Goal: Task Accomplishment & Management: Manage account settings

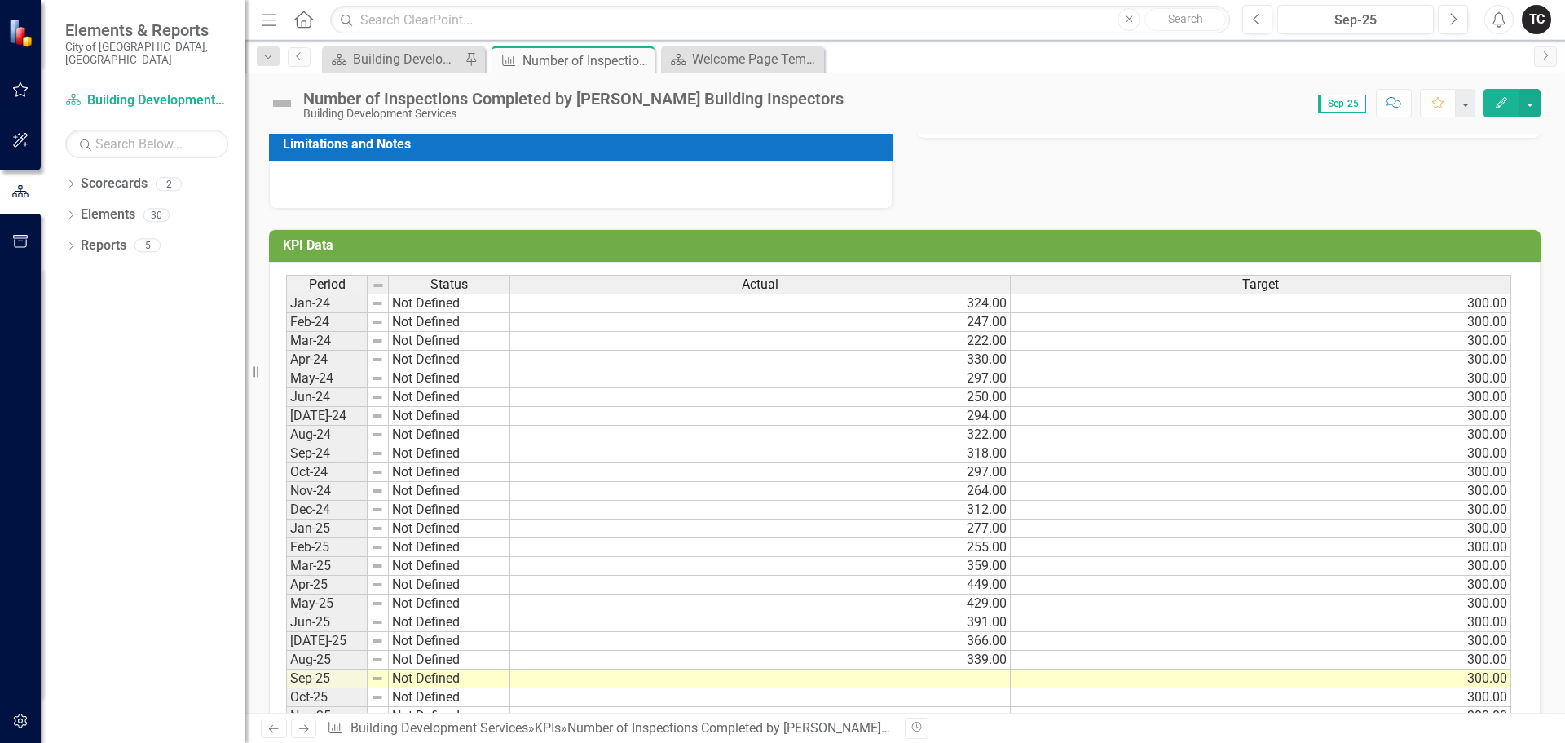
scroll to position [481, 0]
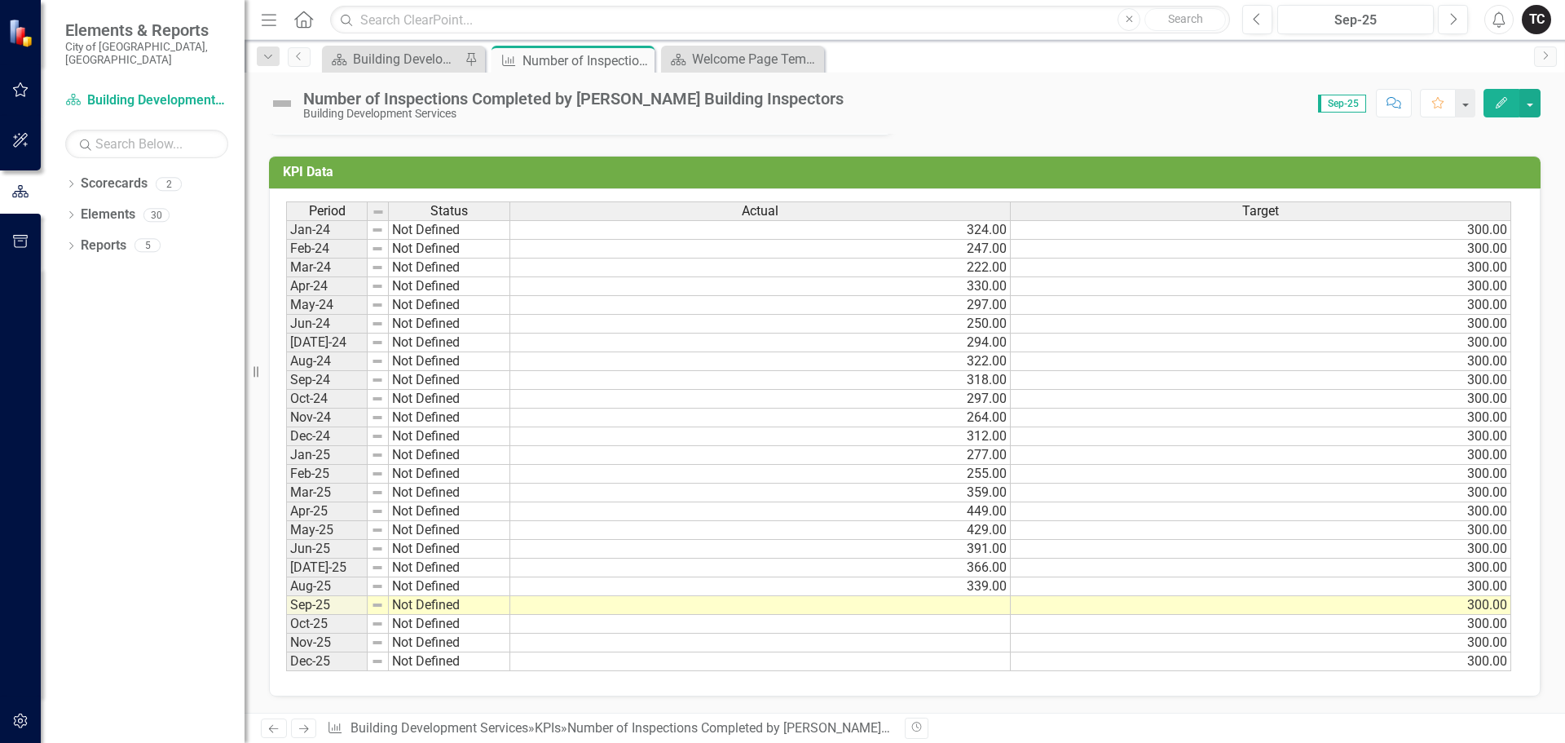
click at [983, 602] on td at bounding box center [760, 605] width 501 height 19
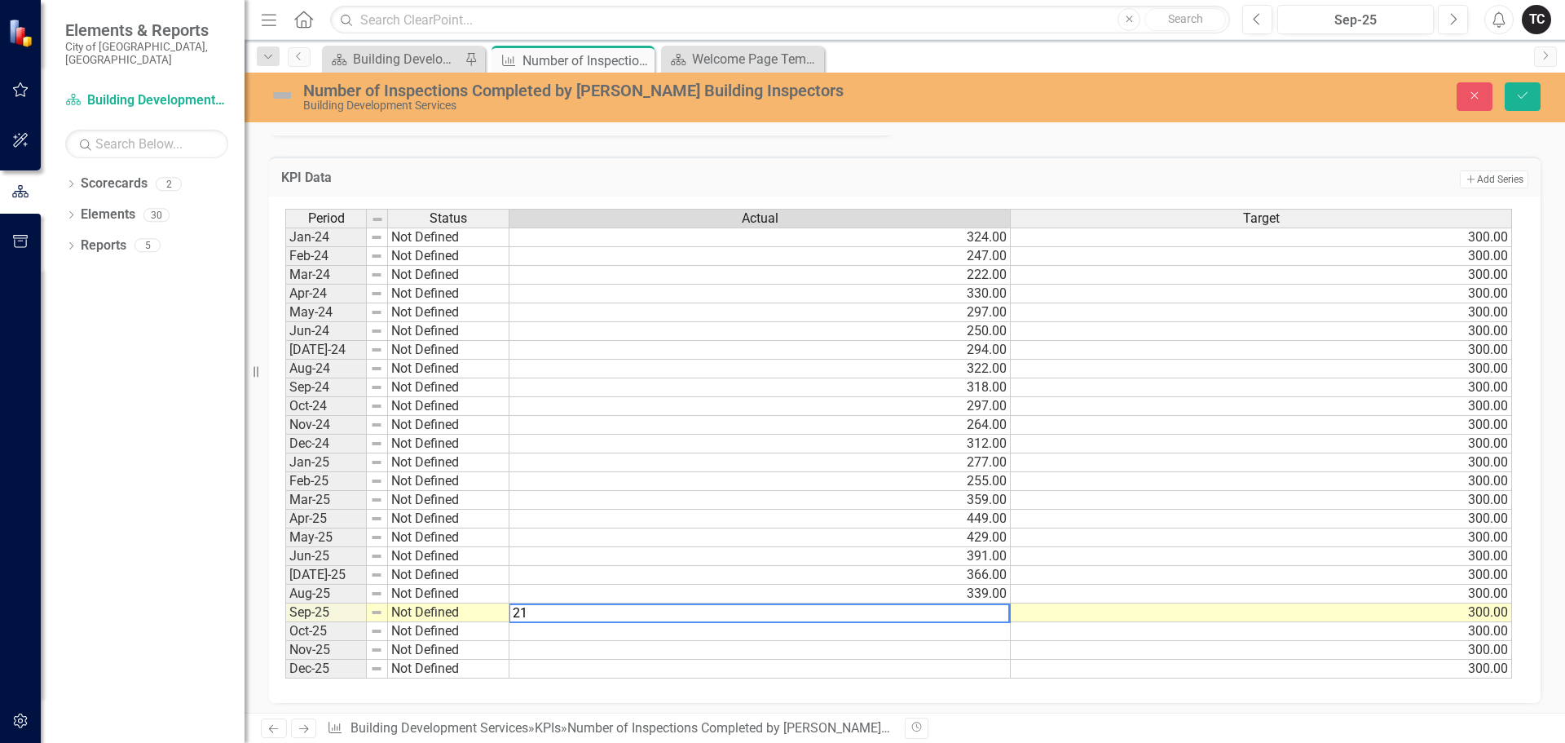
type textarea "217"
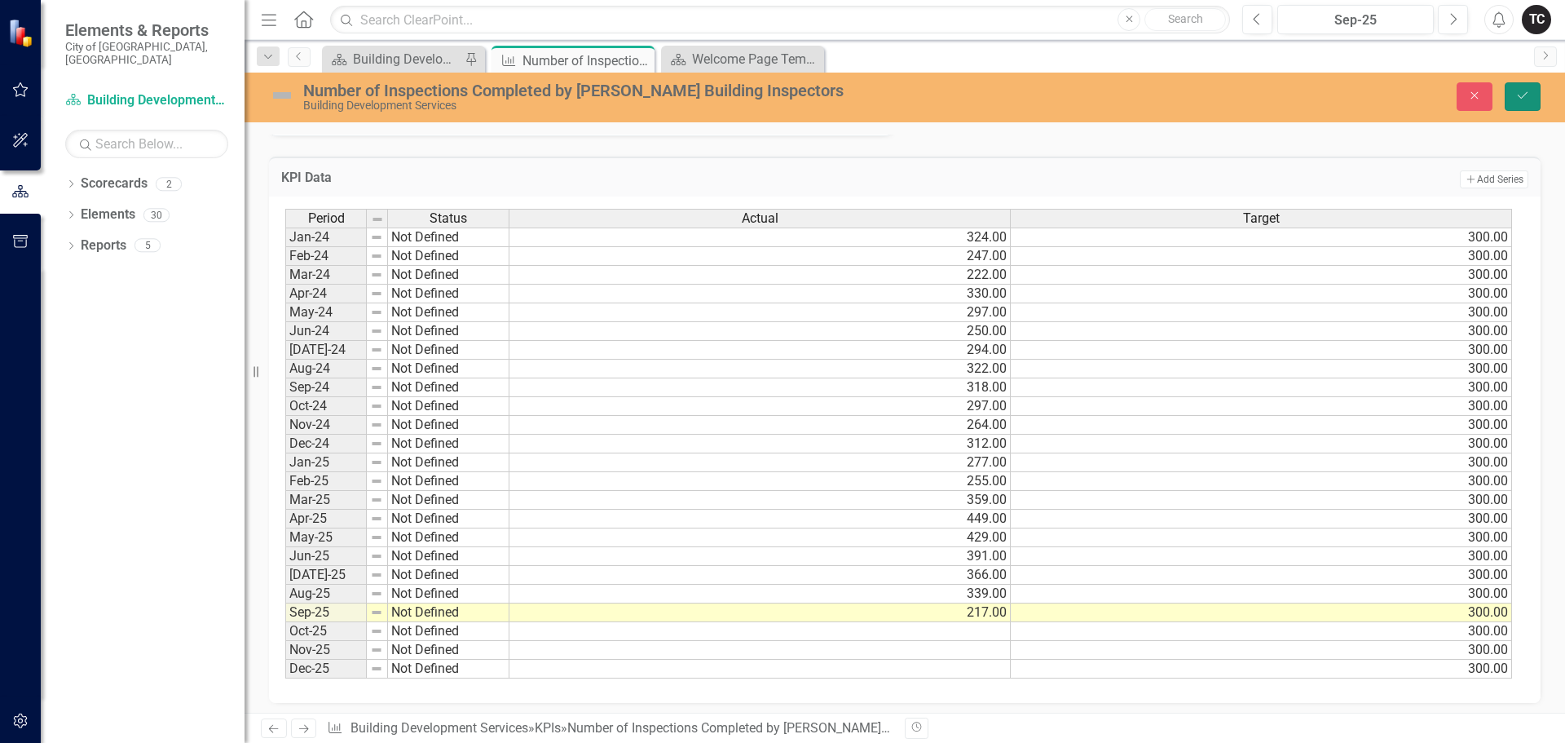
click at [1526, 98] on icon "Save" at bounding box center [1523, 95] width 15 height 11
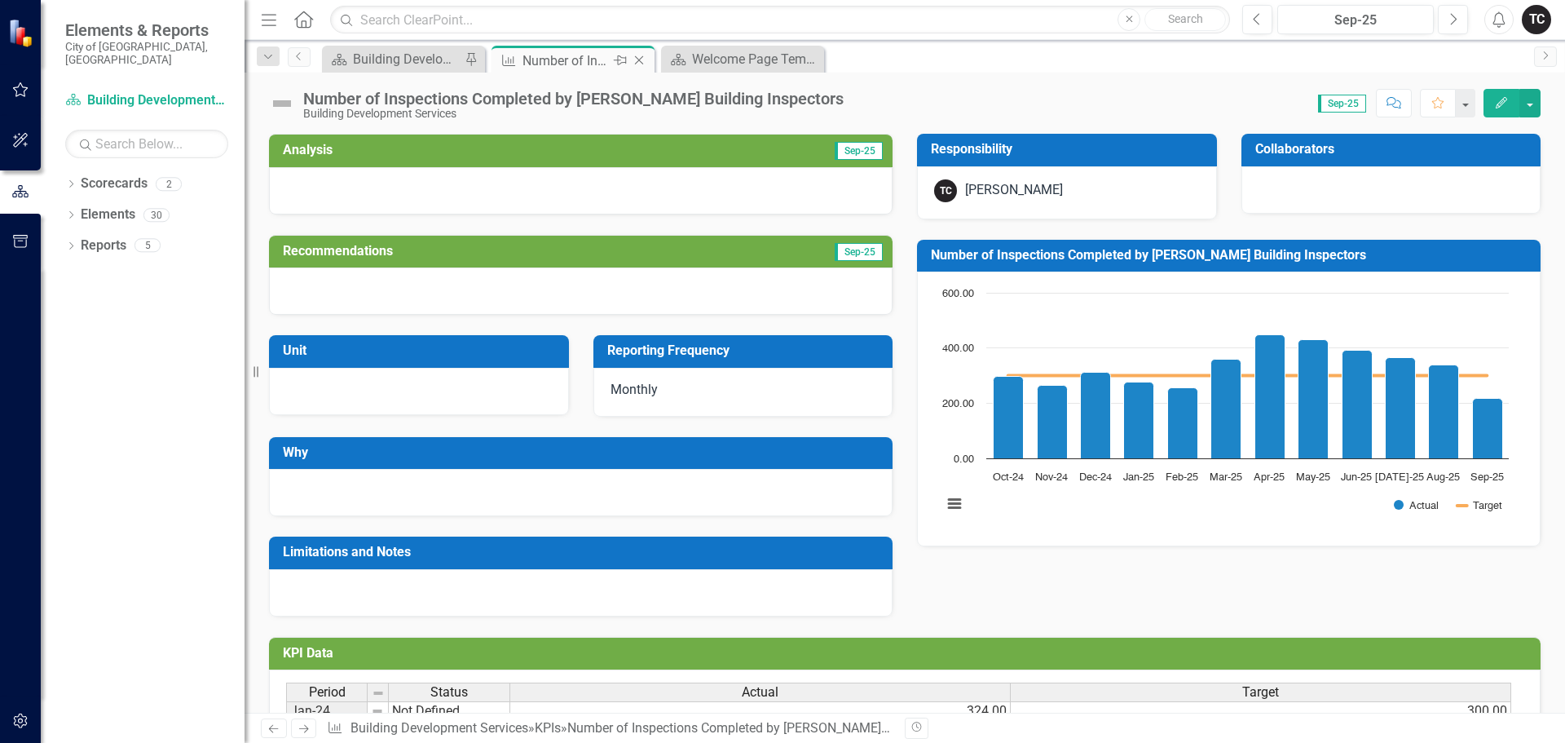
click at [641, 60] on icon "Close" at bounding box center [639, 60] width 16 height 13
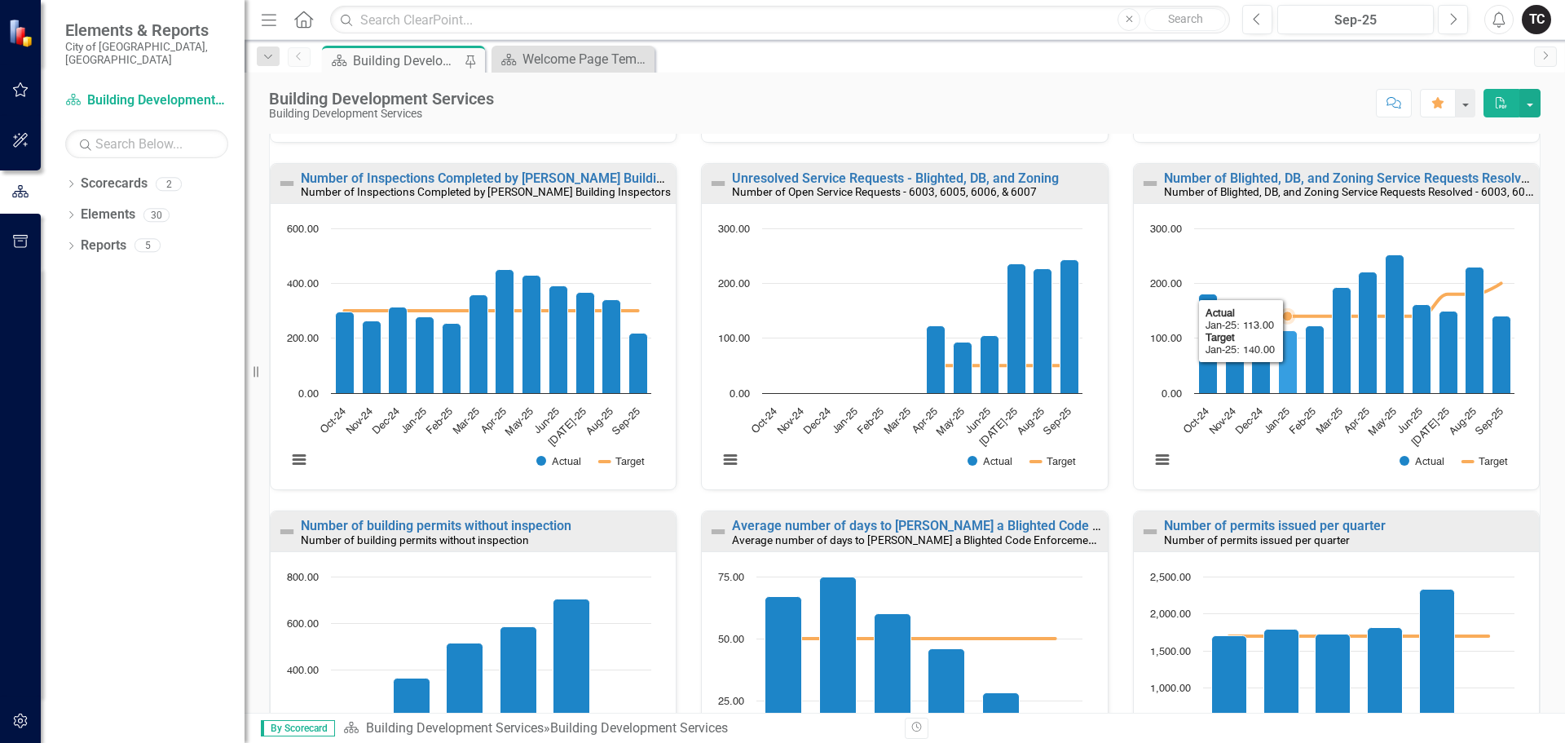
scroll to position [489, 0]
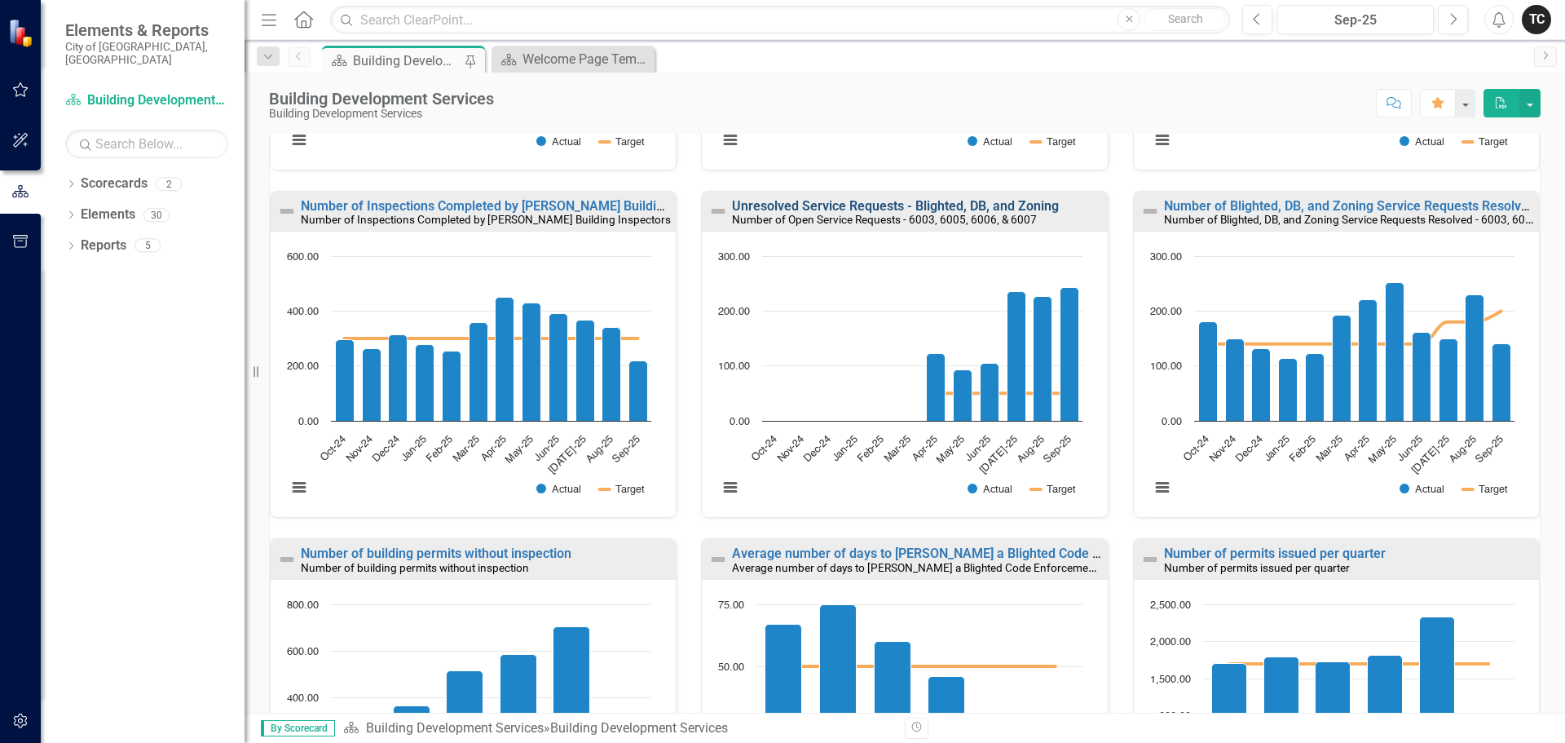
click at [870, 208] on link "Unresolved Service Requests - Blighted, DB, and Zoning" at bounding box center [895, 205] width 327 height 15
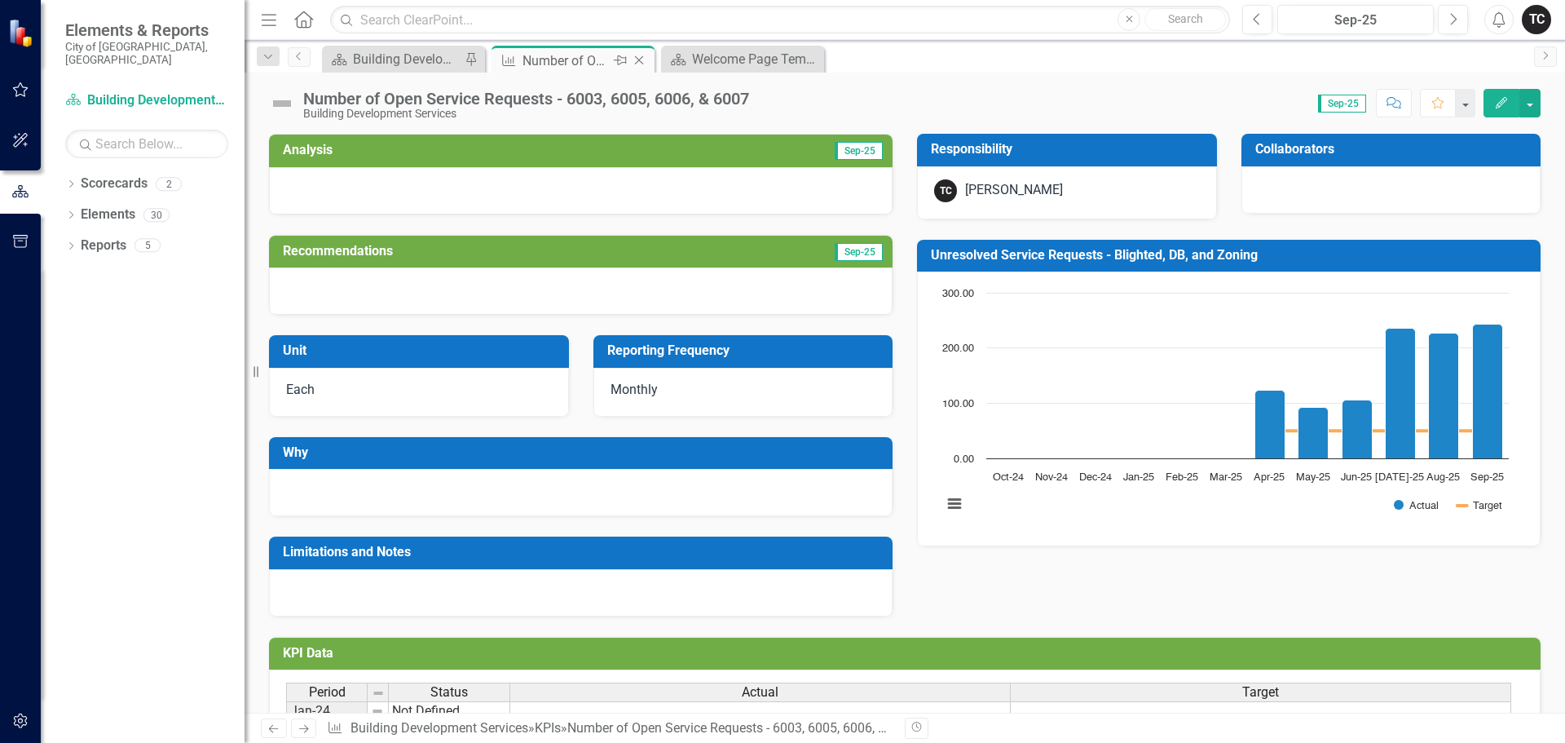
click at [638, 63] on icon "Close" at bounding box center [639, 60] width 16 height 13
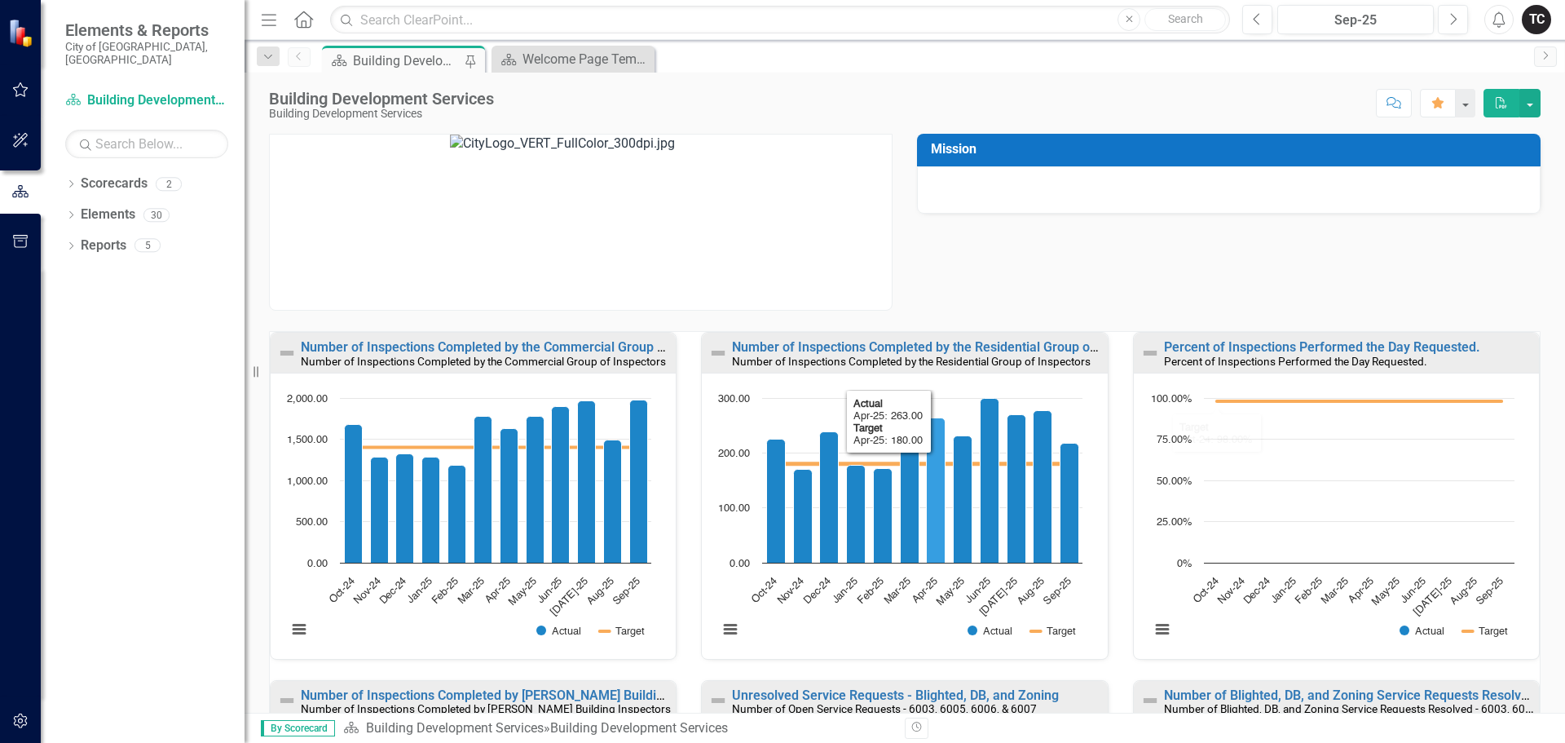
scroll to position [1, 0]
click at [1119, 256] on div "Mission" at bounding box center [905, 211] width 1296 height 197
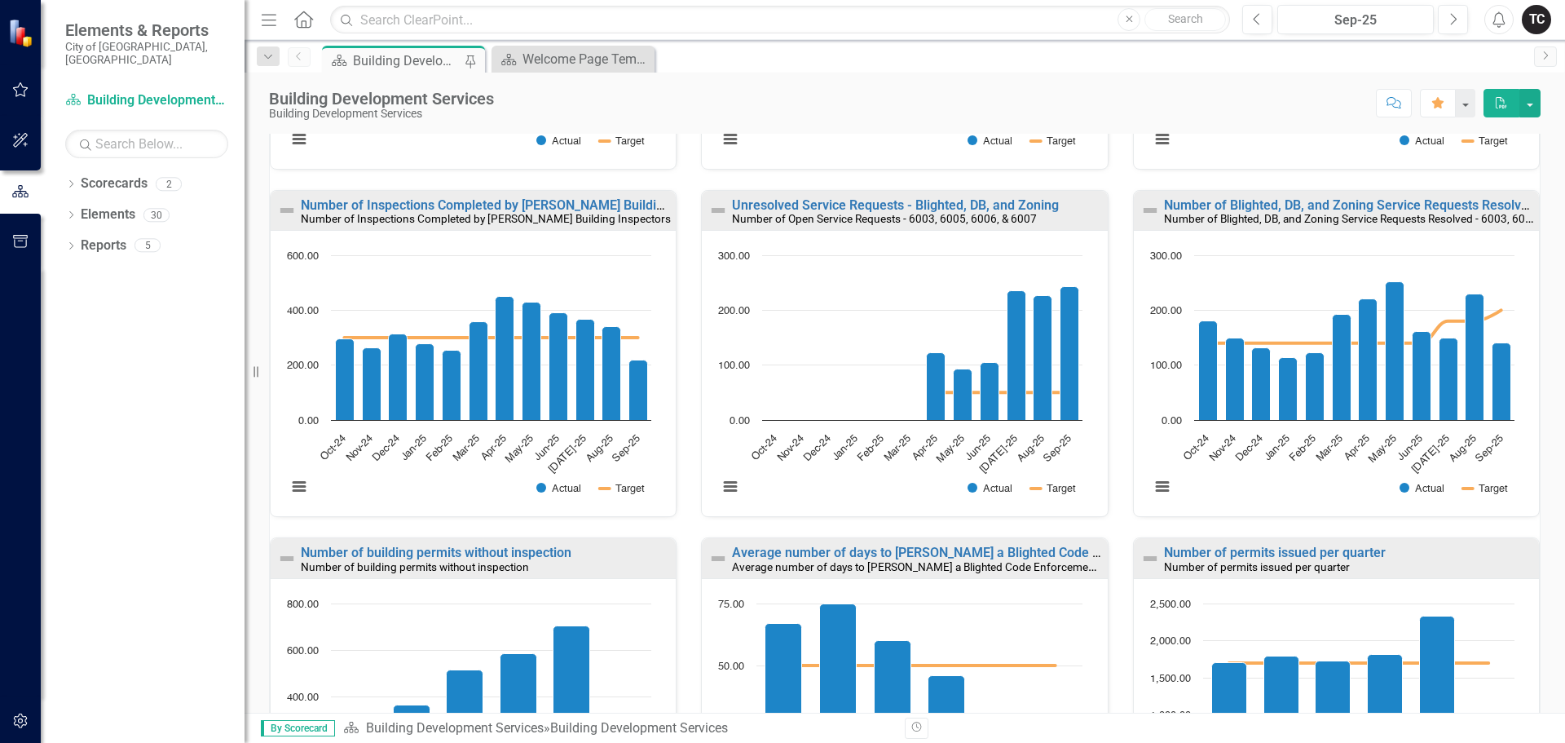
scroll to position [571, 0]
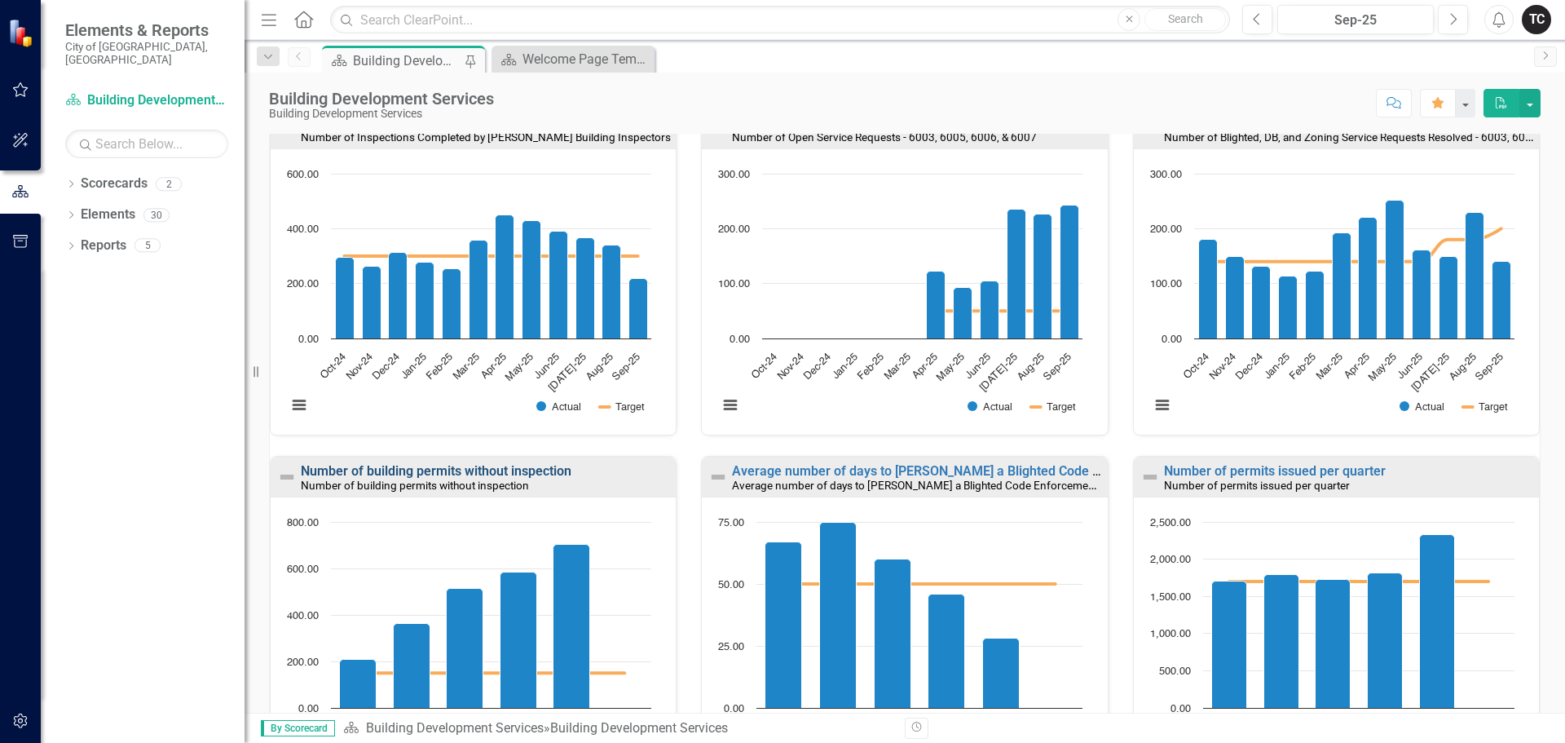
click at [478, 471] on link "Number of building permits without inspection" at bounding box center [436, 470] width 271 height 15
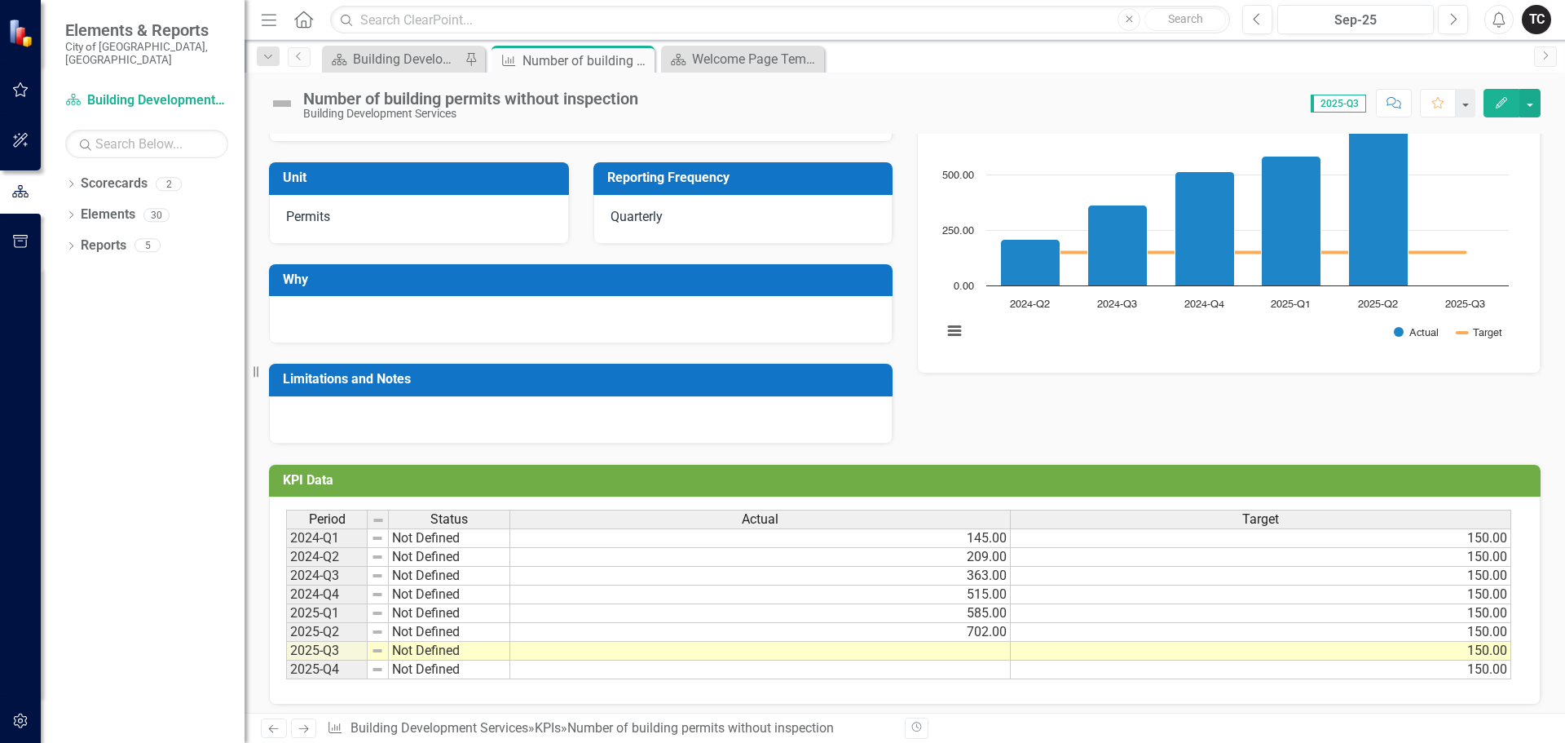
scroll to position [181, 0]
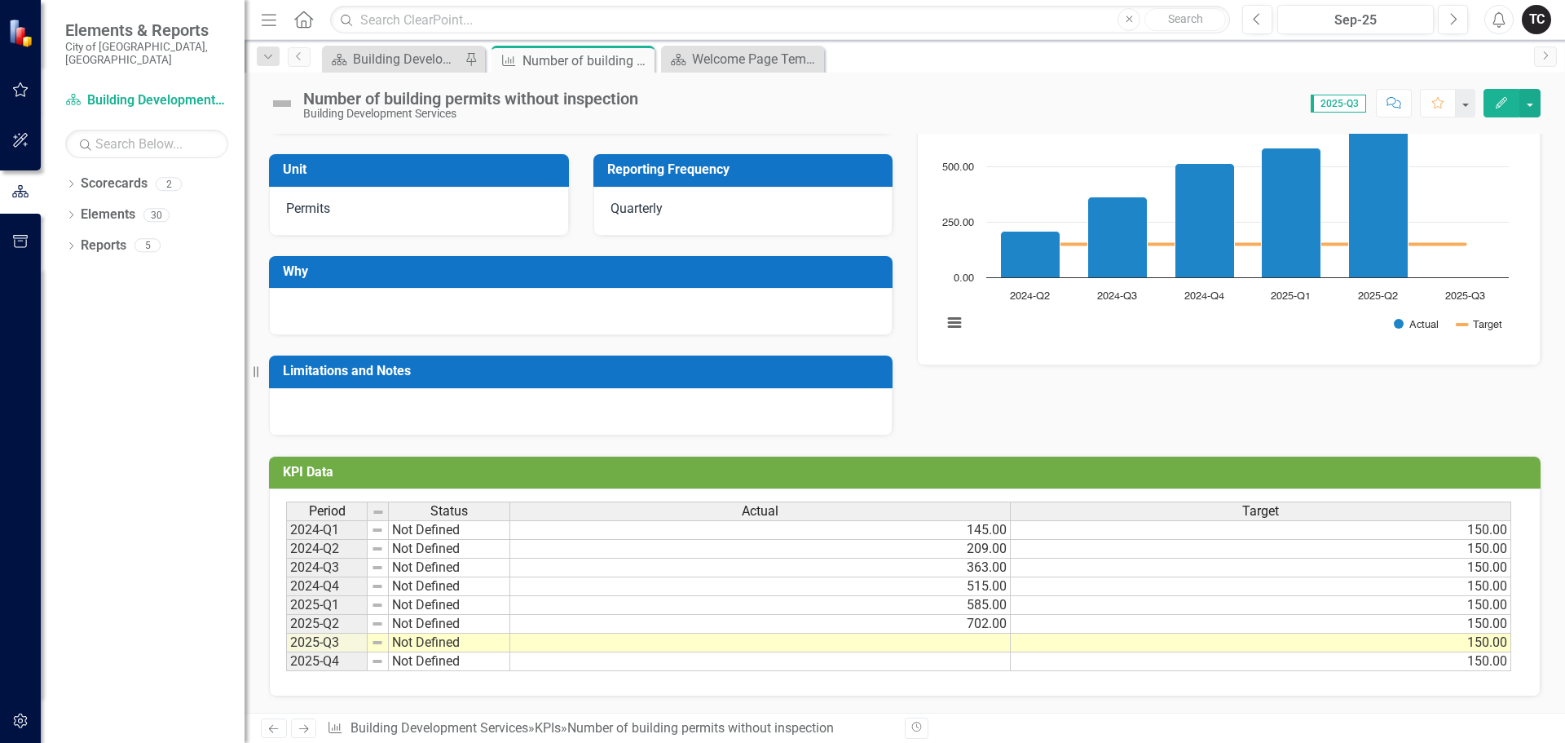
click at [969, 650] on td at bounding box center [760, 642] width 501 height 19
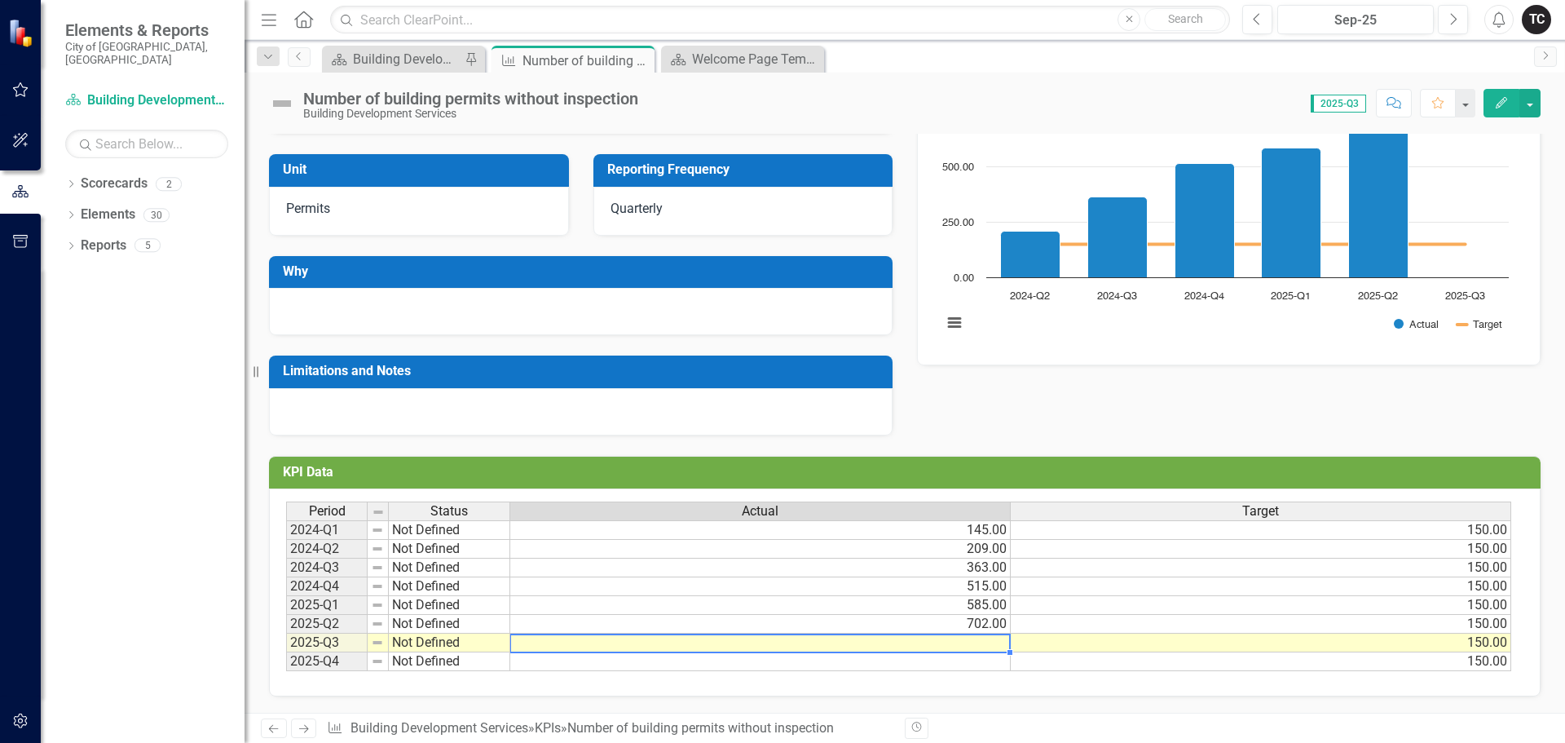
click at [971, 645] on td at bounding box center [760, 642] width 501 height 19
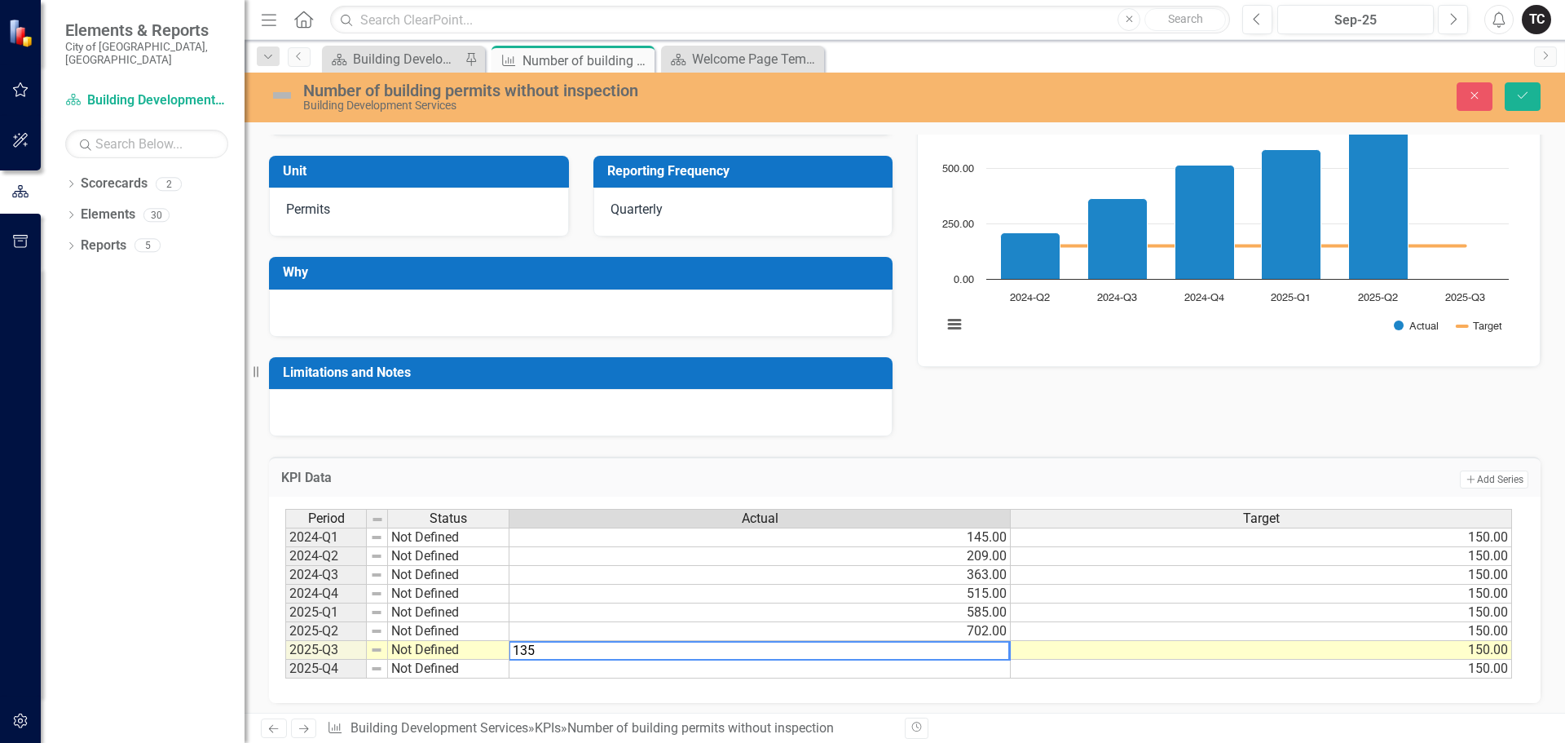
type textarea "1355"
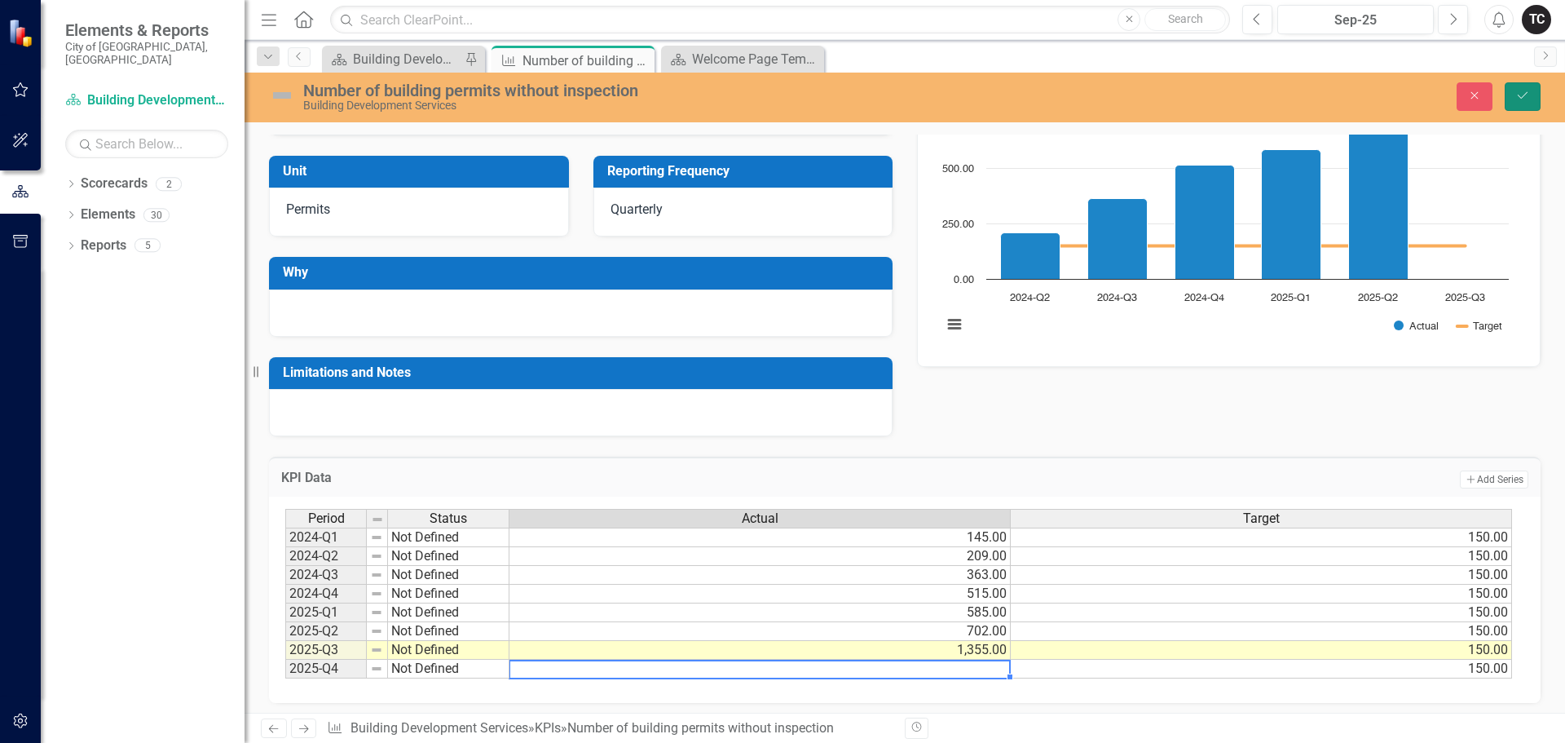
click at [1526, 87] on button "Save" at bounding box center [1523, 96] width 36 height 29
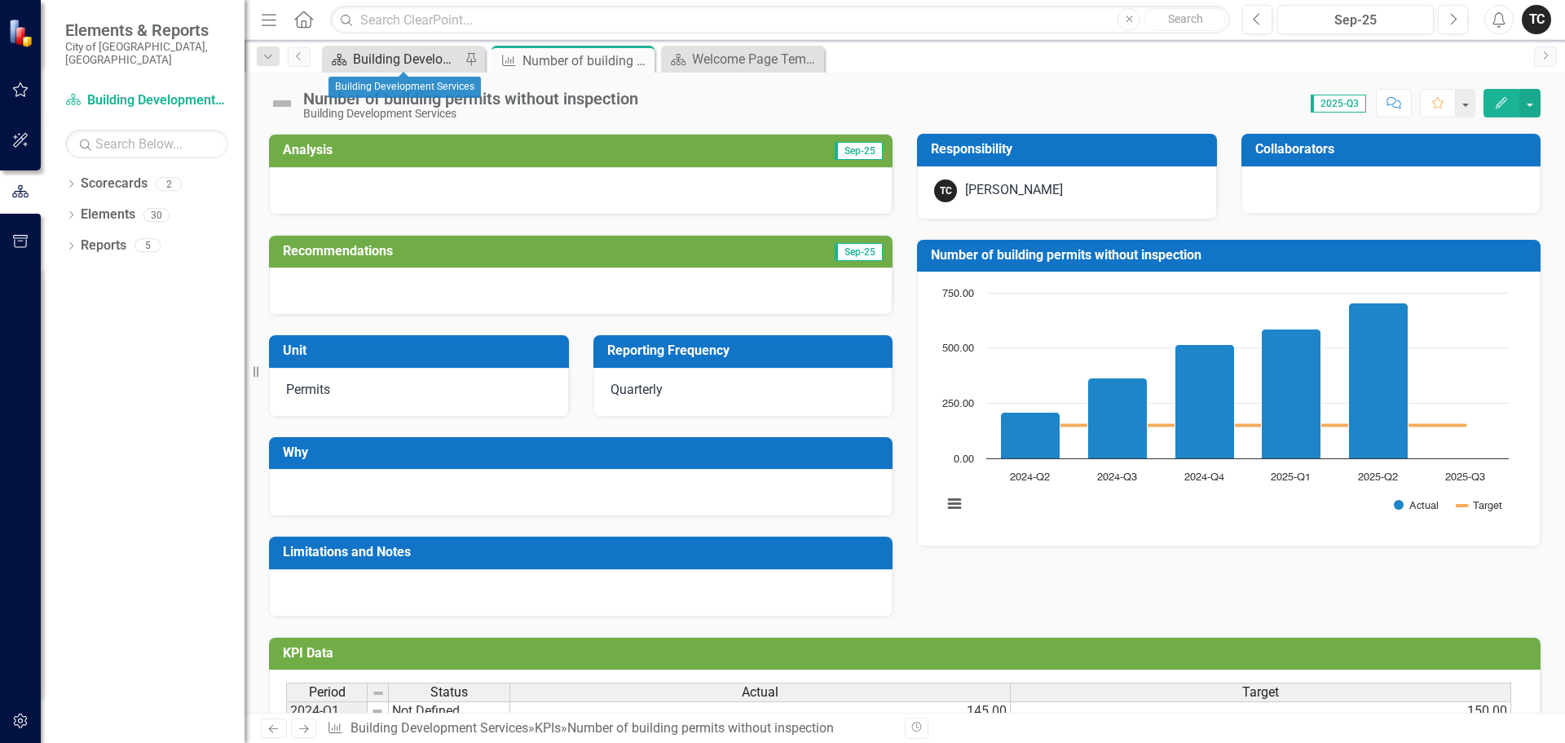
click at [414, 59] on div "Building Development Services" at bounding box center [407, 59] width 108 height 20
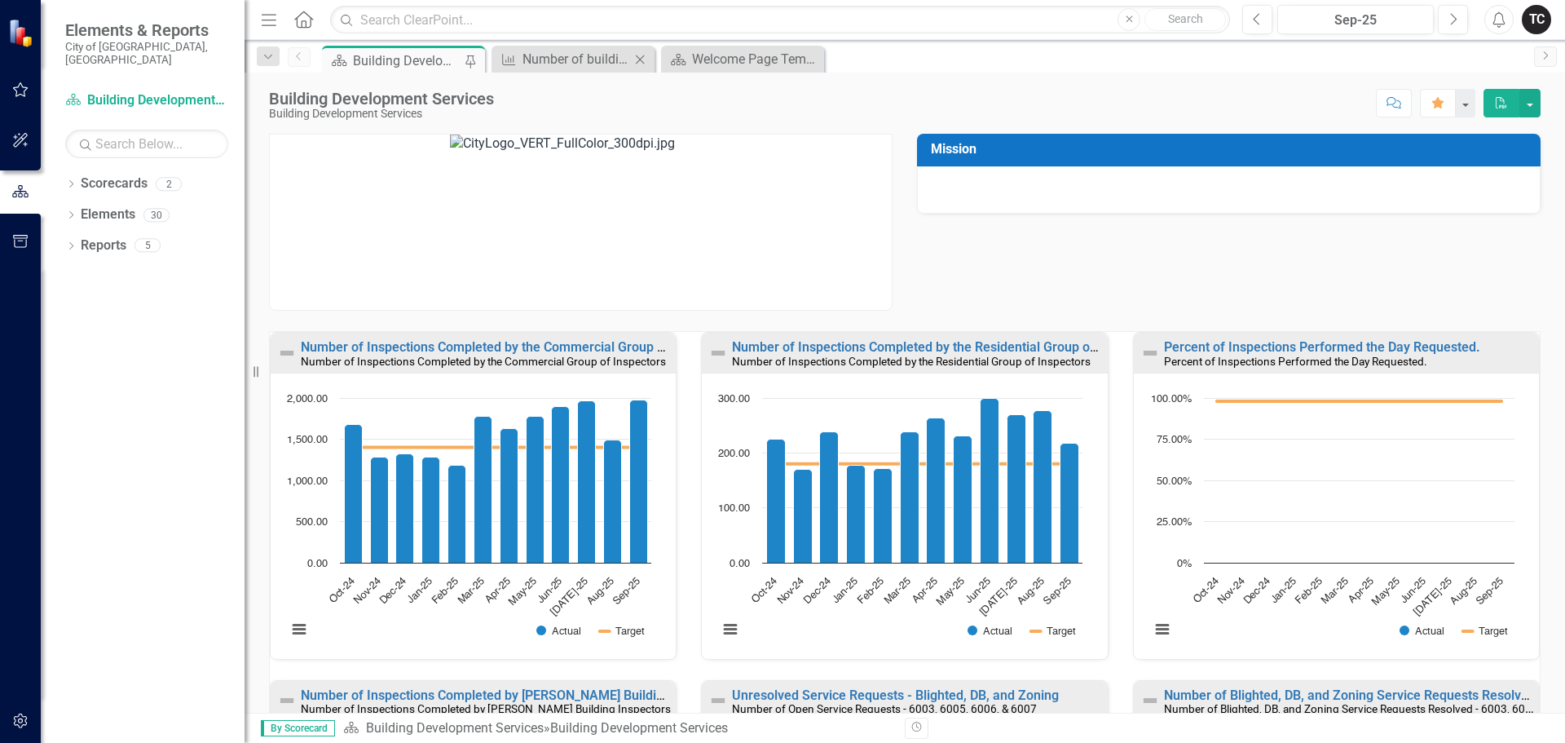
click at [640, 56] on icon "Close" at bounding box center [640, 59] width 16 height 13
click at [913, 257] on div "Mission" at bounding box center [905, 211] width 1296 height 197
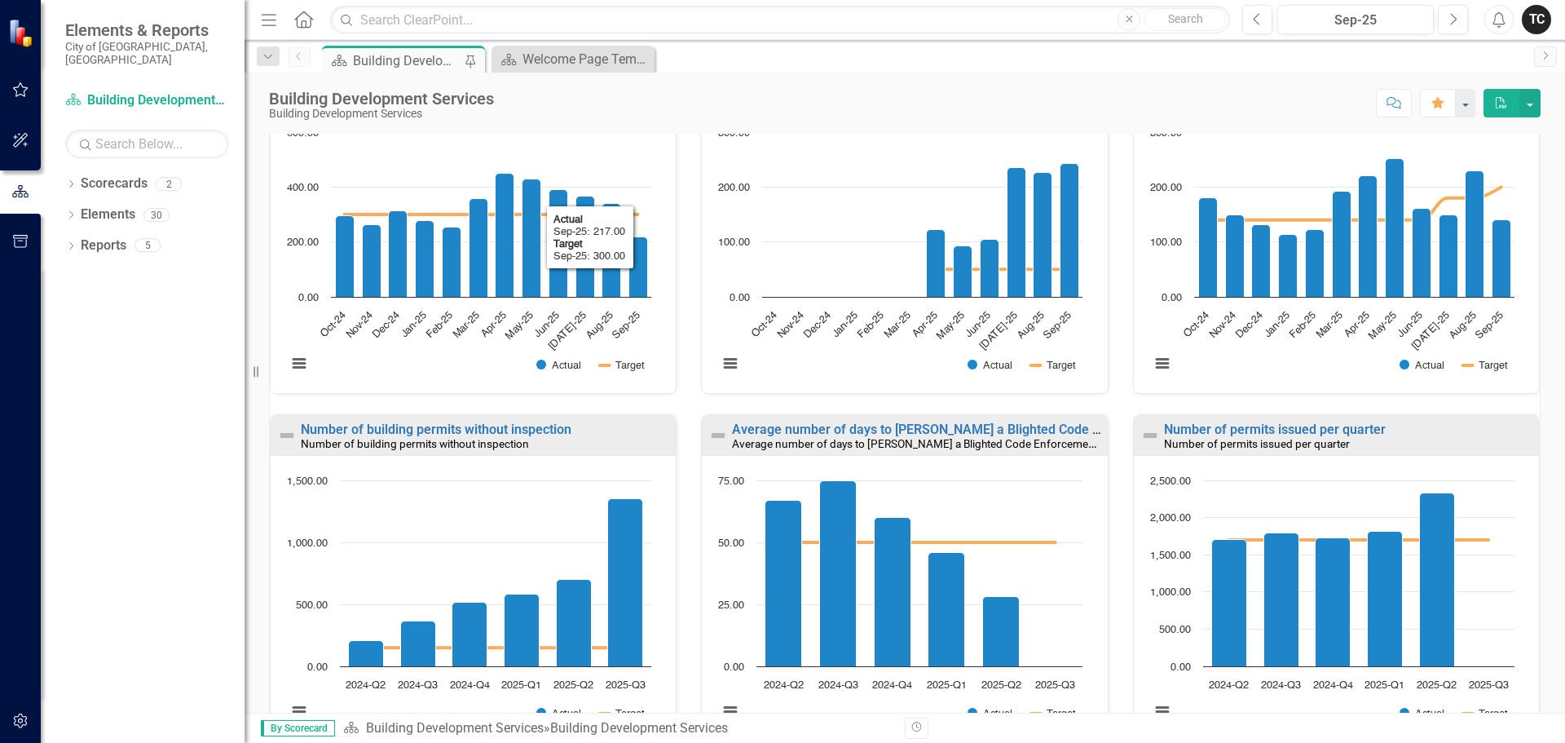
scroll to position [652, 0]
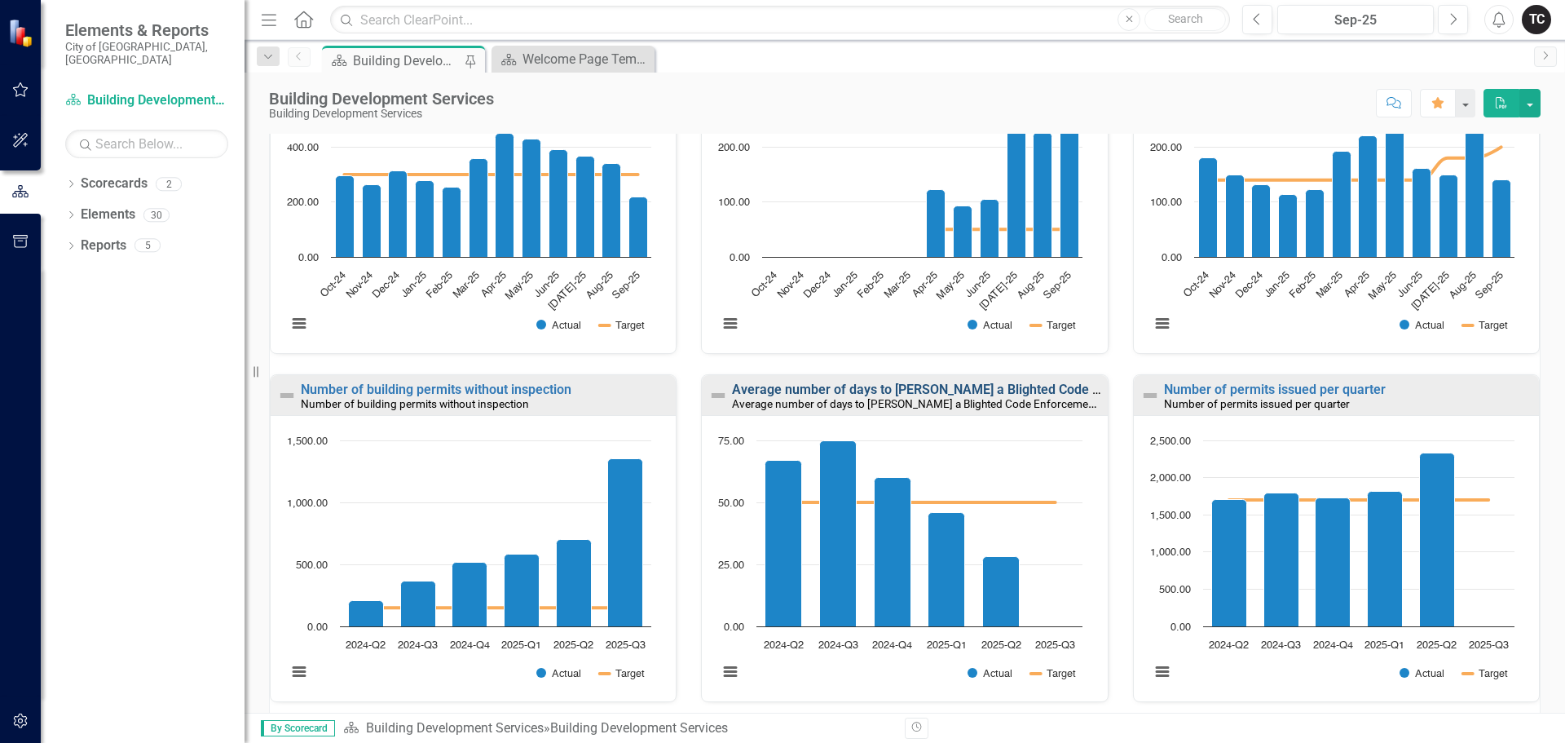
click at [819, 391] on link "Average number of days to [PERSON_NAME] a Blighted Code Enforcement Case" at bounding box center [966, 389] width 469 height 15
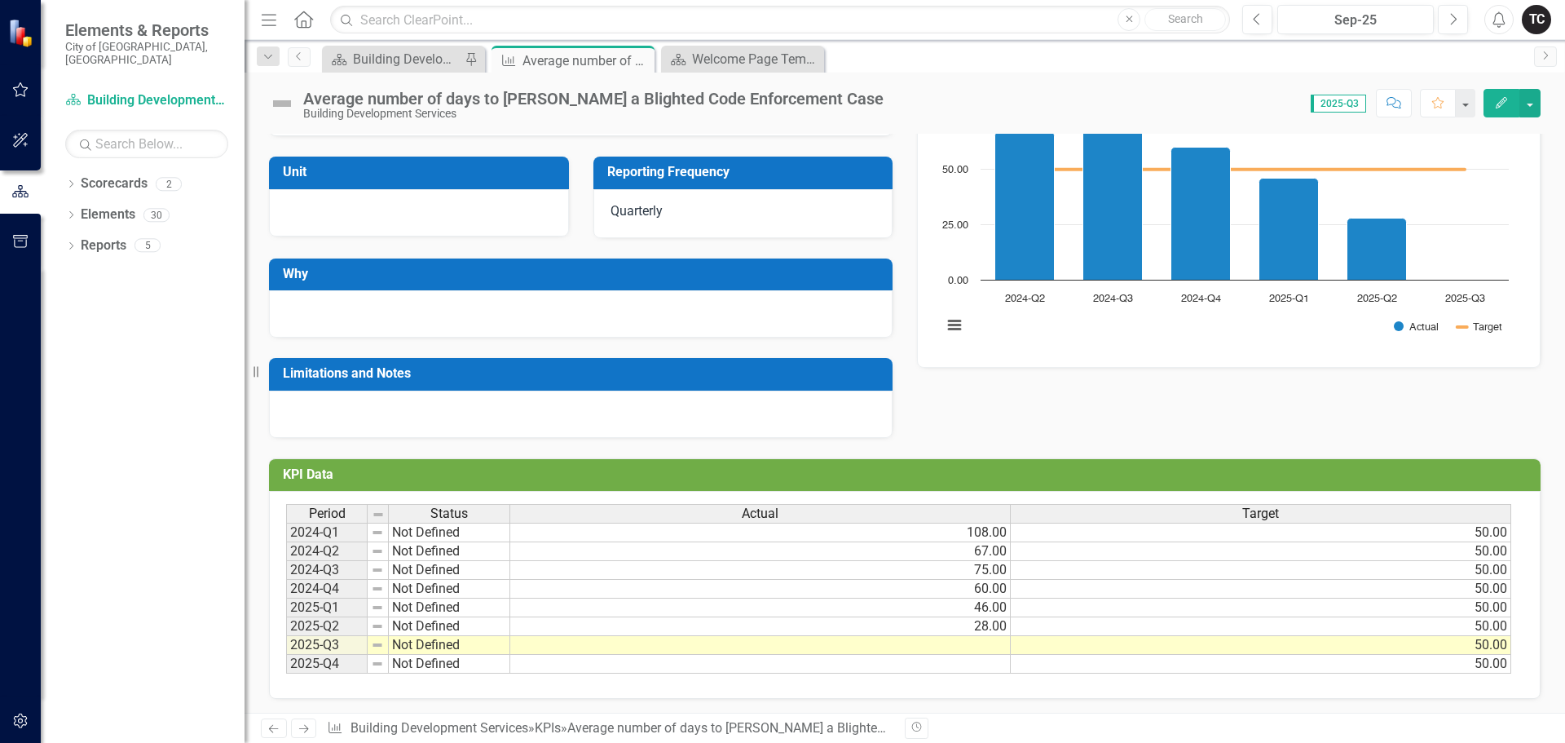
scroll to position [181, 0]
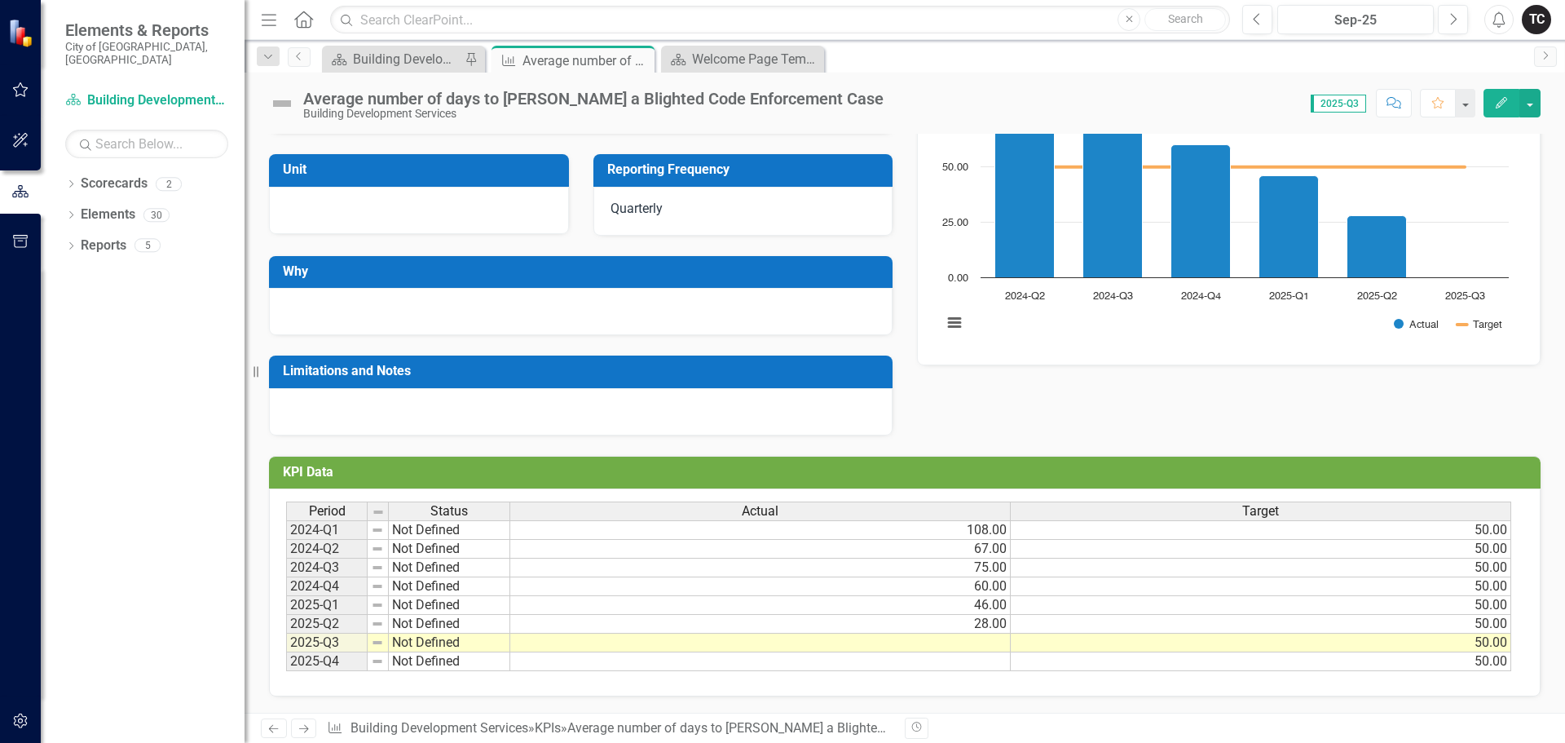
click at [980, 646] on td at bounding box center [760, 642] width 501 height 19
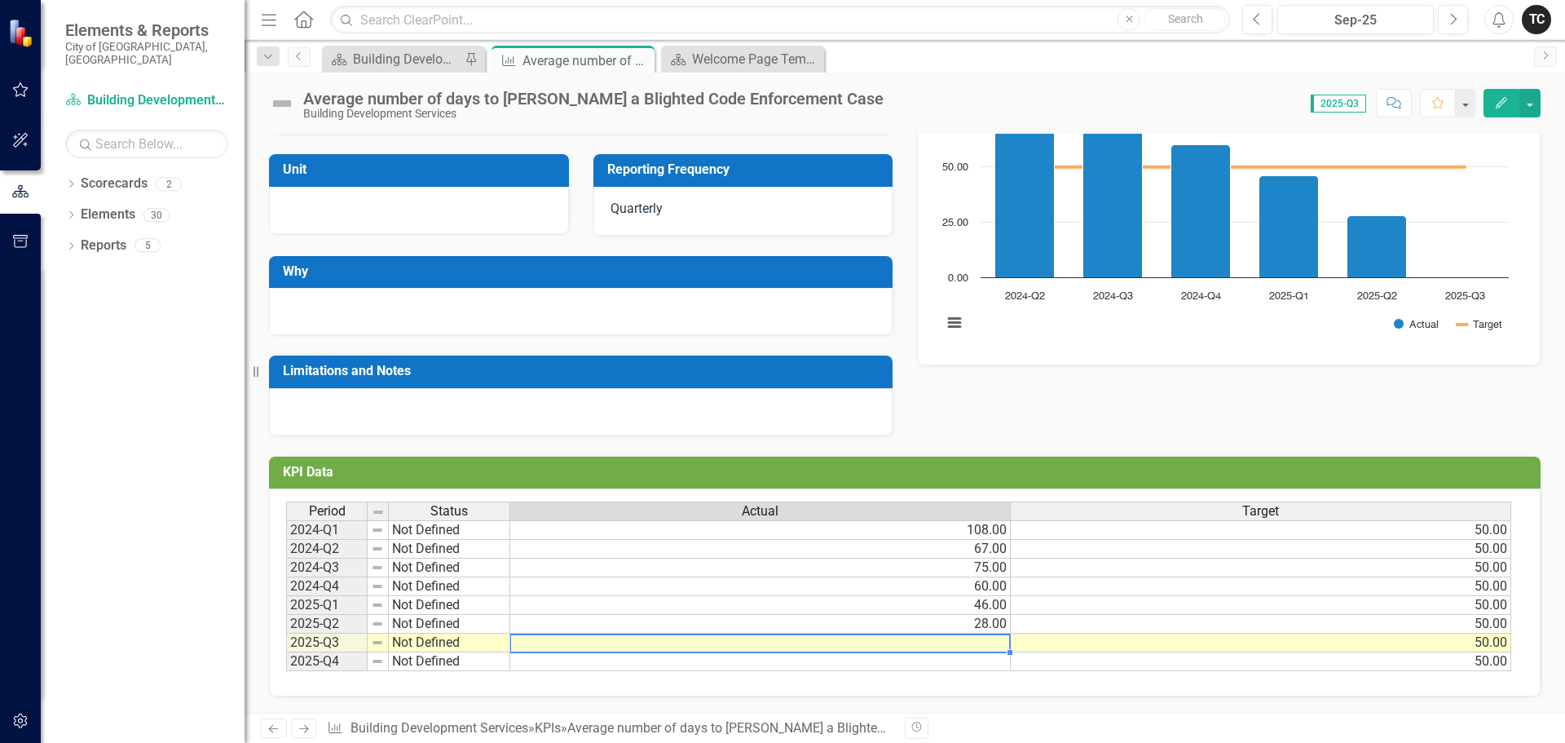
type textarea "22"
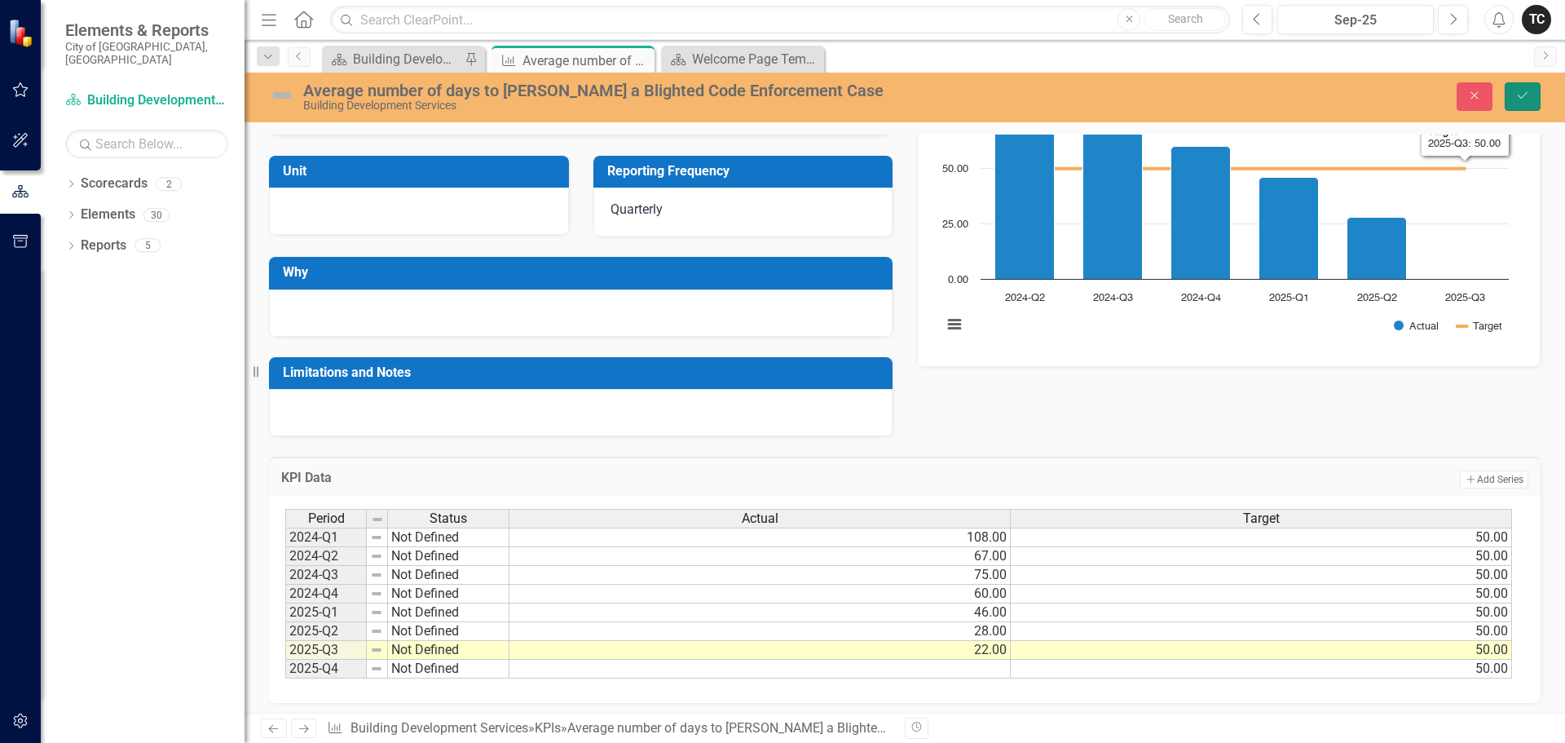
click at [1529, 95] on icon "Save" at bounding box center [1523, 95] width 15 height 11
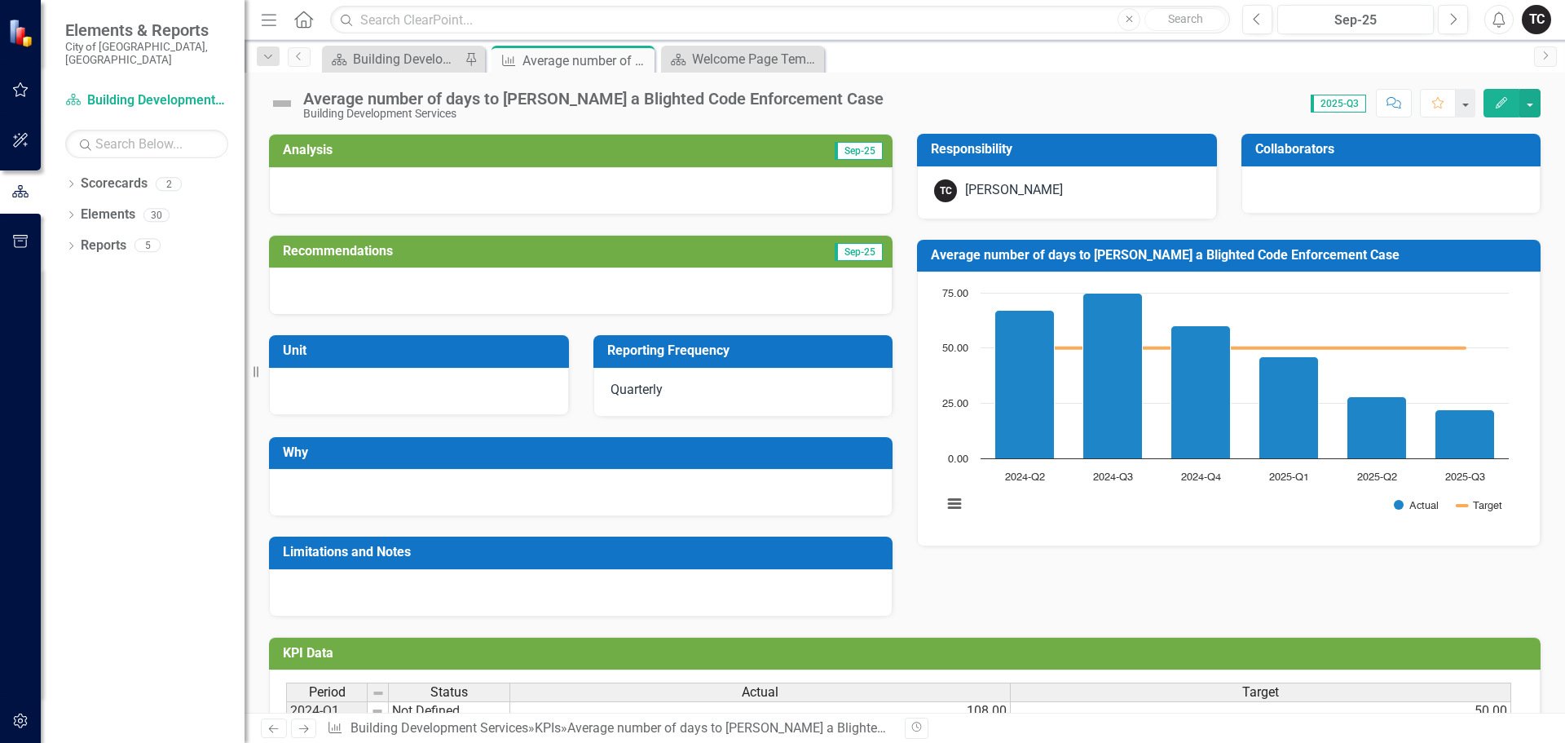
click at [1108, 256] on h3 "Average number of days to [PERSON_NAME] a Blighted Code Enforcement Case" at bounding box center [1232, 255] width 602 height 15
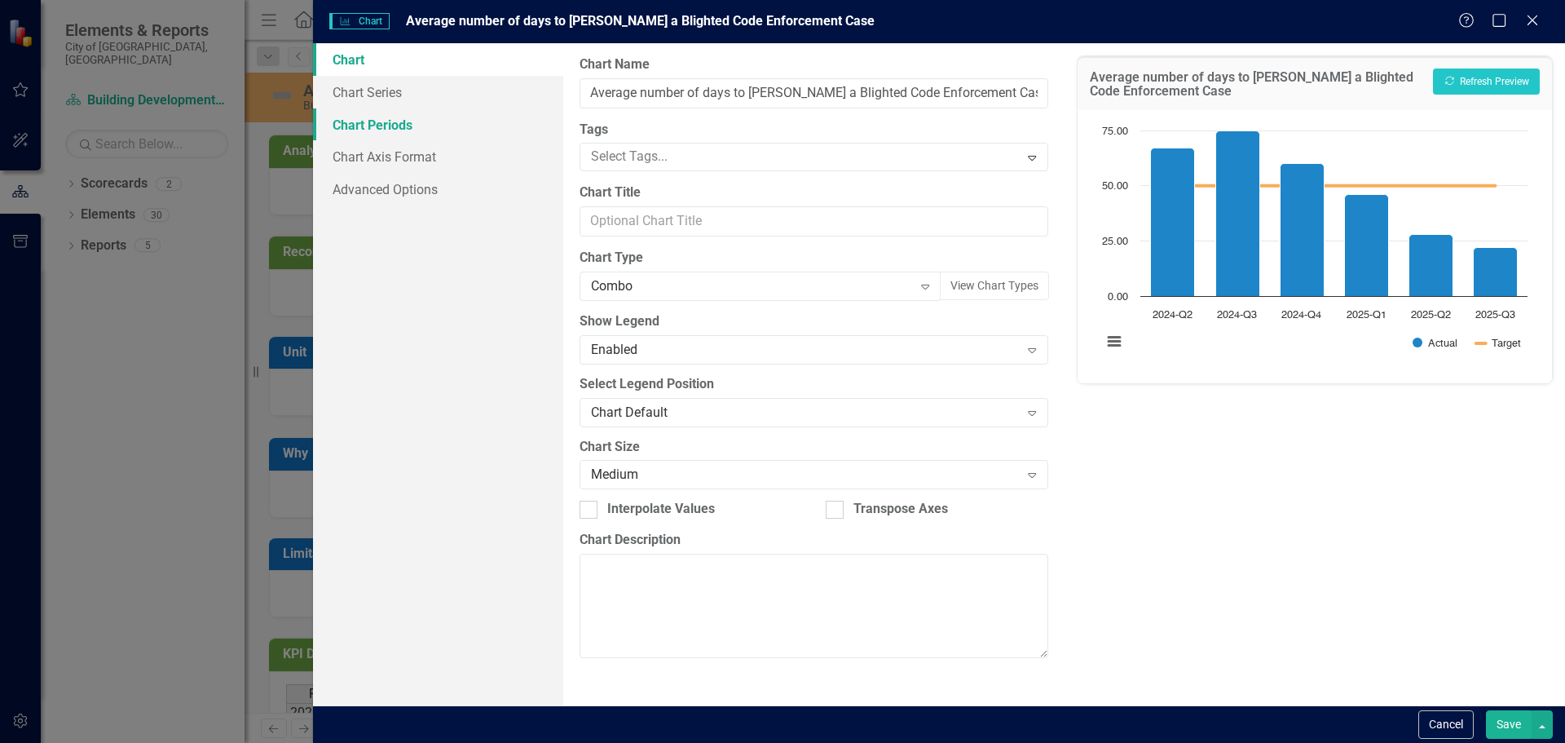
click at [376, 127] on link "Chart Periods" at bounding box center [438, 124] width 250 height 33
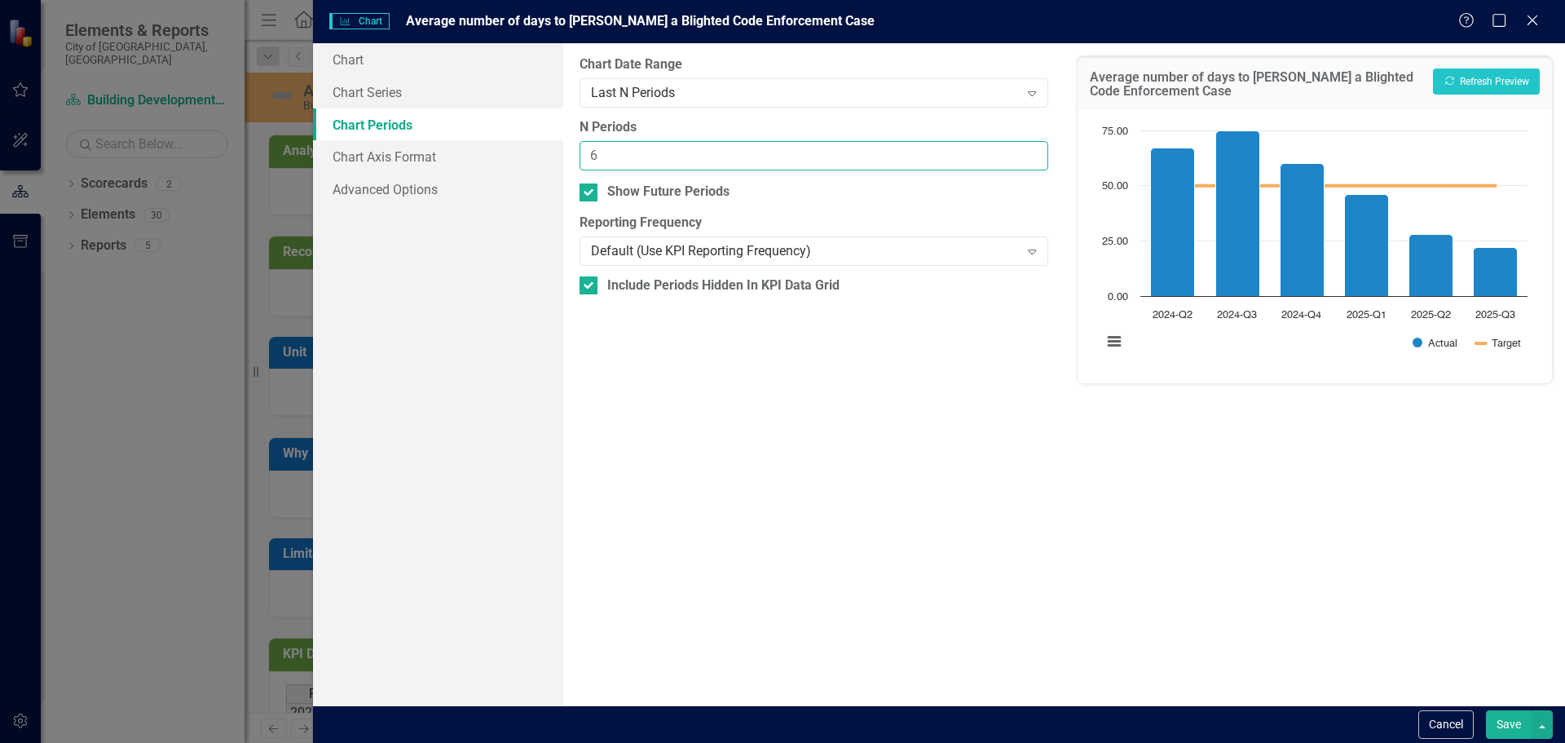
click at [607, 163] on input "6" at bounding box center [814, 156] width 468 height 30
click at [608, 163] on input "6" at bounding box center [814, 156] width 468 height 30
type input "12"
drag, startPoint x: 1494, startPoint y: 717, endPoint x: 1508, endPoint y: 718, distance: 14.7
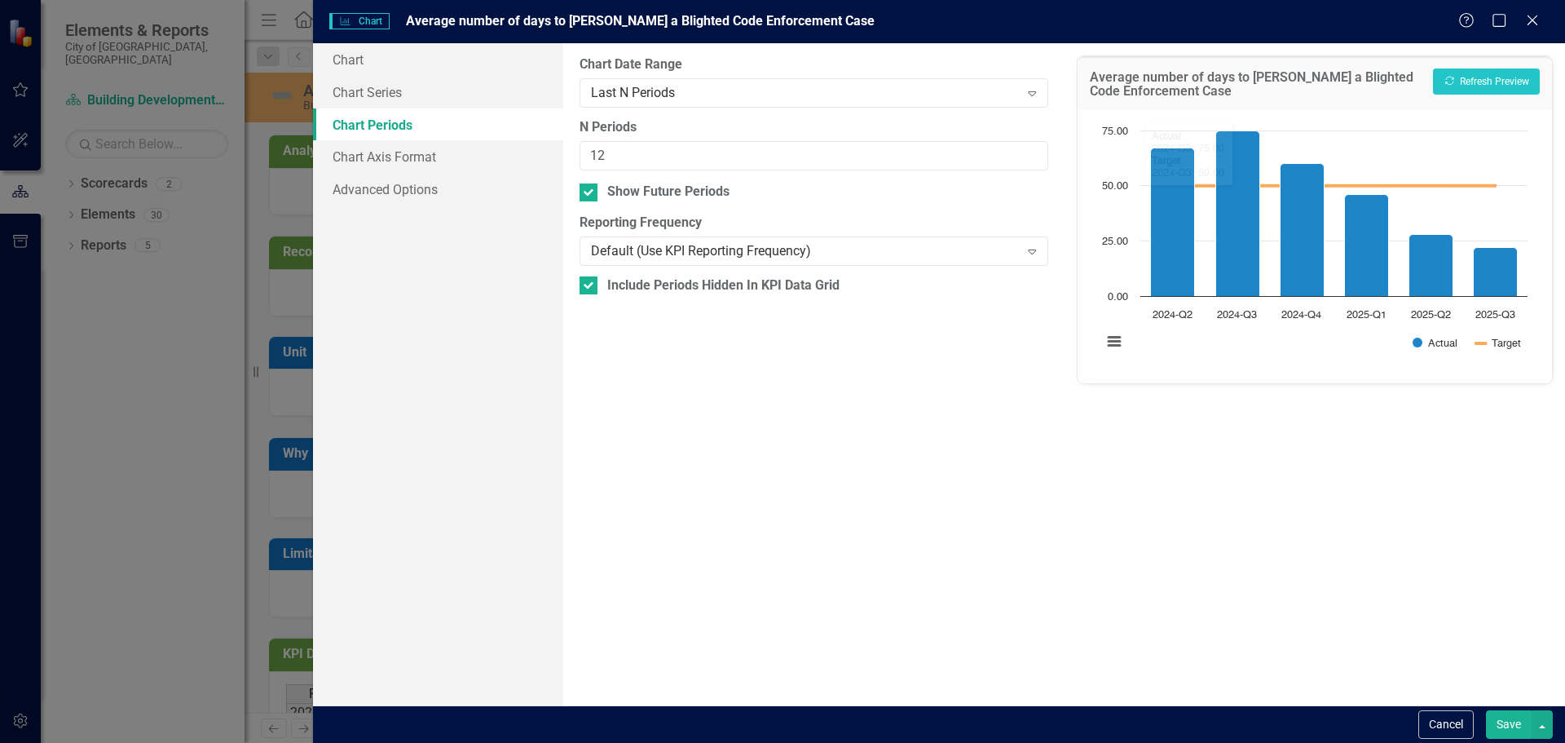
click at [1501, 717] on button "Save" at bounding box center [1509, 724] width 46 height 29
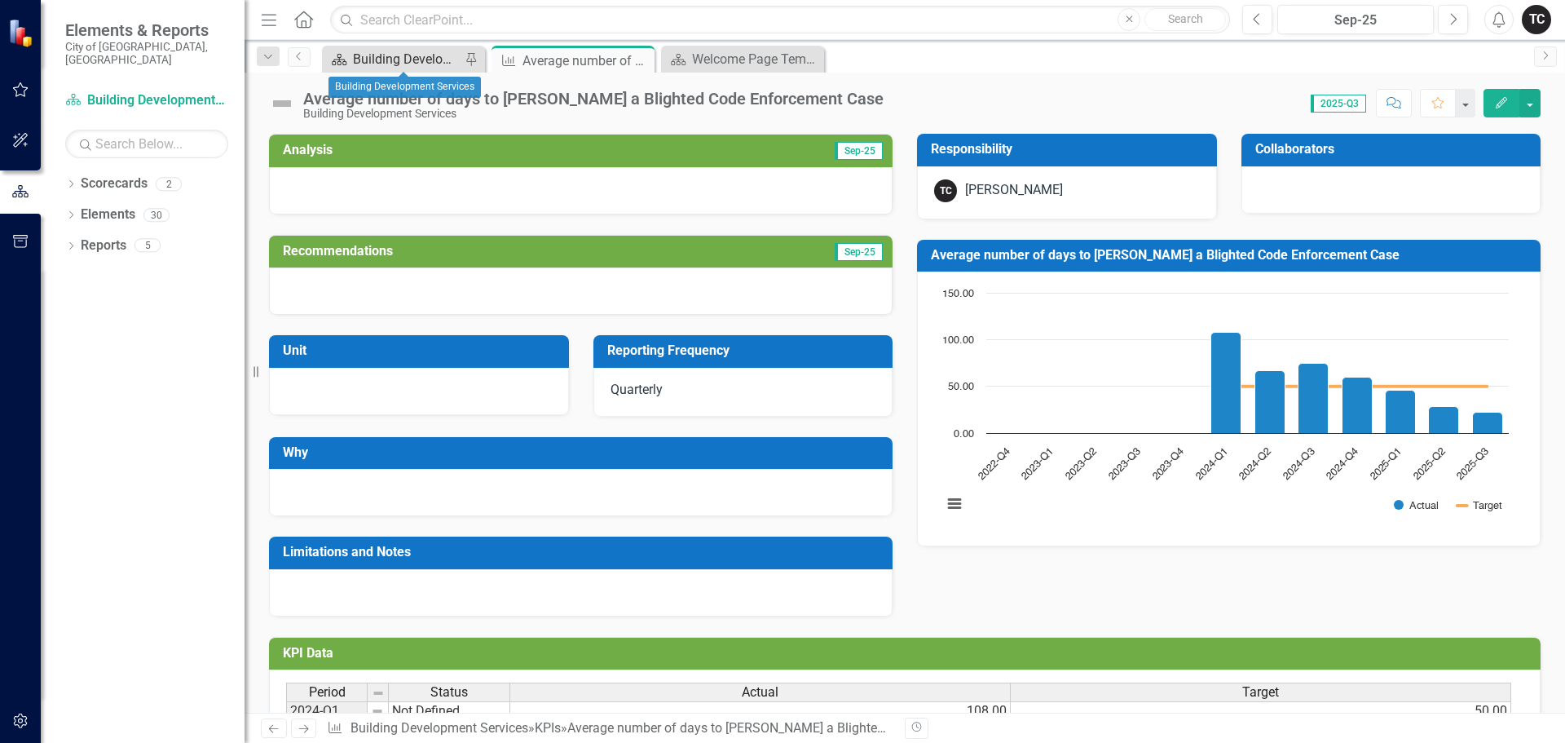
click at [404, 52] on div "Building Development Services" at bounding box center [407, 59] width 108 height 20
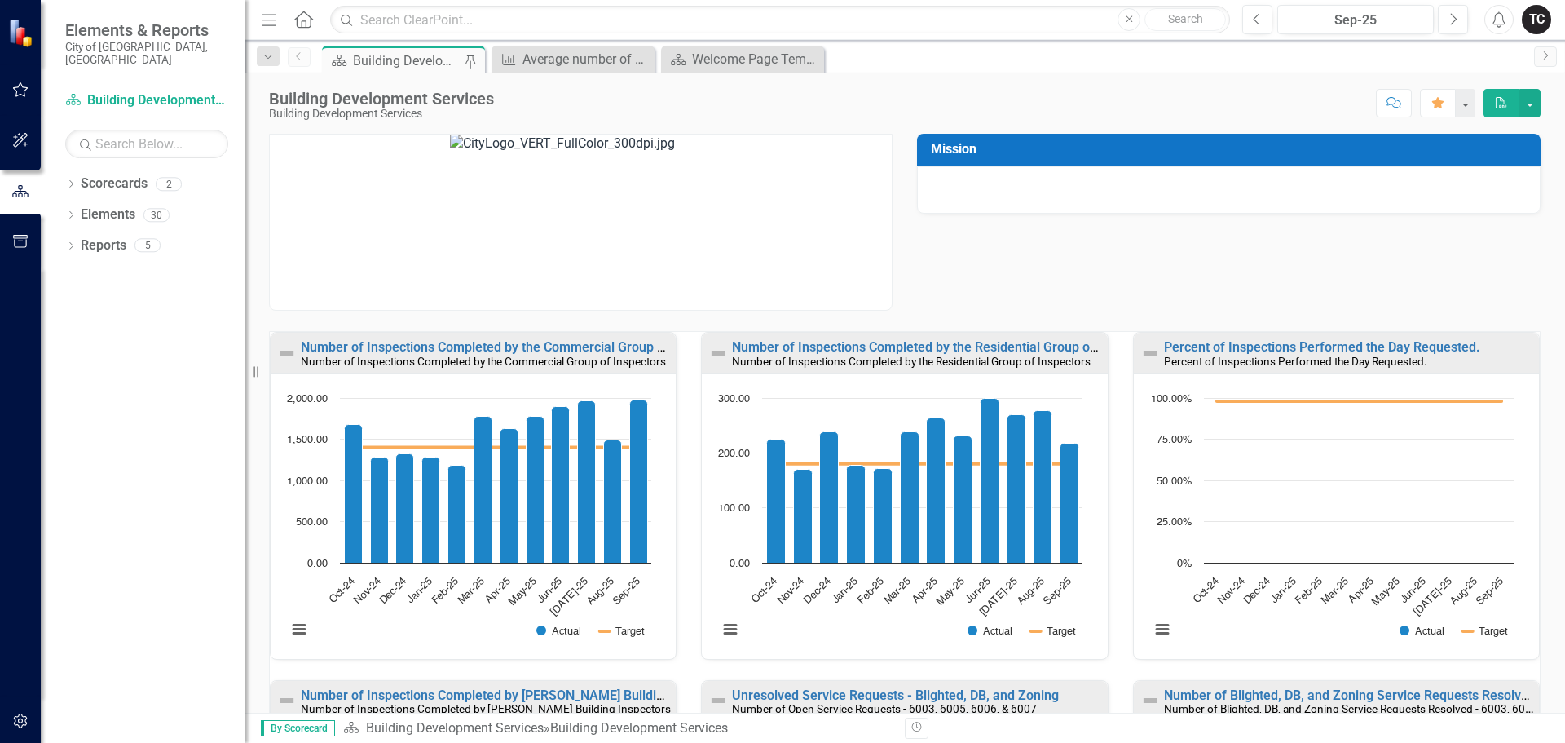
click at [392, 56] on div "Building Development Services" at bounding box center [407, 61] width 108 height 20
click at [1098, 255] on div "Mission" at bounding box center [905, 211] width 1296 height 197
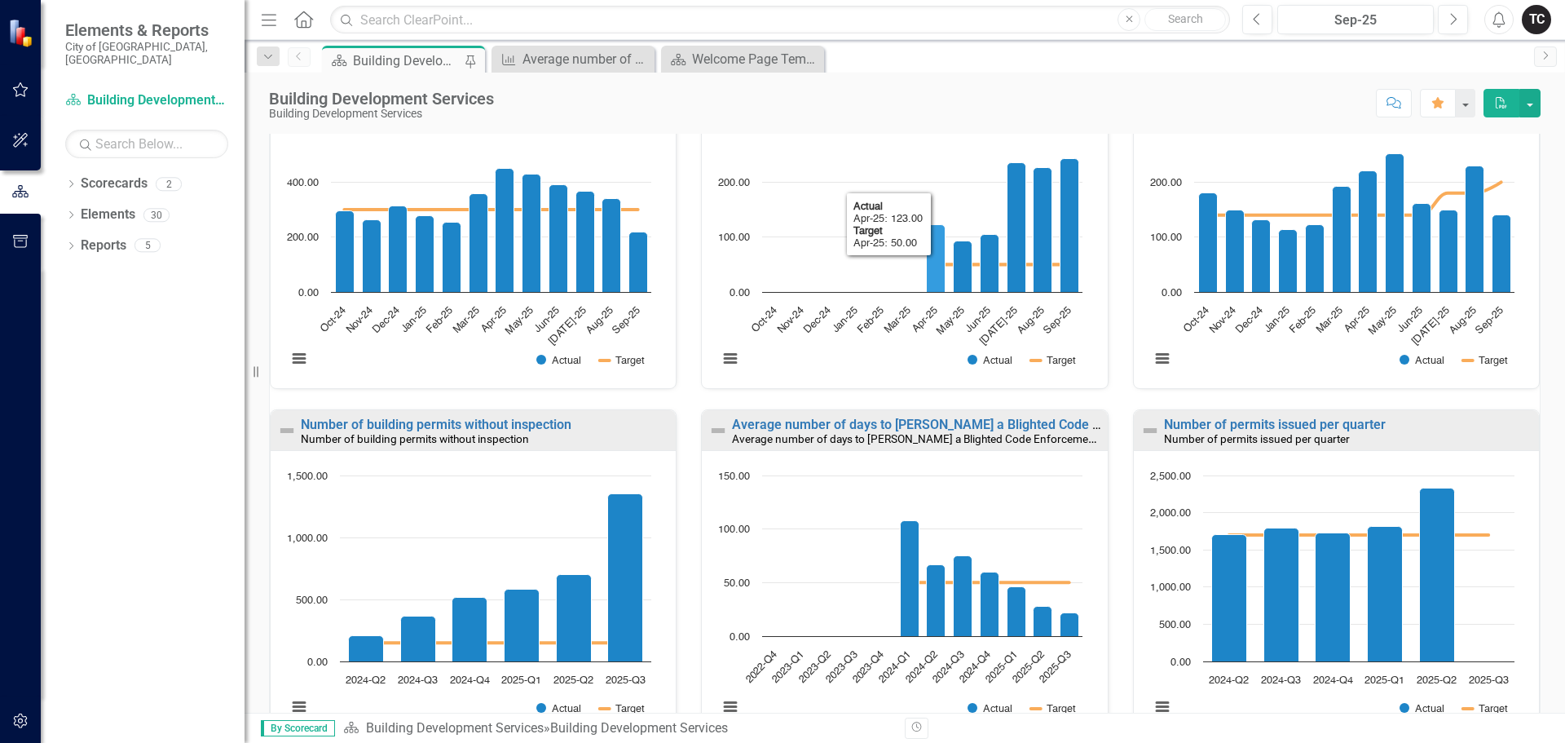
scroll to position [652, 0]
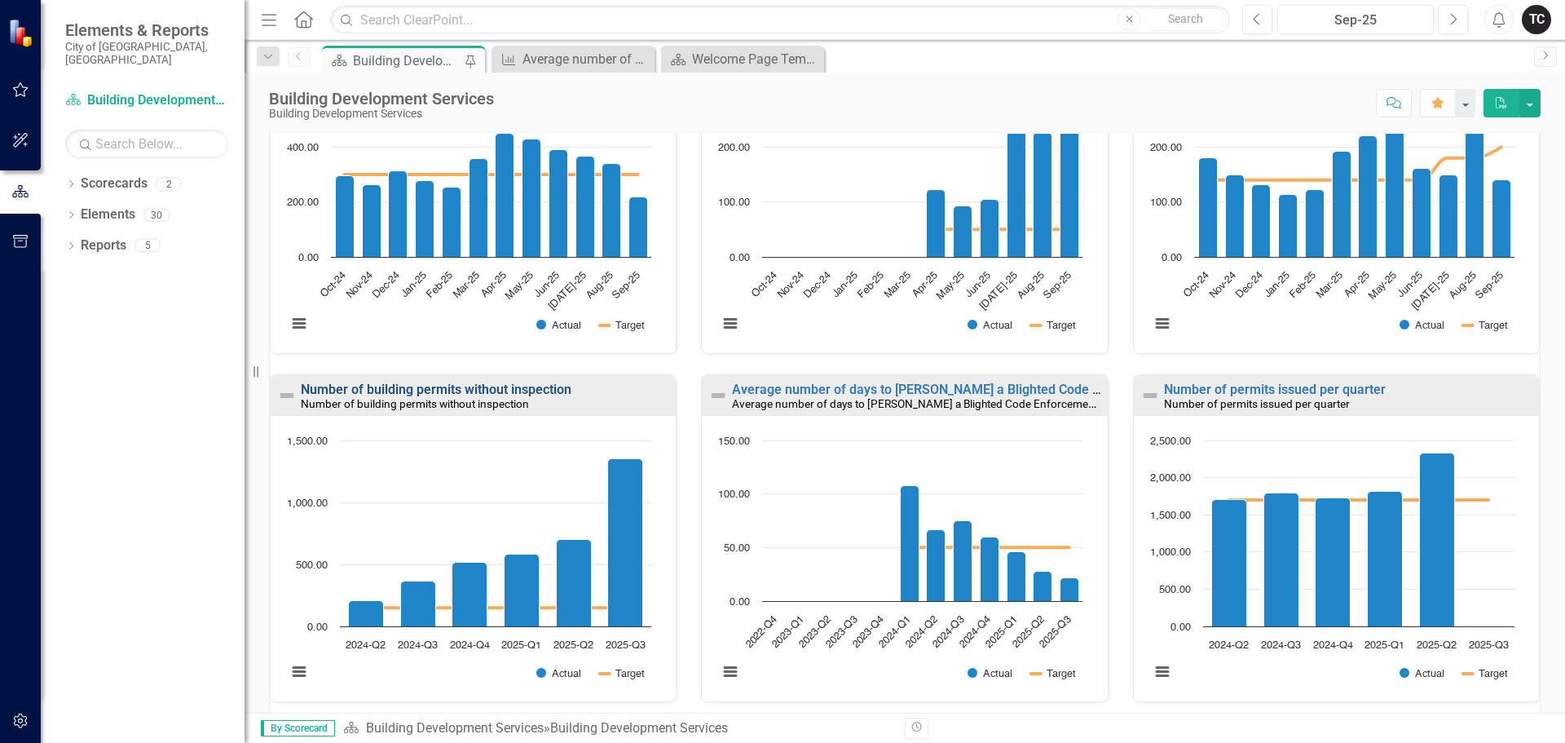
click at [458, 391] on link "Number of building permits without inspection" at bounding box center [436, 389] width 271 height 15
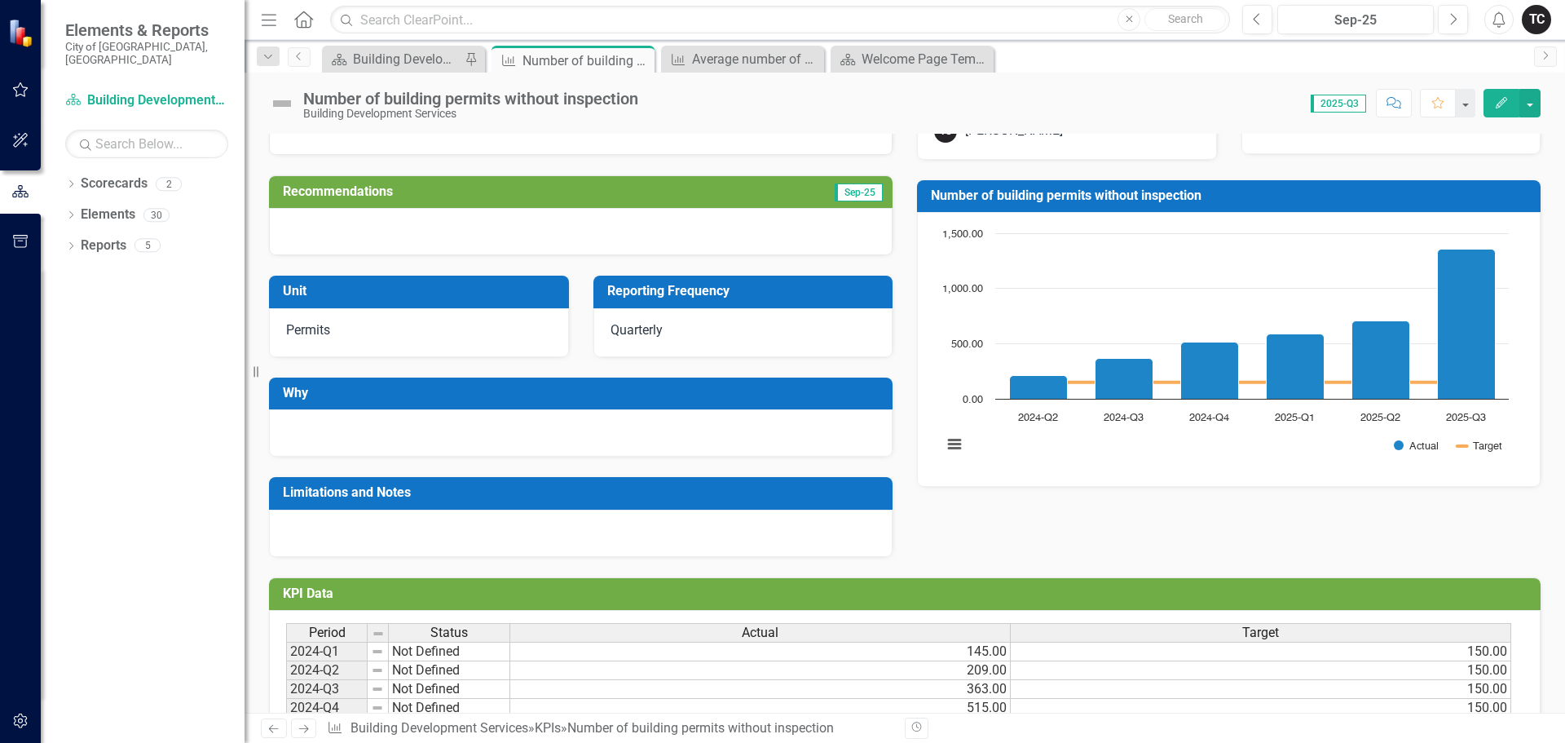
scroll to position [181, 0]
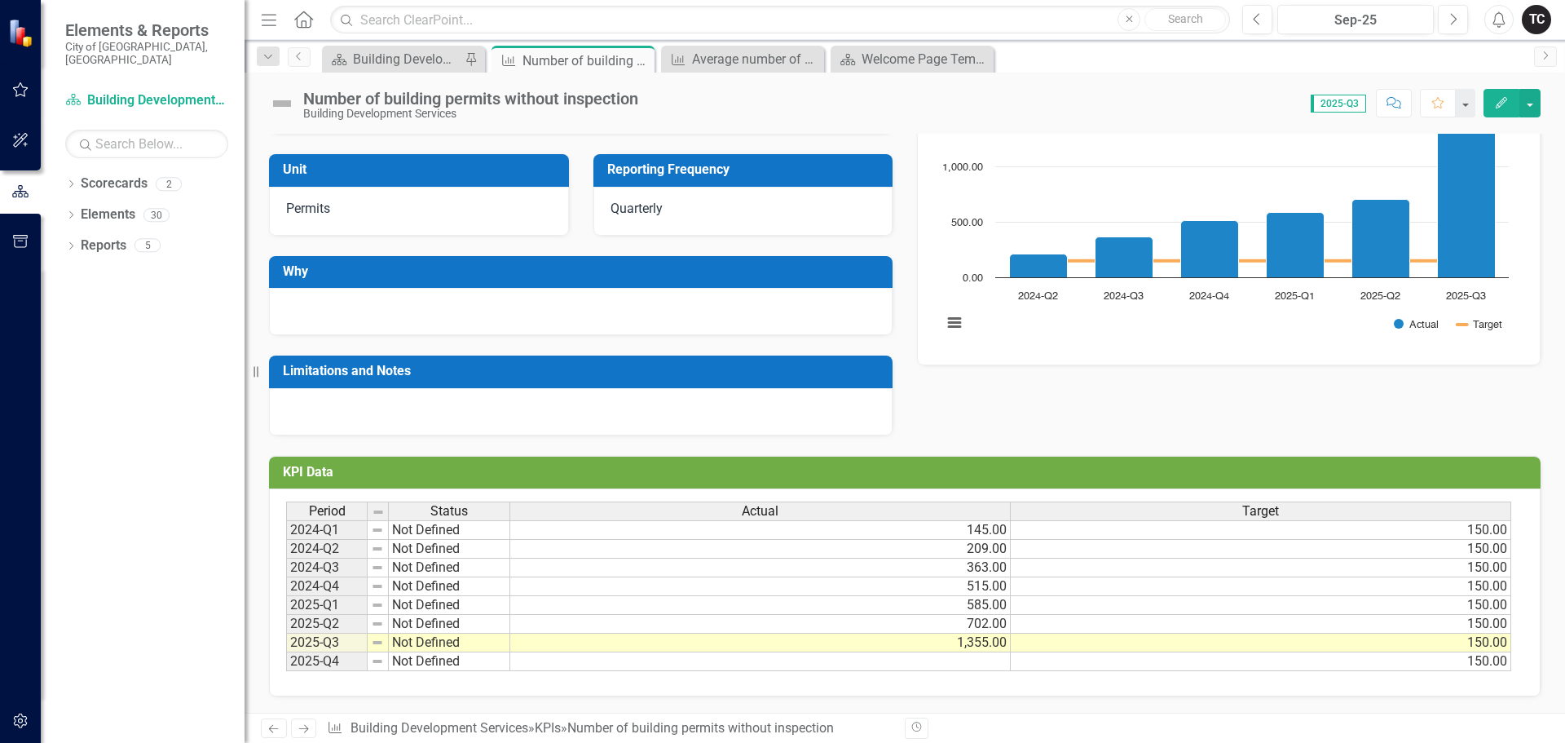
click at [985, 631] on td "702.00" at bounding box center [760, 624] width 501 height 19
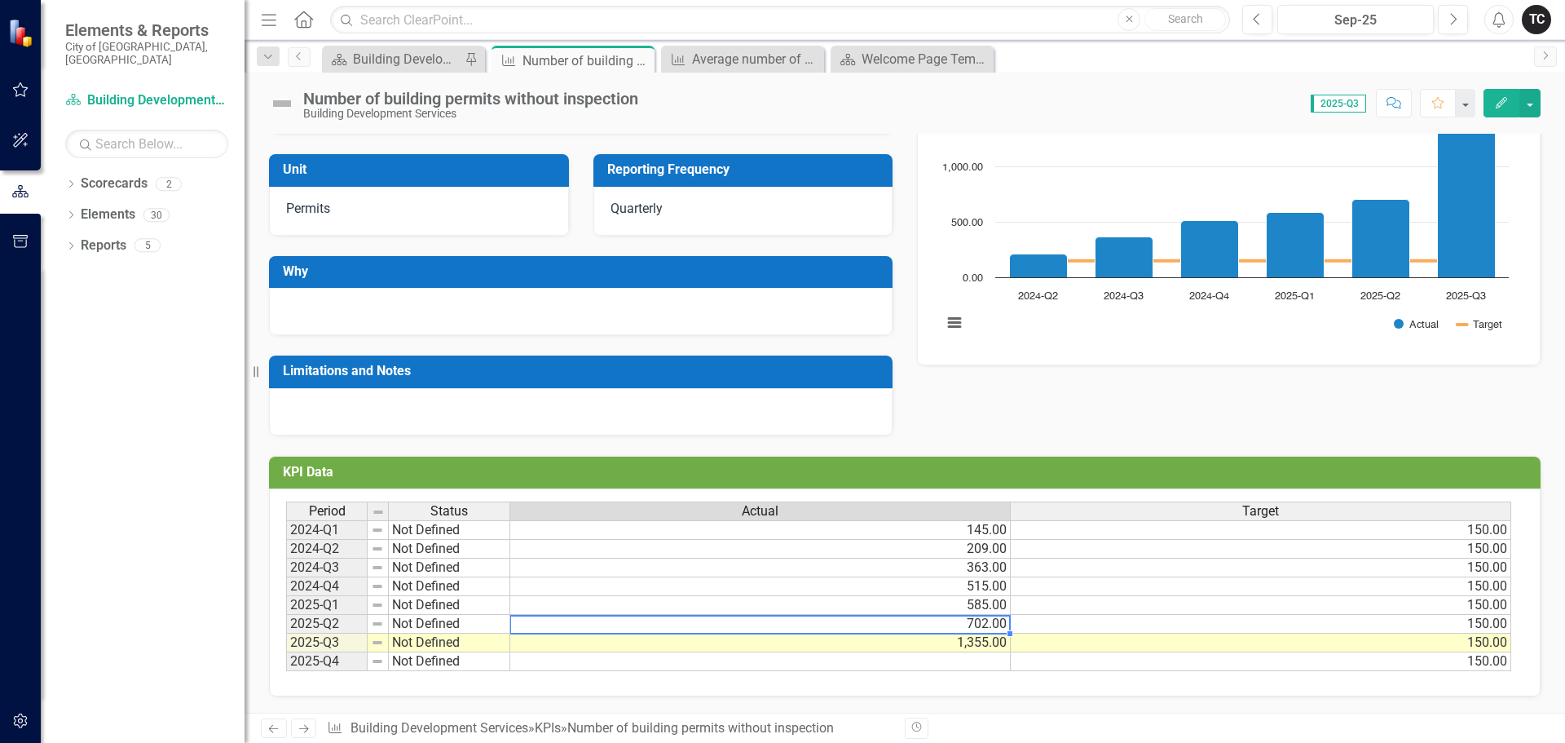
click at [985, 627] on td "702.00" at bounding box center [760, 624] width 501 height 19
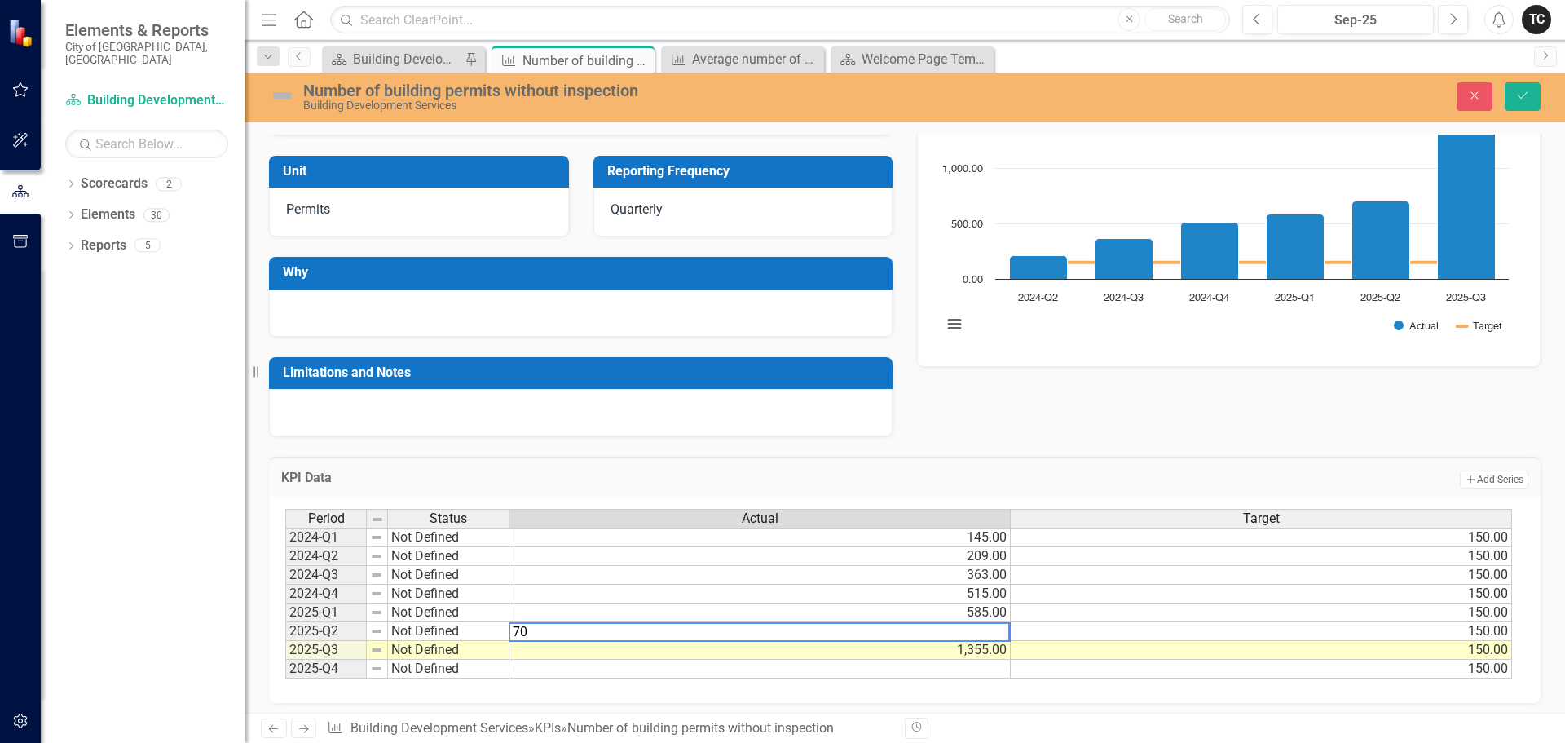
type textarea "7"
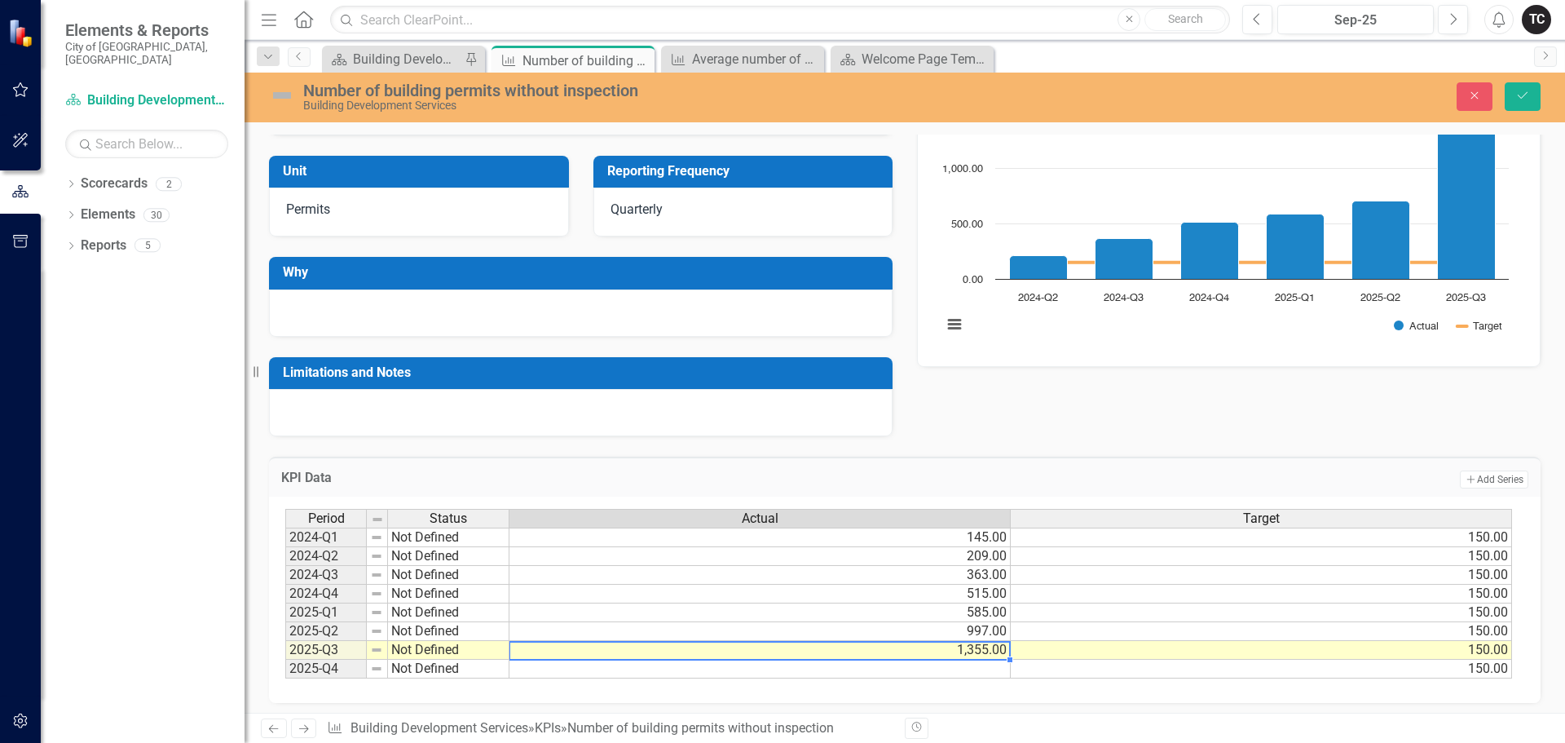
click at [989, 613] on td "585.00" at bounding box center [760, 612] width 501 height 19
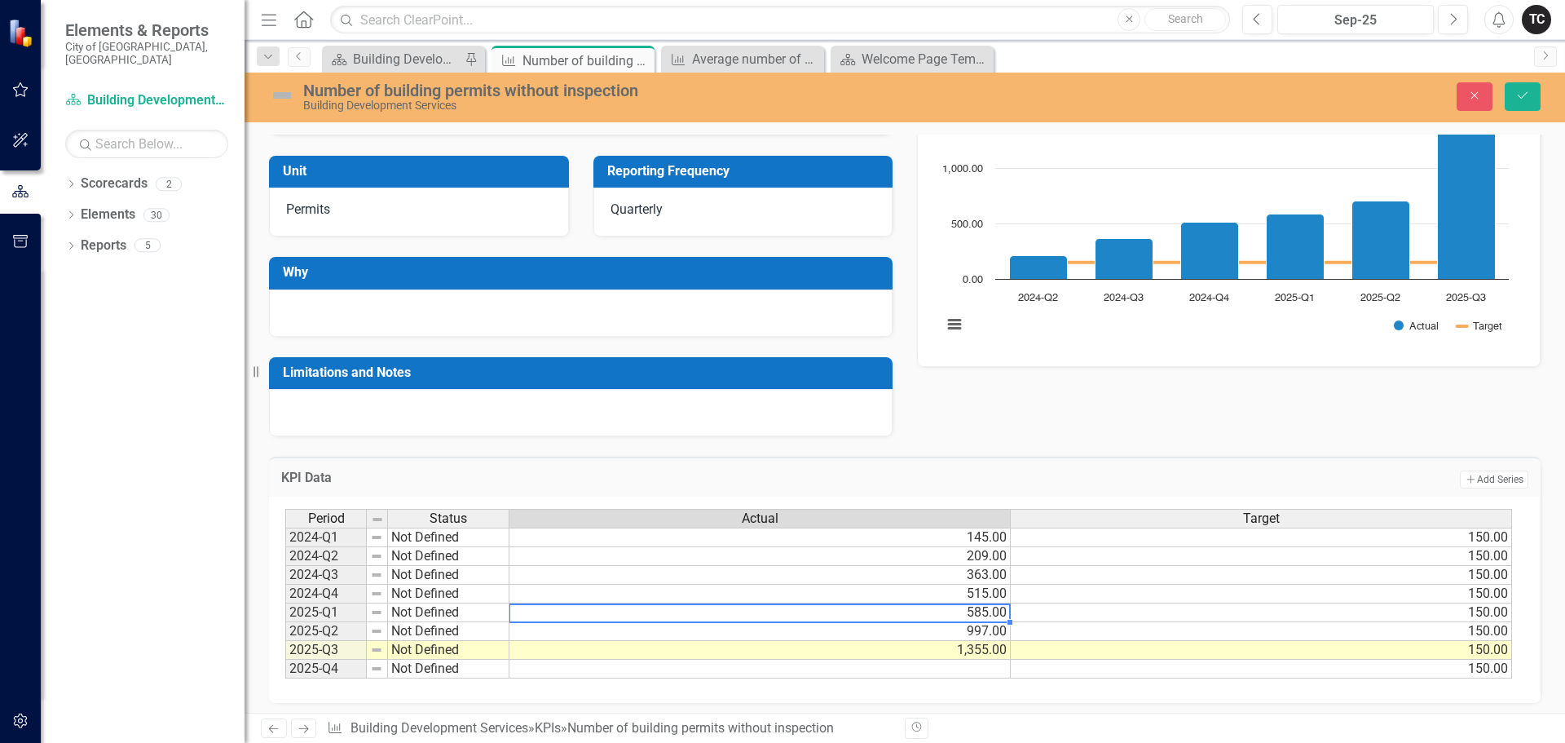
click at [989, 613] on td "585.00" at bounding box center [760, 612] width 501 height 19
click at [988, 613] on textarea "585" at bounding box center [760, 613] width 502 height 20
click at [981, 595] on td "515.00" at bounding box center [760, 594] width 501 height 19
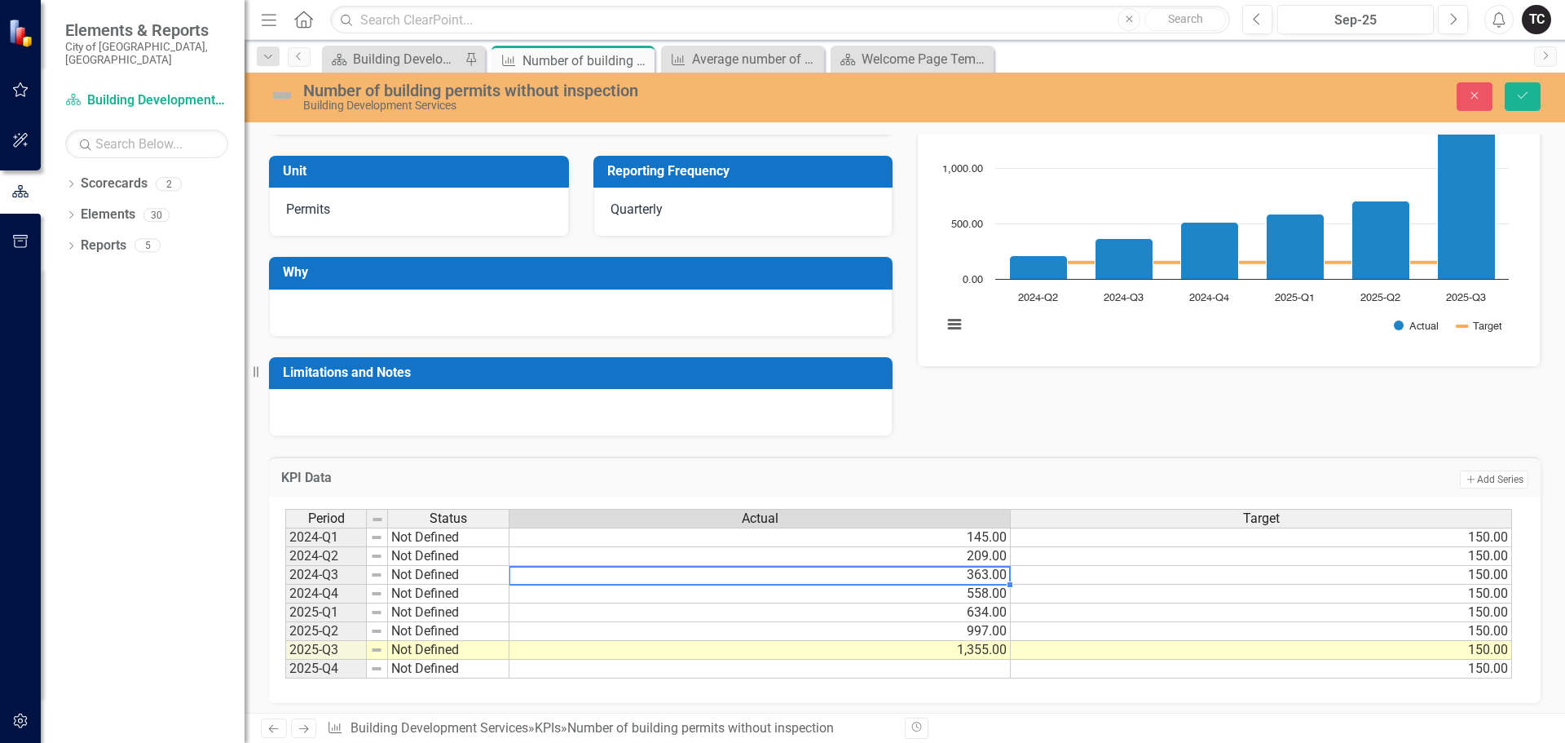
click at [980, 577] on td "363.00" at bounding box center [760, 575] width 501 height 19
click at [969, 557] on td "209.00" at bounding box center [760, 556] width 501 height 19
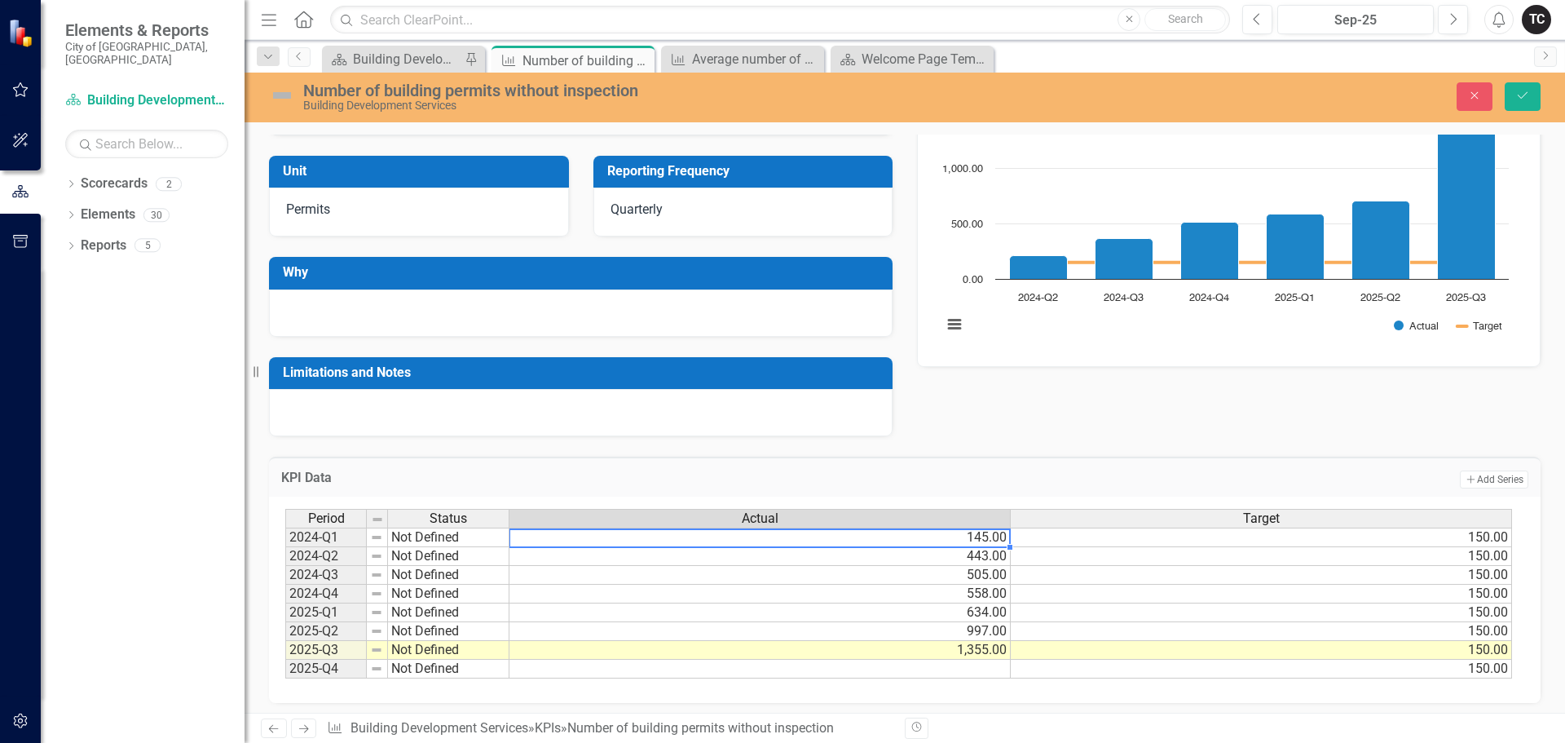
click at [980, 539] on td "145.00" at bounding box center [760, 537] width 501 height 20
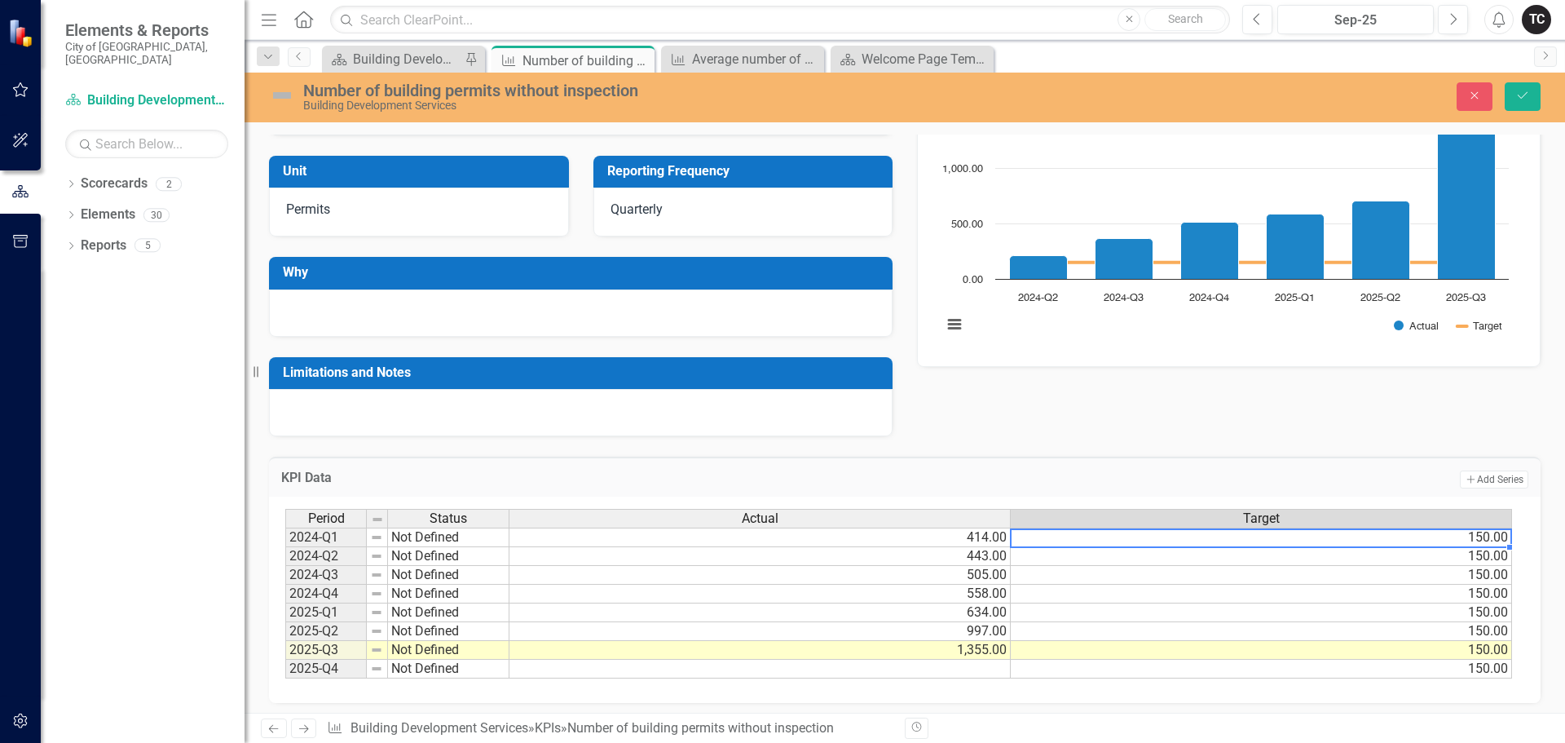
click at [1483, 539] on td "150.00" at bounding box center [1261, 537] width 501 height 20
click at [1479, 542] on td "500.00" at bounding box center [1261, 537] width 501 height 20
drag, startPoint x: 1509, startPoint y: 548, endPoint x: 1503, endPoint y: 739, distance: 191.7
click at [1503, 739] on div "Menu Home Search Close Search Previous Sep-25 Next Alerts TC User Edit Profile …" at bounding box center [905, 371] width 1321 height 743
type textarea "500"
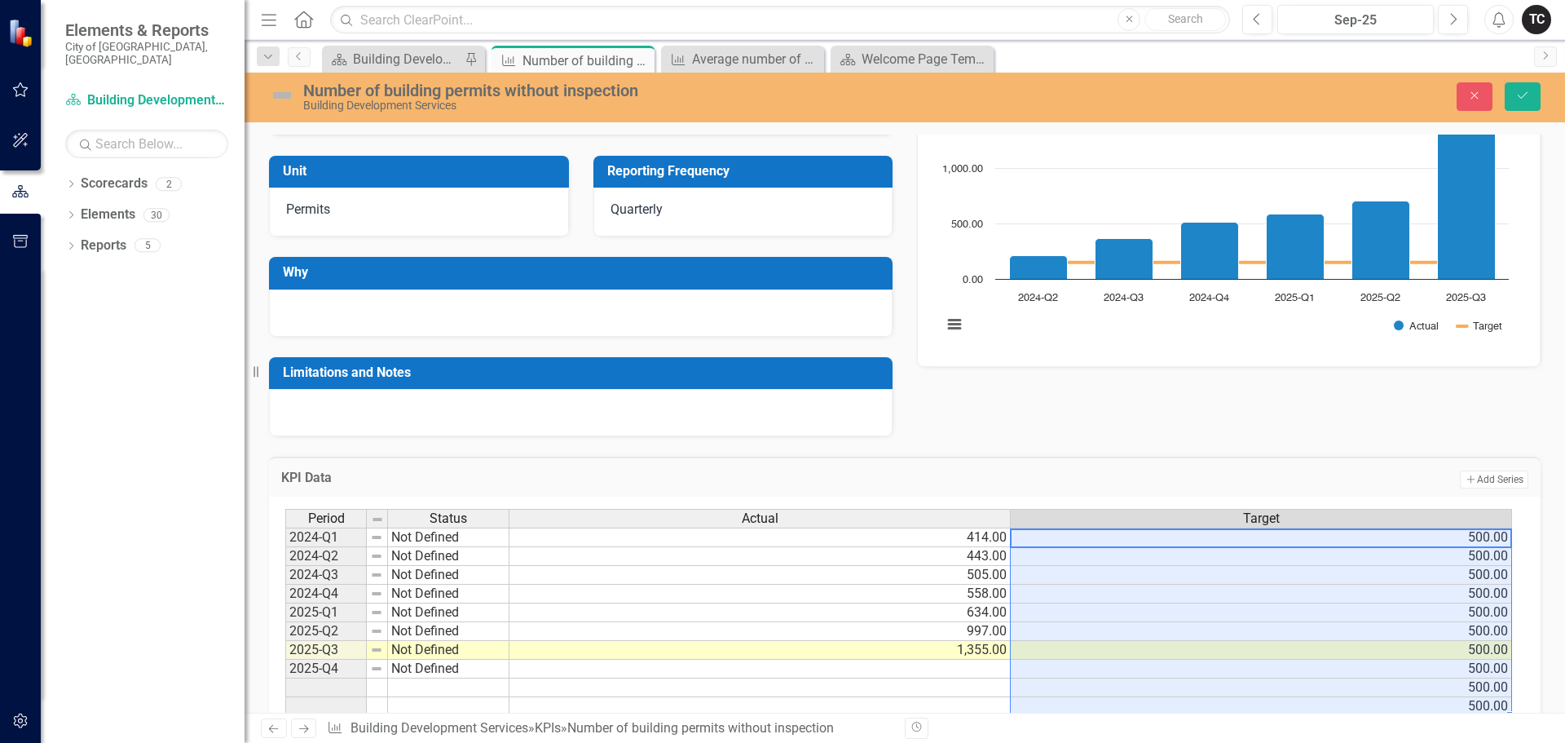
scroll to position [224, 0]
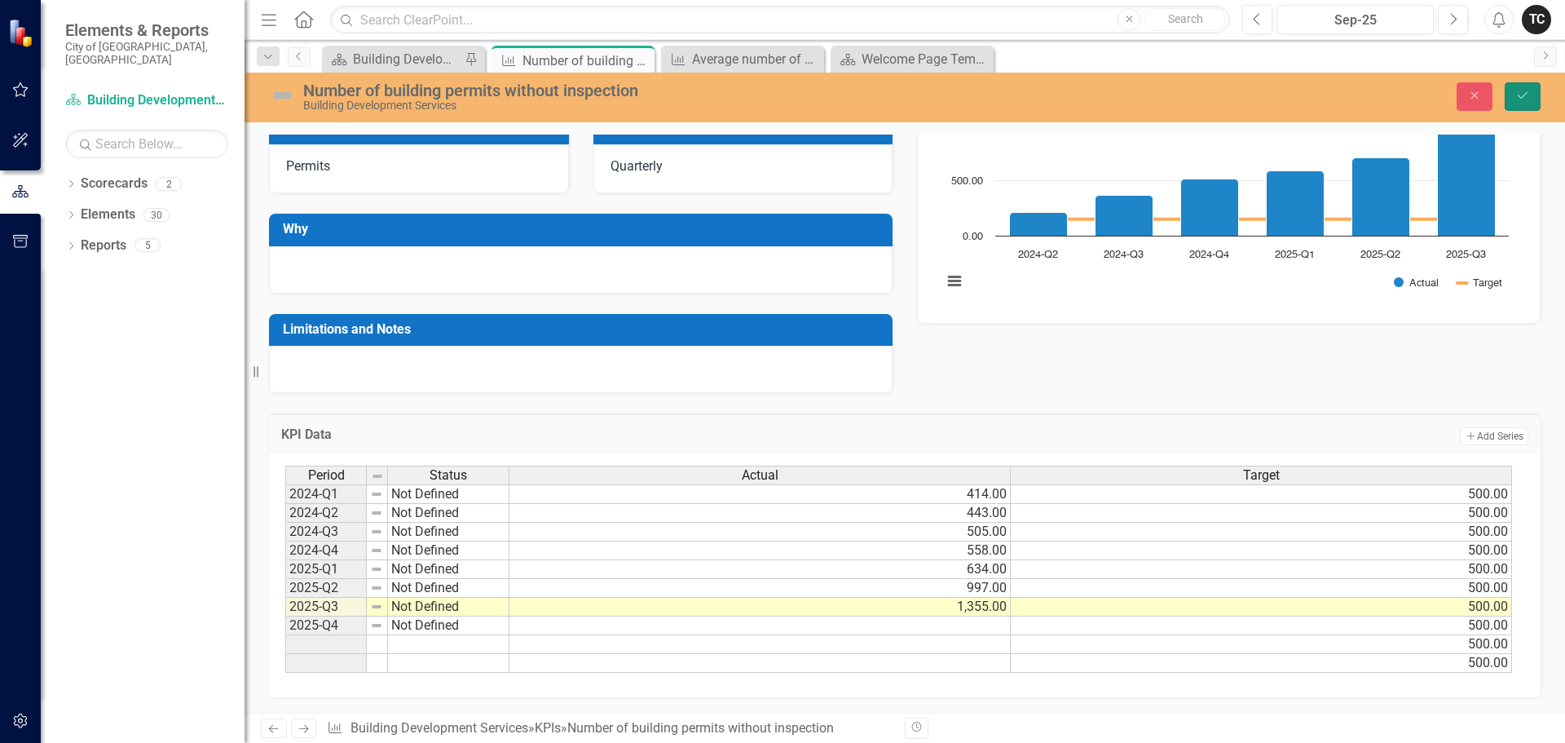
click at [1520, 99] on icon "Save" at bounding box center [1523, 95] width 15 height 11
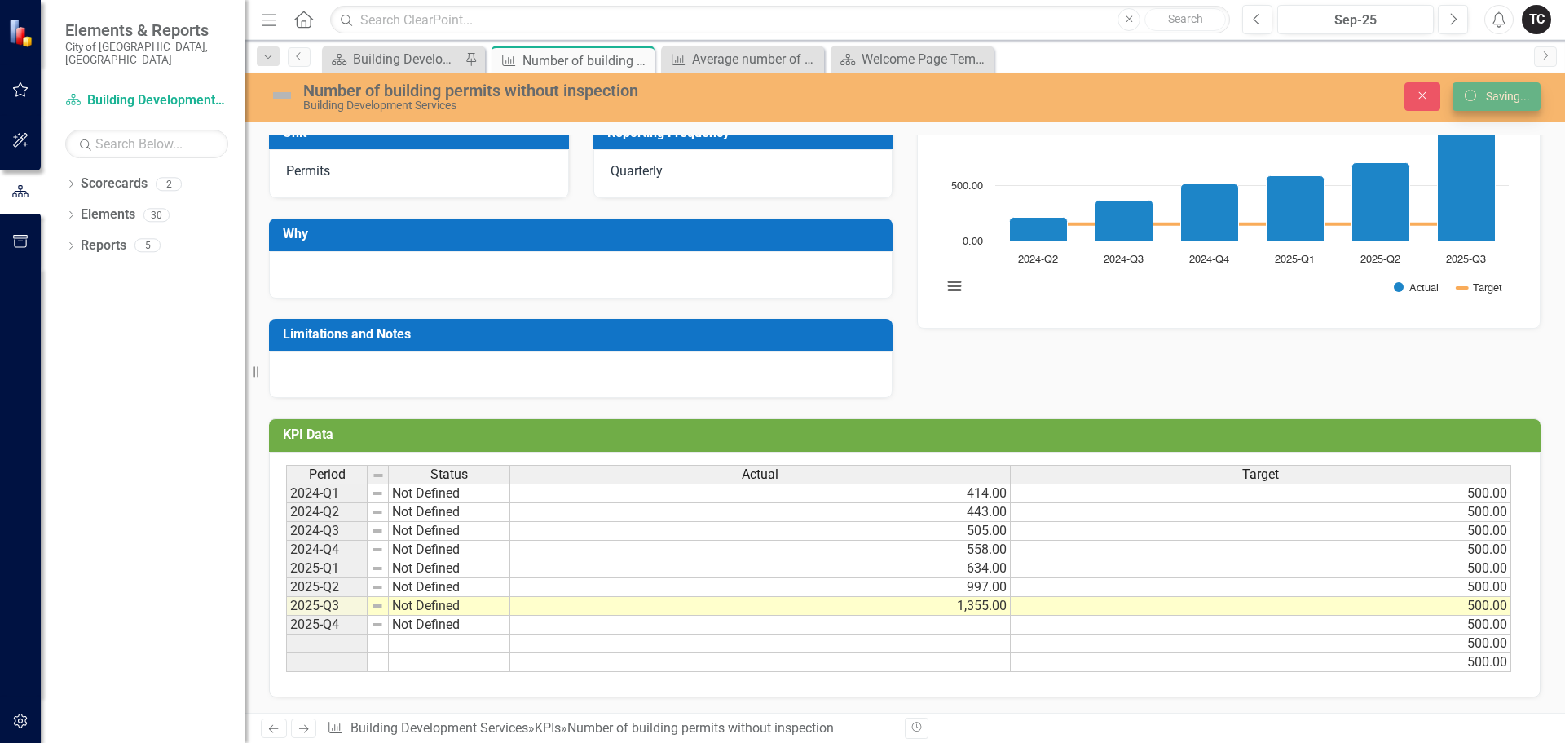
scroll to position [219, 0]
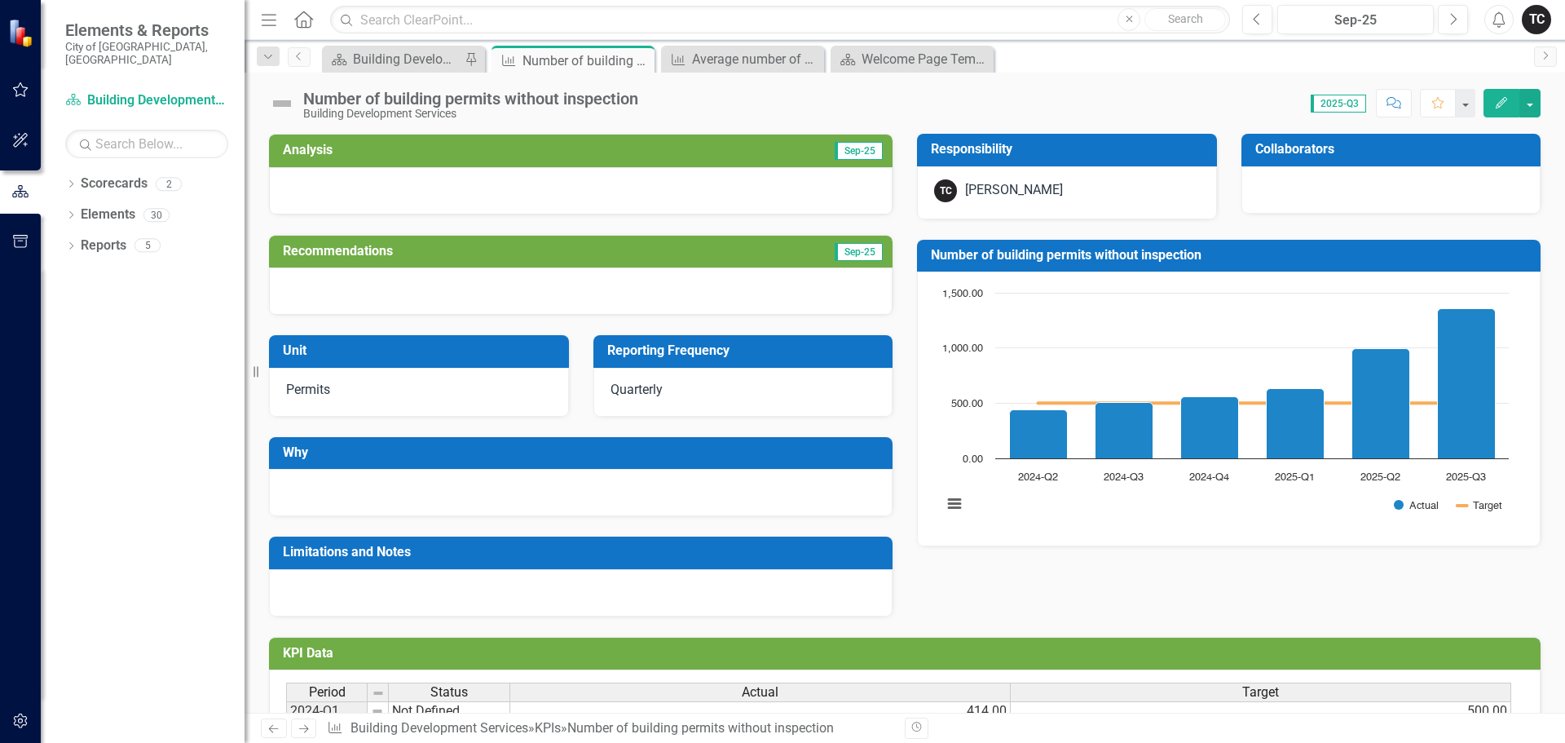
click at [1002, 260] on h3 "Number of building permits without inspection" at bounding box center [1232, 255] width 602 height 15
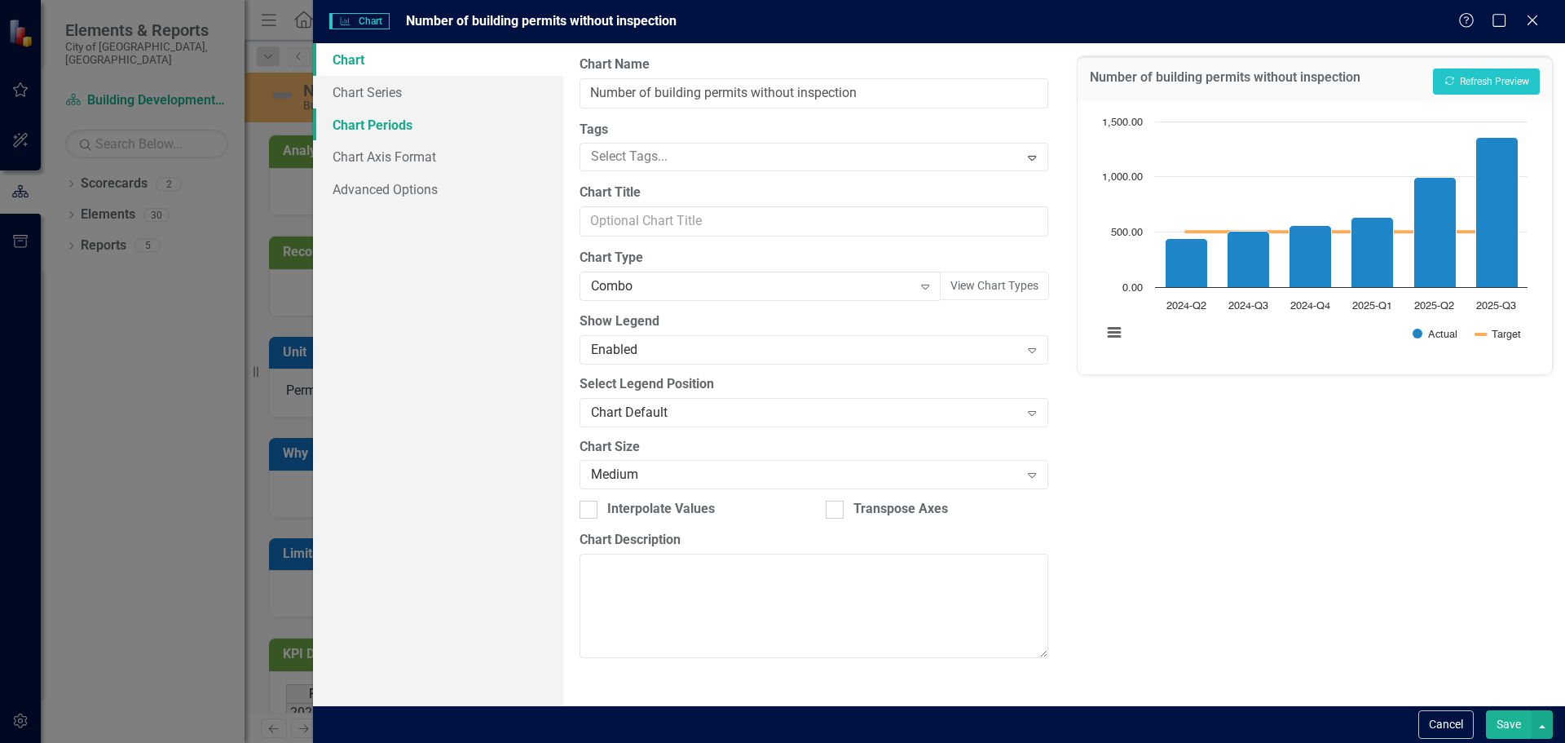
click at [367, 130] on link "Chart Periods" at bounding box center [438, 124] width 250 height 33
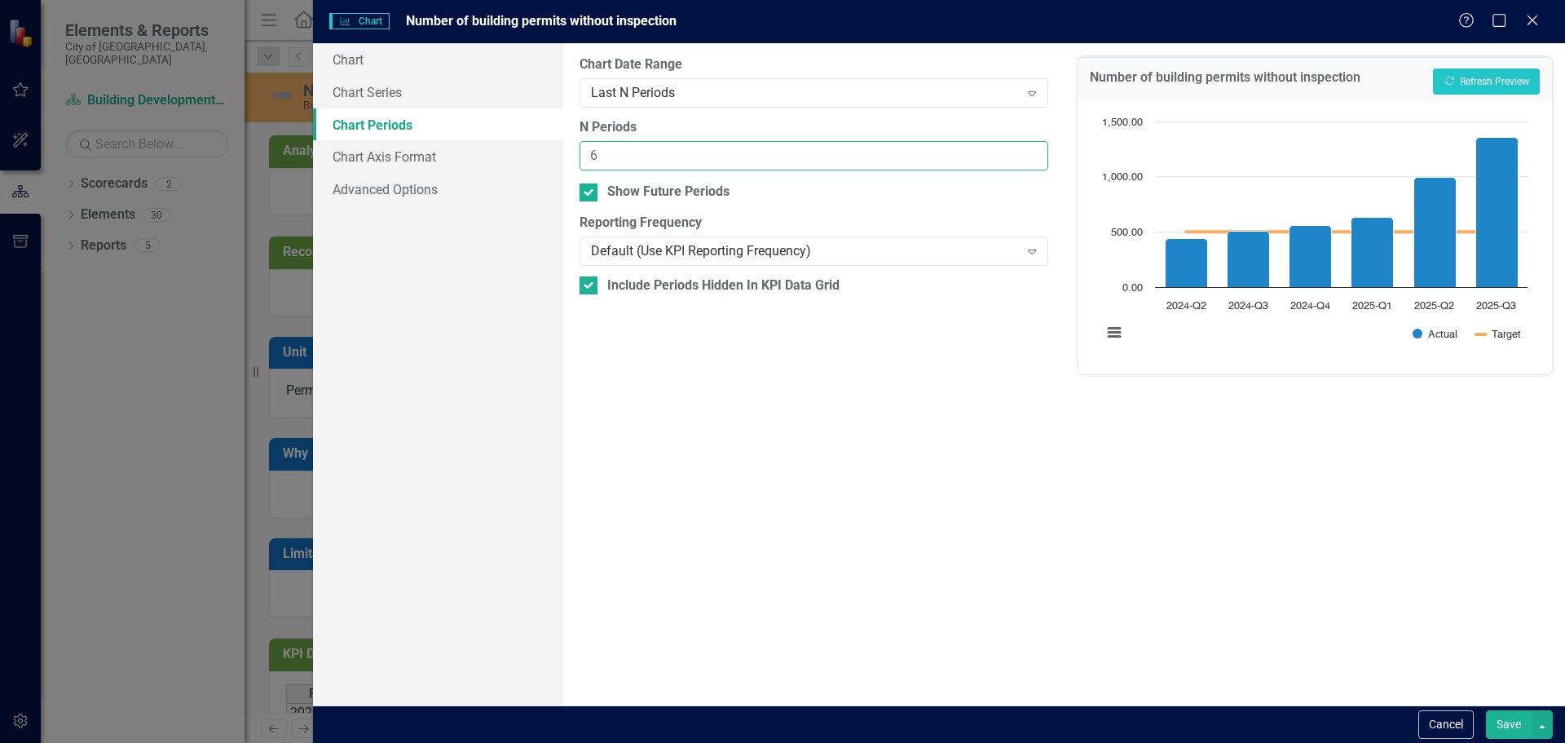
drag, startPoint x: 603, startPoint y: 157, endPoint x: 581, endPoint y: 155, distance: 22.1
click at [581, 155] on input "6" at bounding box center [814, 156] width 468 height 30
type input "12"
click at [1413, 328] on button "Show Actual" at bounding box center [1435, 334] width 45 height 12
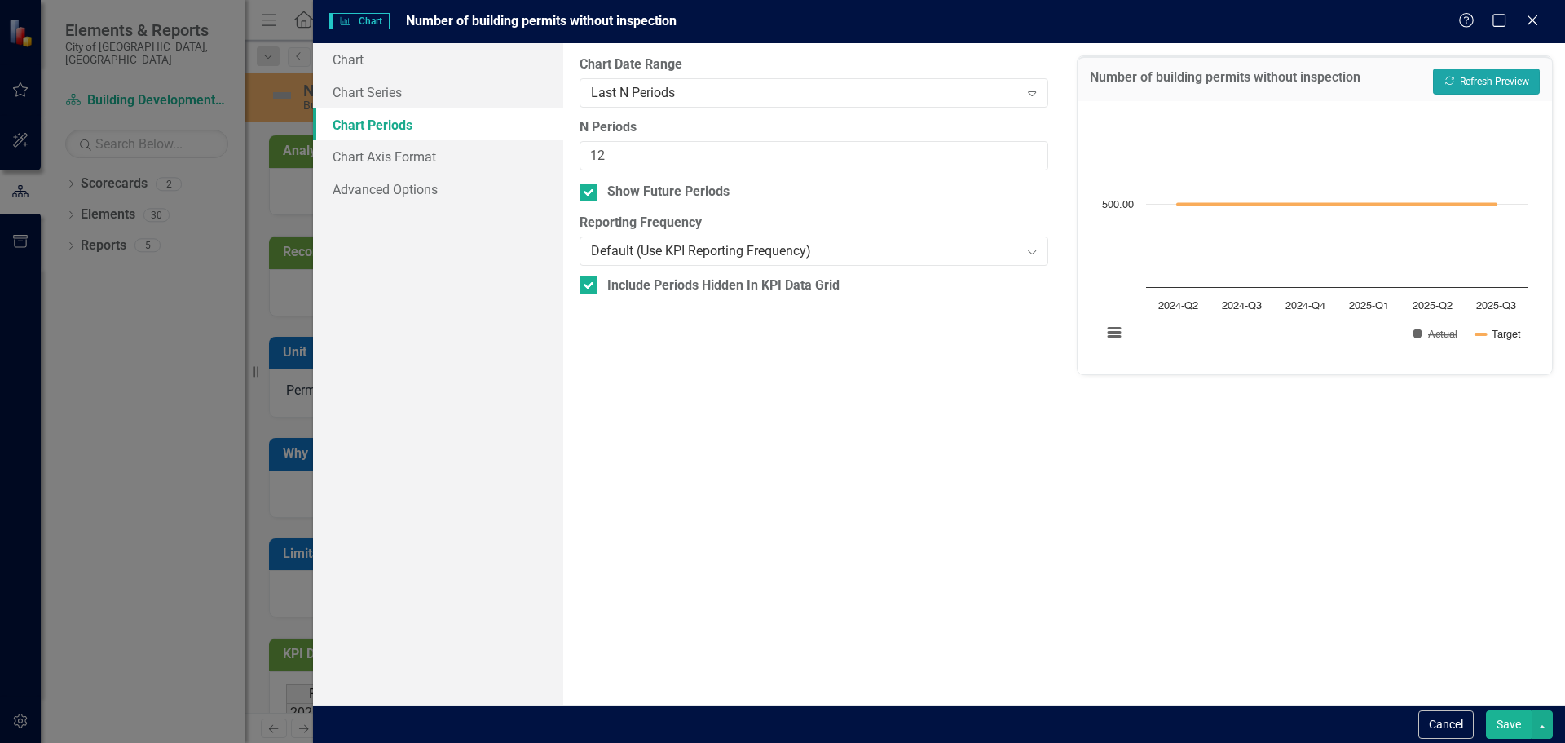
click at [1486, 80] on button "Recalculate Refresh Preview" at bounding box center [1486, 81] width 107 height 26
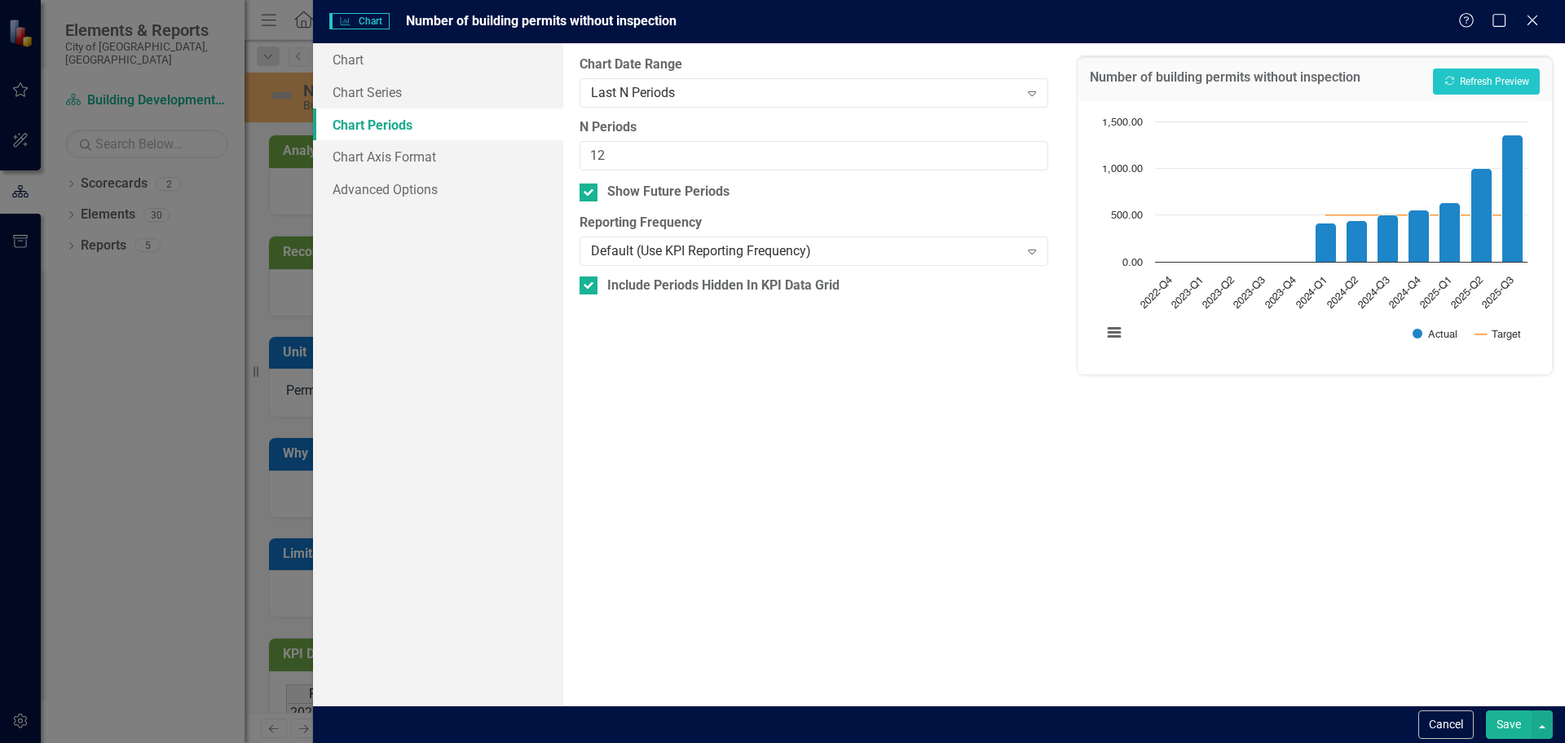
click at [1503, 719] on button "Save" at bounding box center [1509, 724] width 46 height 29
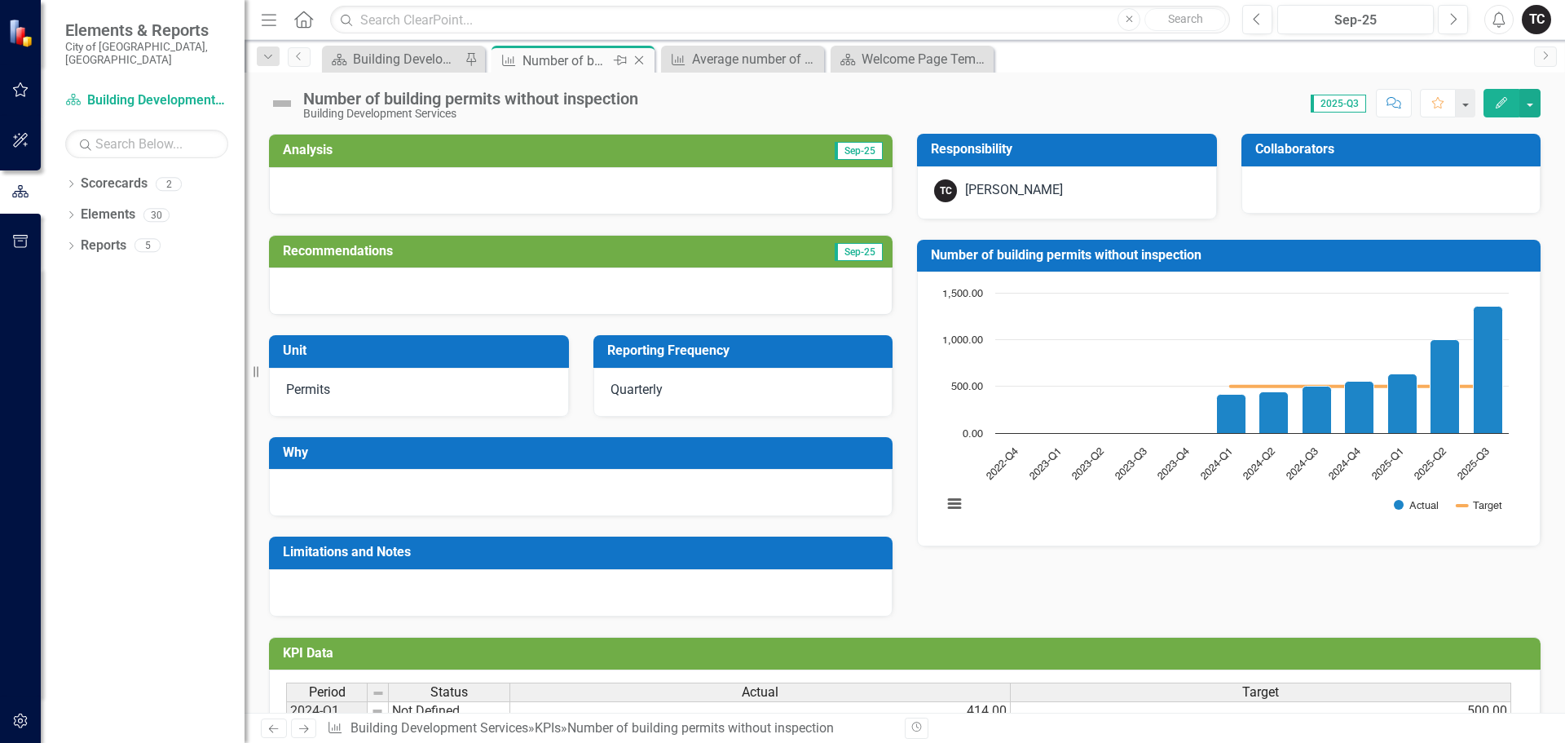
click at [638, 61] on icon "Close" at bounding box center [639, 60] width 16 height 13
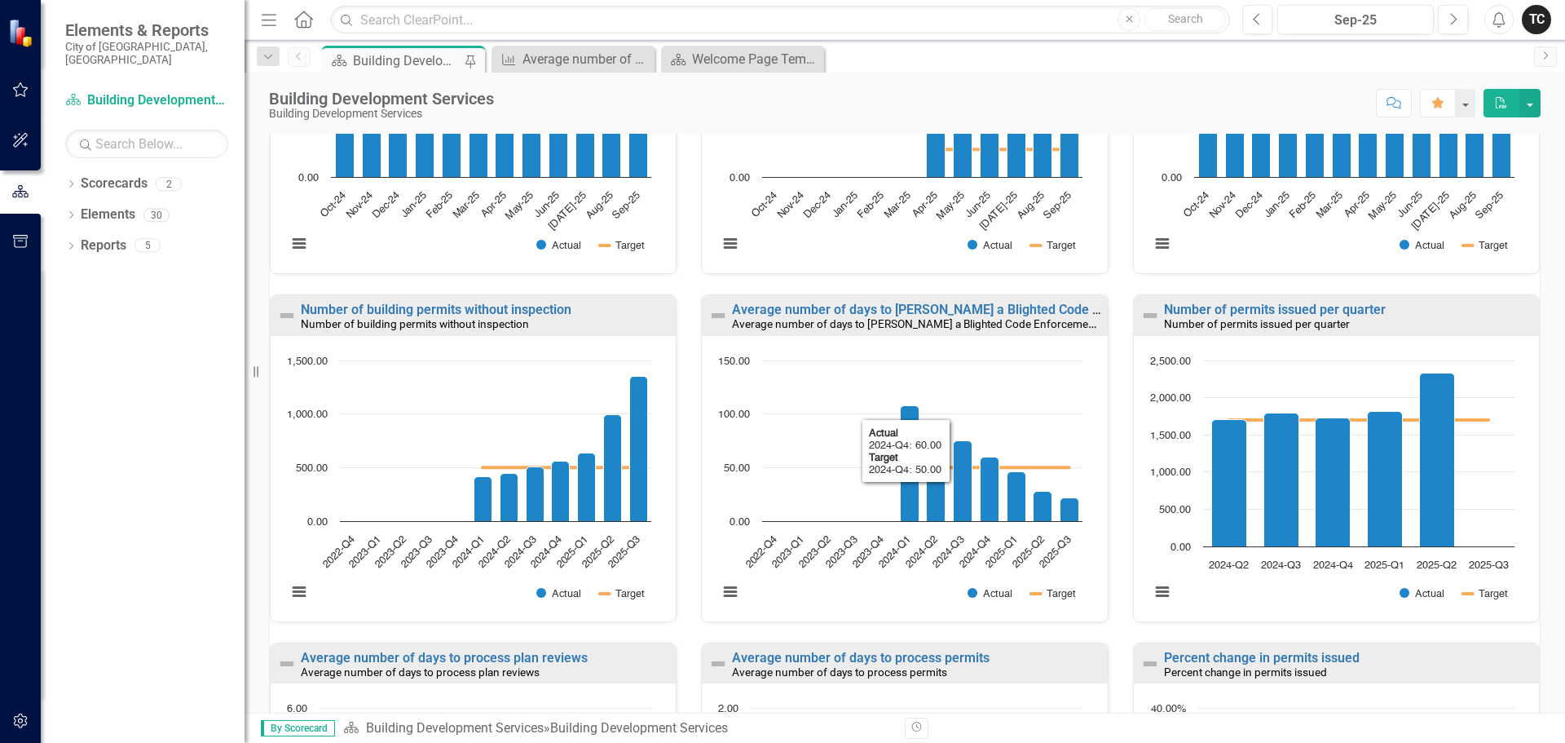
scroll to position [734, 0]
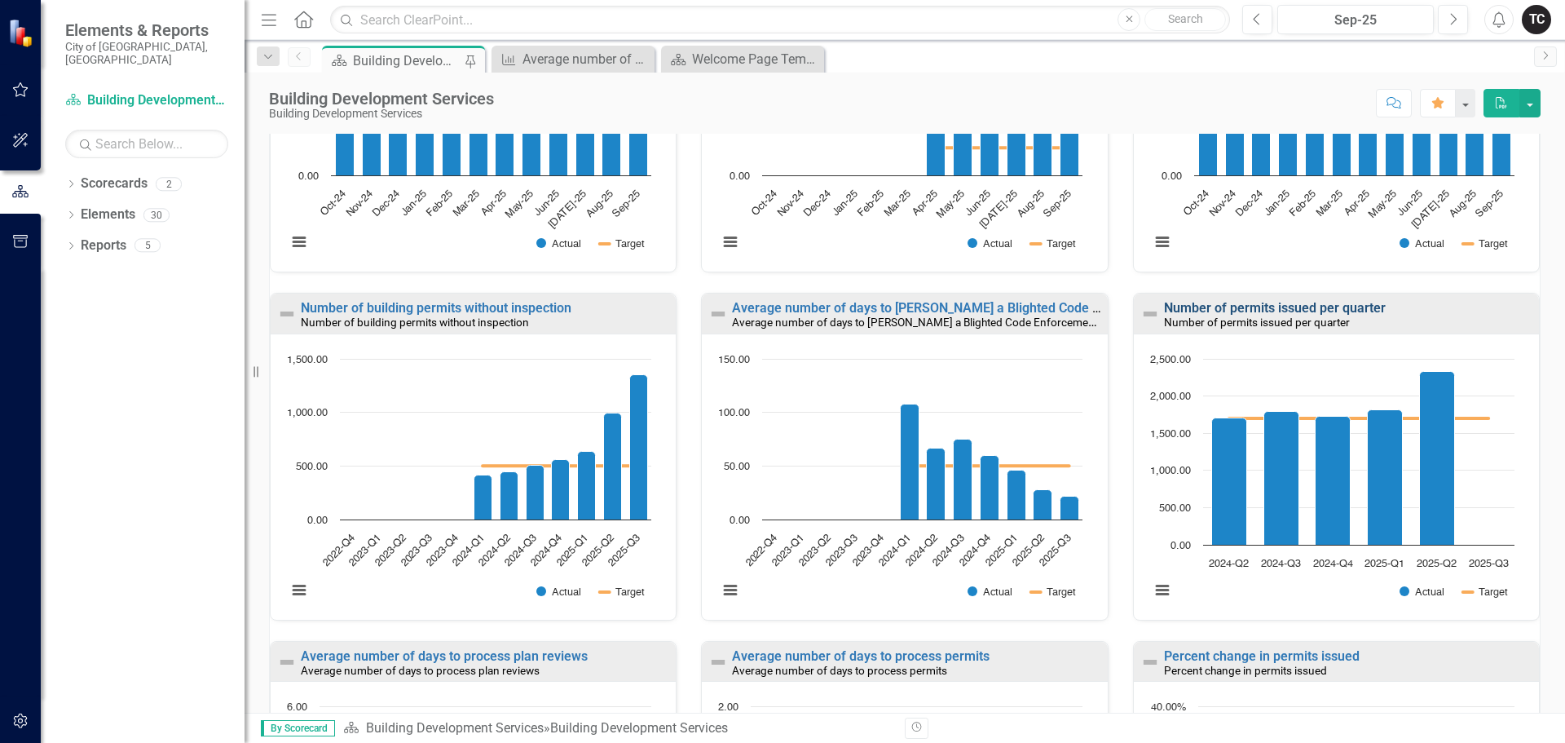
click at [1252, 309] on link "Number of permits issued per quarter" at bounding box center [1275, 307] width 222 height 15
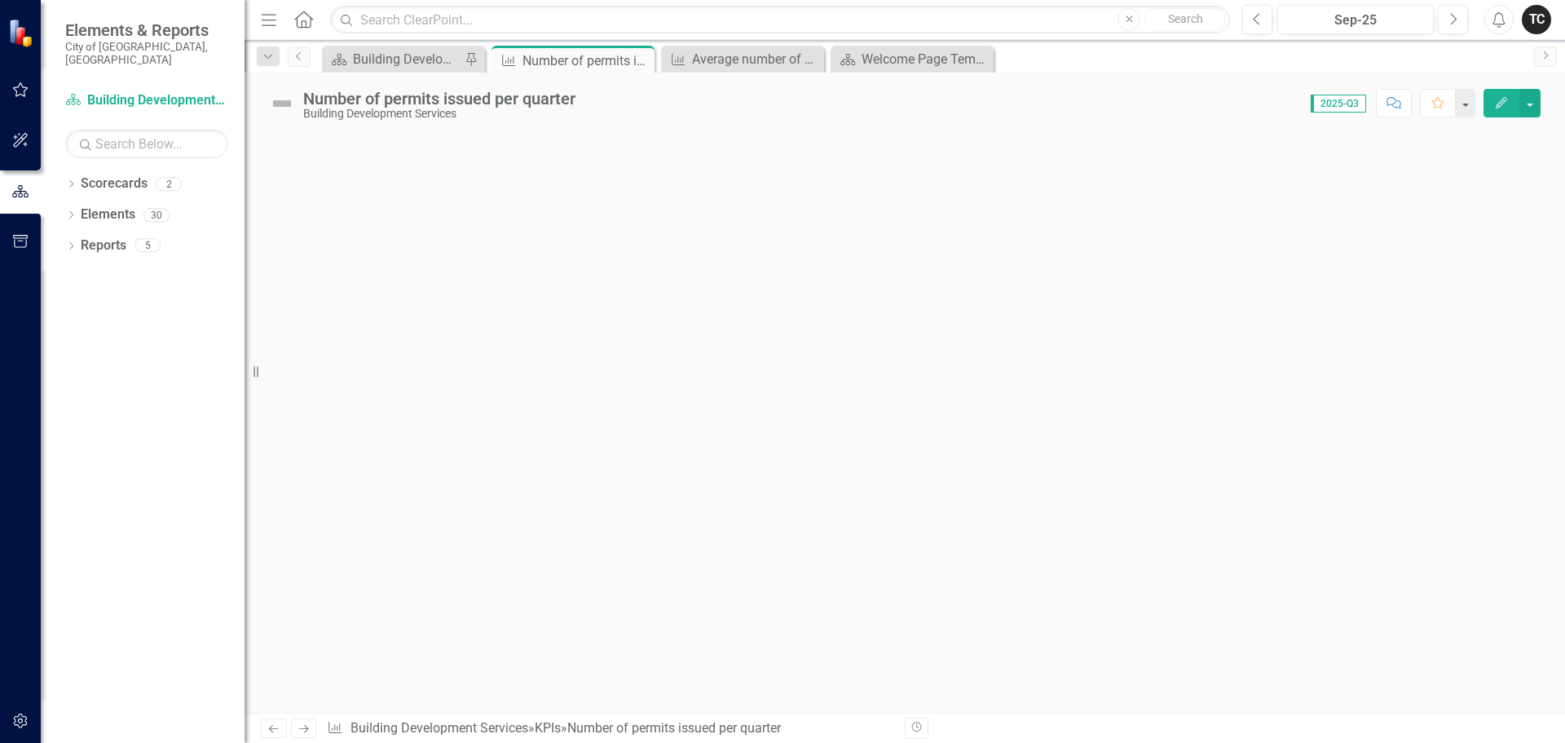
click at [566, 386] on div at bounding box center [905, 423] width 1321 height 579
click at [640, 59] on icon "Close" at bounding box center [639, 60] width 16 height 13
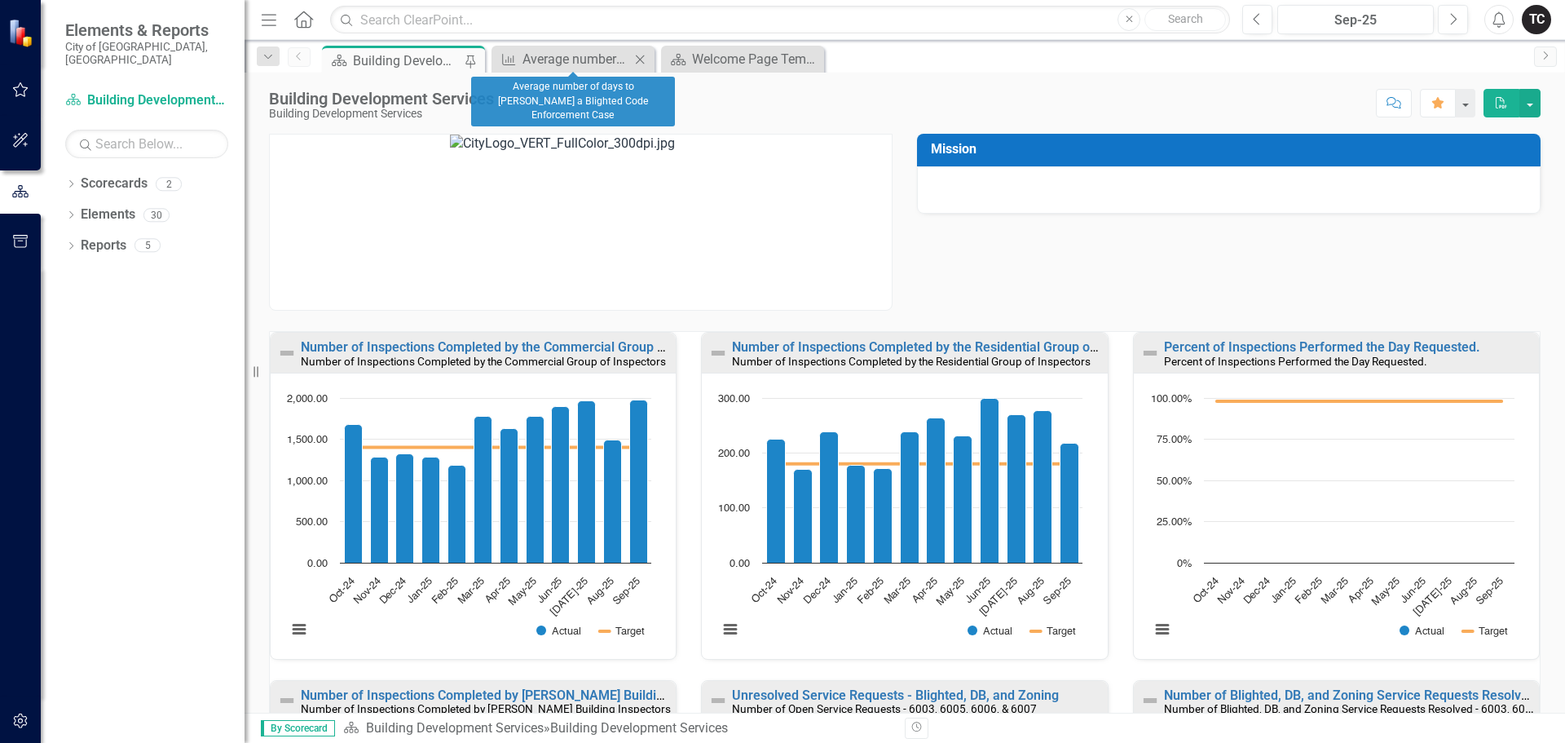
click at [640, 59] on icon at bounding box center [640, 59] width 9 height 9
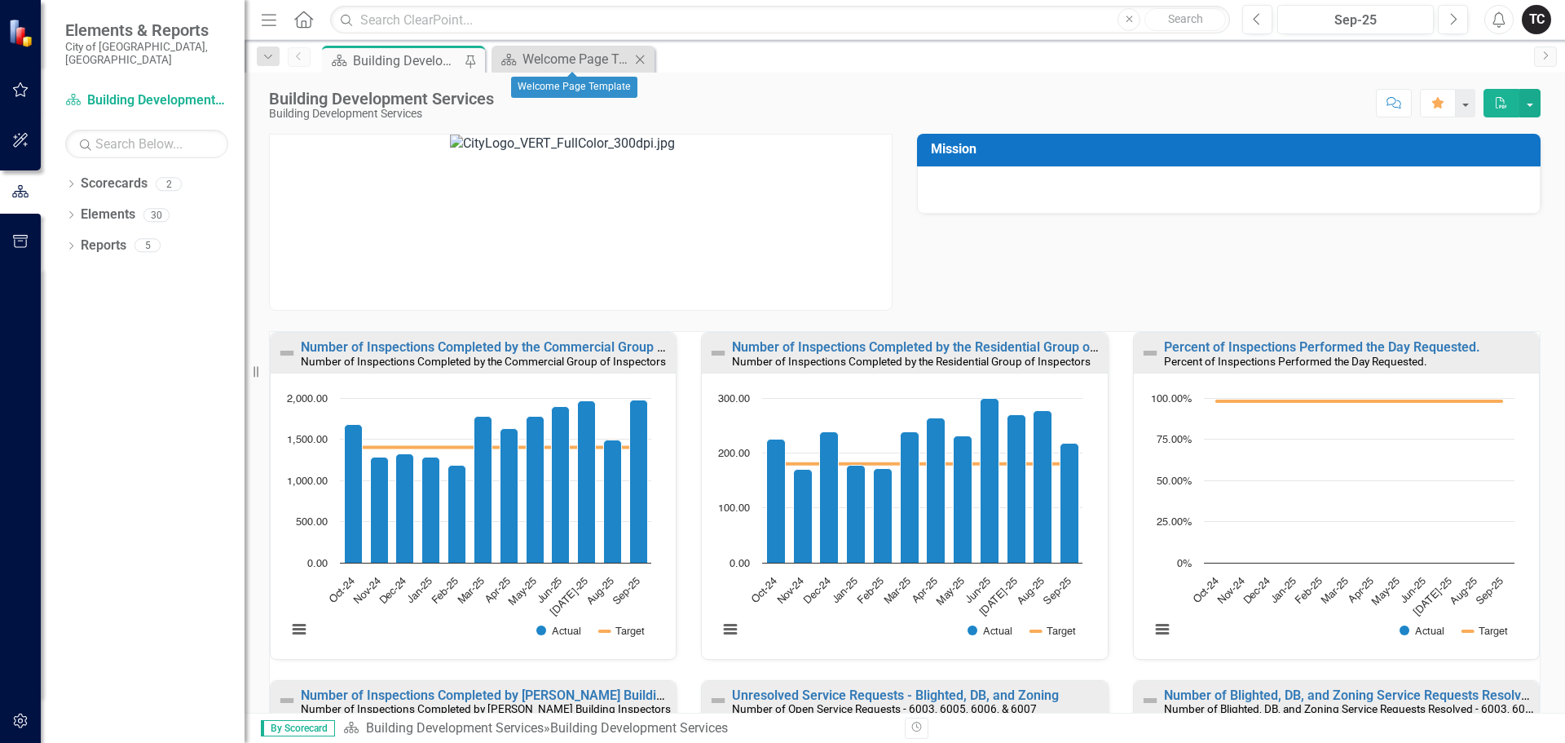
click at [640, 59] on icon at bounding box center [640, 59] width 9 height 9
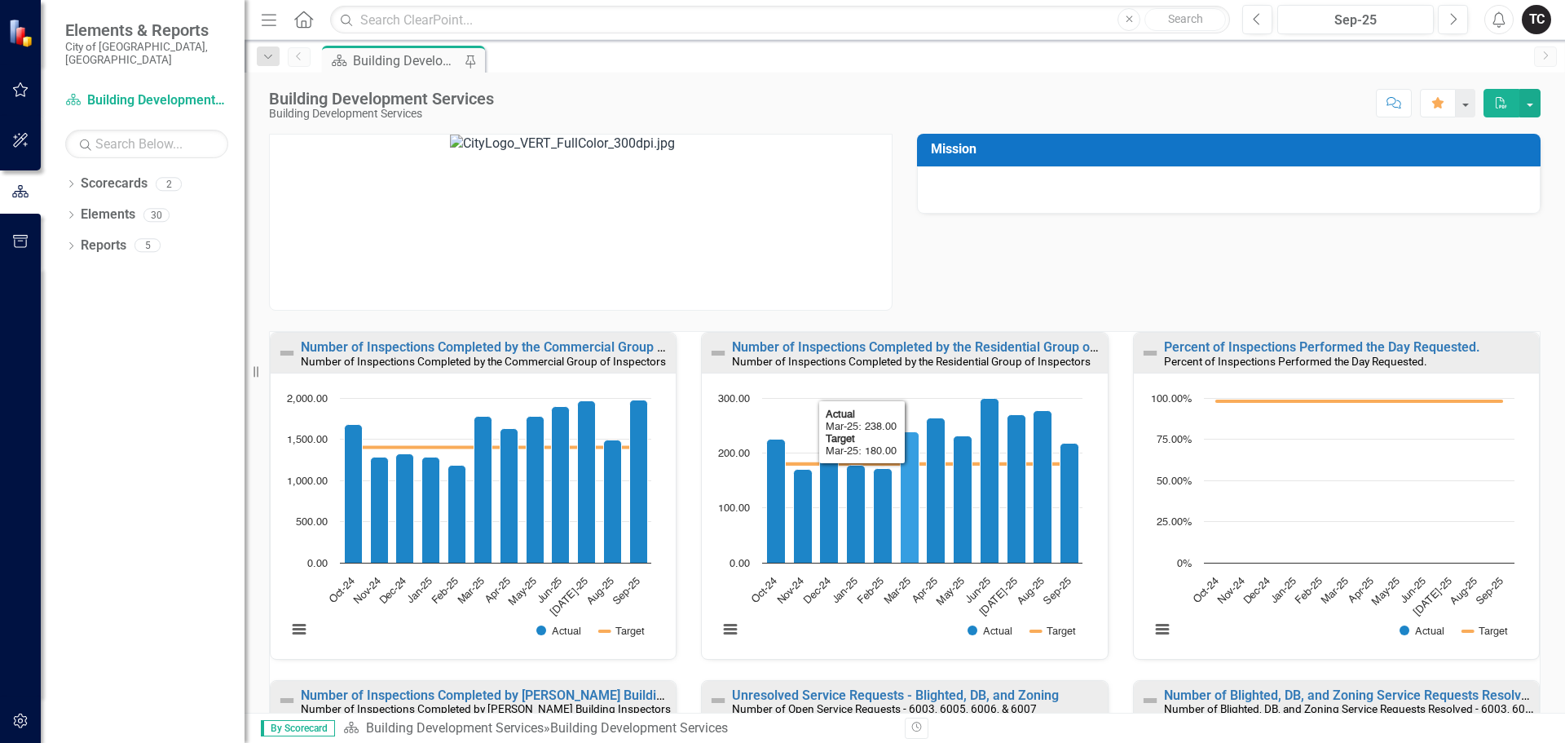
scroll to position [1, 0]
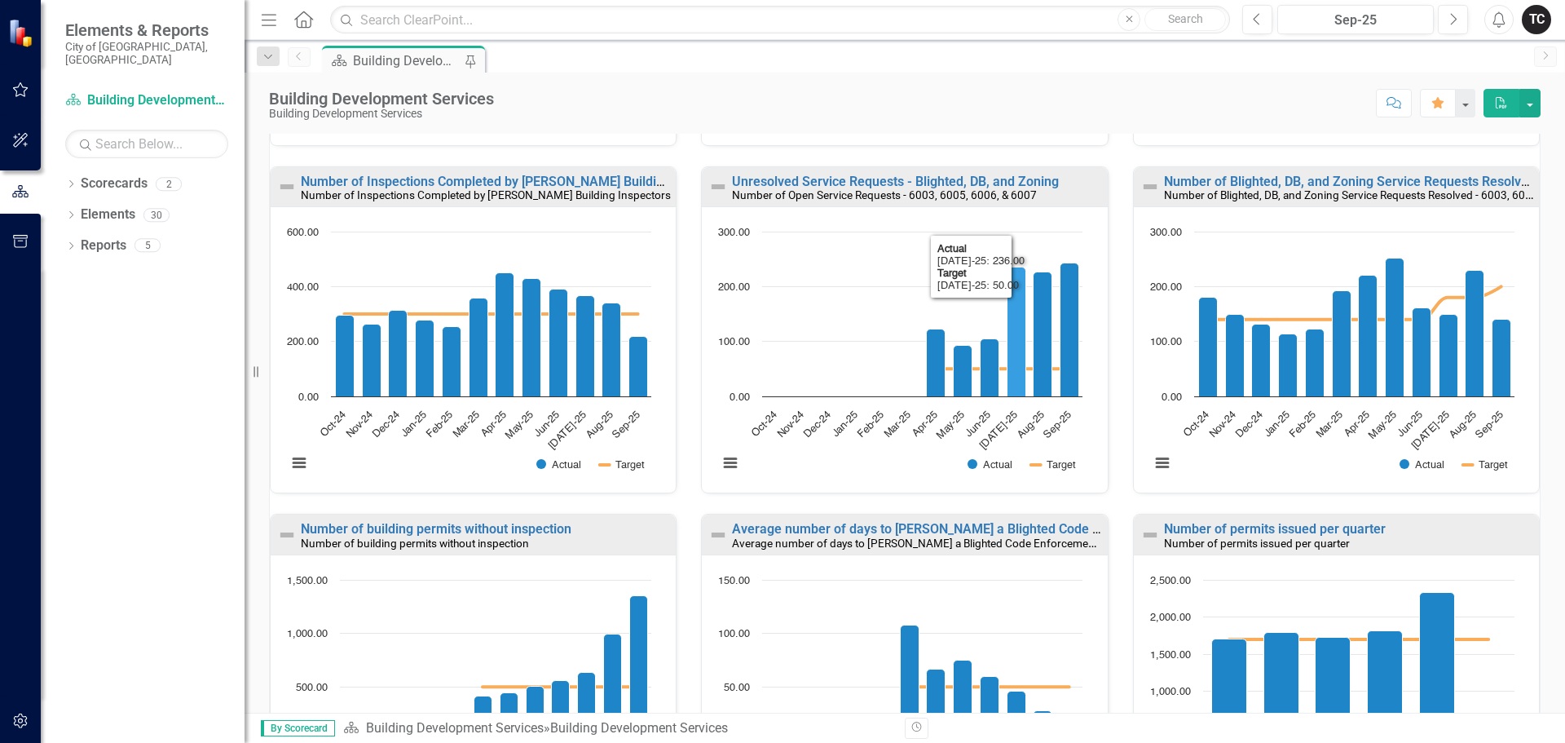
scroll to position [734, 0]
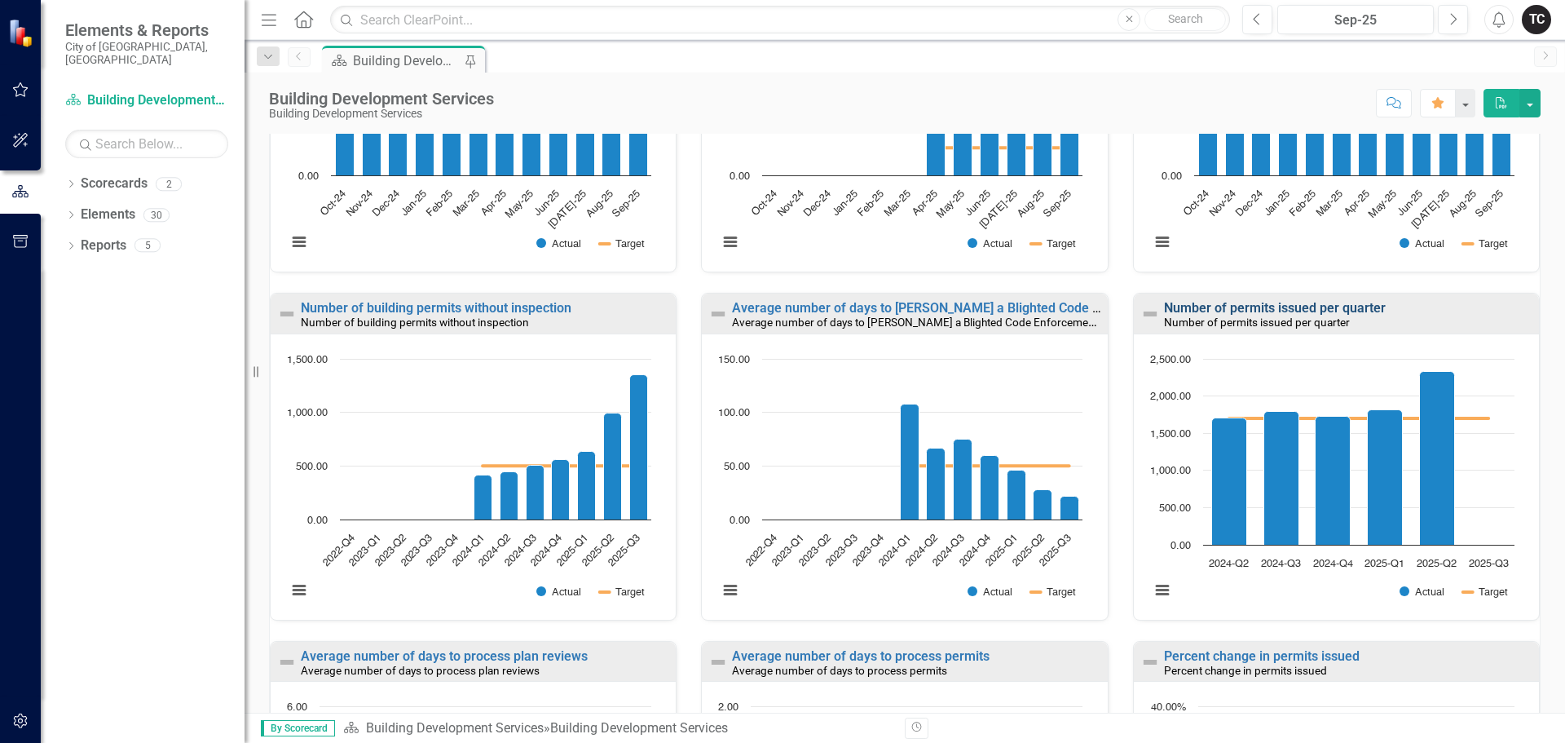
click at [1246, 310] on link "Number of permits issued per quarter" at bounding box center [1275, 307] width 222 height 15
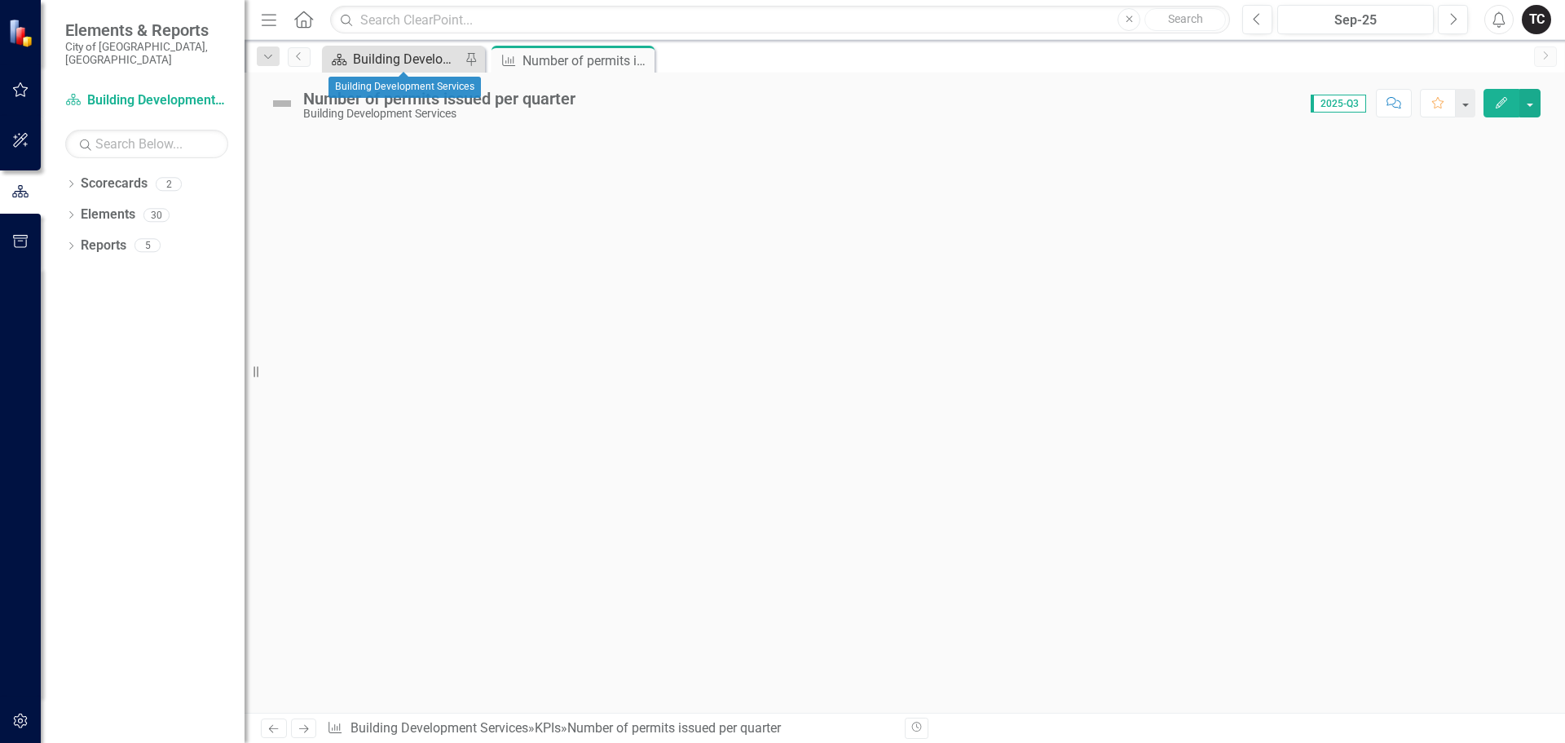
click at [419, 60] on div "Building Development Services" at bounding box center [407, 59] width 108 height 20
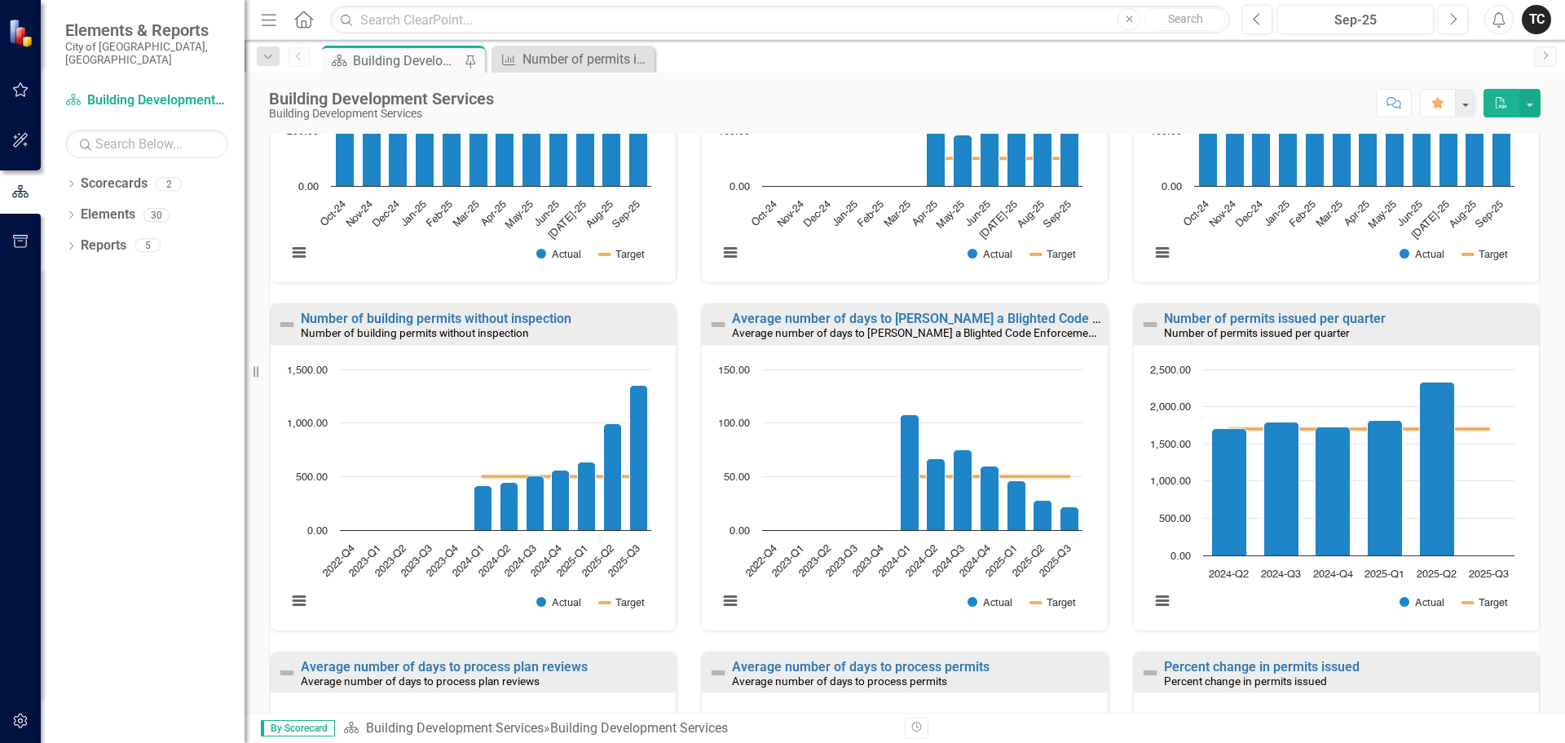
scroll to position [815, 0]
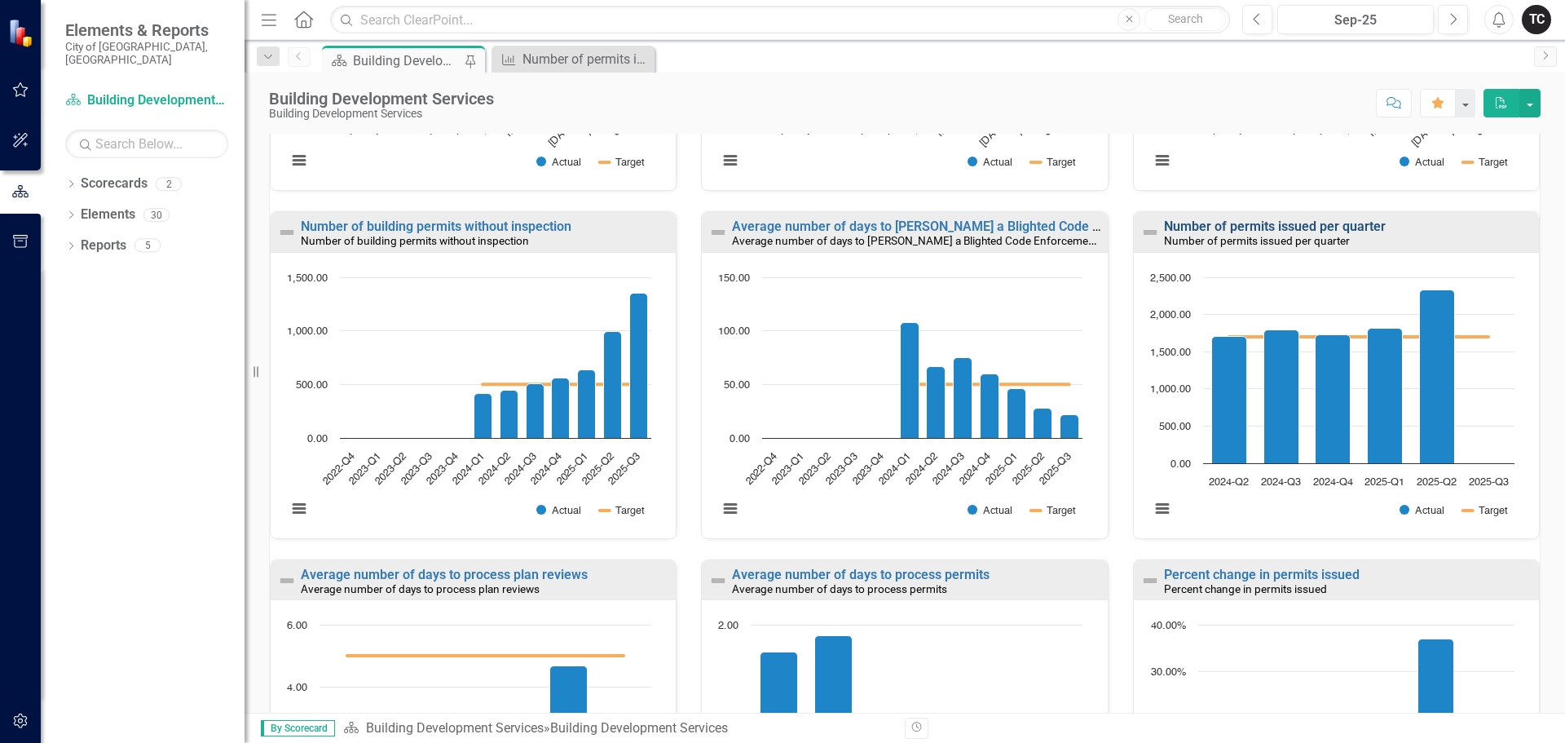
click at [1238, 225] on link "Number of permits issued per quarter" at bounding box center [1275, 225] width 222 height 15
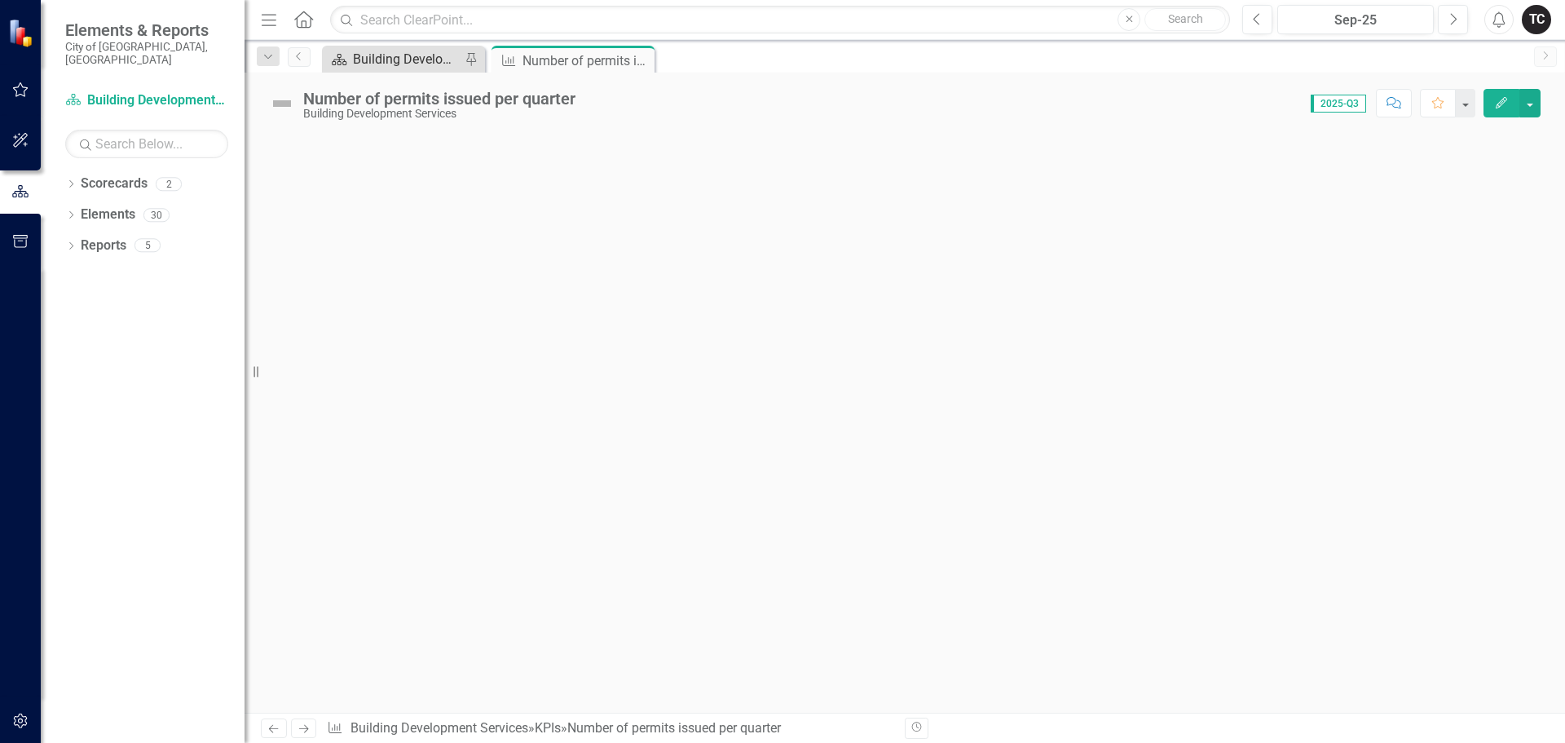
click at [413, 52] on div "Building Development Services" at bounding box center [407, 59] width 108 height 20
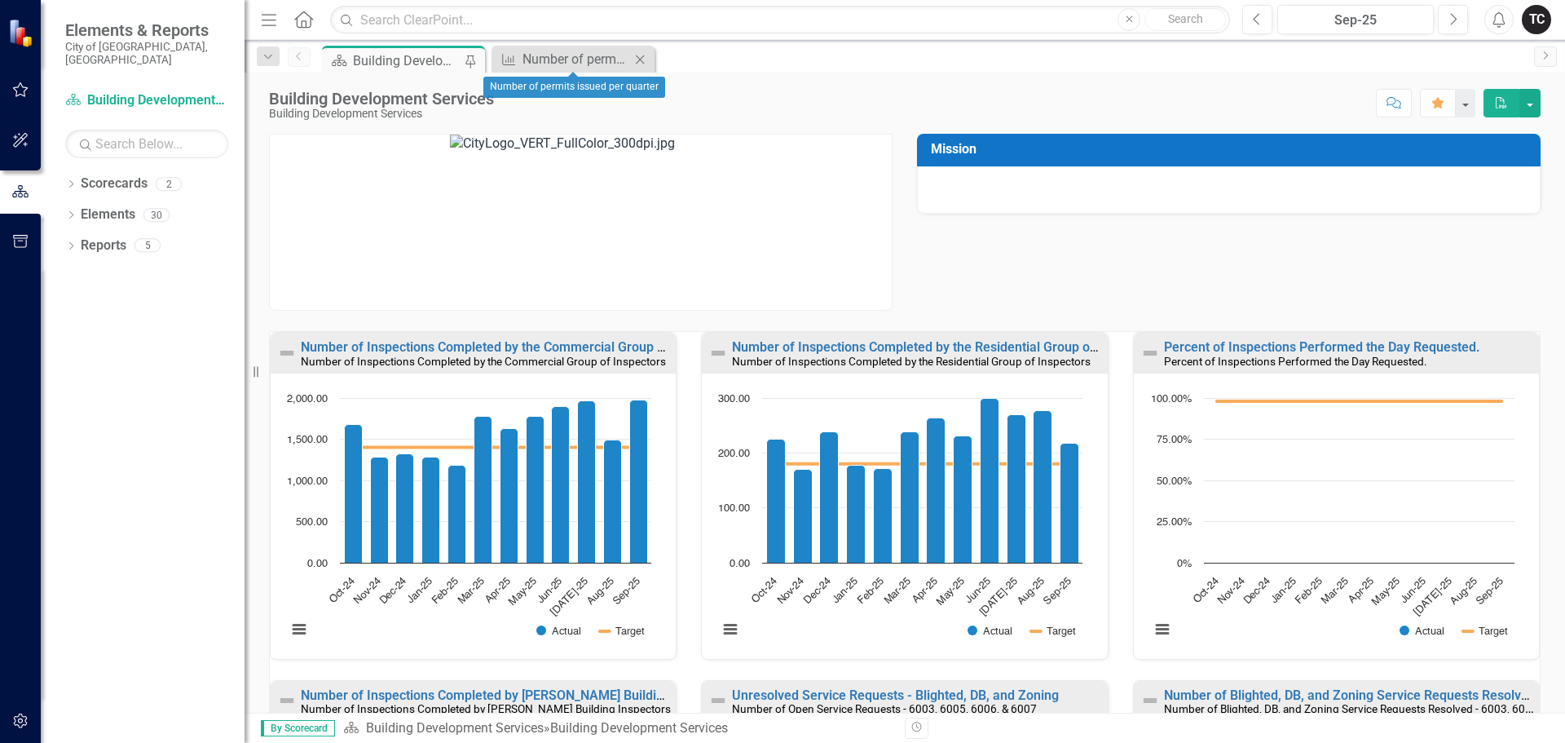
click at [641, 58] on icon "Close" at bounding box center [640, 59] width 16 height 13
click at [73, 212] on icon "Dropdown" at bounding box center [70, 216] width 11 height 9
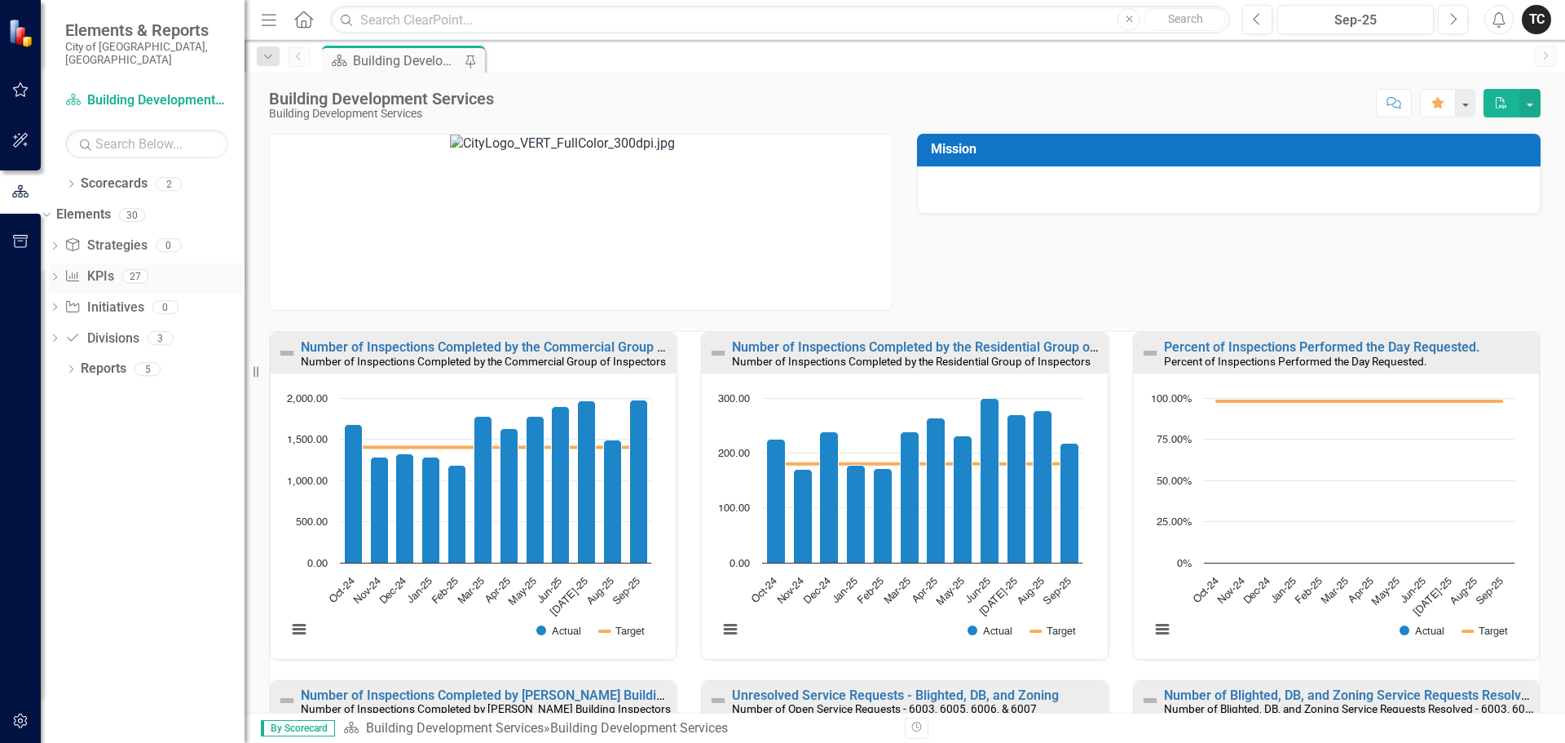
click at [113, 267] on link "KPI KPIs" at bounding box center [88, 276] width 49 height 19
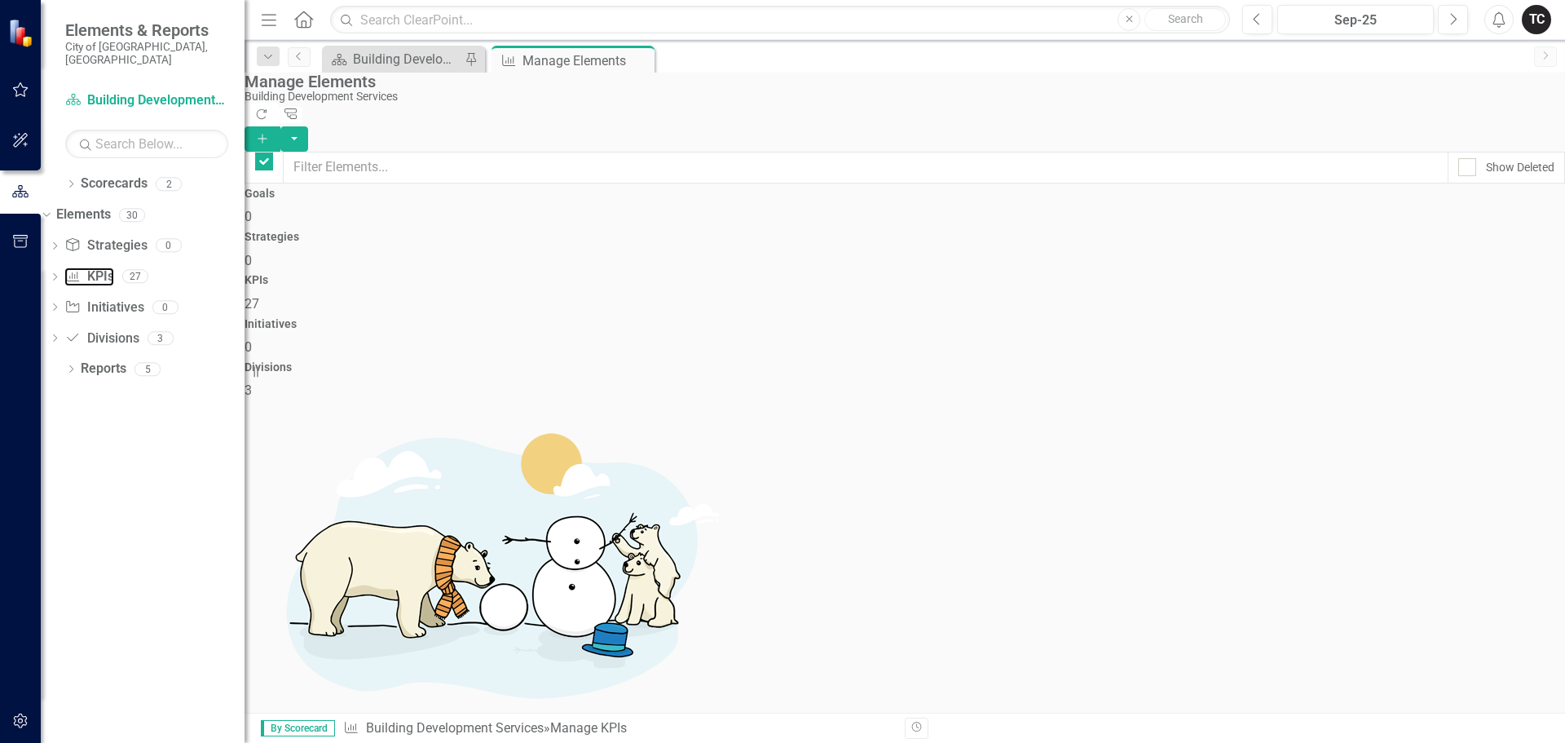
checkbox input "false"
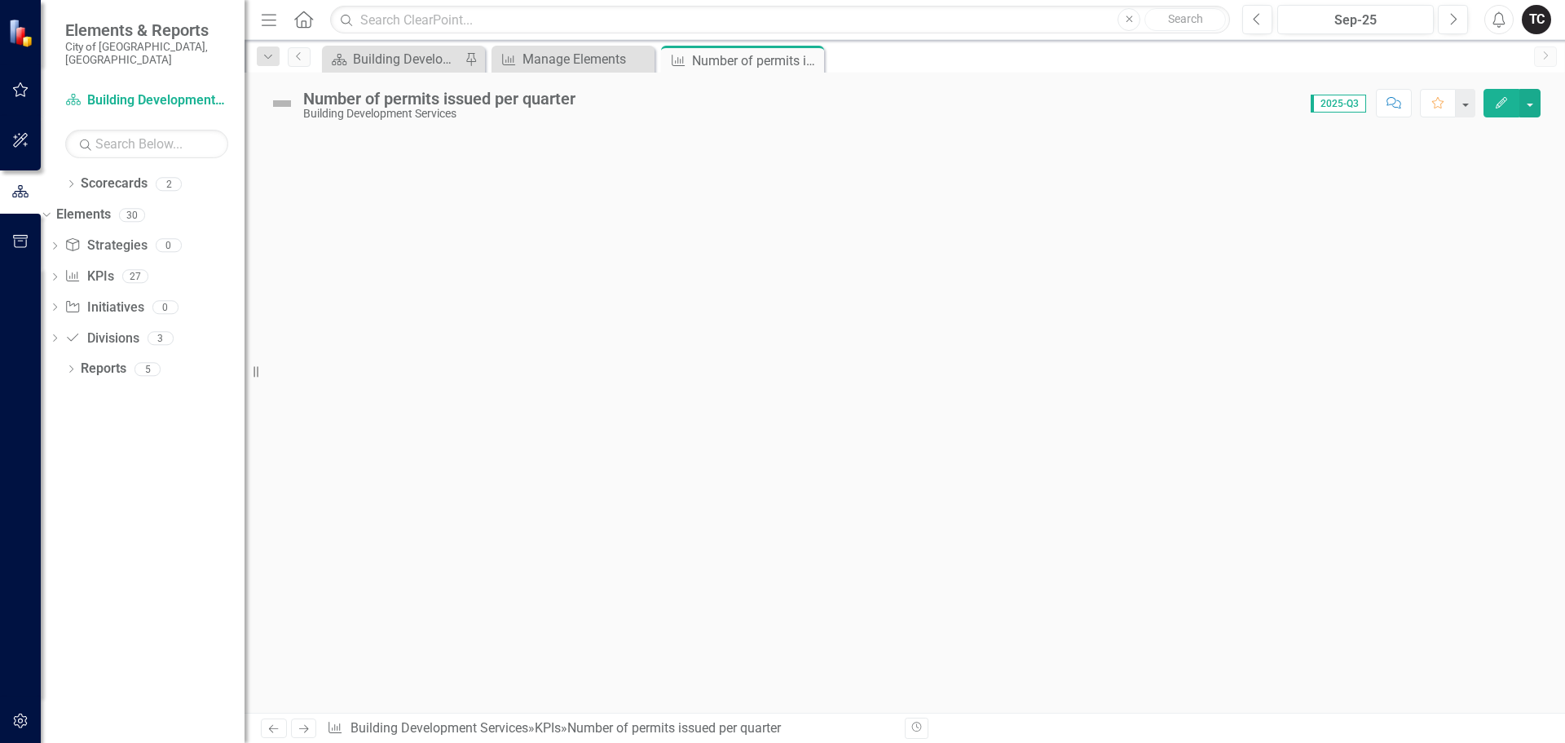
click at [514, 279] on div at bounding box center [905, 423] width 1321 height 579
click at [563, 220] on div at bounding box center [905, 423] width 1321 height 579
click at [608, 117] on div "Number of permits issued per quarter Building Development Services Score: 0.00 …" at bounding box center [905, 97] width 1321 height 49
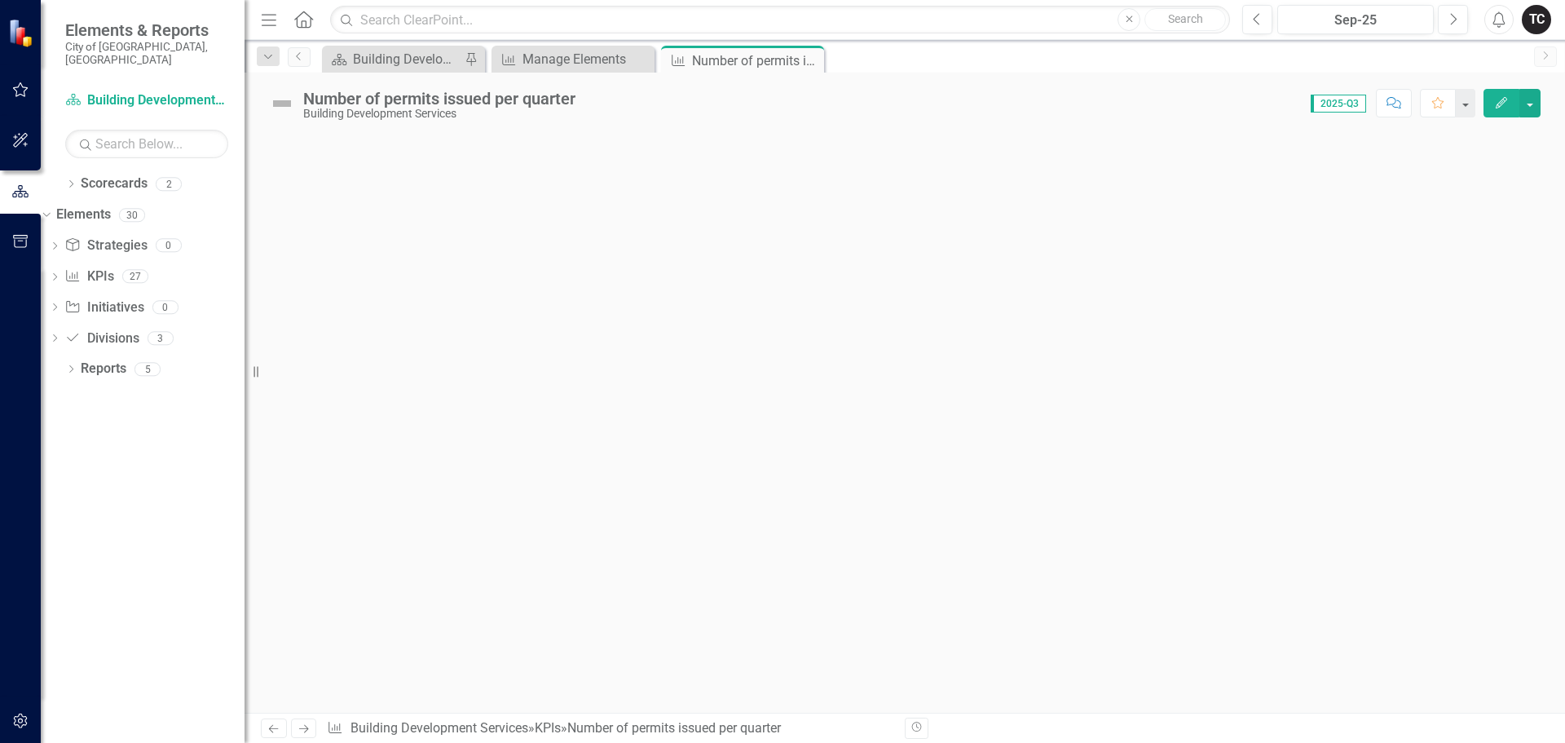
drag, startPoint x: 812, startPoint y: 61, endPoint x: 766, endPoint y: 61, distance: 45.7
click at [0, 0] on icon "Close" at bounding box center [0, 0] width 0 height 0
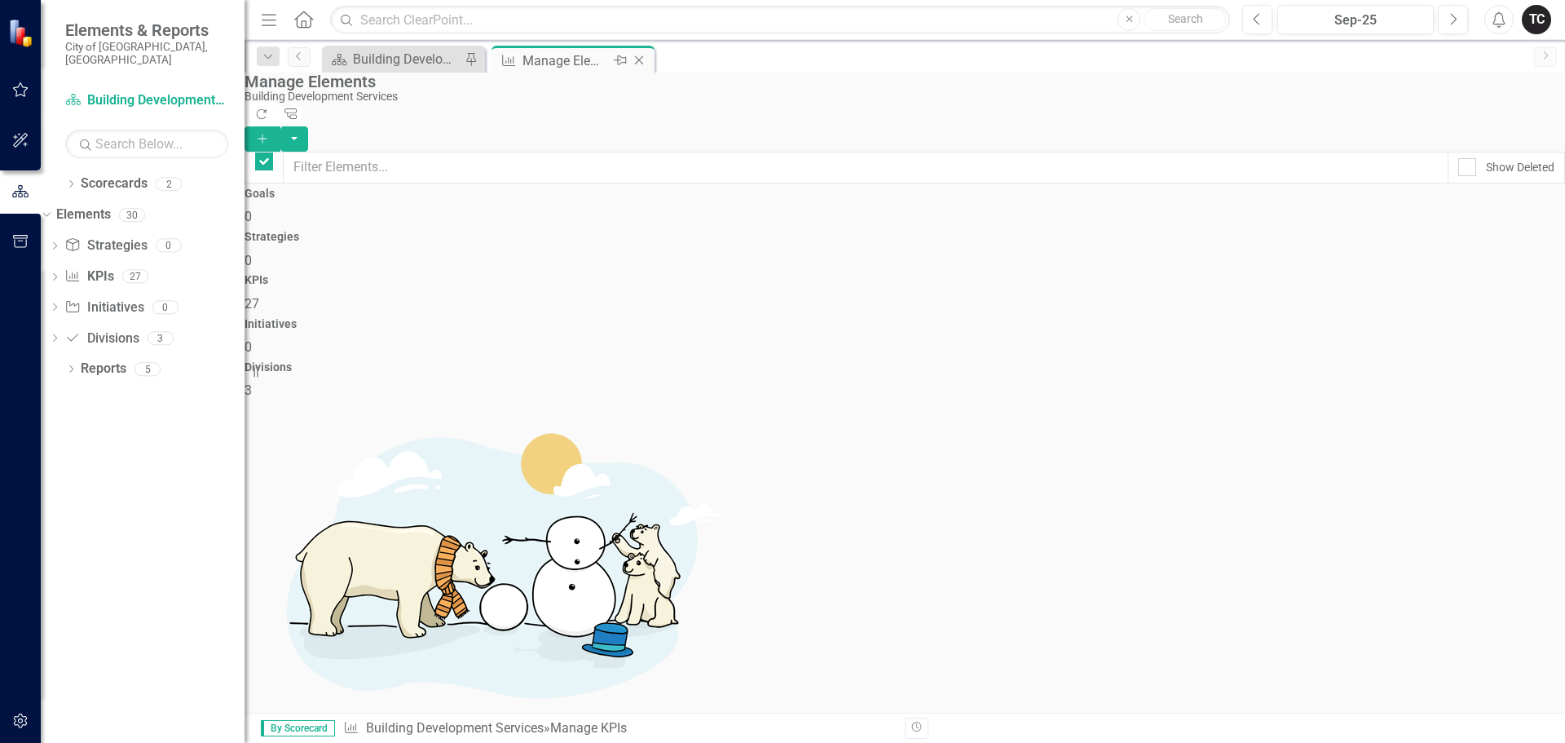
checkbox input "false"
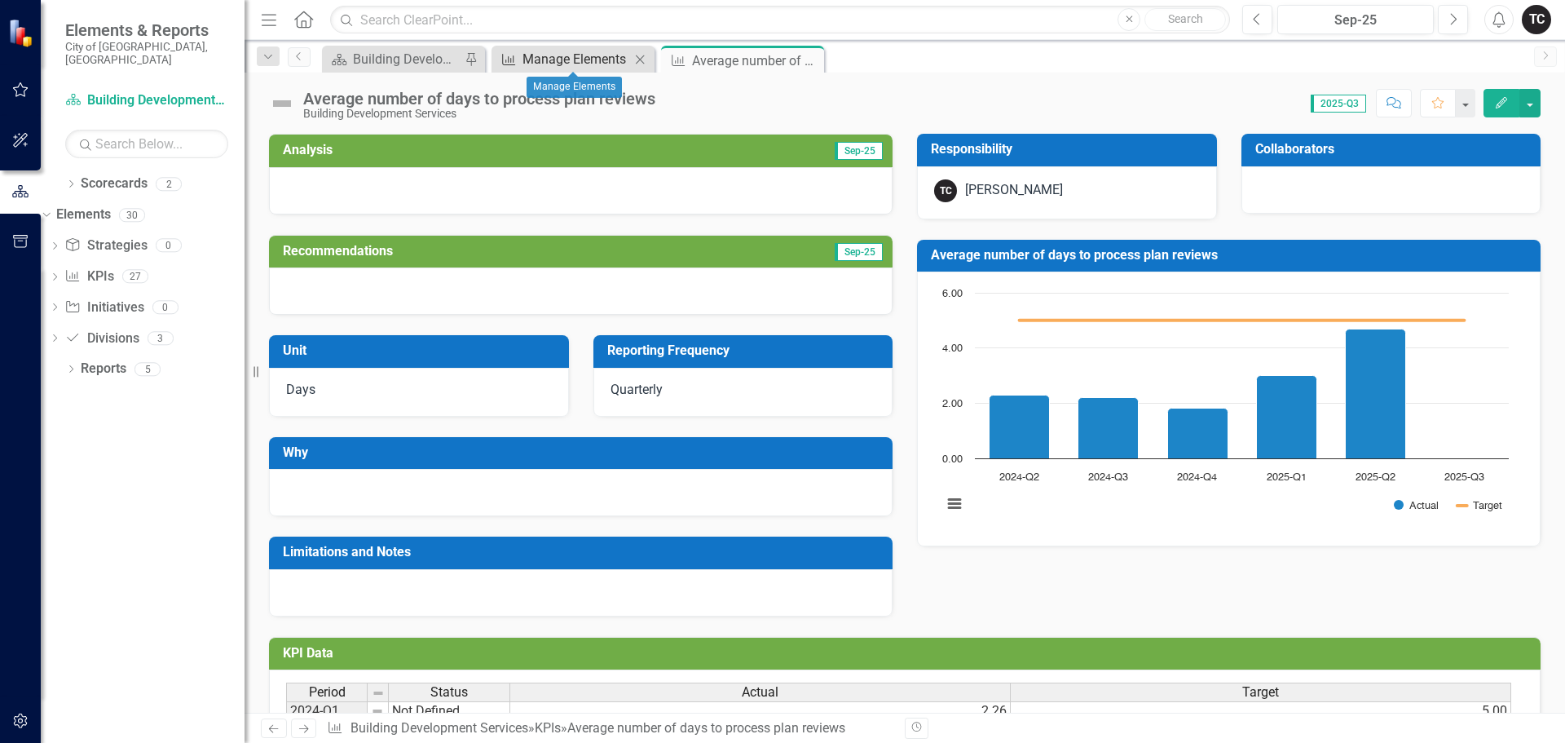
click at [585, 60] on div "Manage Elements" at bounding box center [577, 59] width 108 height 20
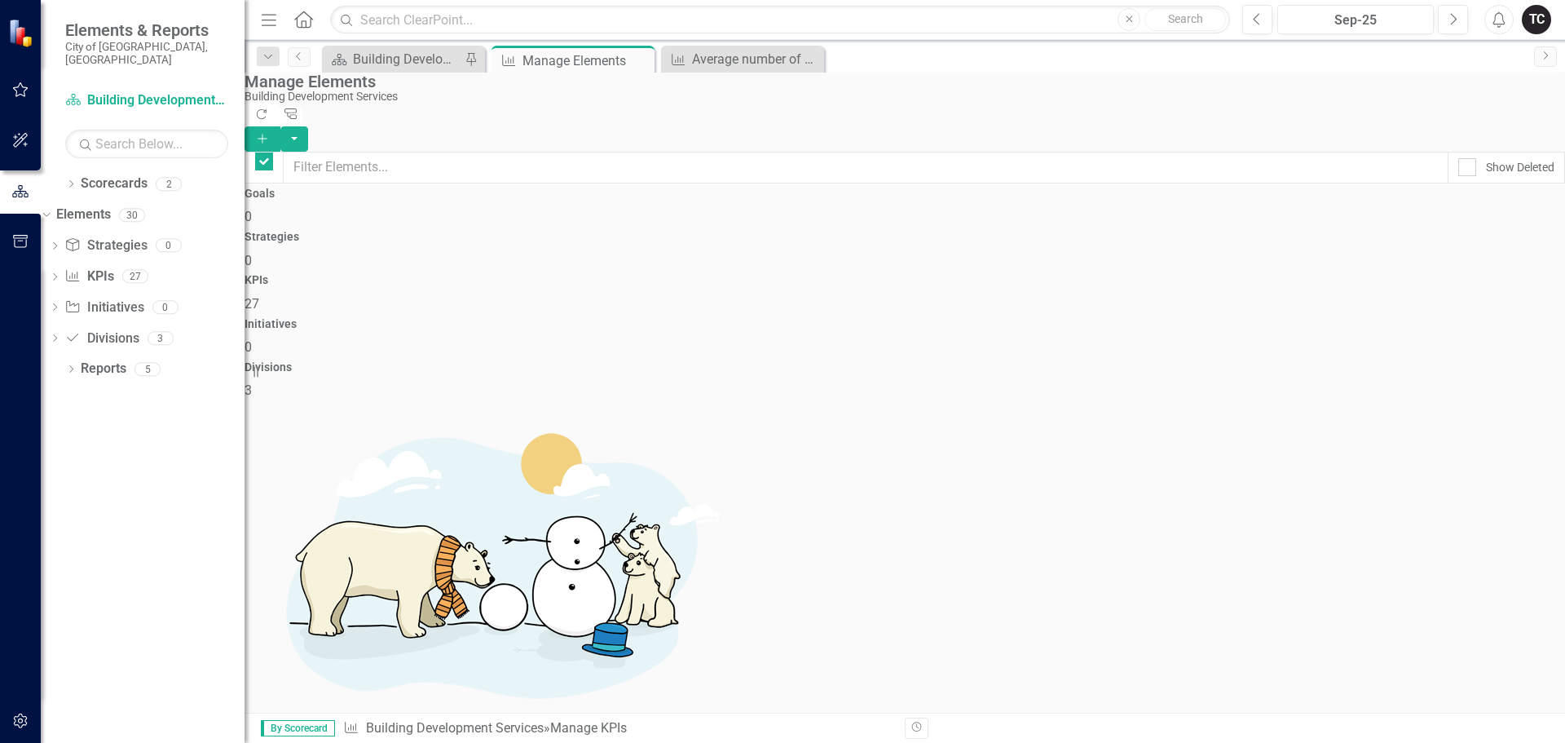
checkbox input "false"
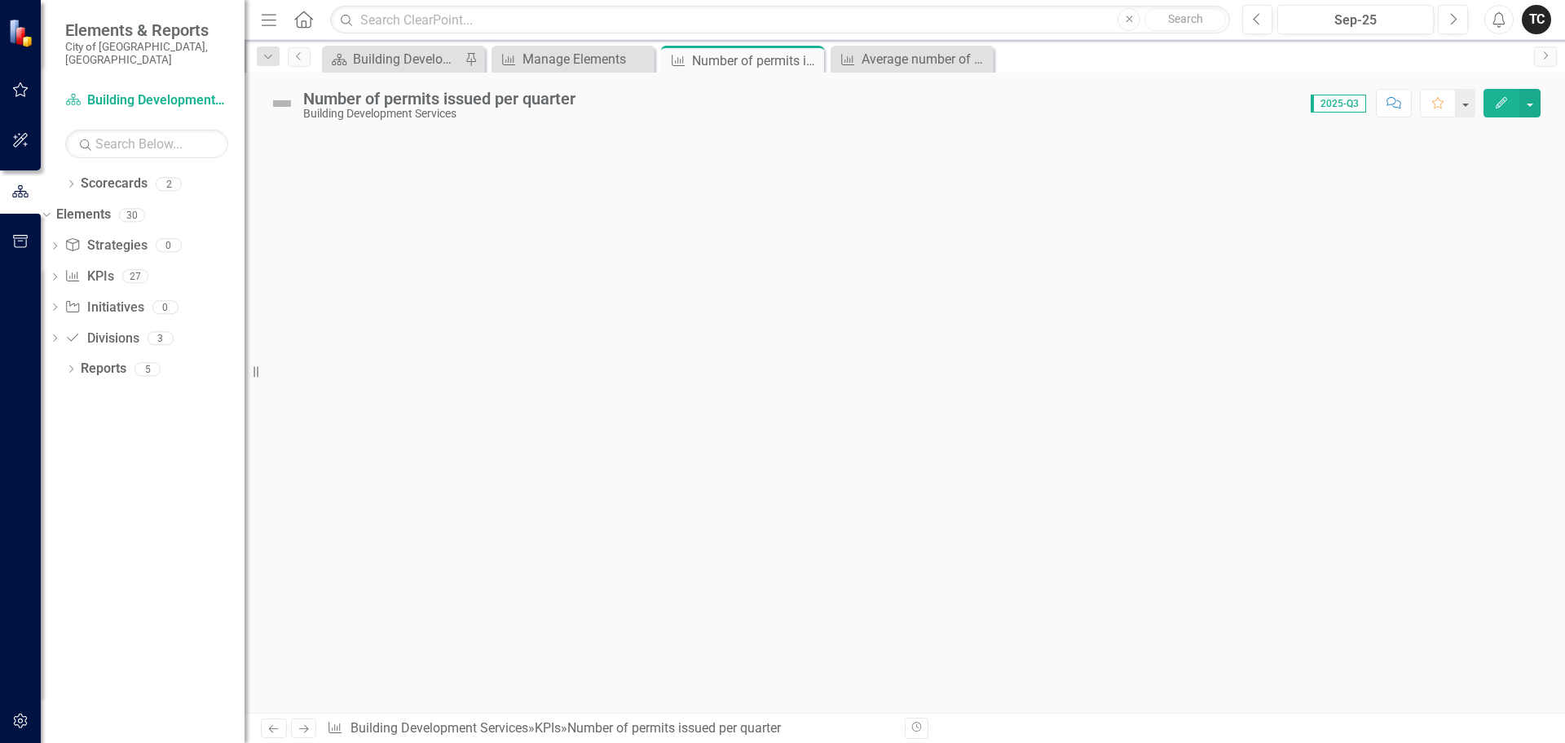
click at [445, 205] on div at bounding box center [905, 423] width 1321 height 579
drag, startPoint x: 559, startPoint y: 241, endPoint x: 455, endPoint y: 285, distance: 113.3
click at [455, 285] on div at bounding box center [905, 423] width 1321 height 579
click at [328, 138] on div at bounding box center [905, 423] width 1321 height 579
click at [716, 55] on div "Number of permits issued per quarter" at bounding box center [735, 61] width 87 height 20
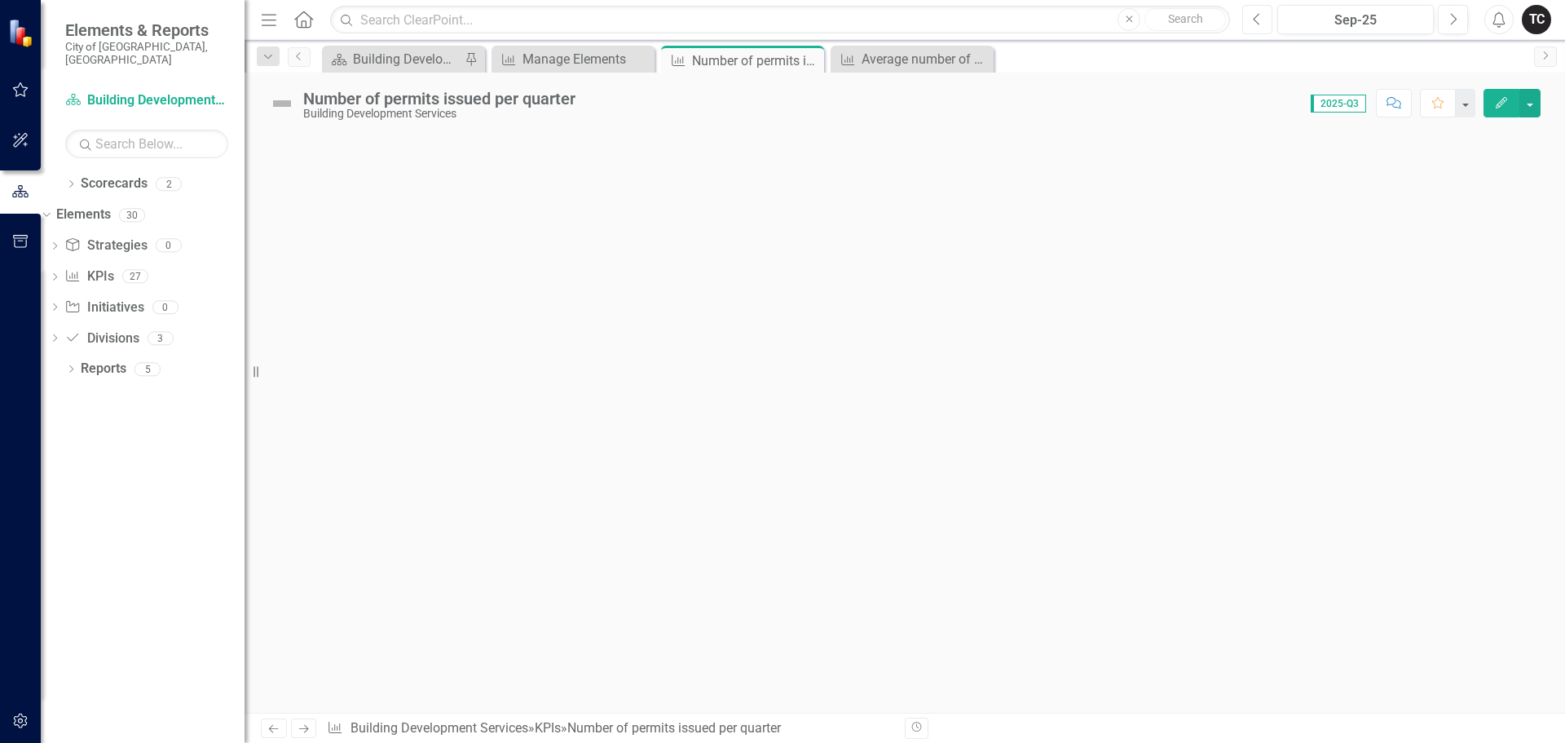
click at [1255, 20] on icon "Previous" at bounding box center [1257, 19] width 9 height 15
click at [1449, 18] on icon "Next" at bounding box center [1453, 19] width 9 height 15
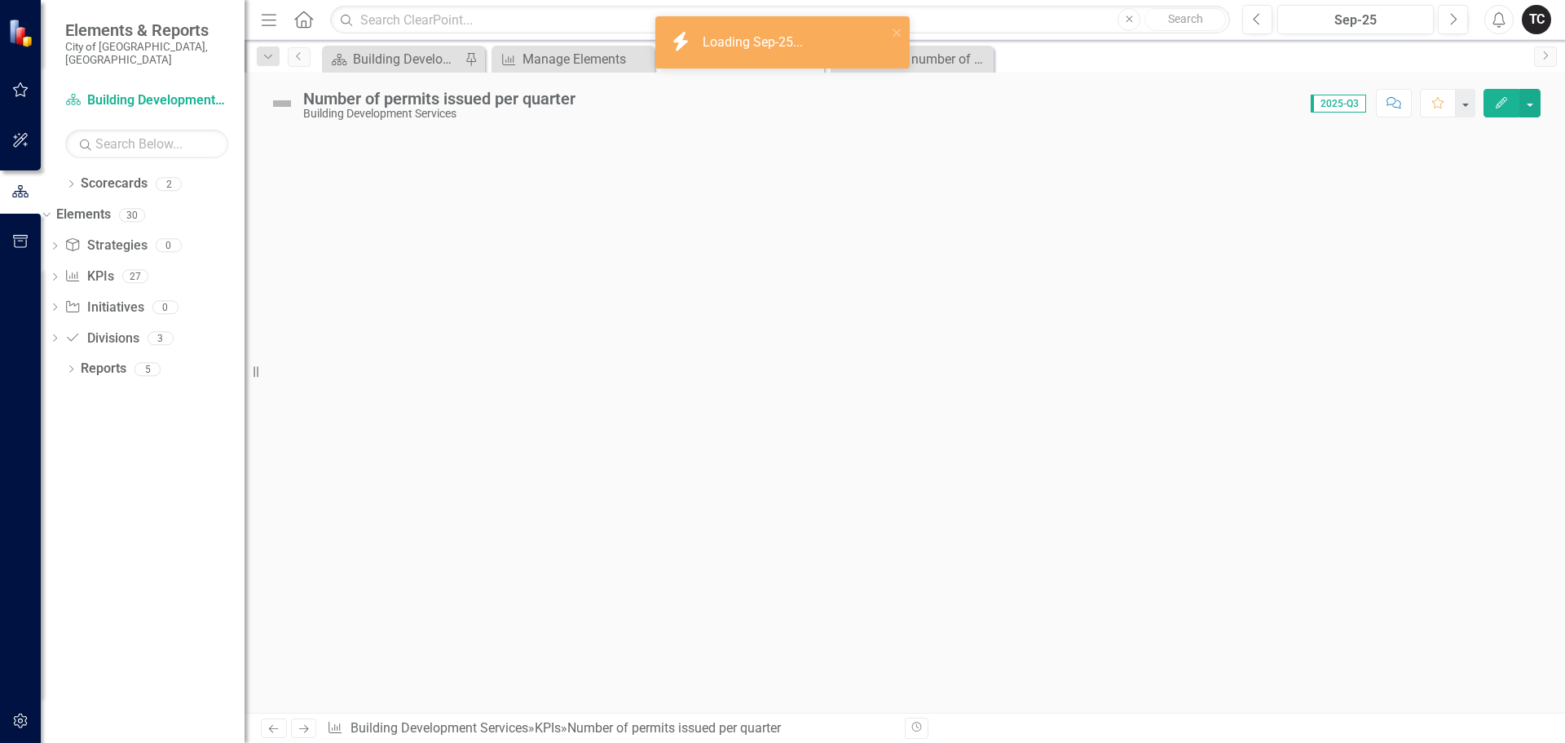
click at [610, 344] on div at bounding box center [905, 423] width 1321 height 579
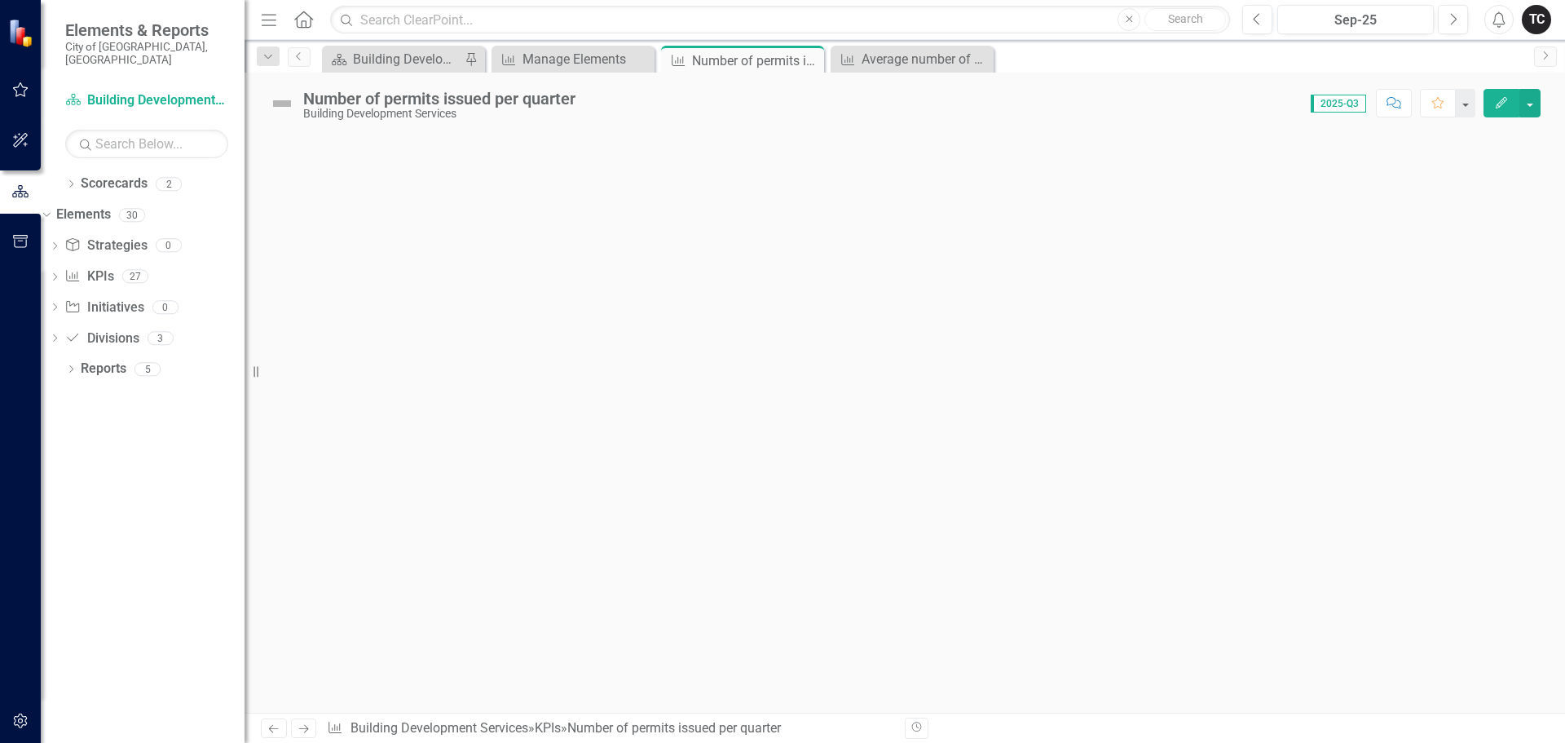
click at [282, 104] on img at bounding box center [282, 103] width 26 height 26
click at [389, 103] on div "Number of permits issued per quarter" at bounding box center [439, 99] width 272 height 18
click at [382, 107] on div "Number of permits issued per quarter" at bounding box center [439, 99] width 272 height 18
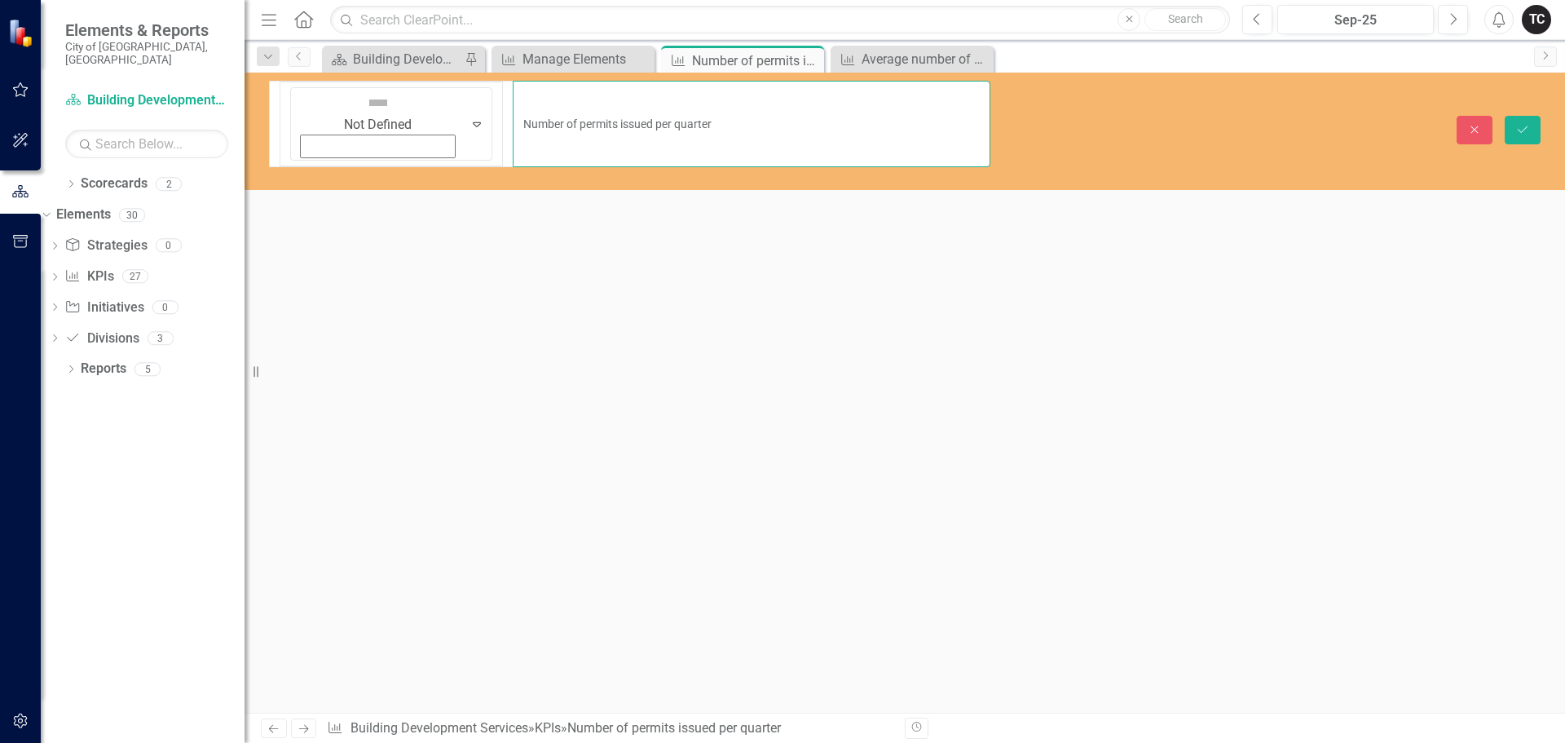
click at [513, 107] on input "Number of permits issued per quarter" at bounding box center [752, 124] width 478 height 86
click at [554, 202] on div at bounding box center [905, 457] width 1321 height 510
click at [1521, 124] on icon "Save" at bounding box center [1523, 129] width 15 height 11
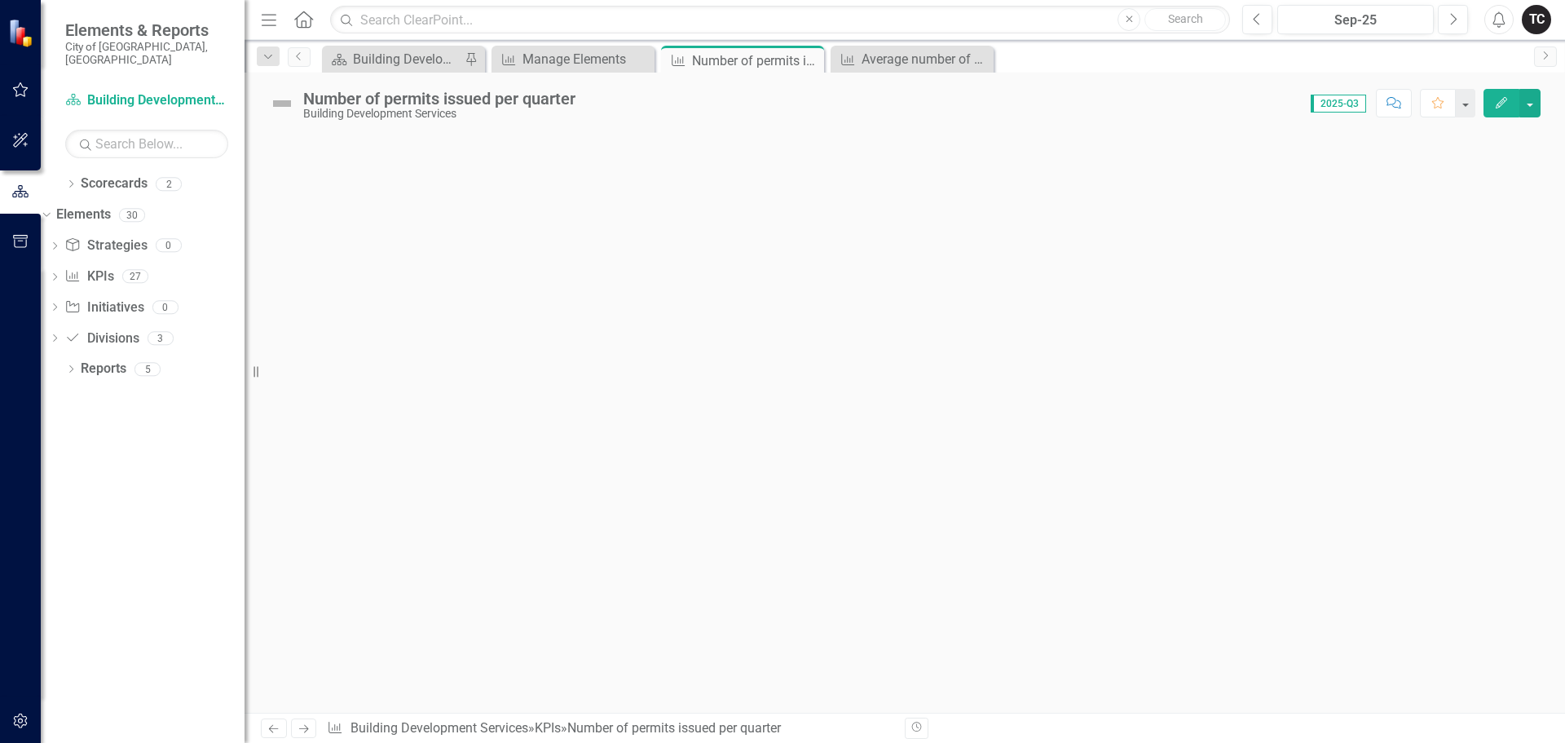
click at [541, 254] on div at bounding box center [905, 423] width 1321 height 579
click at [810, 60] on icon "Close" at bounding box center [809, 60] width 16 height 13
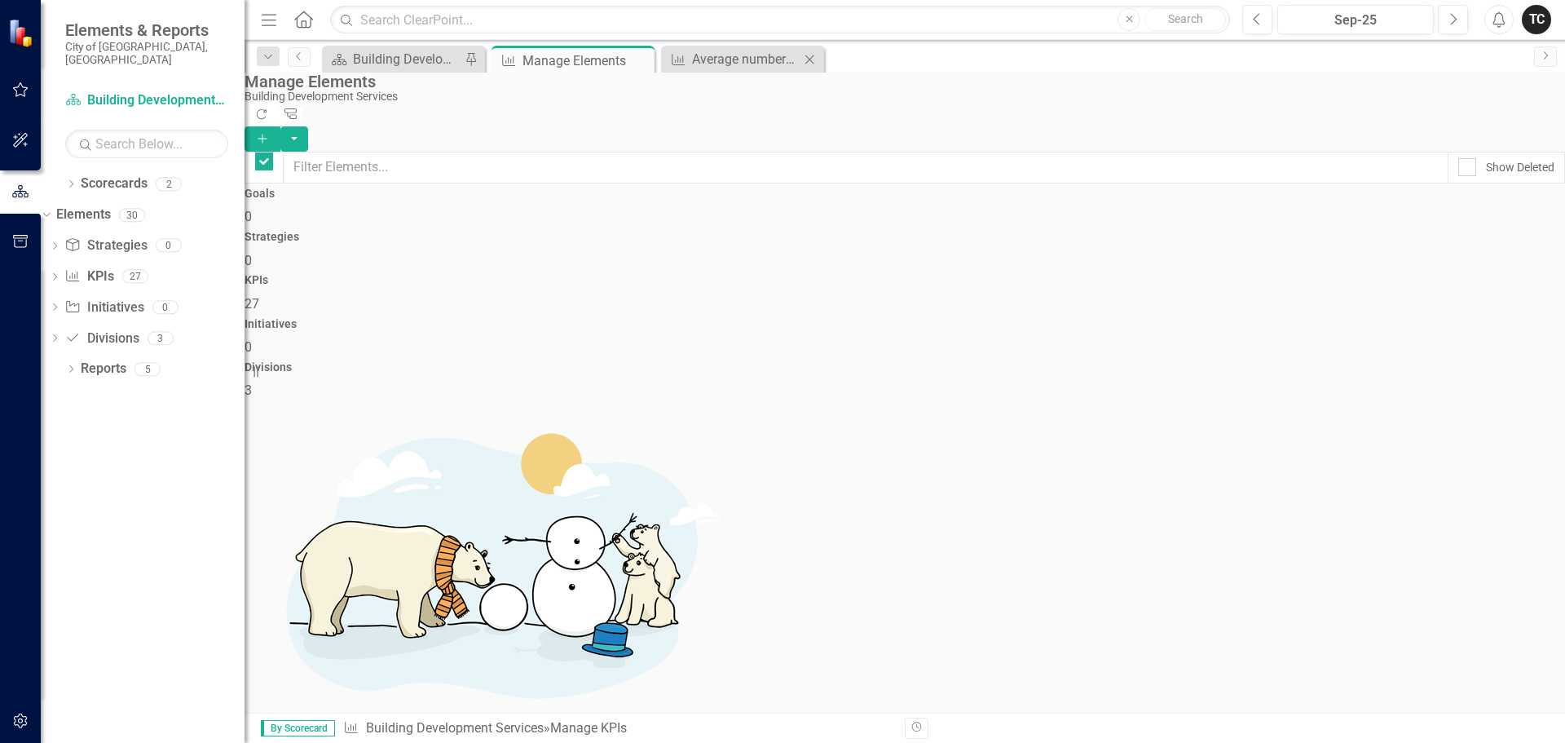
checkbox input "false"
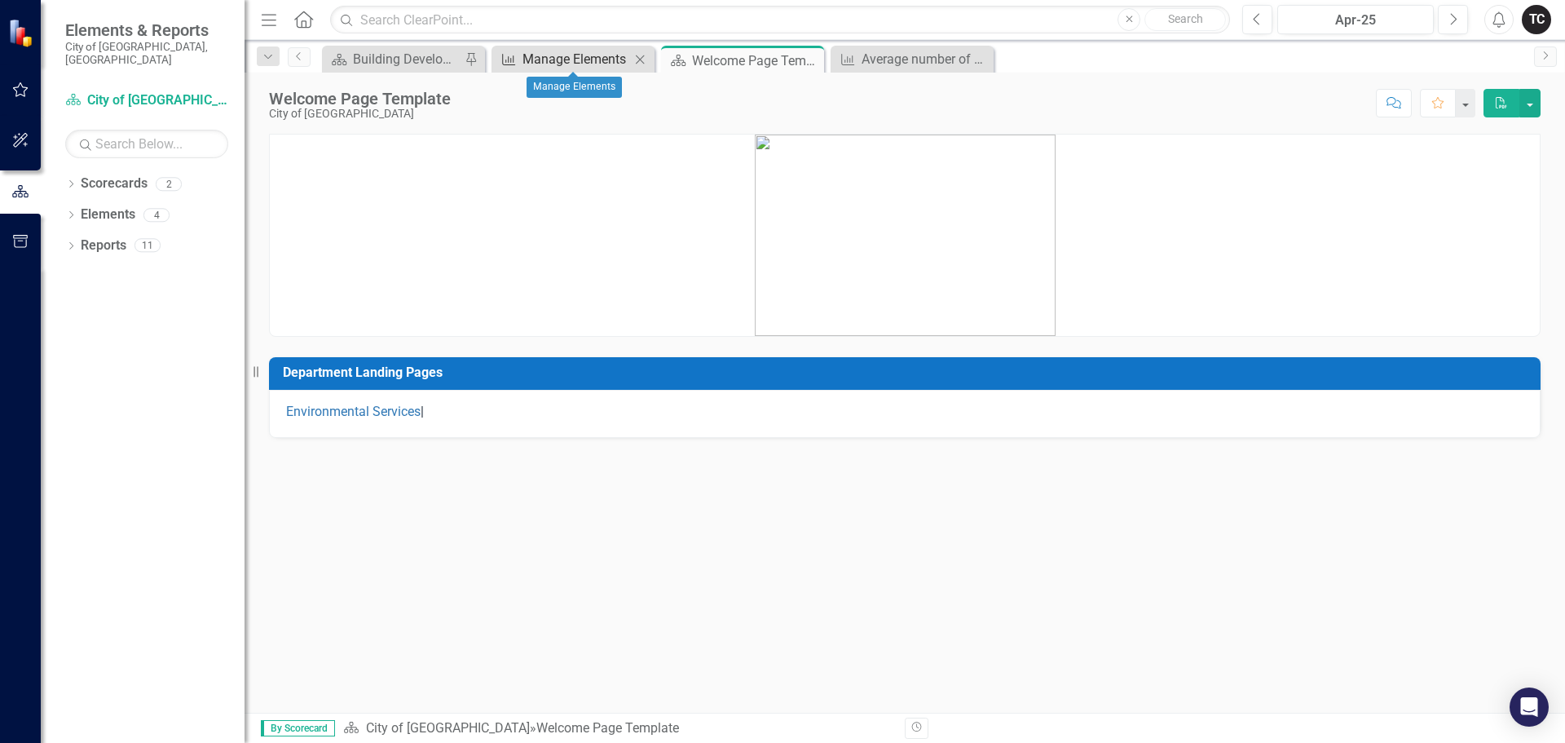
click at [566, 59] on div "Manage Elements" at bounding box center [577, 59] width 108 height 20
click at [550, 64] on div "Manage Elements" at bounding box center [577, 59] width 108 height 20
click at [821, 60] on div "Scorecard Welcome Page Template Pin Close" at bounding box center [742, 59] width 163 height 27
click at [810, 60] on icon "Close" at bounding box center [809, 60] width 16 height 13
click at [807, 60] on icon "Close" at bounding box center [809, 60] width 16 height 13
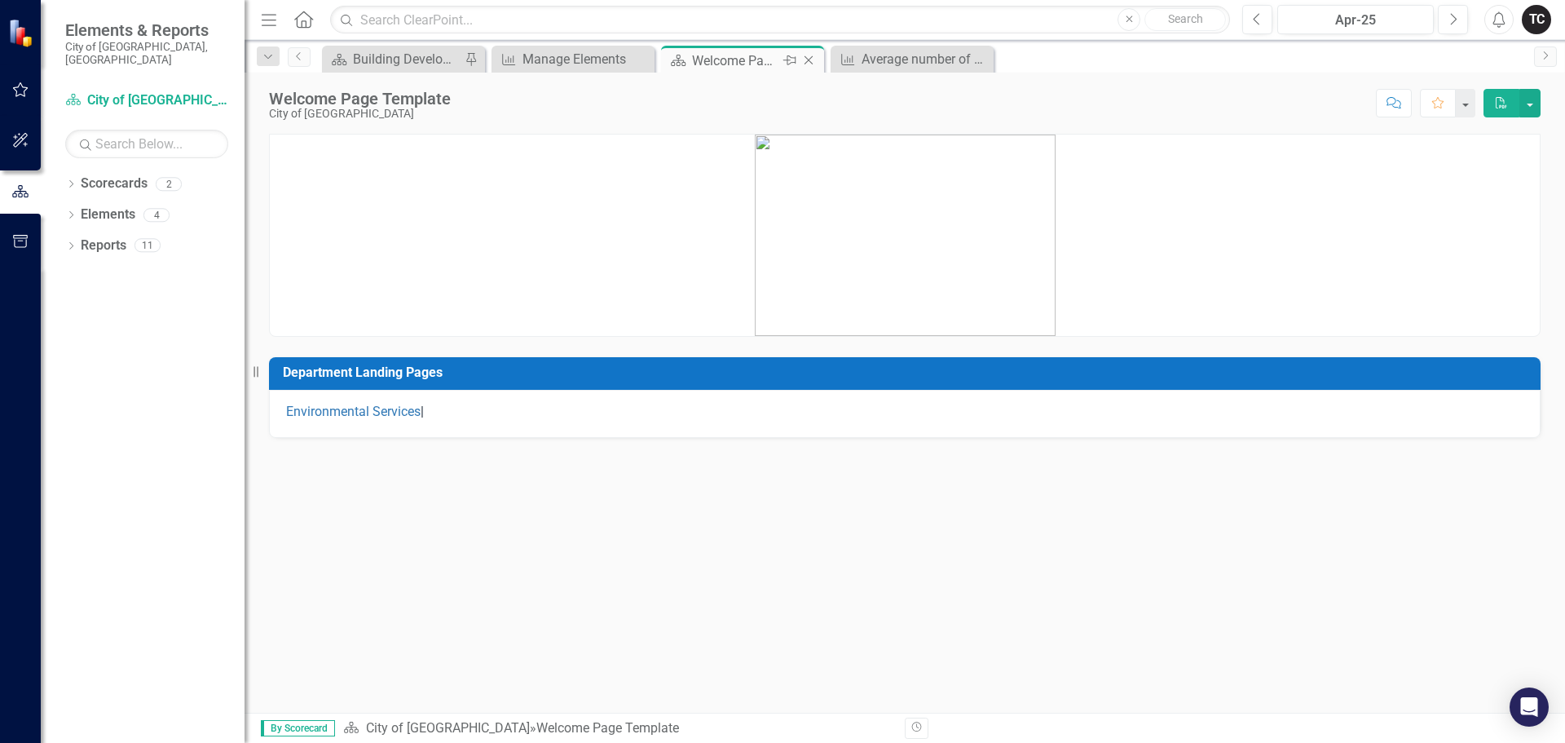
click at [807, 60] on icon "Close" at bounding box center [809, 60] width 16 height 13
click at [879, 58] on div "Average number of days to process plan reviews" at bounding box center [916, 59] width 108 height 20
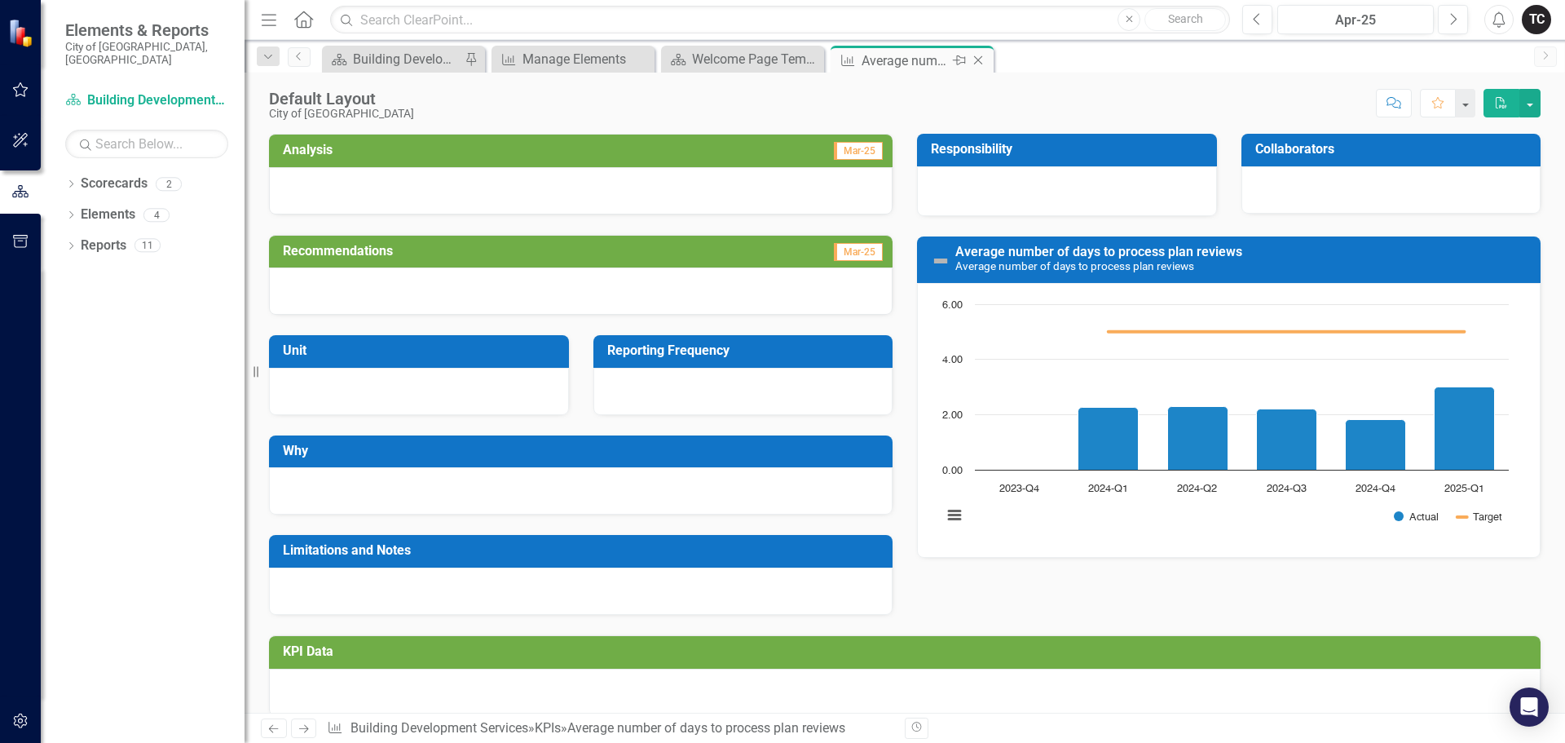
click at [978, 57] on icon "Close" at bounding box center [978, 60] width 16 height 13
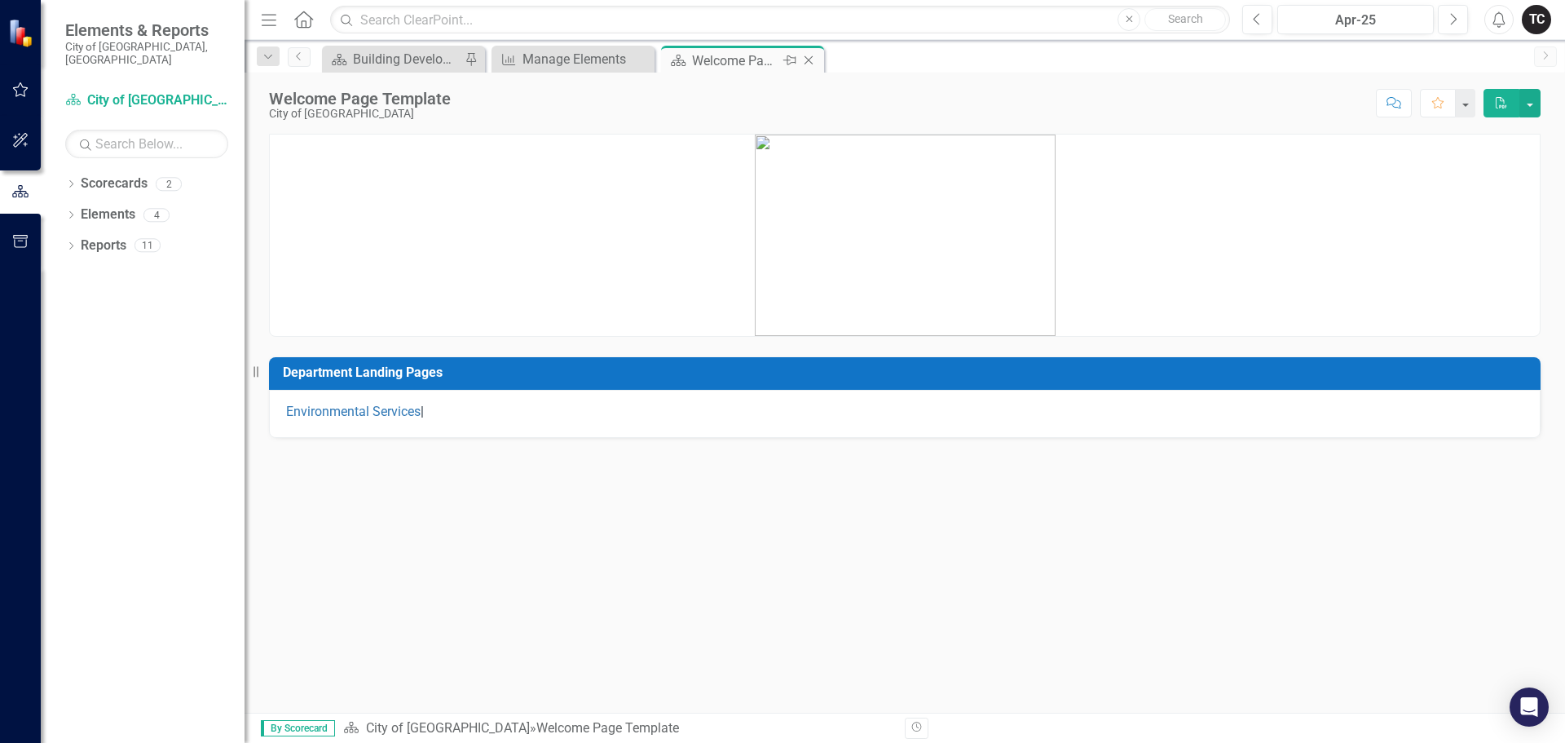
click at [810, 63] on icon "Close" at bounding box center [809, 60] width 16 height 13
click at [586, 58] on div "Manage Elements" at bounding box center [577, 59] width 108 height 20
click at [546, 60] on div "Manage Elements" at bounding box center [577, 59] width 108 height 20
click at [639, 56] on icon "Close" at bounding box center [640, 59] width 16 height 13
click at [637, 56] on icon "Close" at bounding box center [639, 60] width 16 height 13
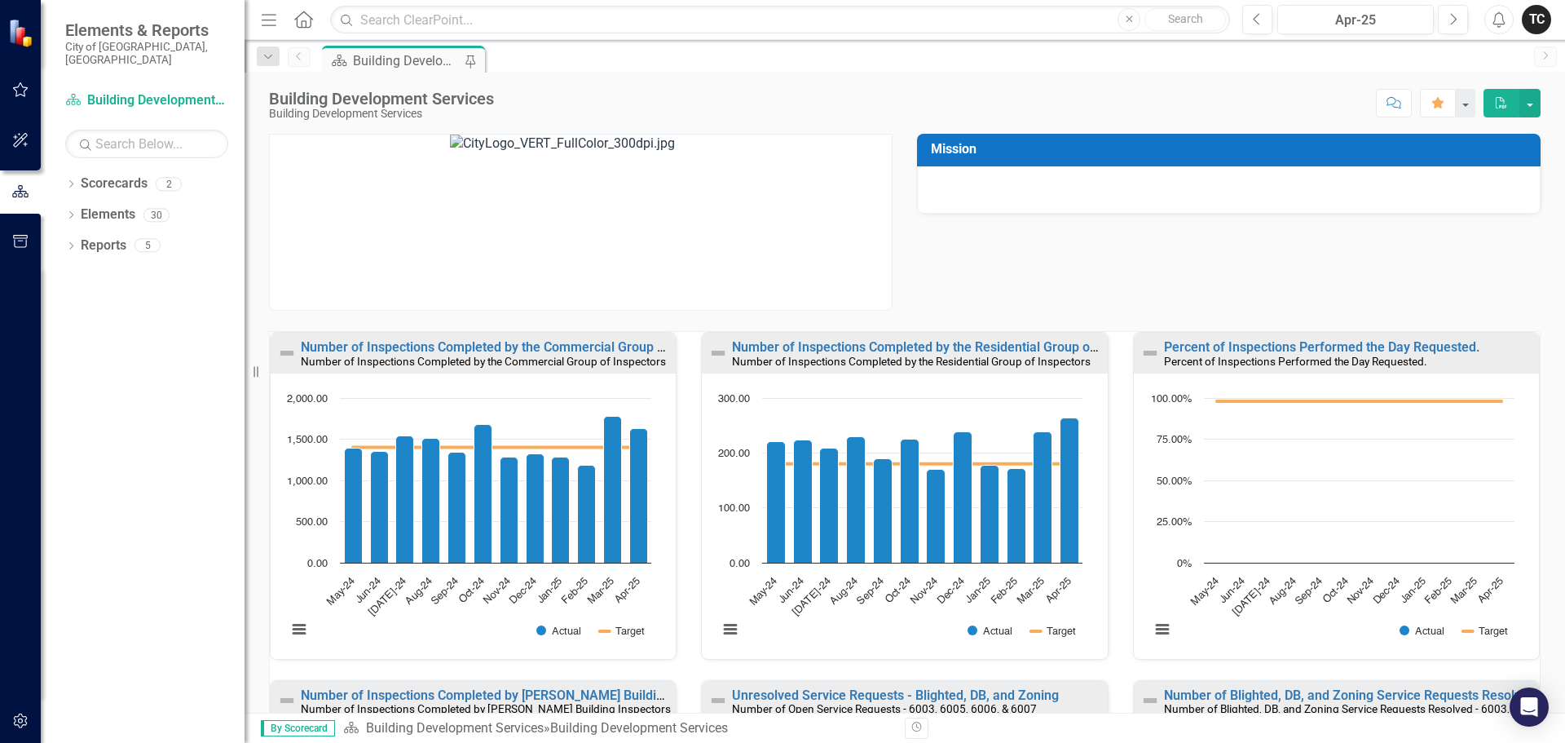
click at [391, 63] on div "Building Development Services" at bounding box center [407, 61] width 108 height 20
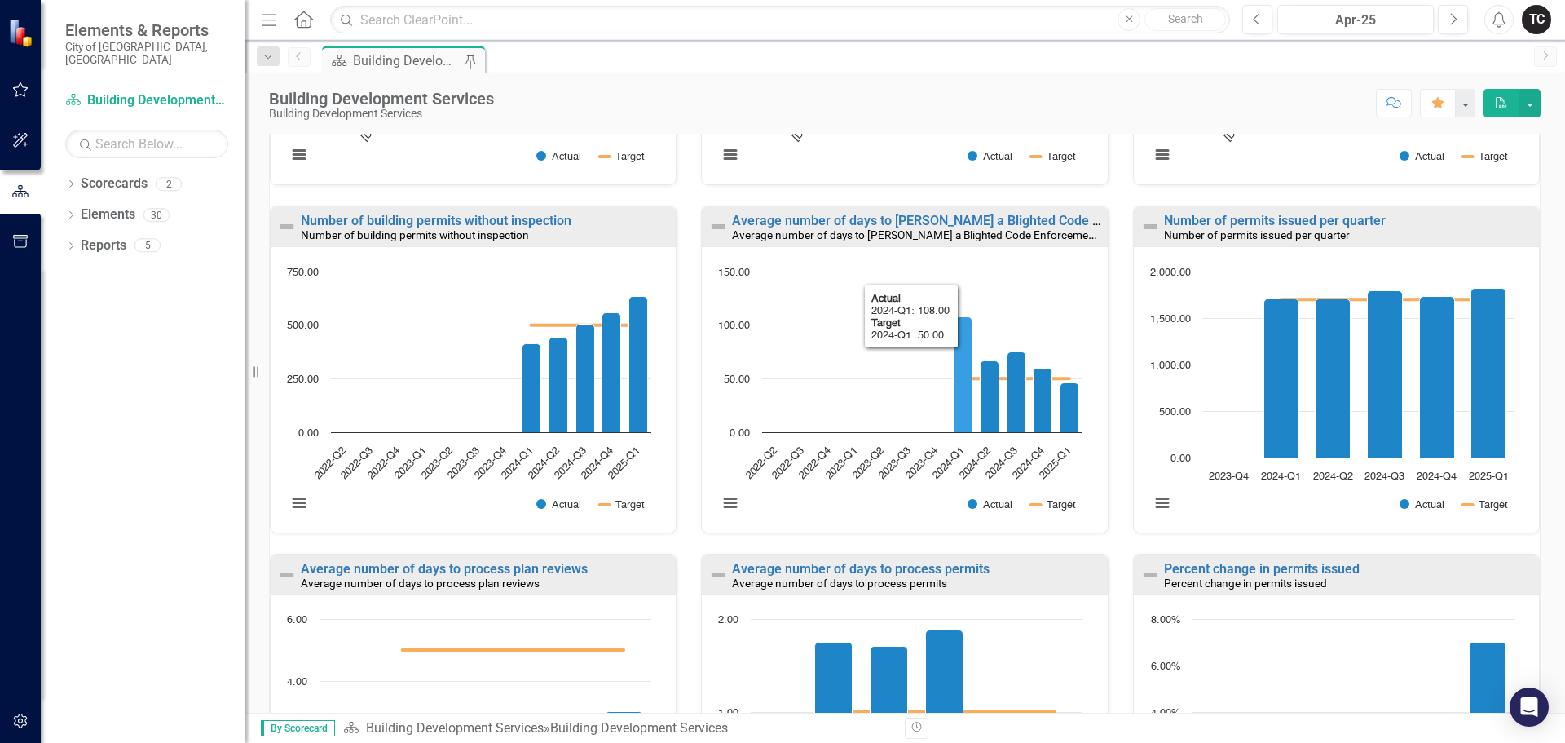
scroll to position [815, 0]
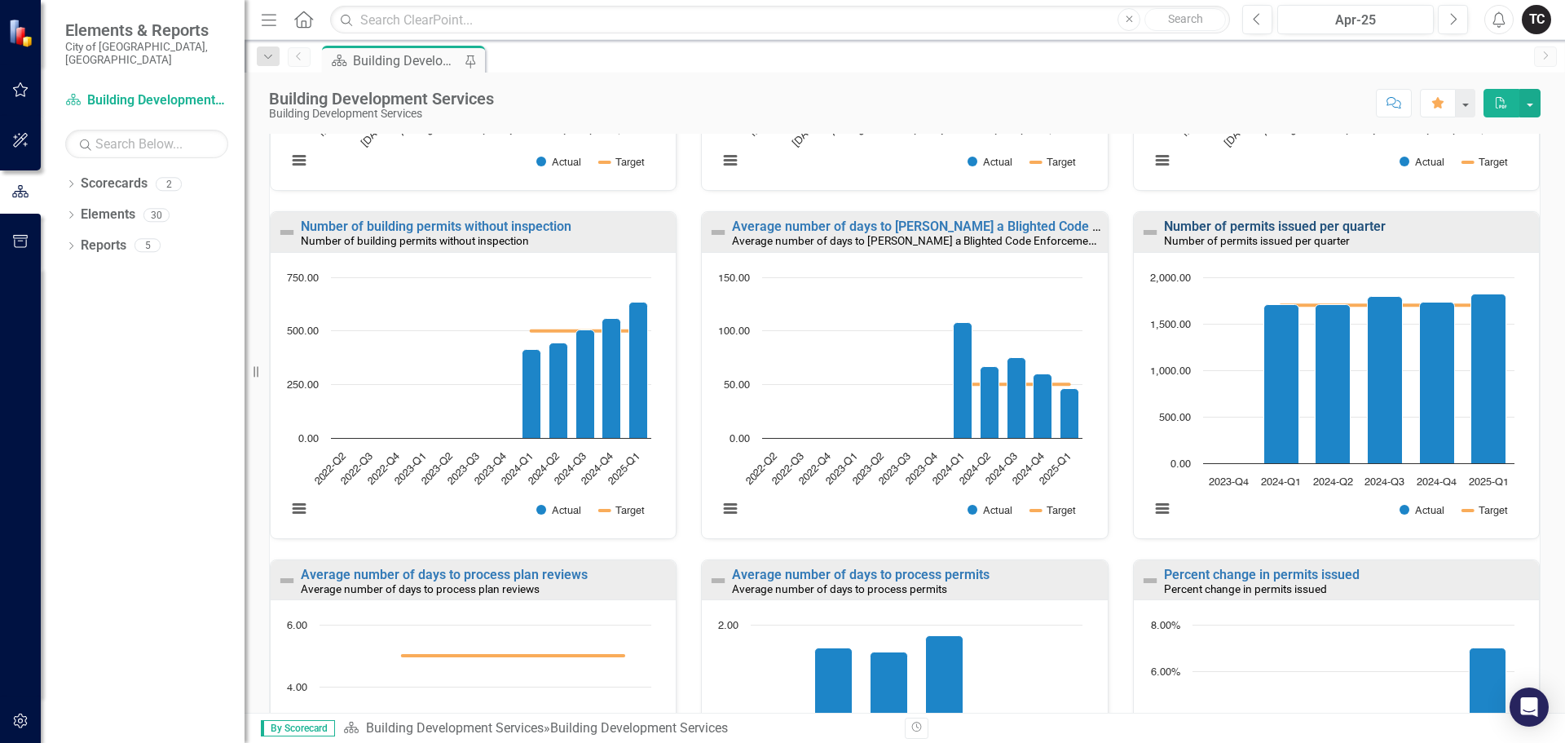
click at [1268, 226] on link "Number of permits issued per quarter" at bounding box center [1275, 225] width 222 height 15
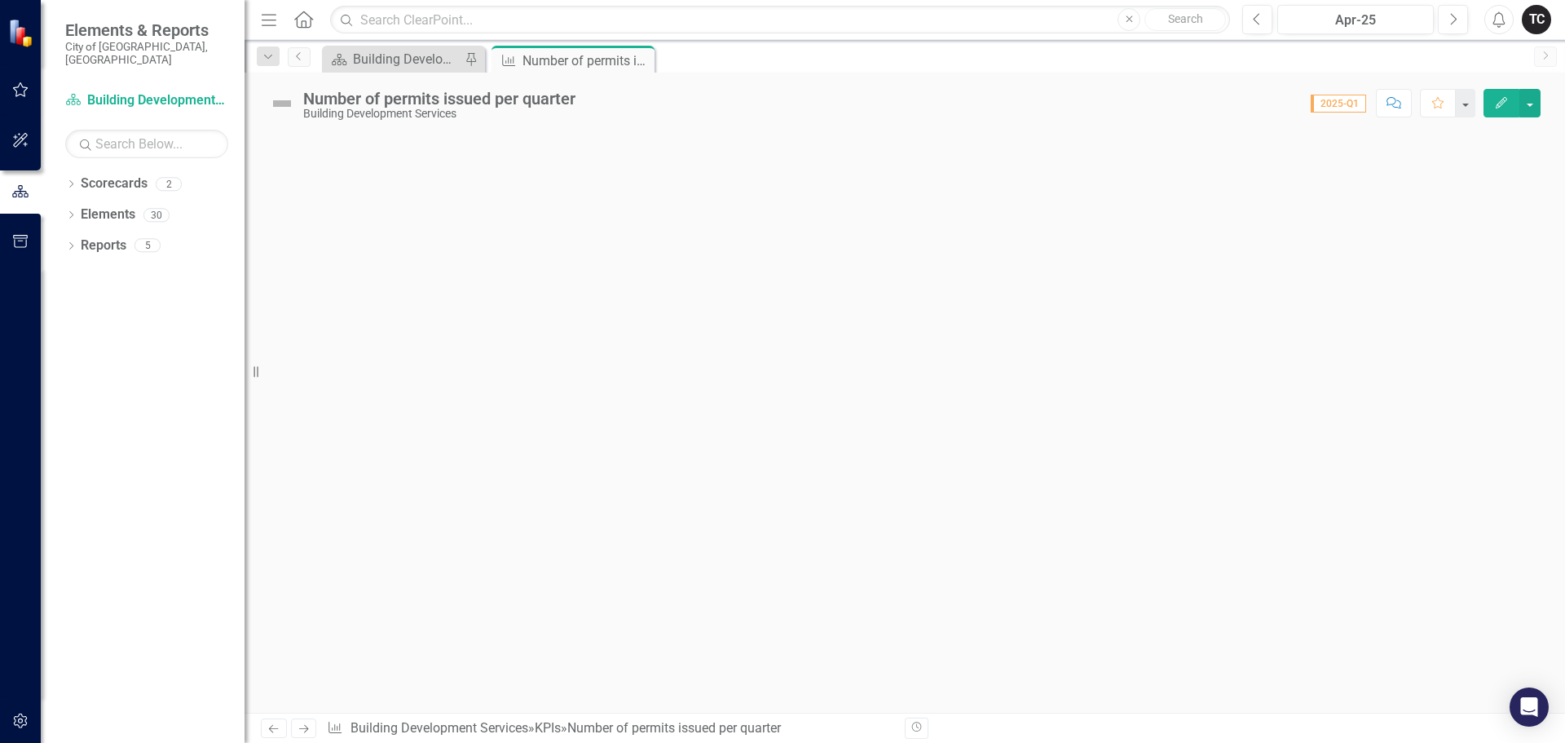
drag, startPoint x: 256, startPoint y: 374, endPoint x: 225, endPoint y: 370, distance: 31.2
click at [225, 370] on div "Elements & Reports City of [GEOGRAPHIC_DATA], [GEOGRAPHIC_DATA] Scorecard Build…" at bounding box center [122, 371] width 245 height 743
click at [647, 338] on div at bounding box center [905, 423] width 1321 height 579
click at [642, 60] on icon "Close" at bounding box center [639, 60] width 16 height 13
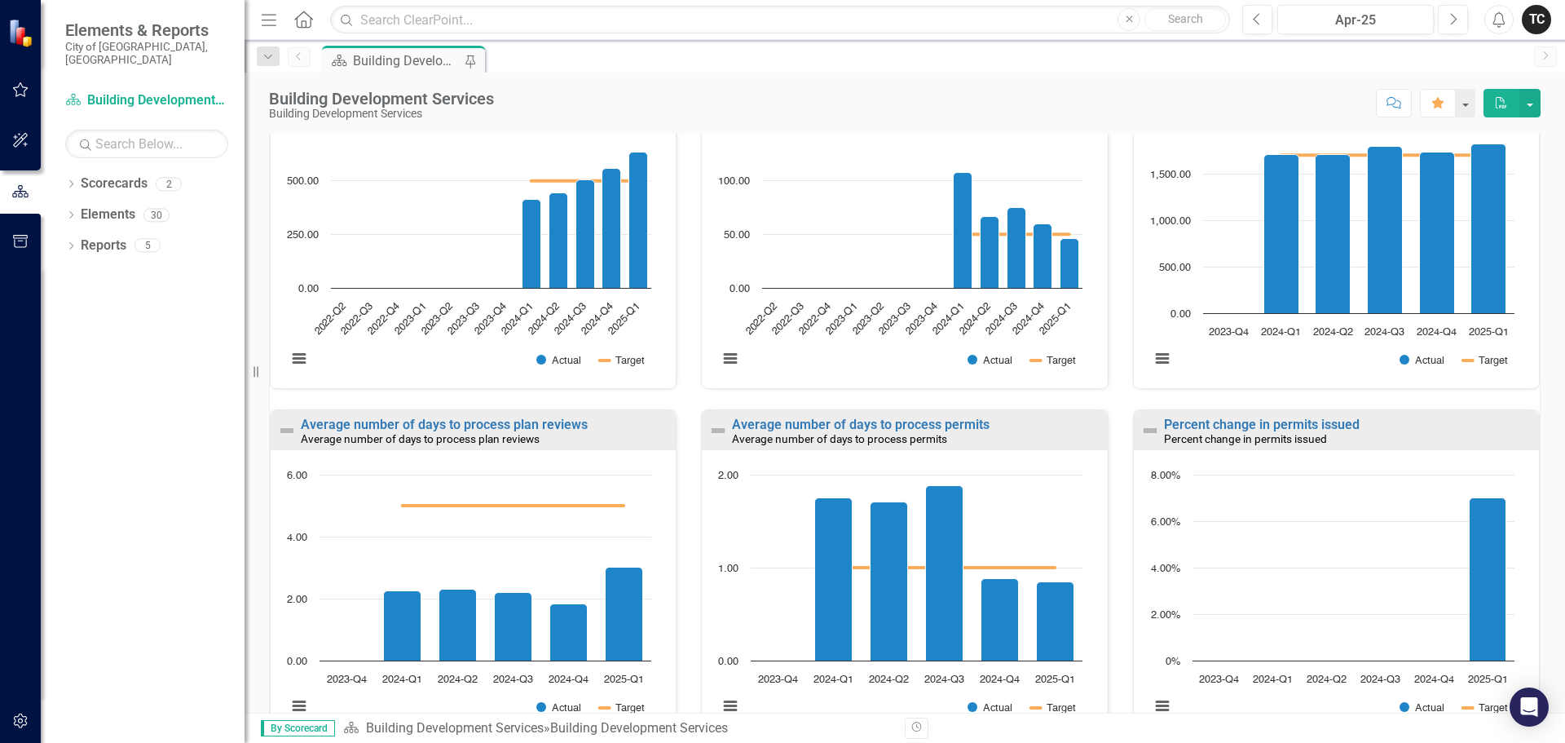
scroll to position [978, 0]
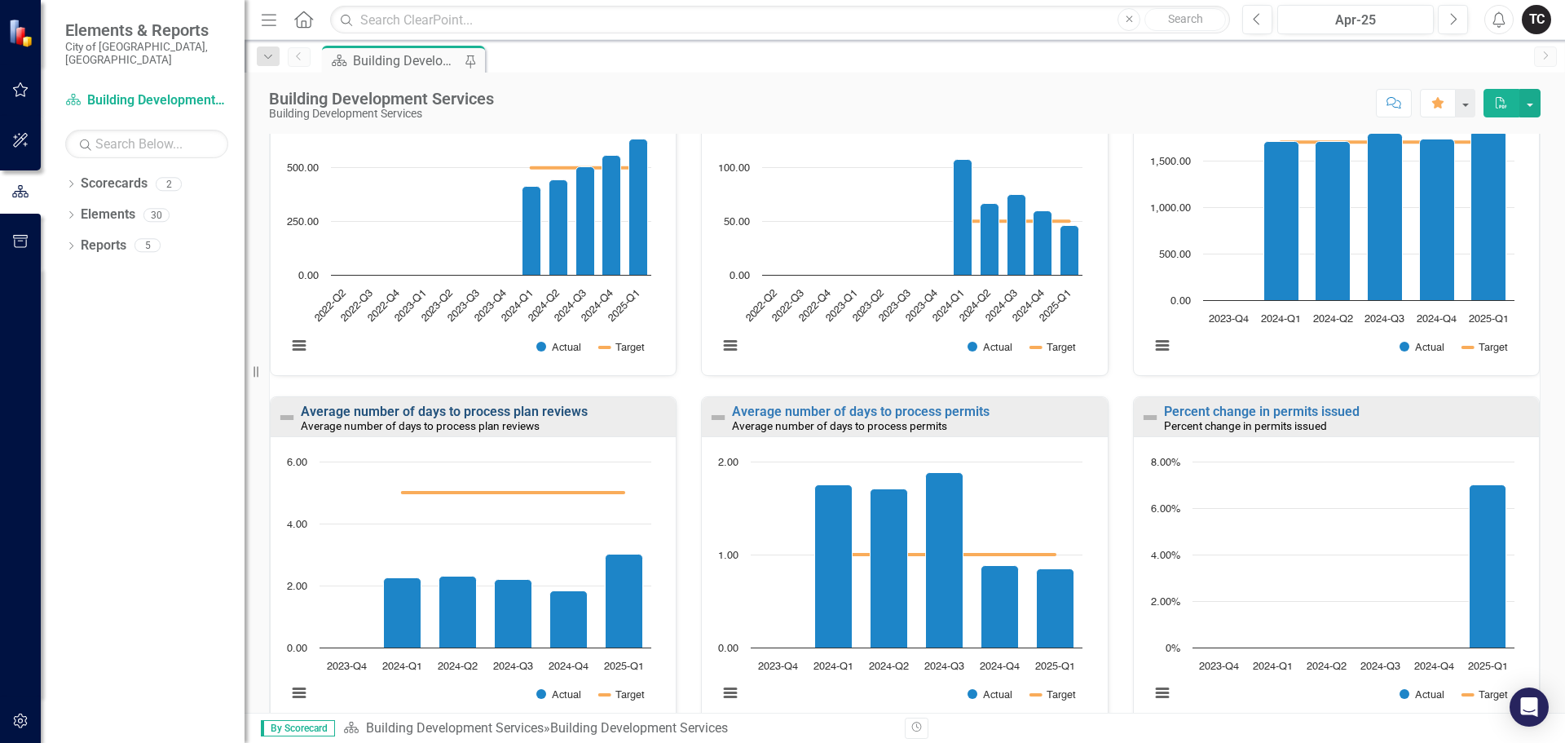
click at [448, 413] on link "Average number of days to process plan reviews" at bounding box center [444, 411] width 287 height 15
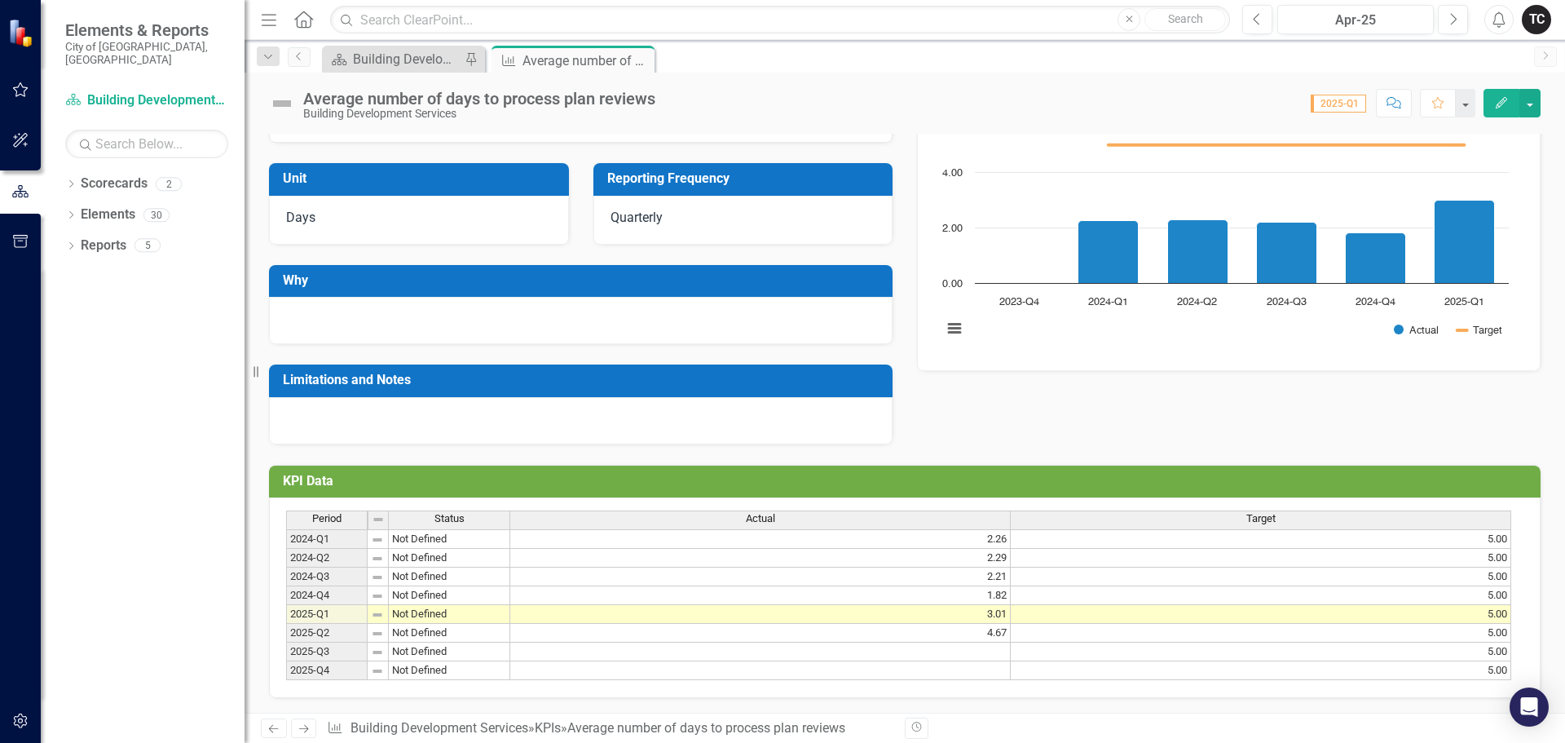
scroll to position [181, 0]
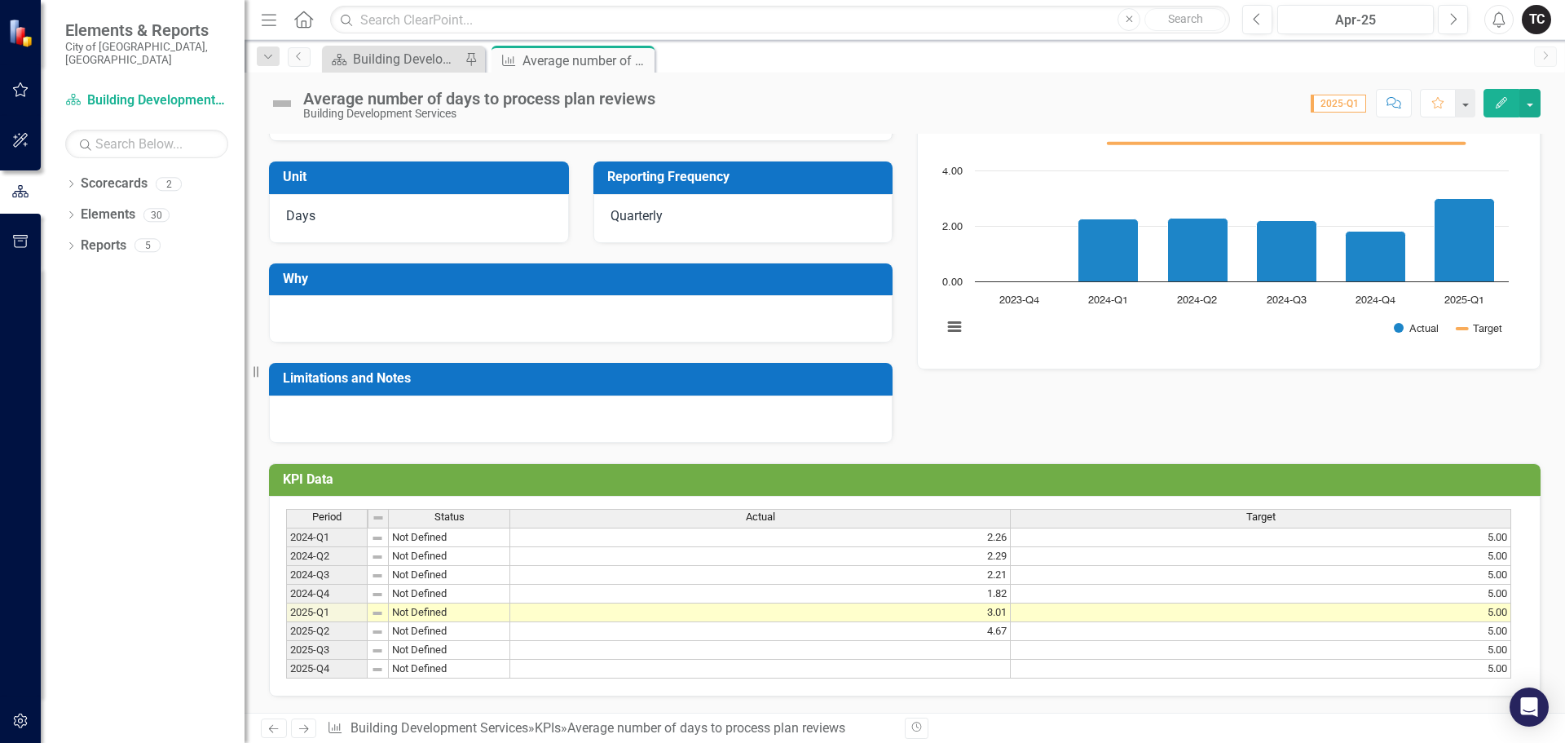
click at [990, 641] on td at bounding box center [760, 650] width 501 height 19
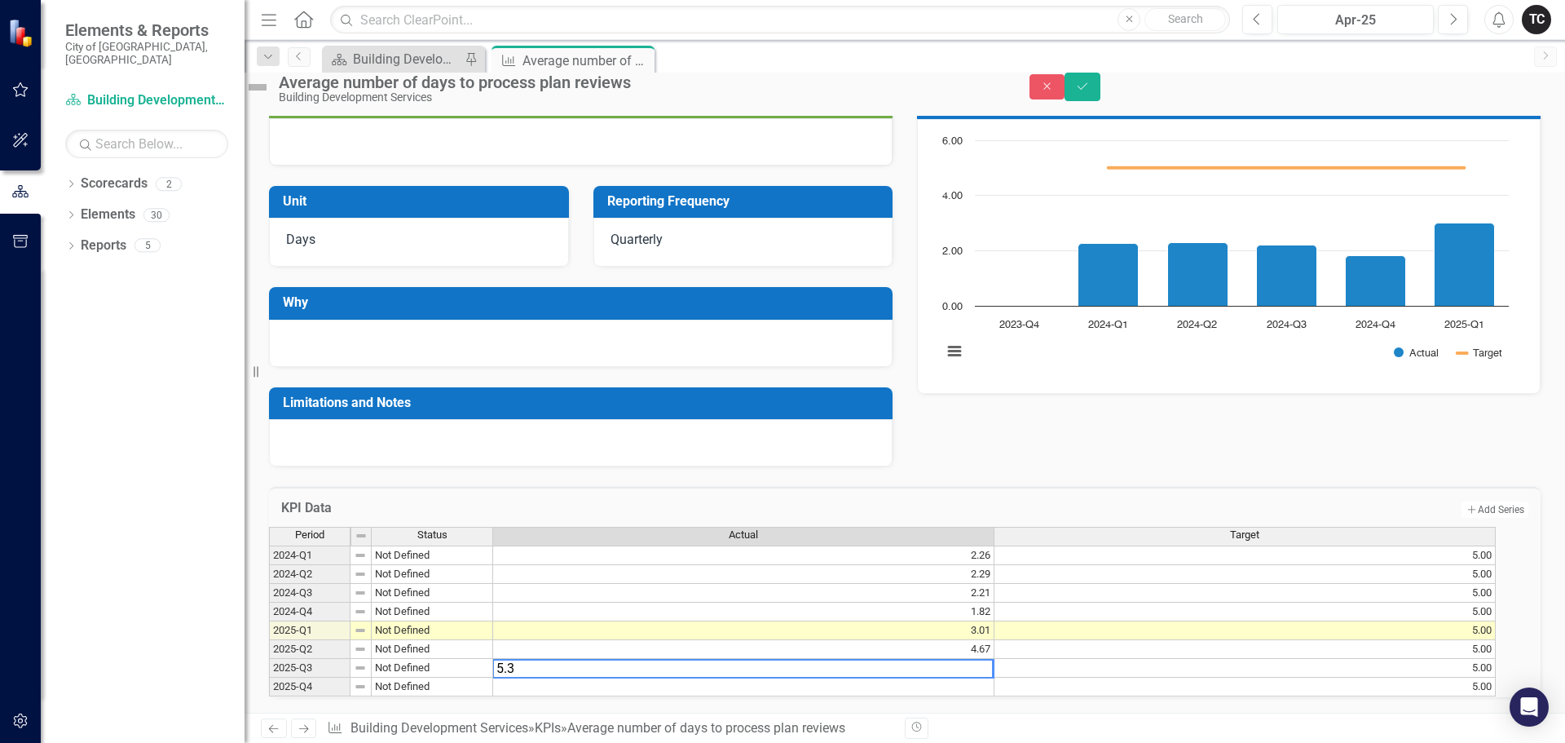
type textarea "5.32"
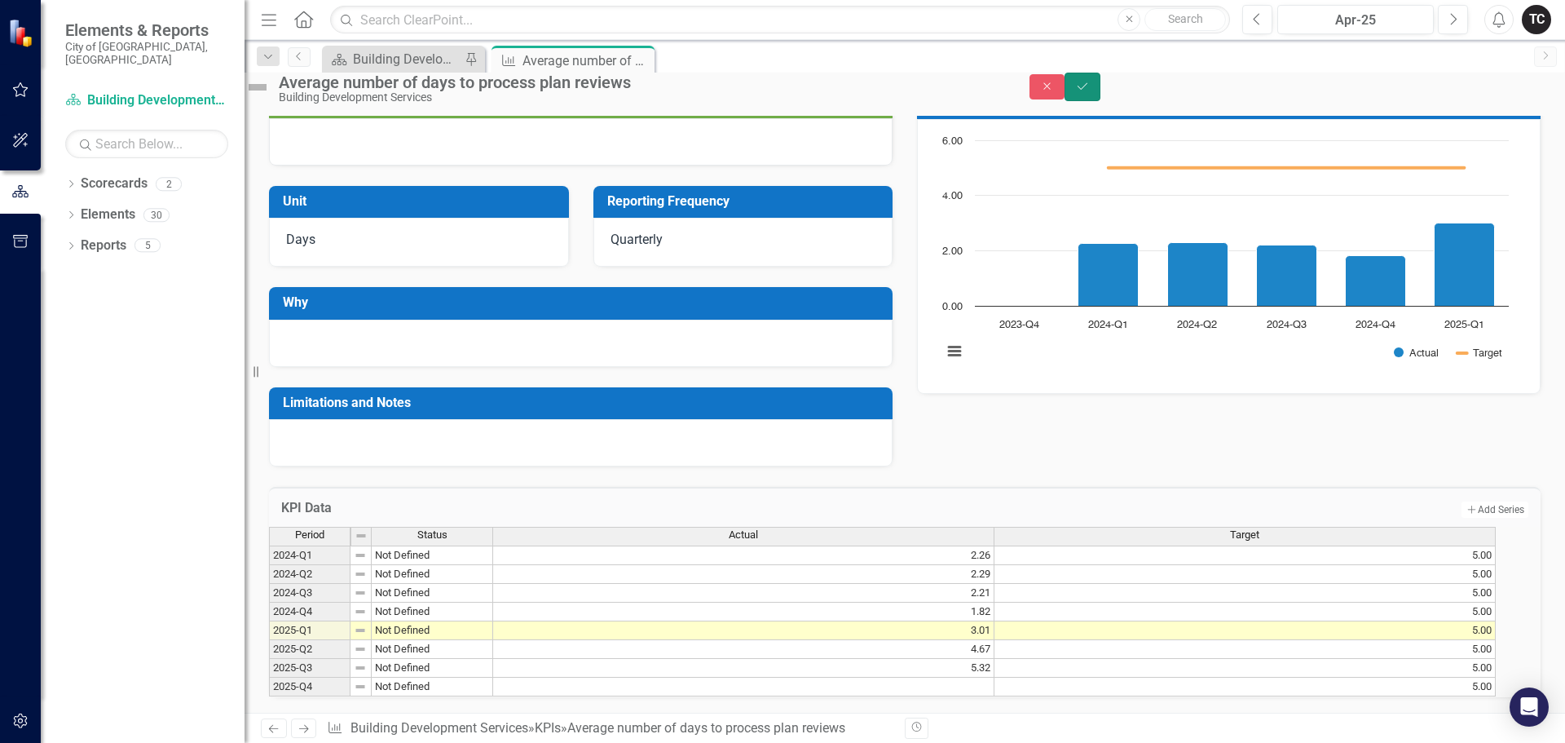
click at [1101, 99] on button "Save" at bounding box center [1083, 87] width 36 height 29
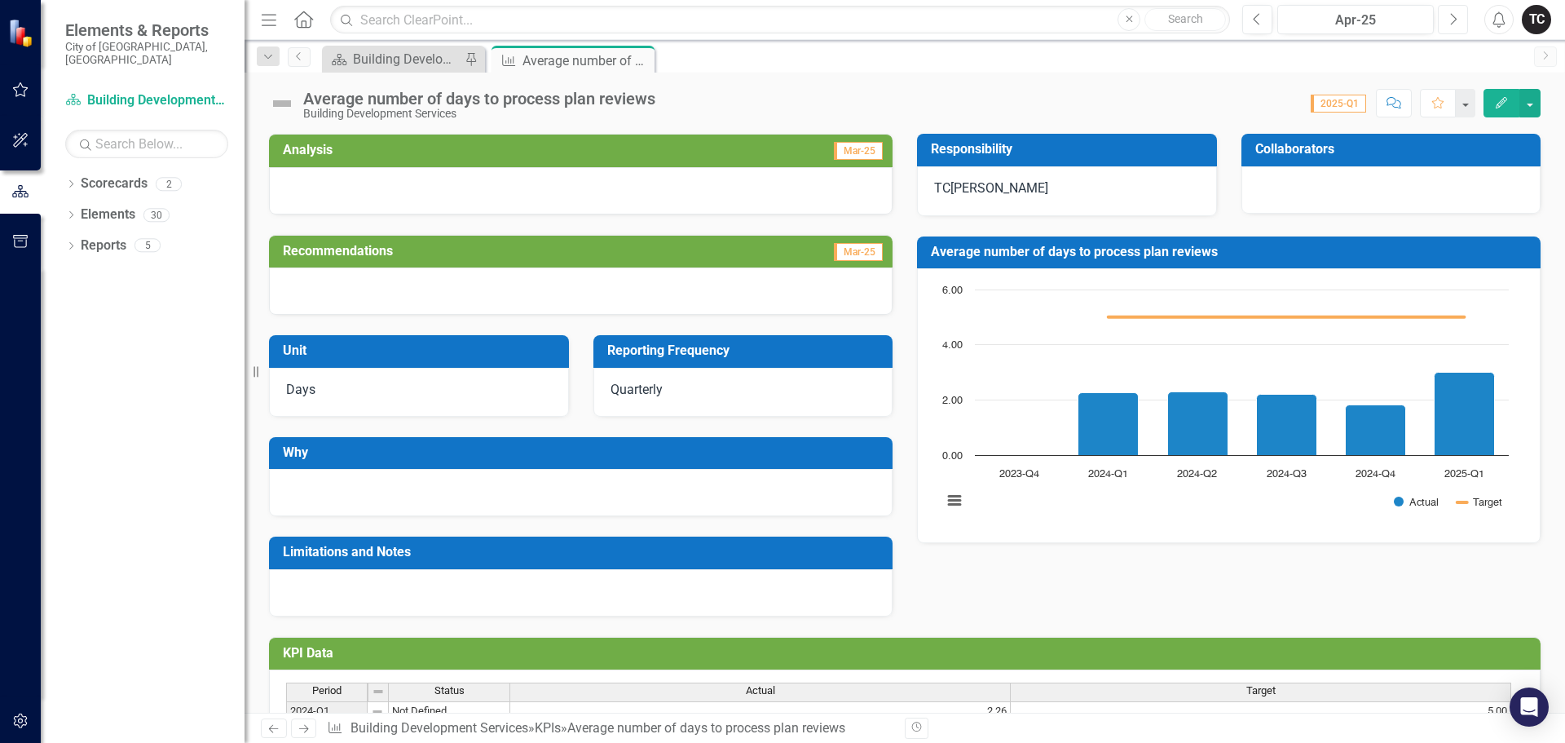
click at [1450, 18] on icon "Next" at bounding box center [1453, 19] width 9 height 15
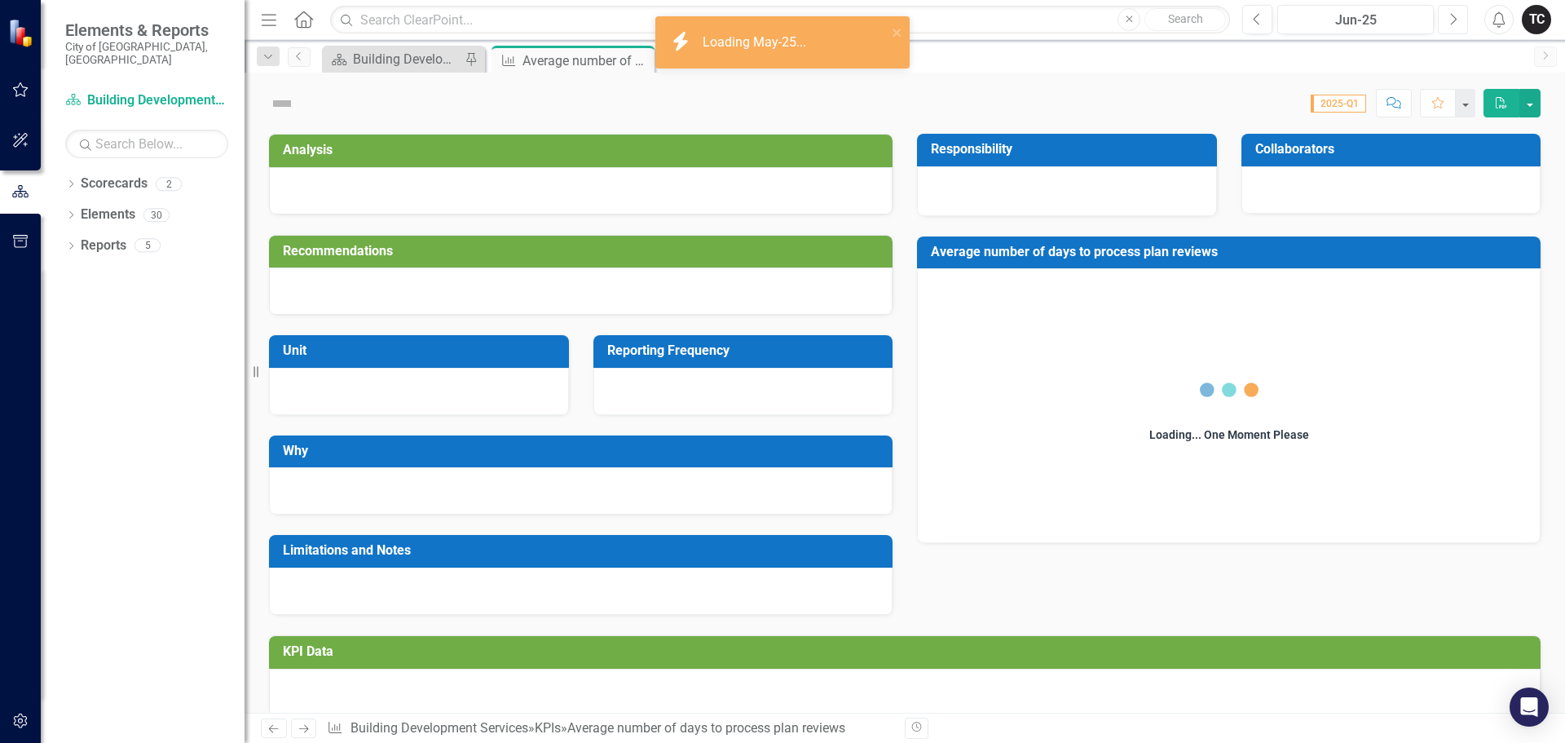
click at [1450, 18] on icon "Next" at bounding box center [1453, 19] width 9 height 15
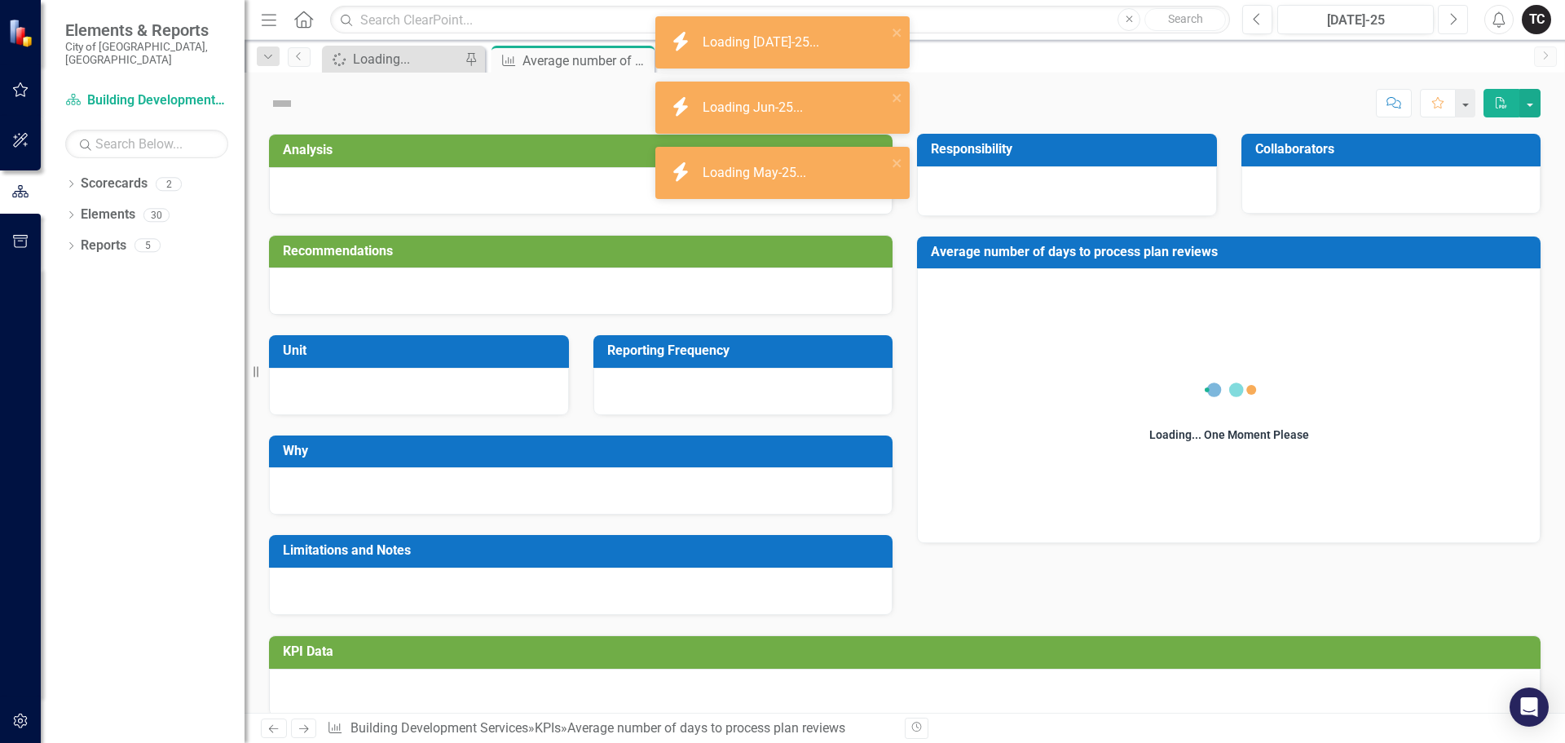
click at [1450, 18] on icon "Next" at bounding box center [1453, 19] width 9 height 15
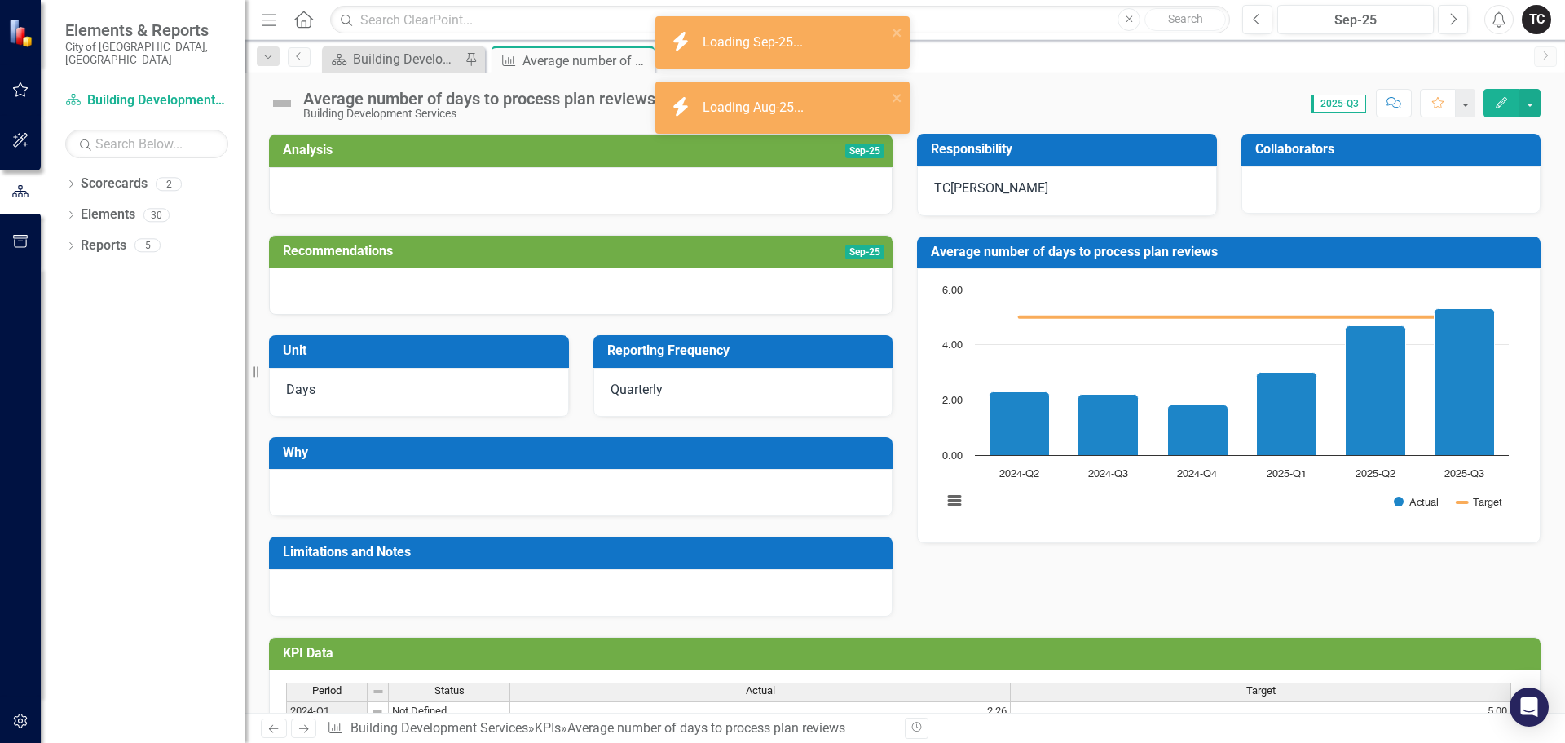
click at [1223, 256] on h3 "Average number of days to process plan reviews" at bounding box center [1232, 252] width 602 height 15
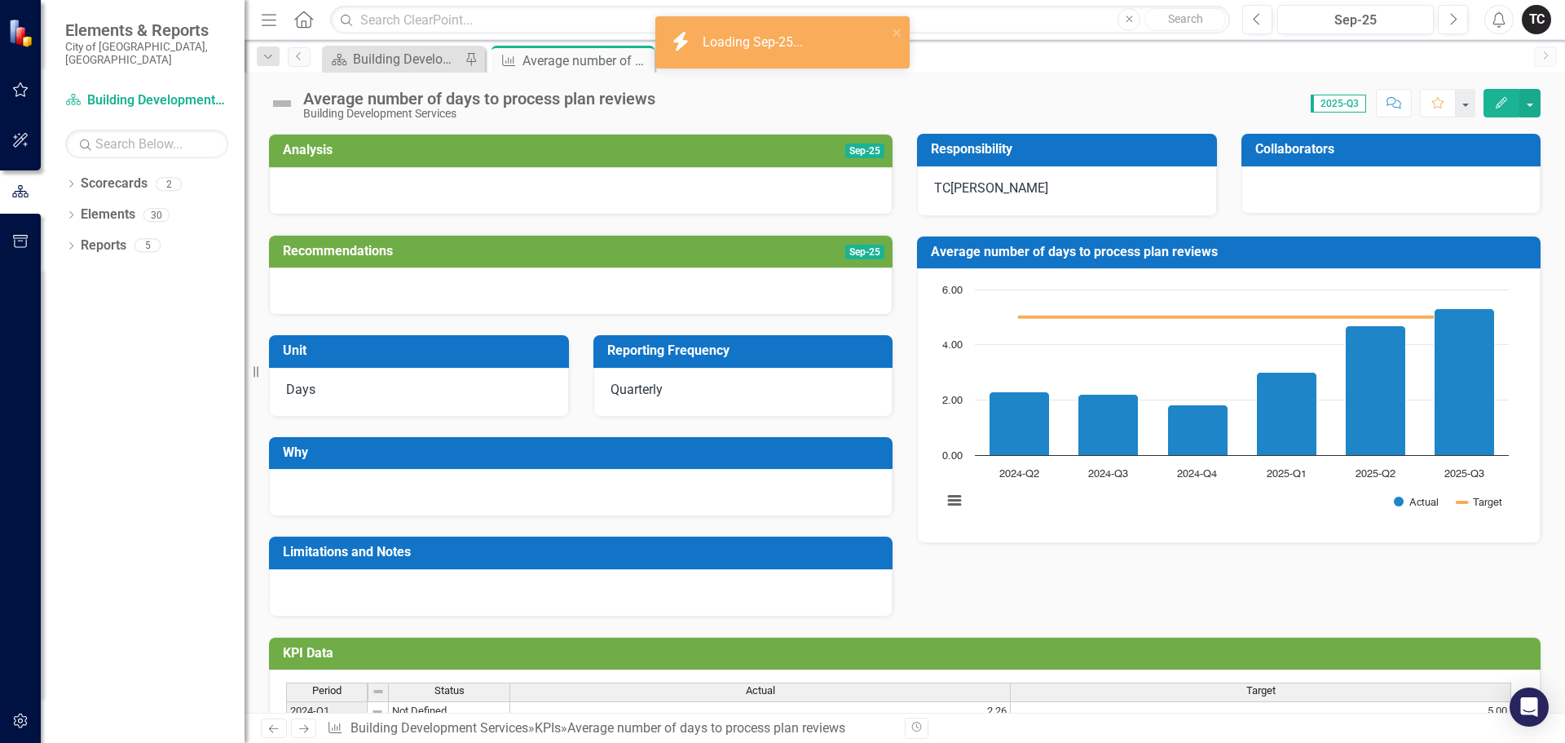
click at [1223, 256] on h3 "Average number of days to process plan reviews" at bounding box center [1232, 252] width 602 height 15
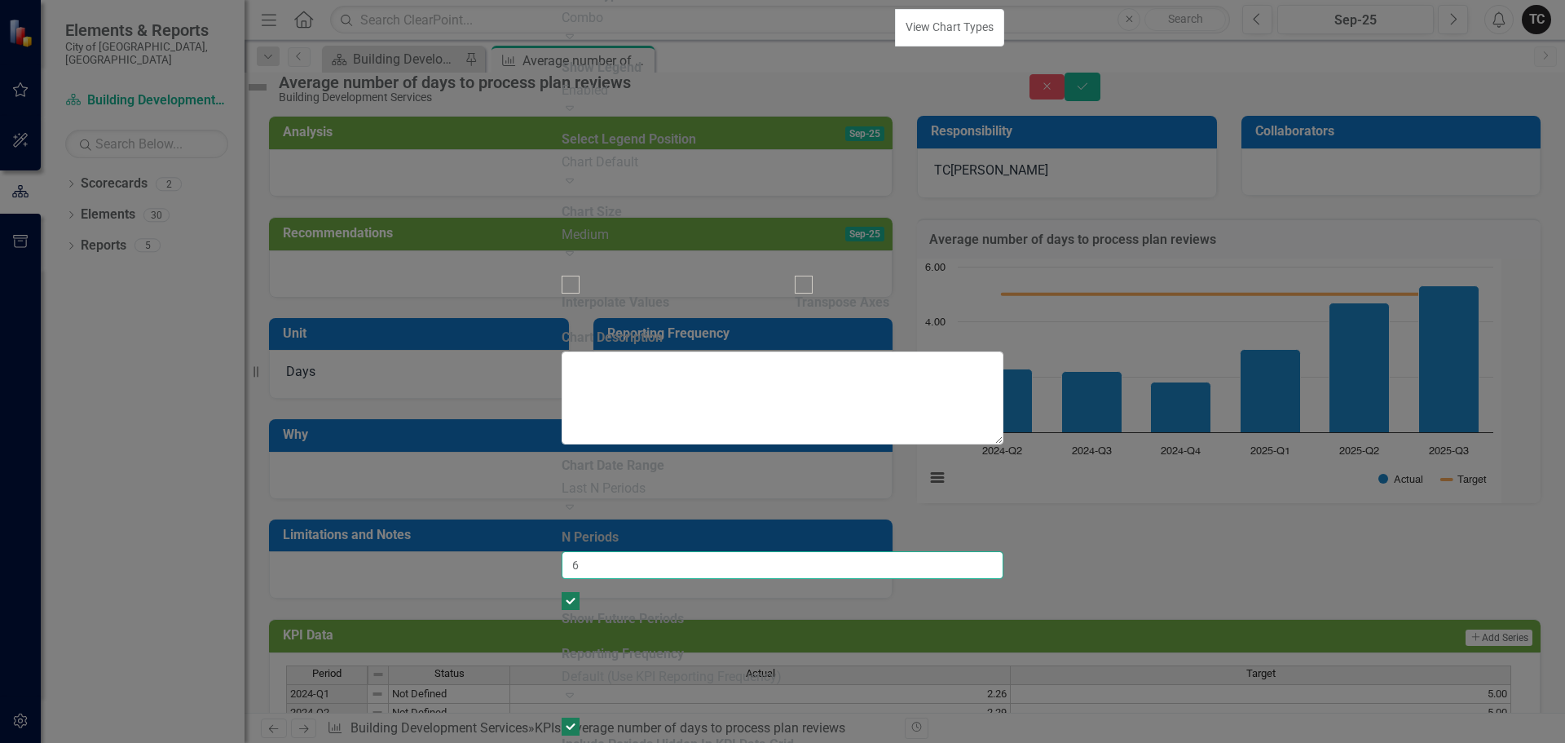
drag, startPoint x: 602, startPoint y: 161, endPoint x: 586, endPoint y: 161, distance: 16.3
click at [586, 551] on input "6" at bounding box center [783, 565] width 442 height 28
type input "12"
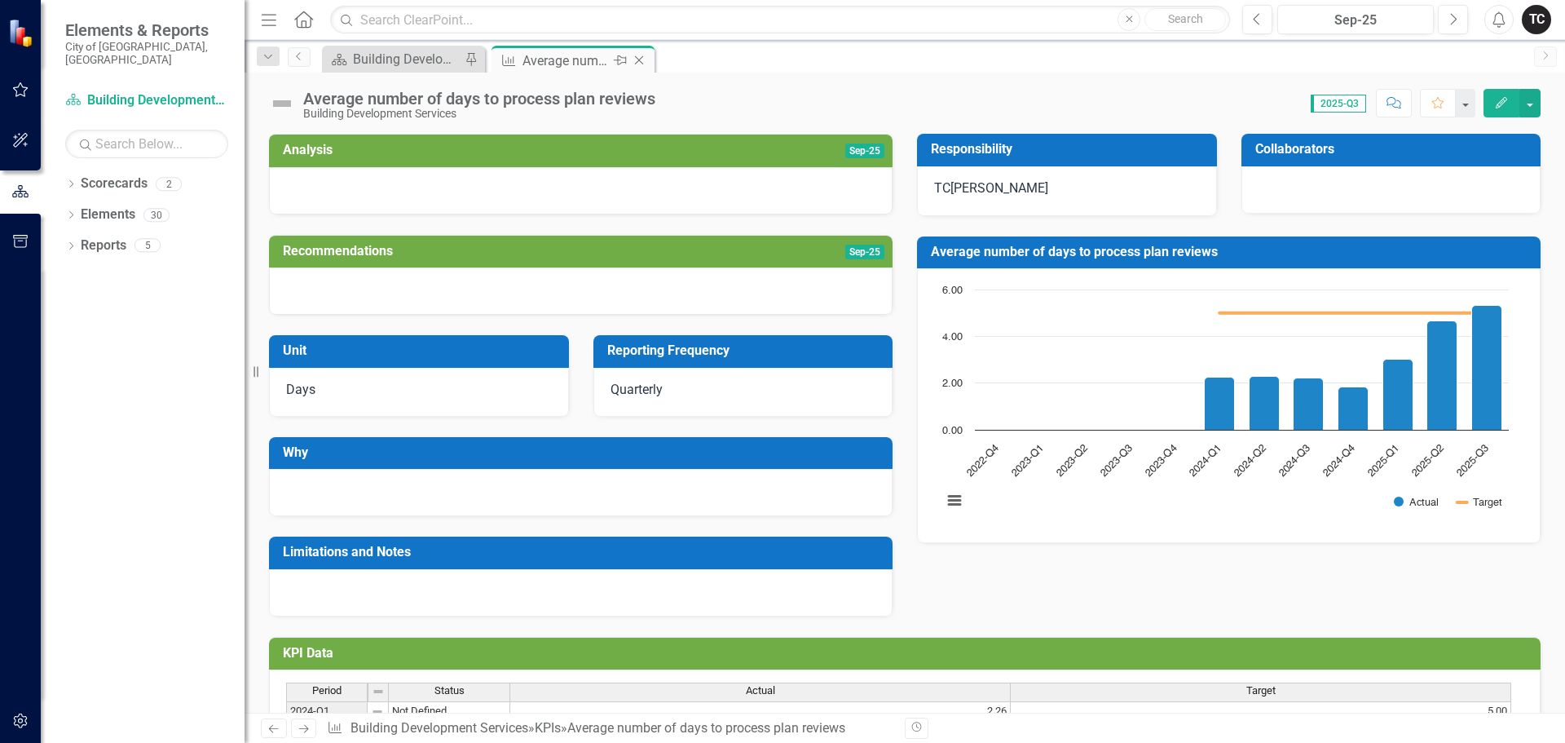
click at [642, 60] on icon "Close" at bounding box center [639, 60] width 16 height 13
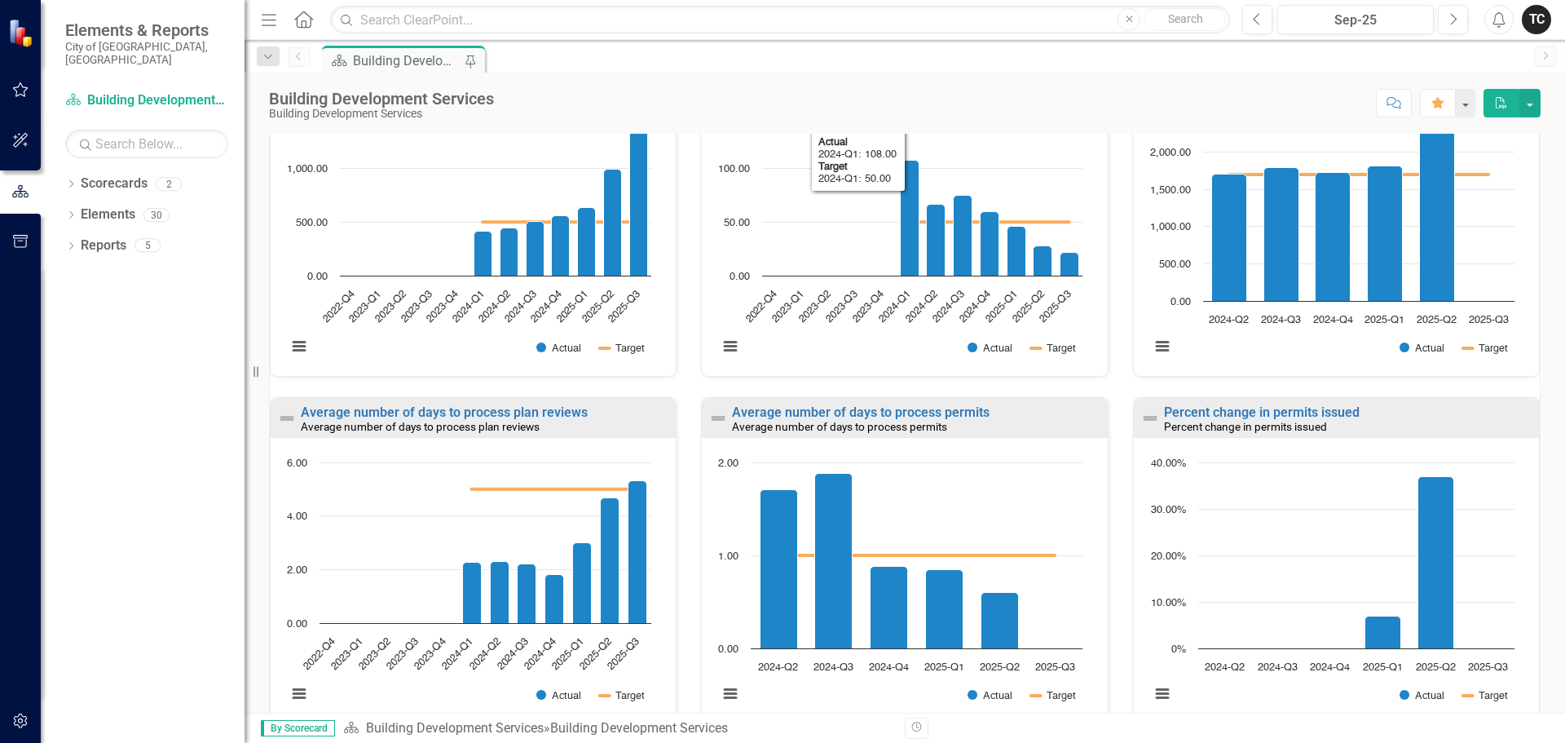
scroll to position [978, 0]
click at [843, 413] on link "Average number of days to process permits" at bounding box center [861, 411] width 258 height 15
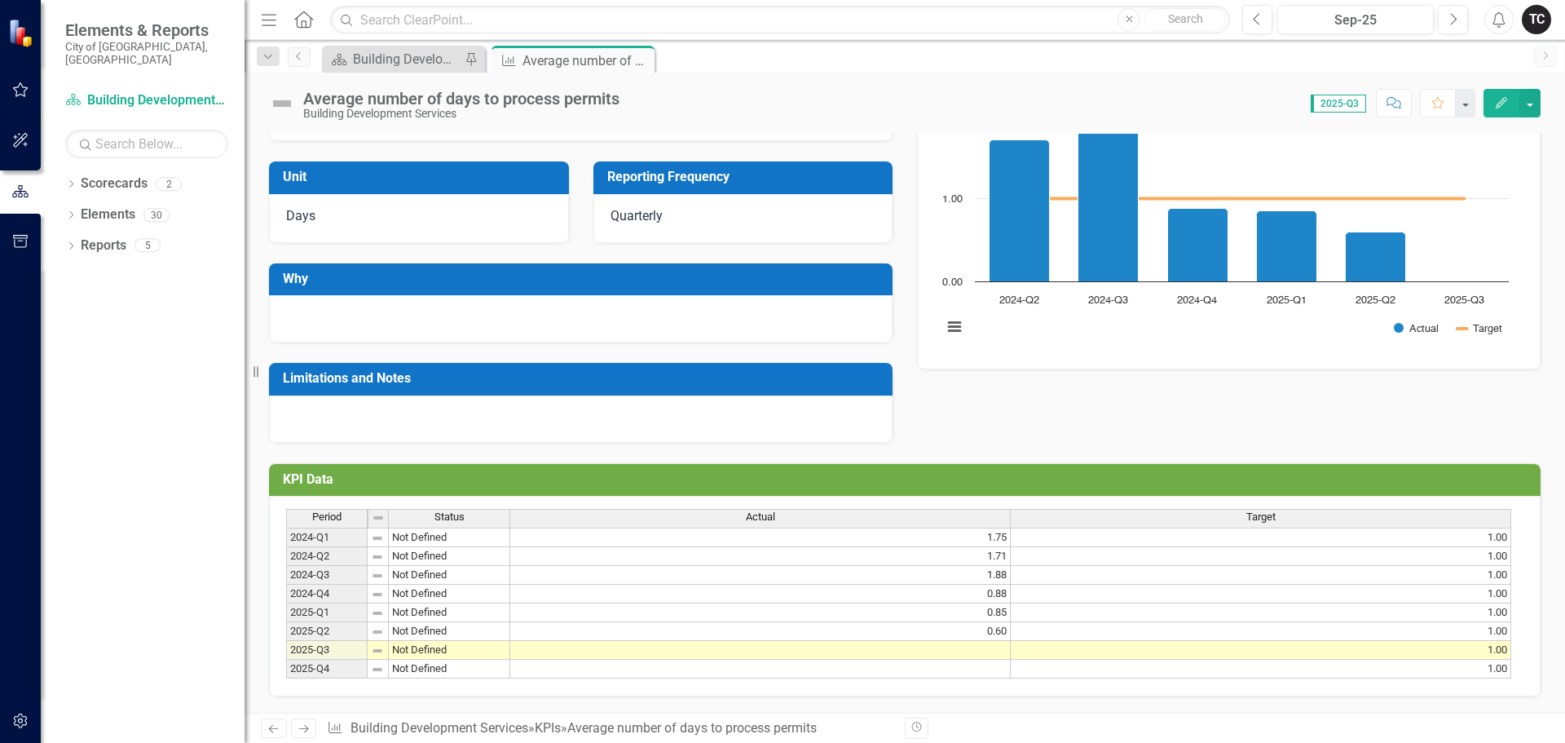
scroll to position [181, 0]
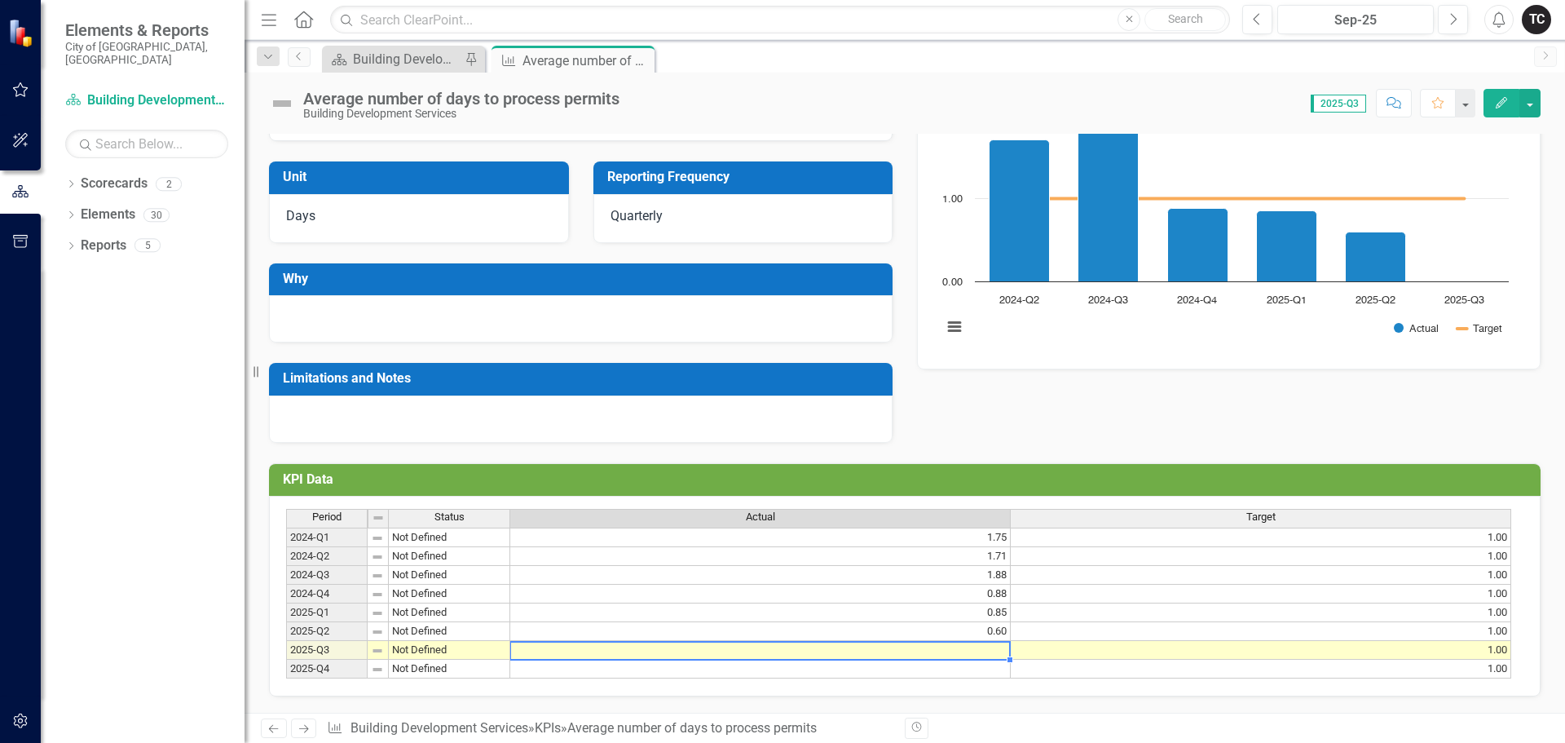
click at [993, 641] on td at bounding box center [760, 650] width 501 height 19
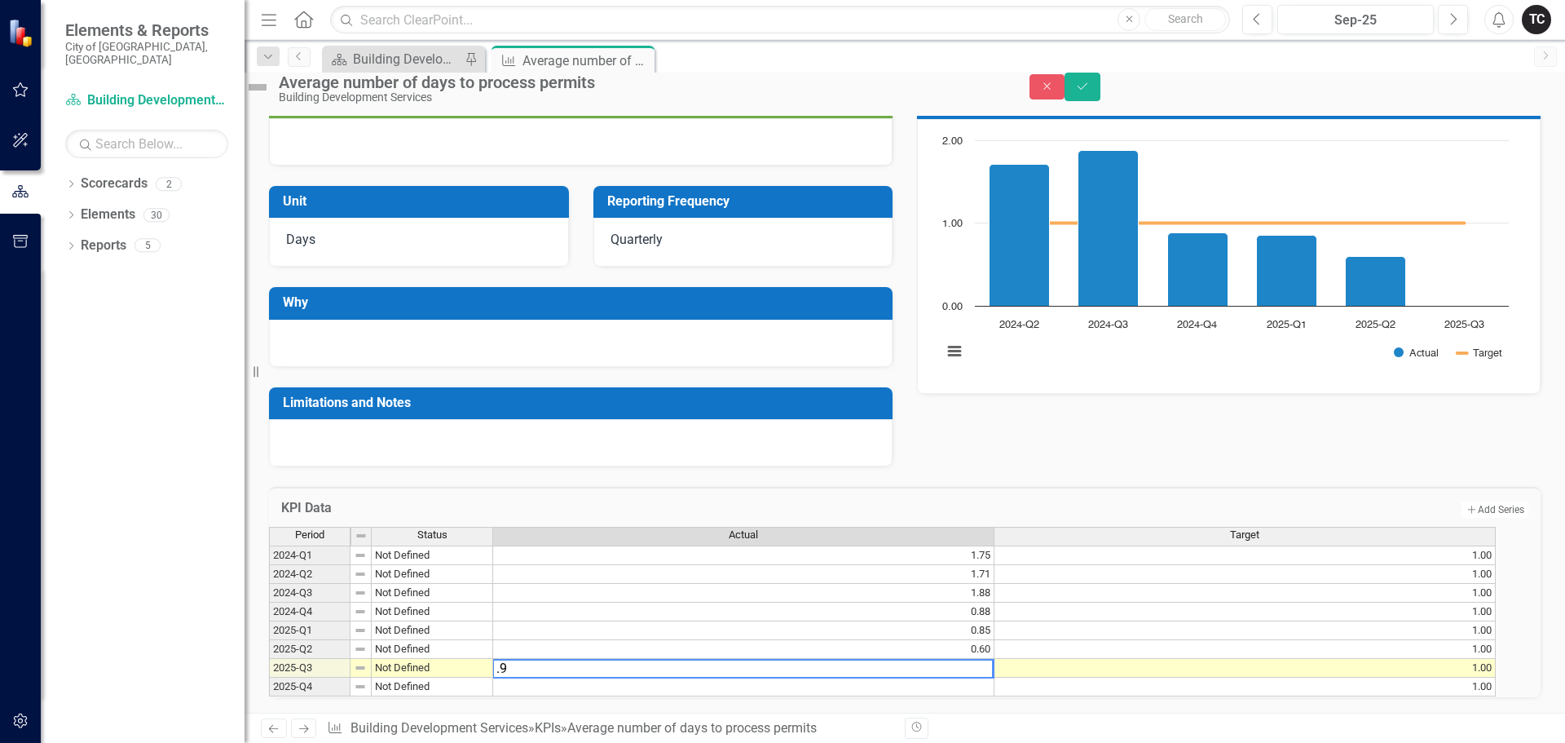
type textarea ".92"
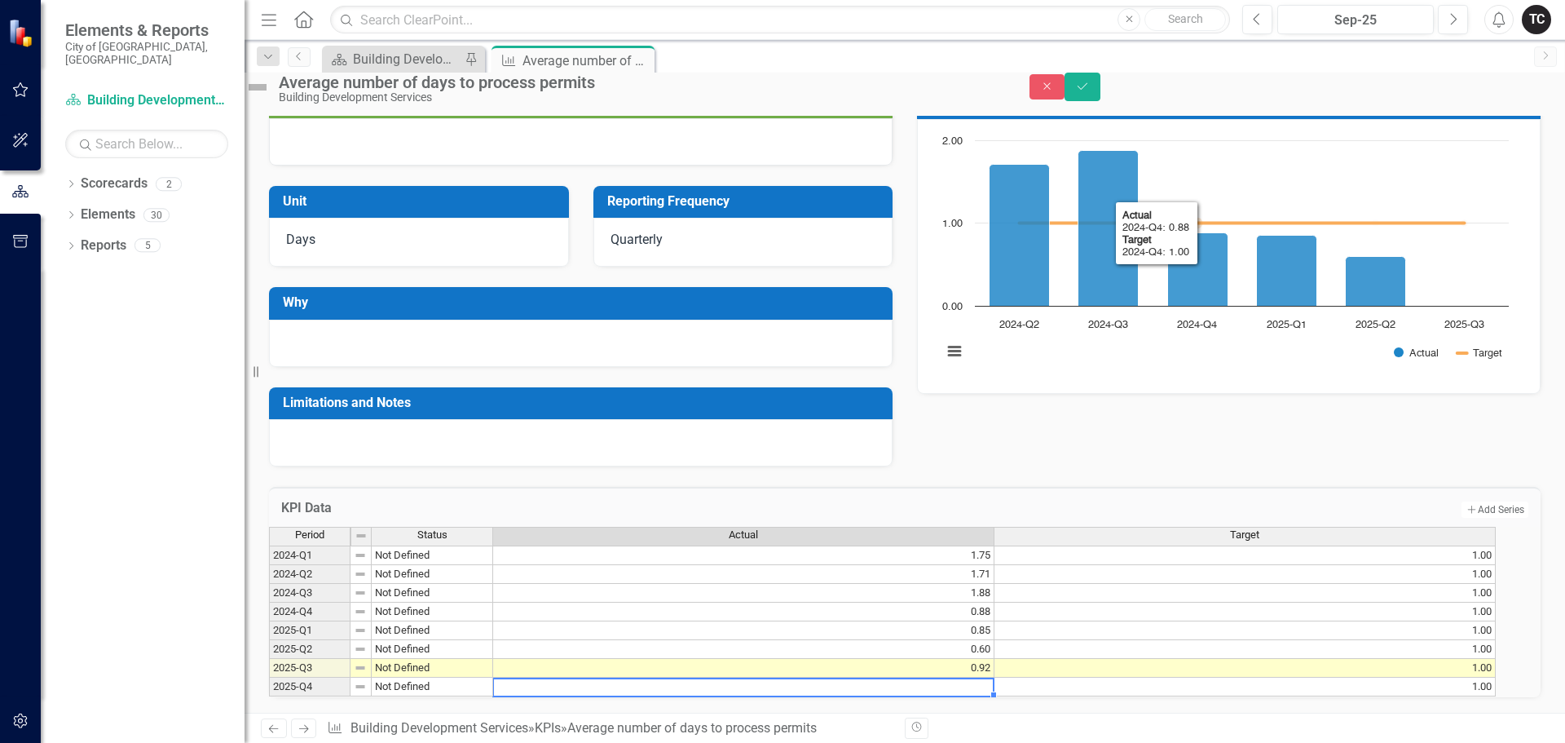
scroll to position [18, 0]
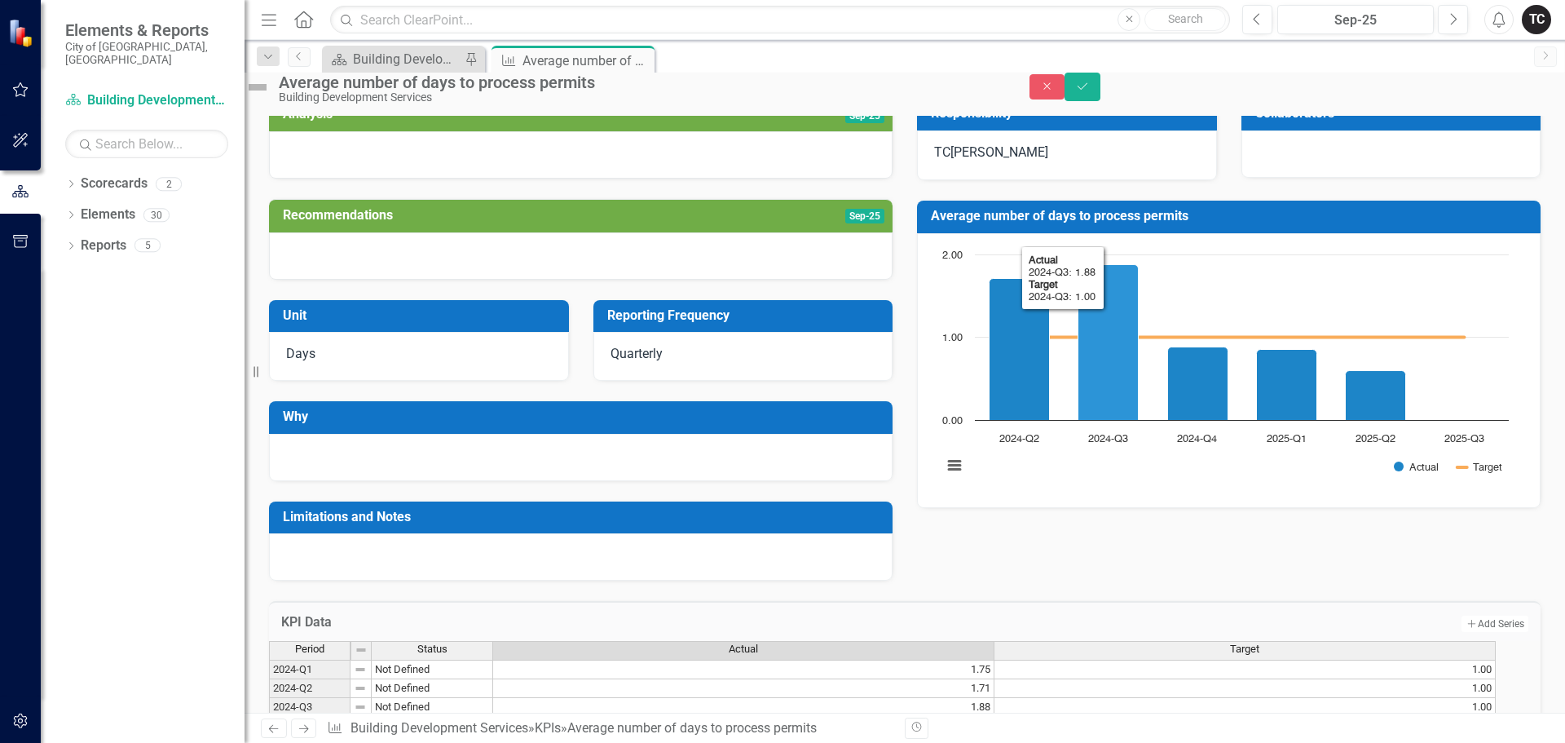
click at [1109, 223] on h3 "Average number of days to process permits" at bounding box center [1232, 216] width 602 height 15
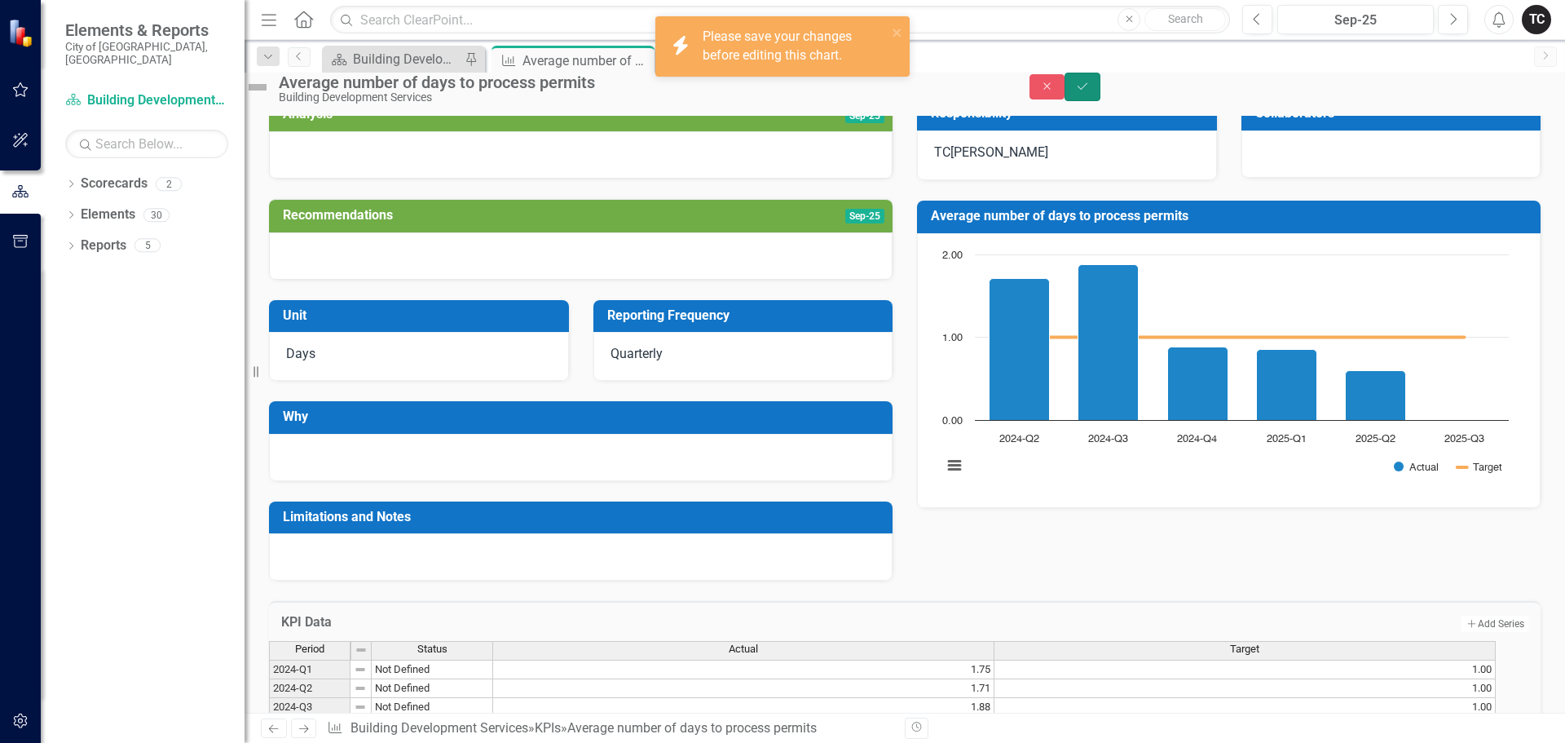
click at [1090, 92] on icon "Save" at bounding box center [1082, 86] width 15 height 11
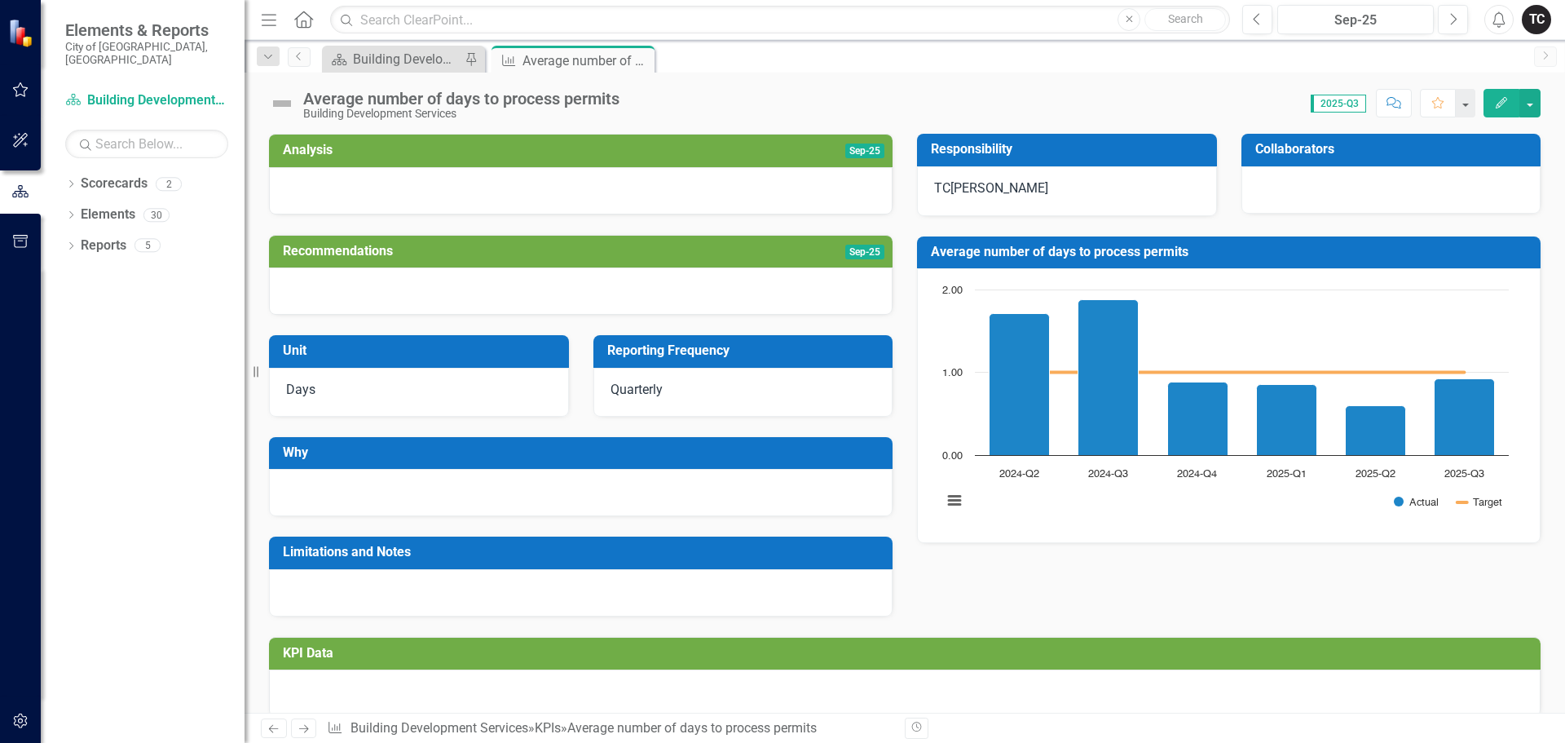
click at [1071, 258] on h3 "Average number of days to process permits" at bounding box center [1232, 252] width 602 height 15
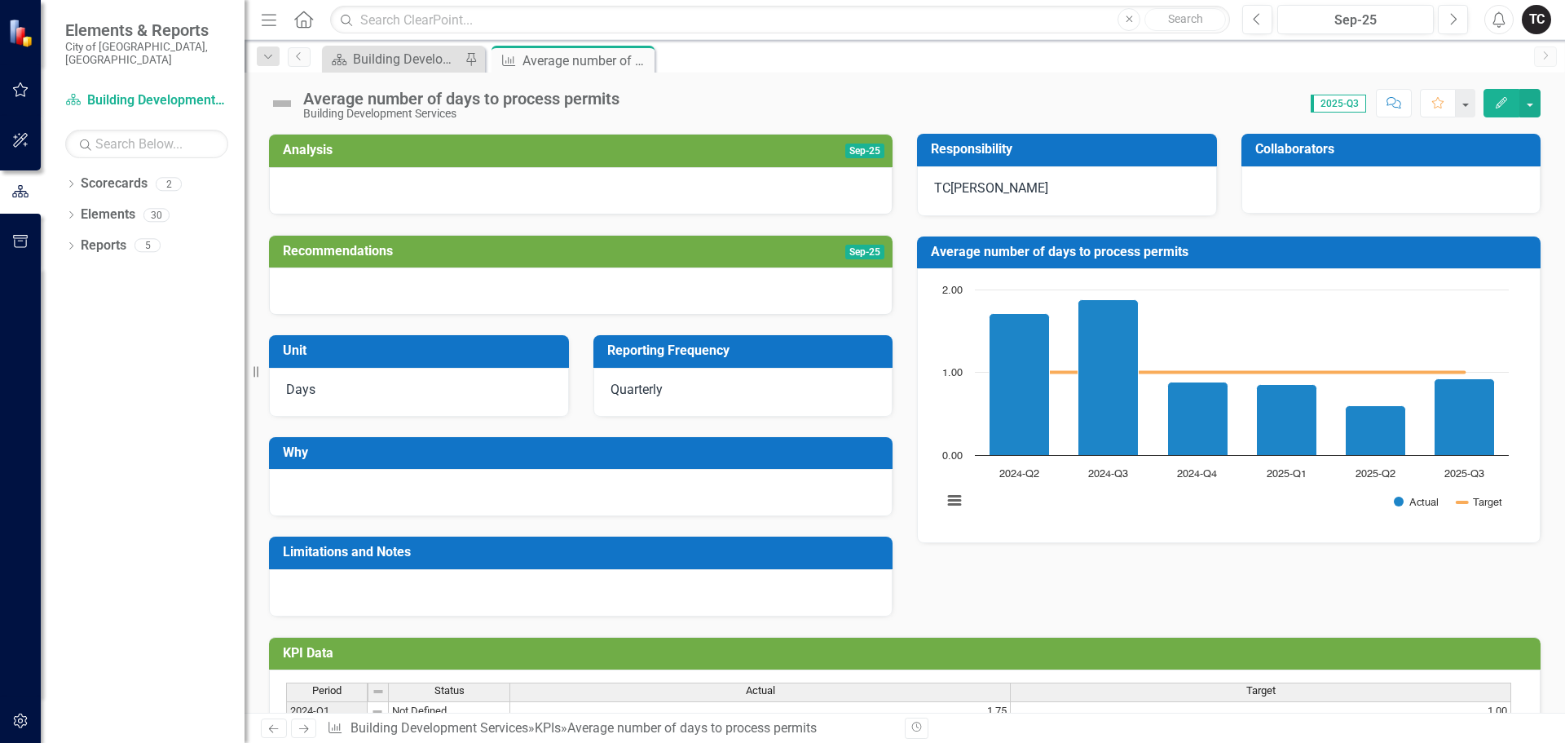
click at [1071, 258] on h3 "Average number of days to process permits" at bounding box center [1232, 252] width 602 height 15
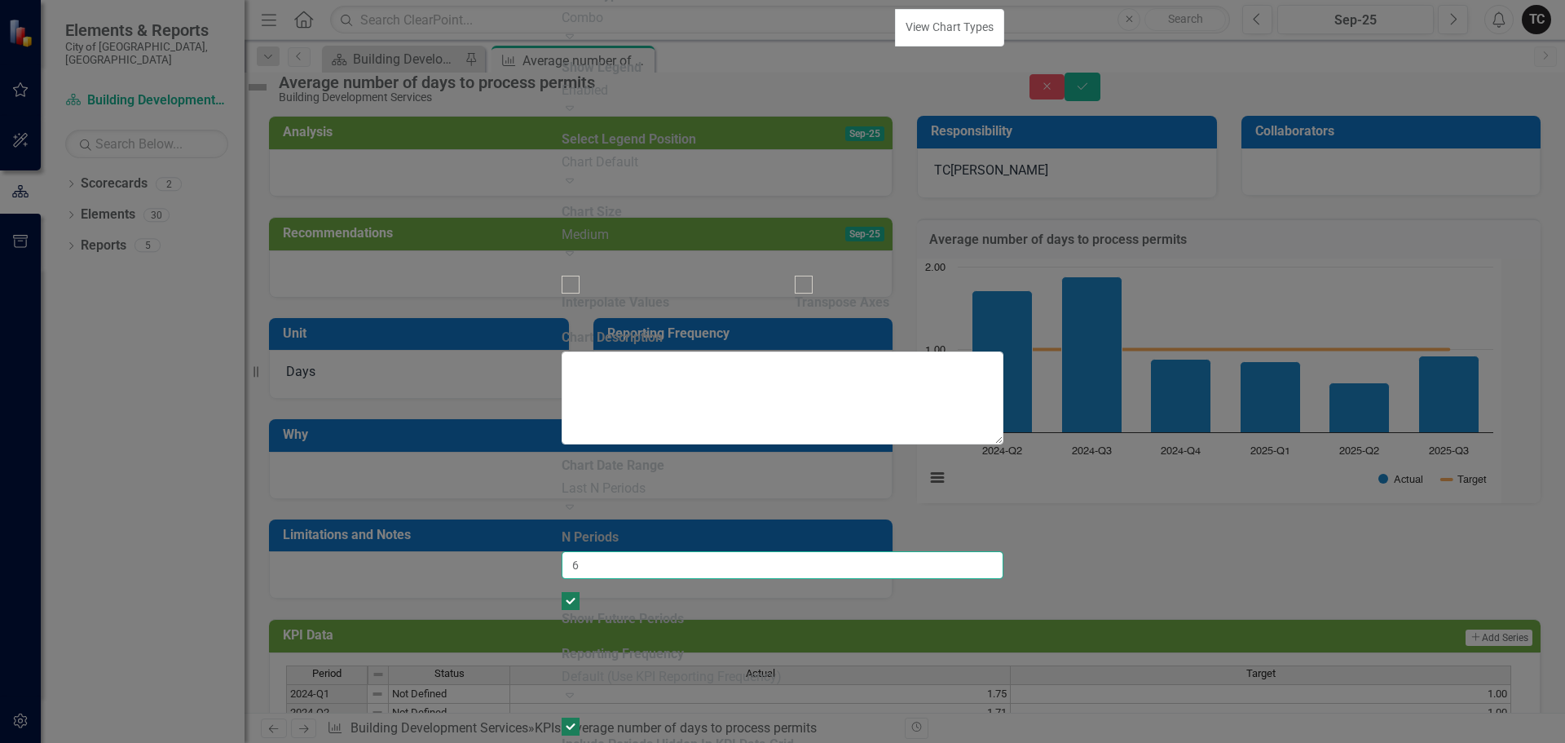
drag, startPoint x: 596, startPoint y: 158, endPoint x: 585, endPoint y: 157, distance: 11.5
click at [585, 551] on input "6" at bounding box center [783, 565] width 442 height 28
type input "12"
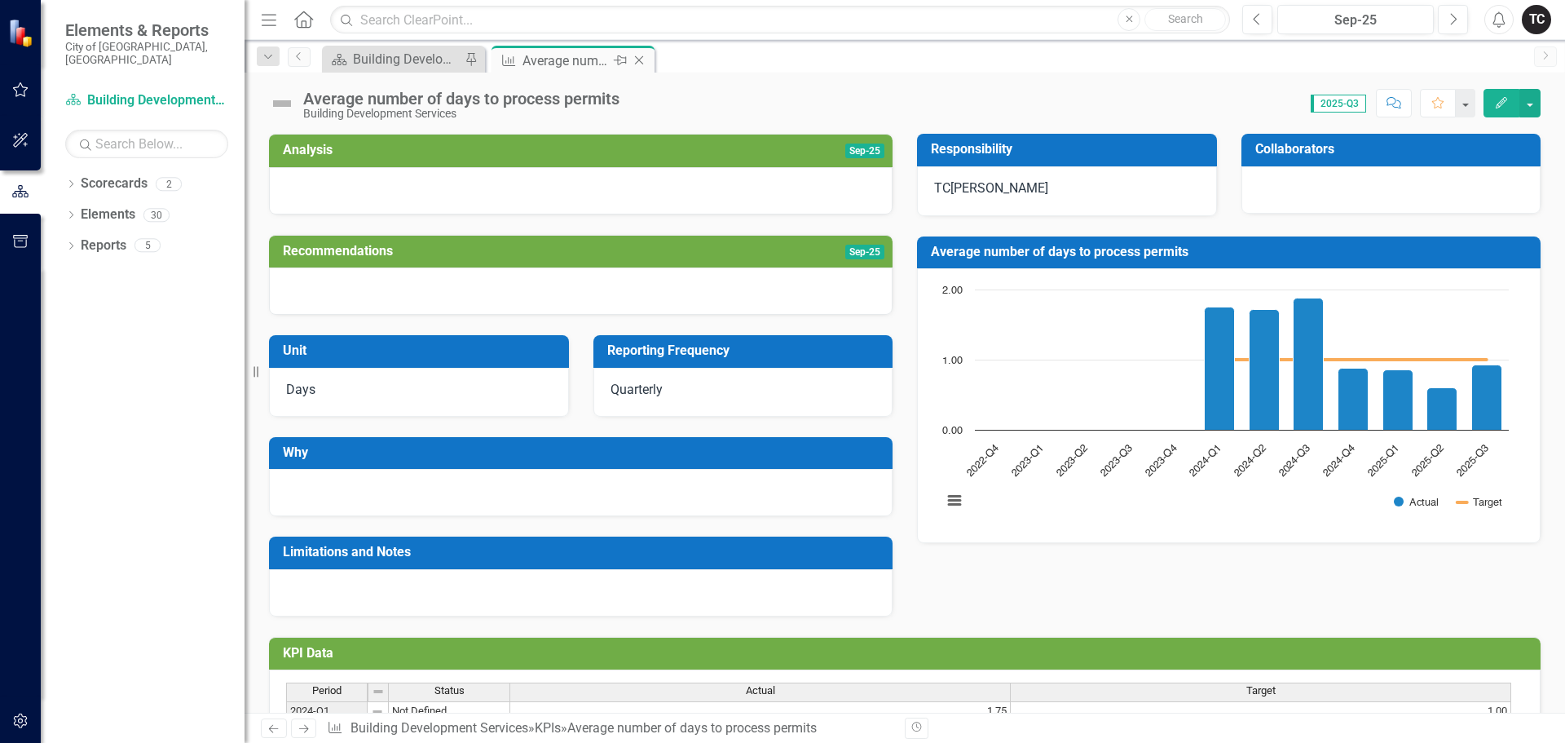
click at [639, 55] on icon "Close" at bounding box center [639, 60] width 16 height 13
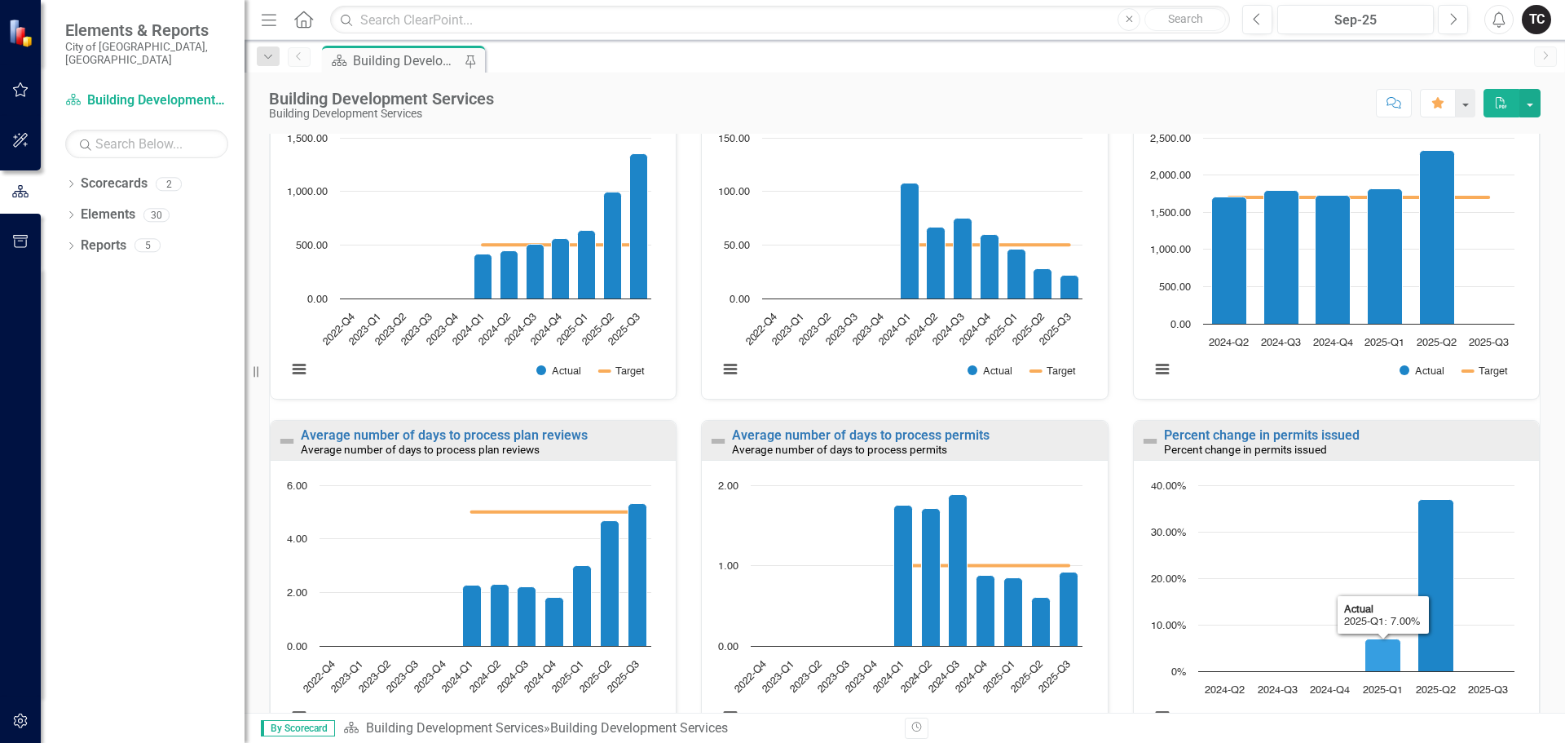
scroll to position [978, 0]
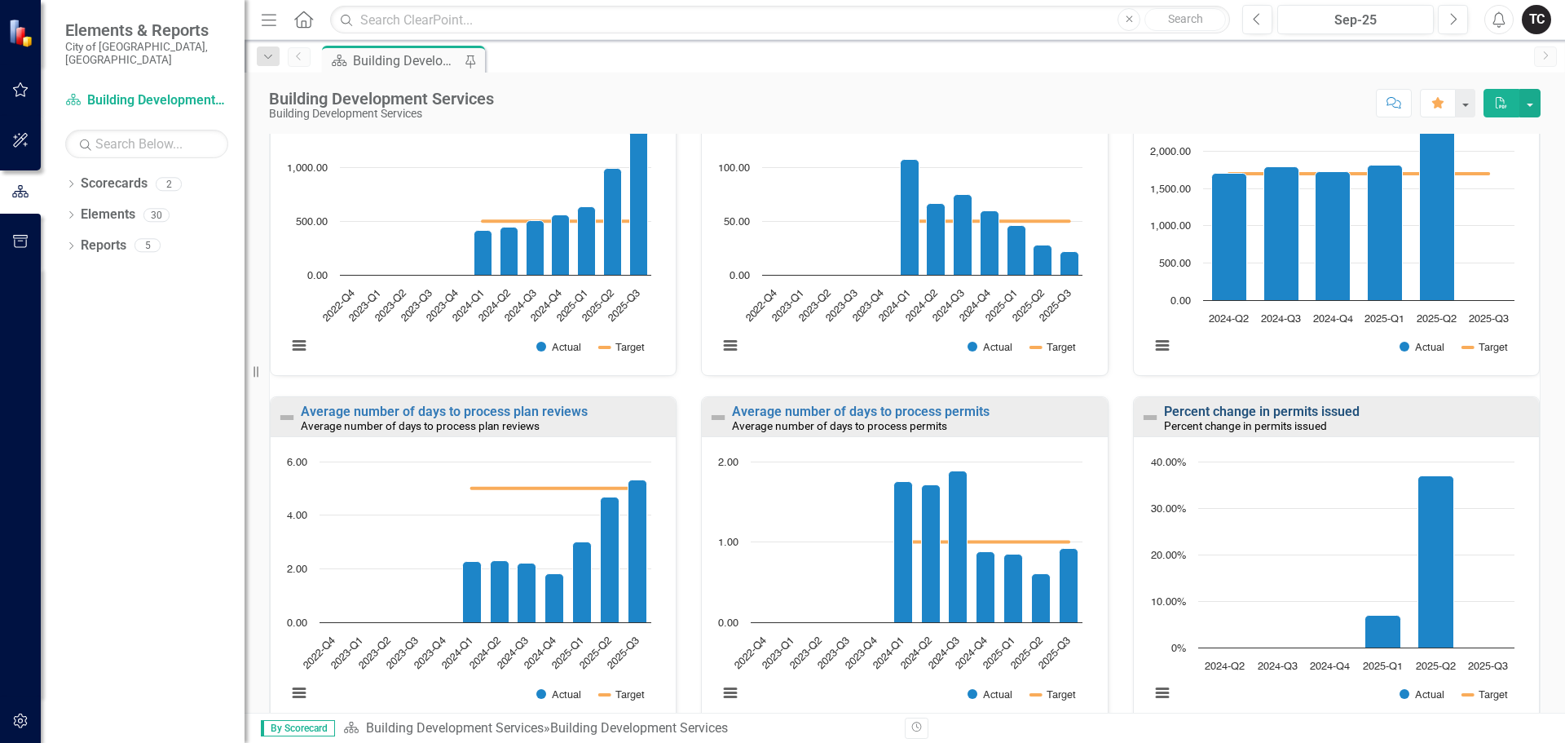
click at [1251, 413] on link "Percent change in permits issued" at bounding box center [1262, 411] width 196 height 15
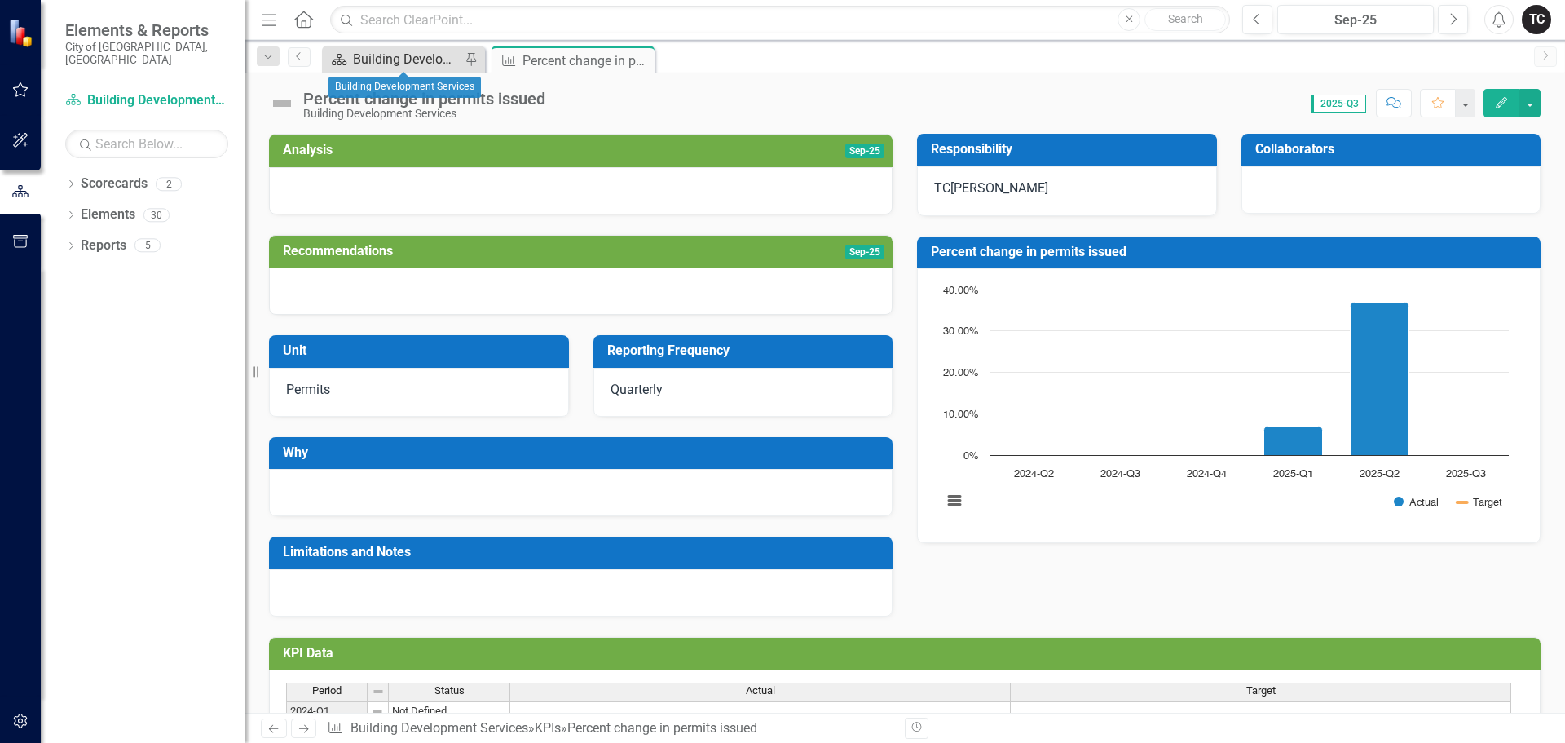
click at [405, 58] on div "Building Development Services" at bounding box center [407, 59] width 108 height 20
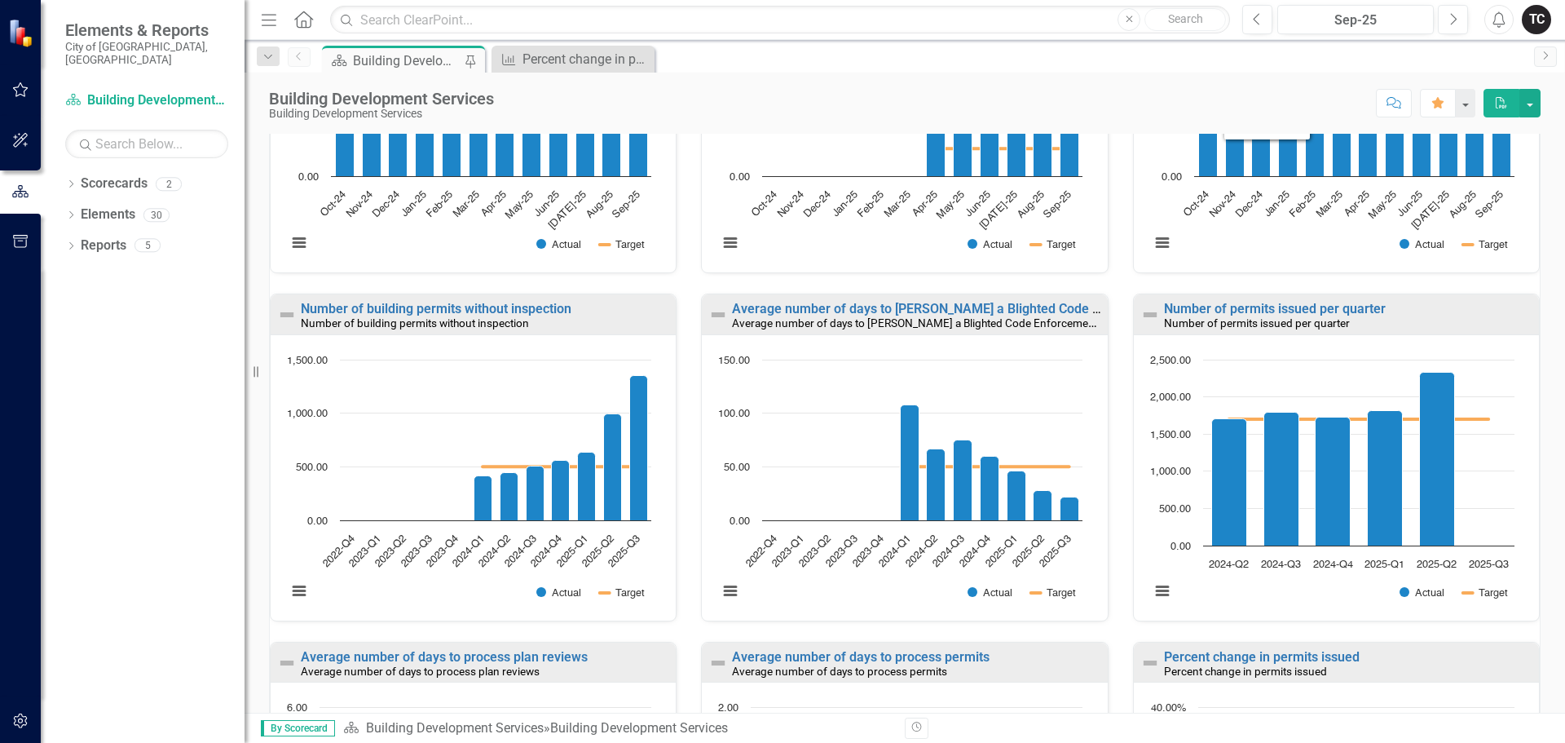
scroll to position [734, 0]
click at [569, 65] on div "Percent change in permits issued" at bounding box center [577, 59] width 108 height 20
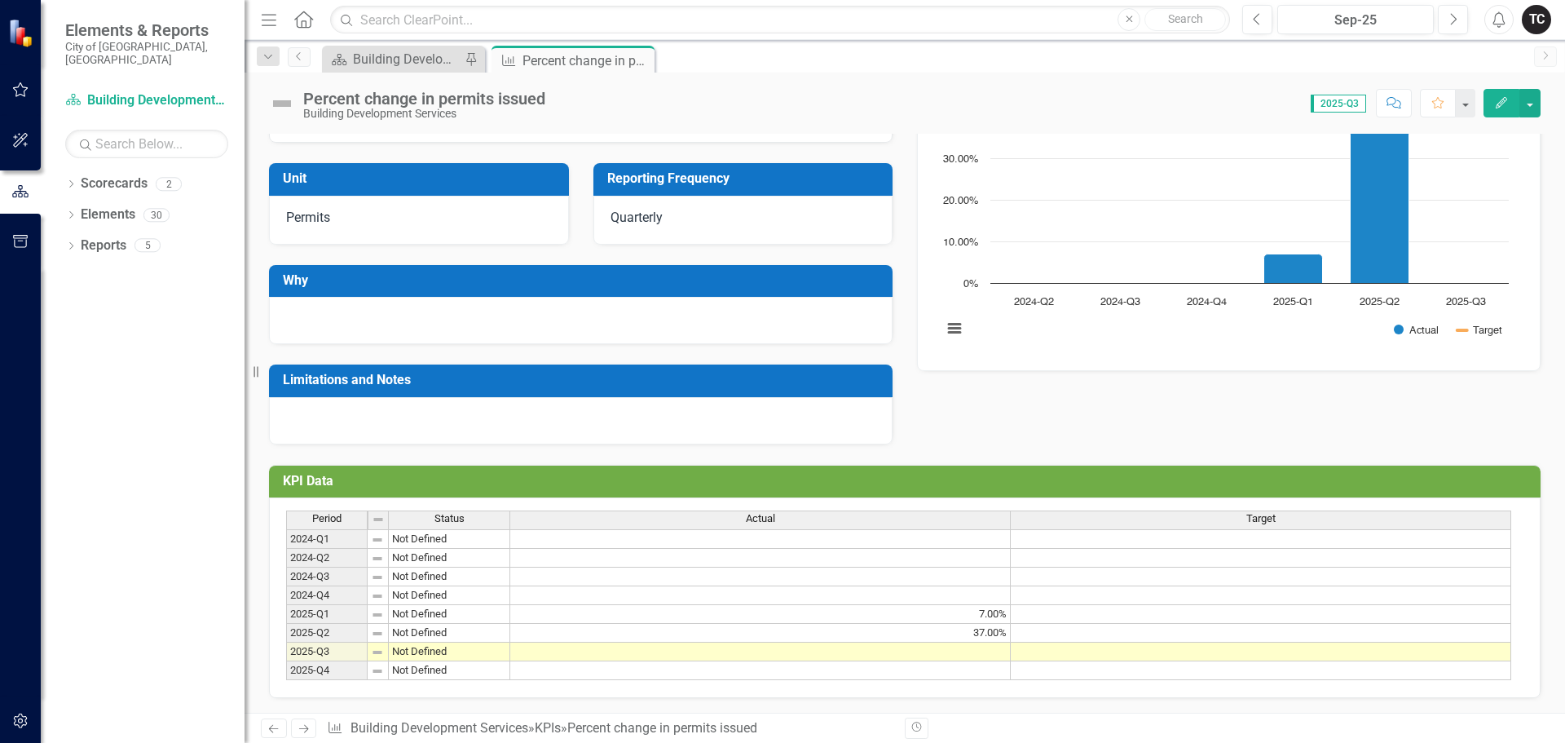
scroll to position [181, 0]
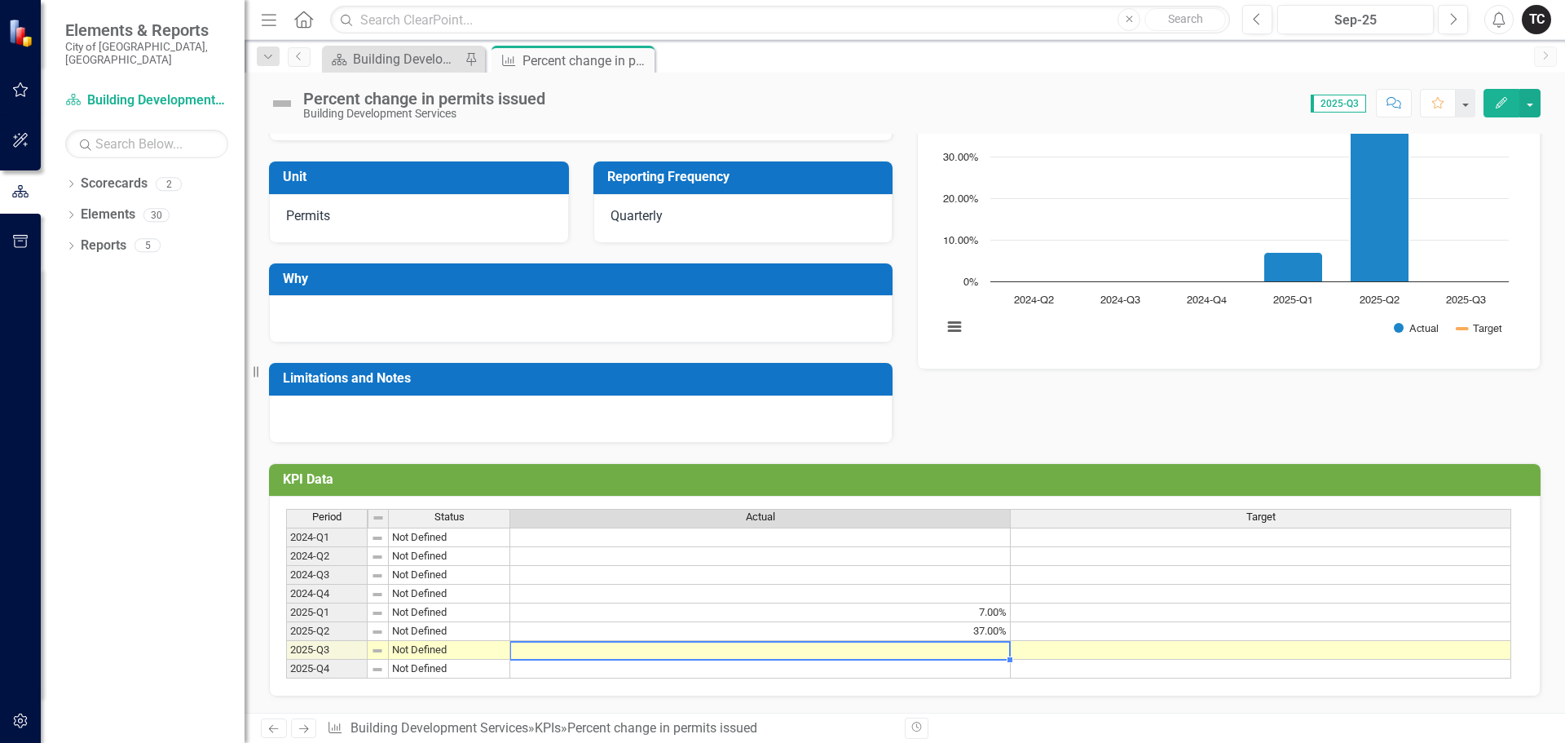
click at [987, 649] on td at bounding box center [760, 650] width 501 height 19
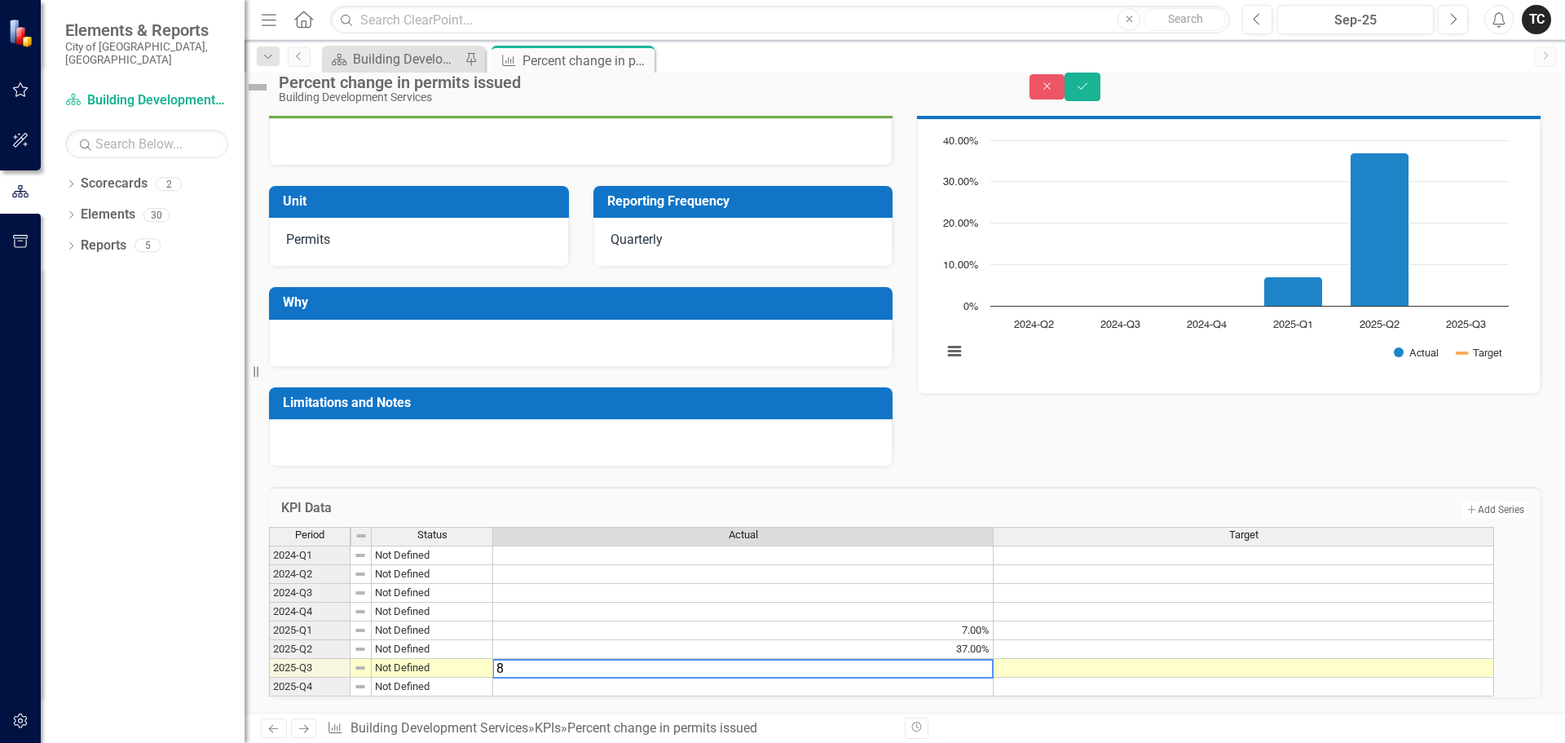
type textarea "80"
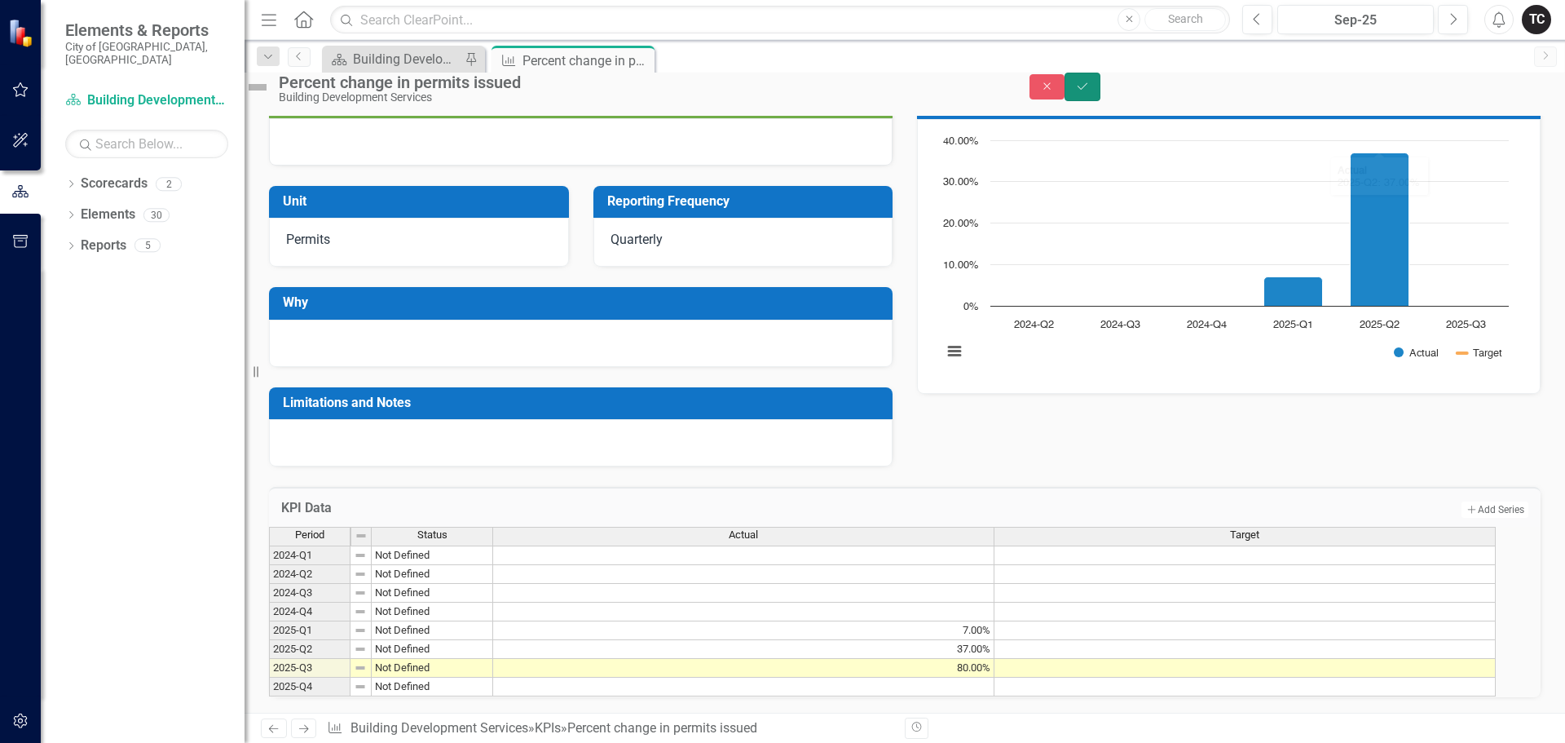
click at [1090, 92] on icon "Save" at bounding box center [1082, 86] width 15 height 11
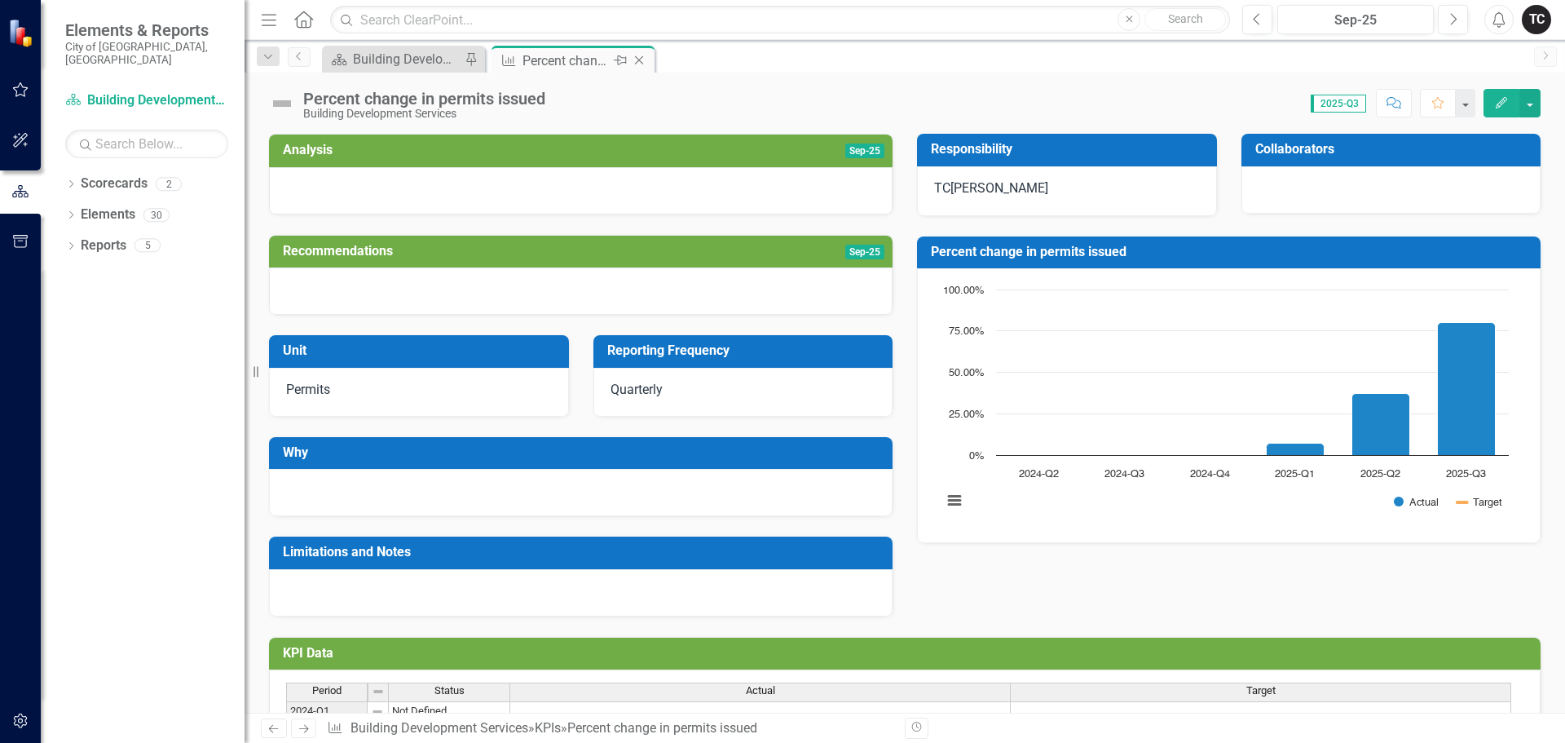
click at [638, 64] on icon "Close" at bounding box center [639, 60] width 16 height 13
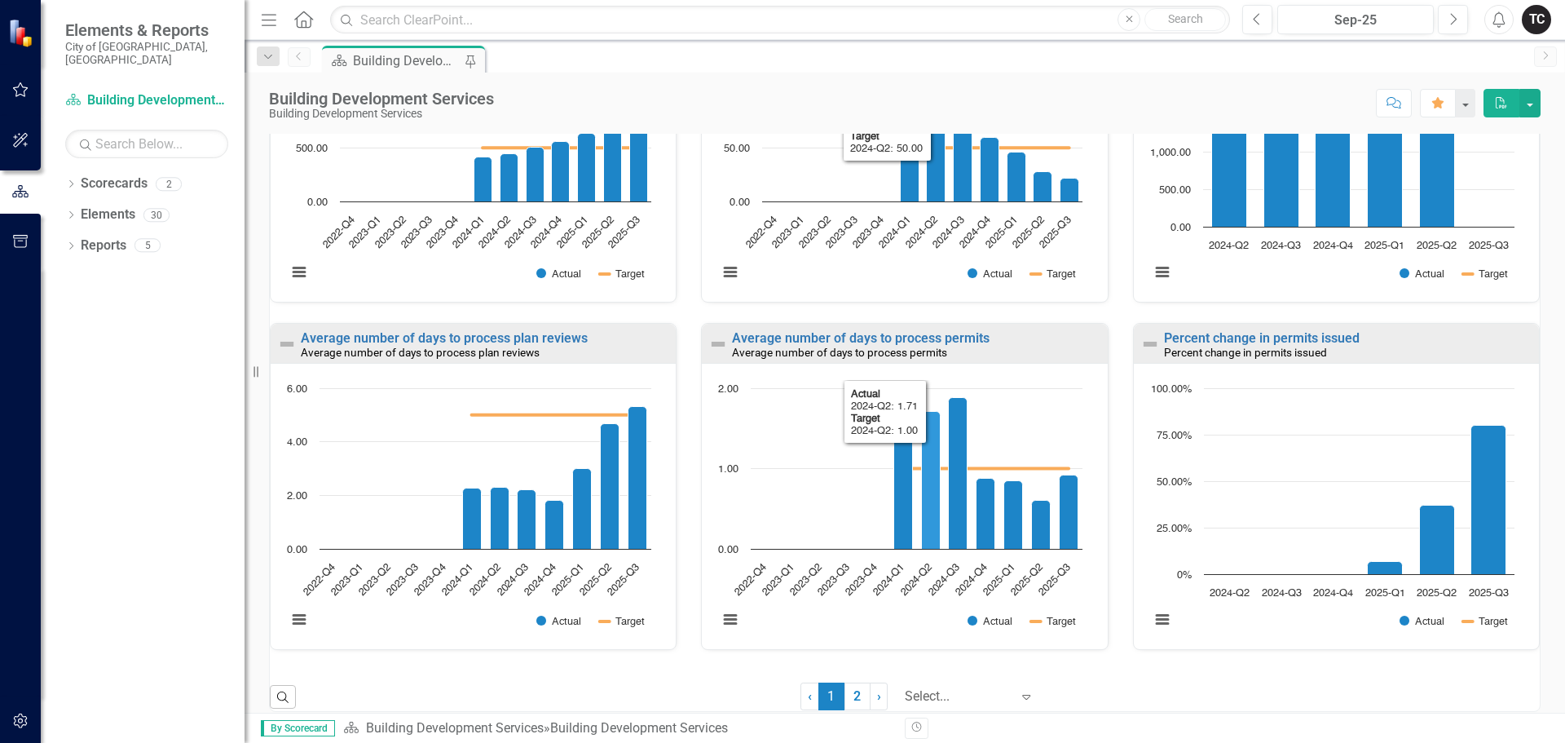
scroll to position [1067, 0]
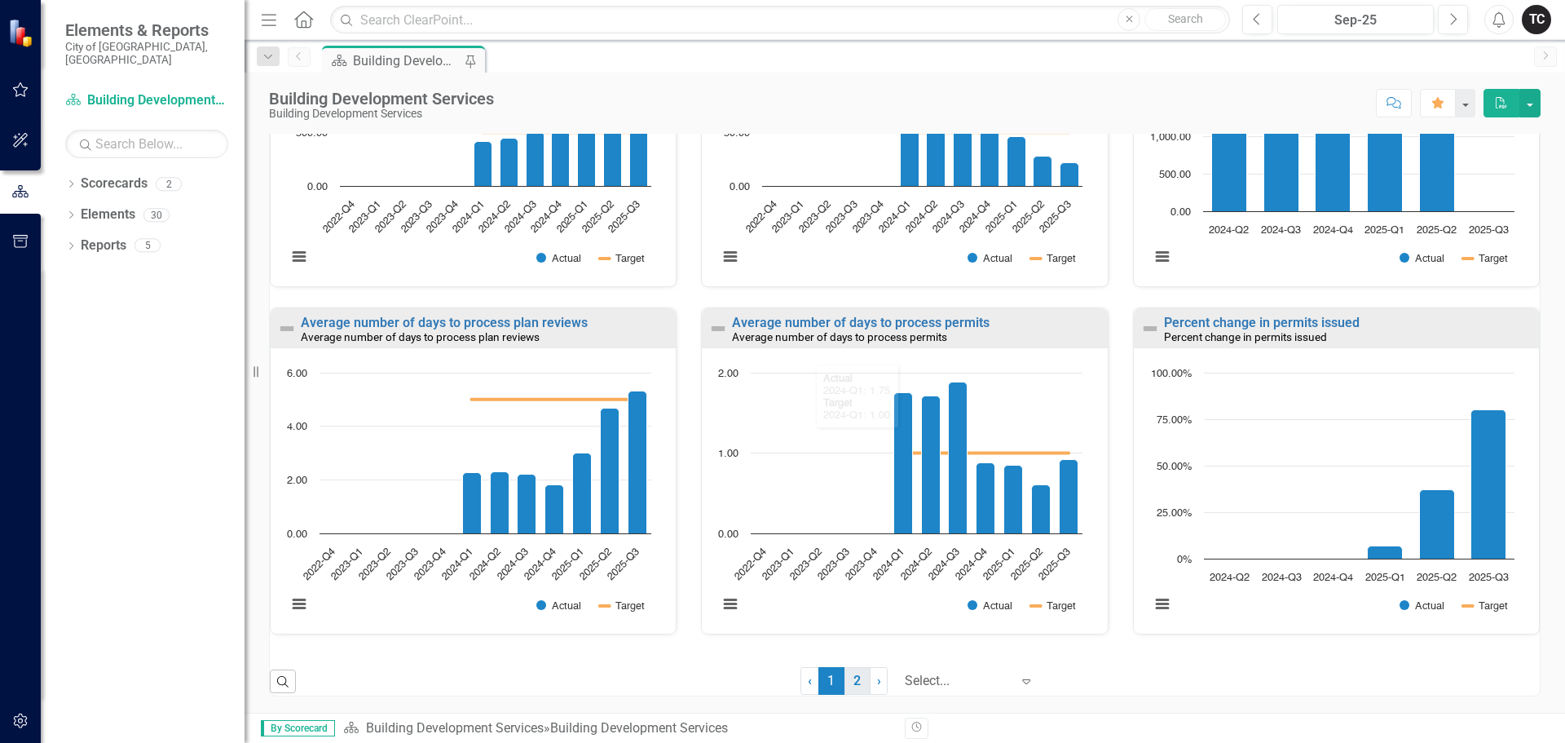
click at [850, 683] on link "2" at bounding box center [858, 681] width 26 height 28
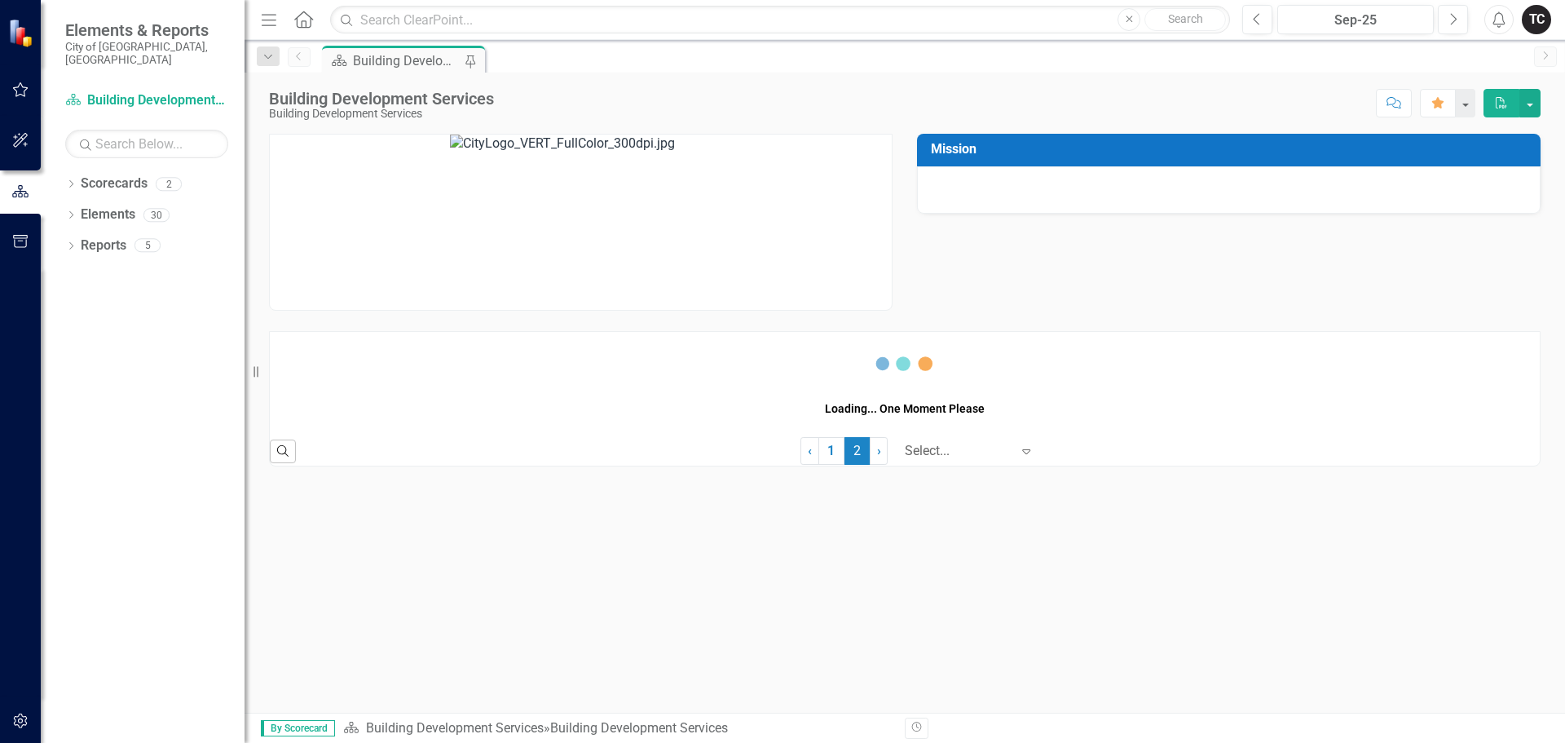
scroll to position [0, 0]
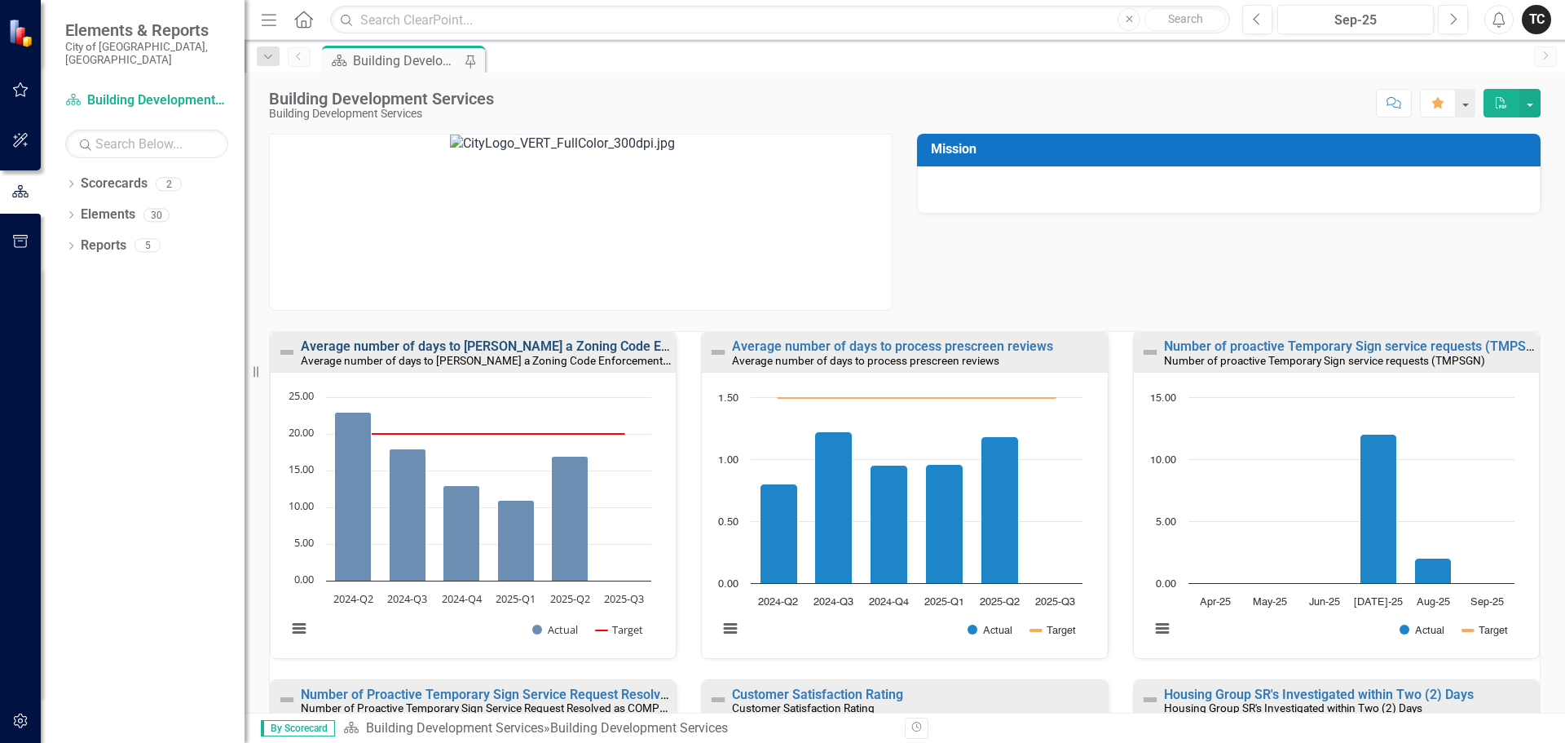
click at [430, 349] on link "Average number of days to [PERSON_NAME] a Zoning Code Enforcement Case - Zoning" at bounding box center [558, 345] width 514 height 15
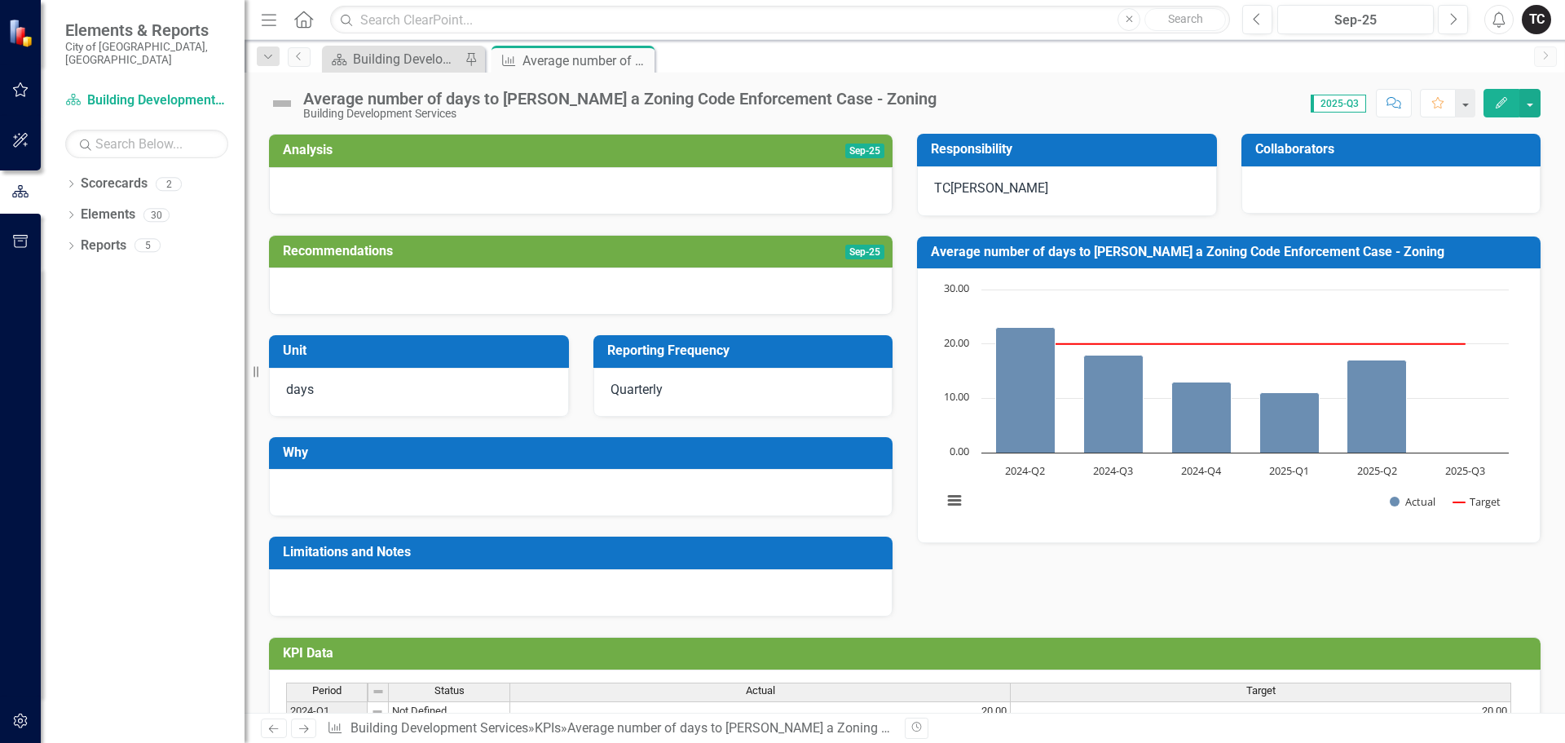
scroll to position [181, 0]
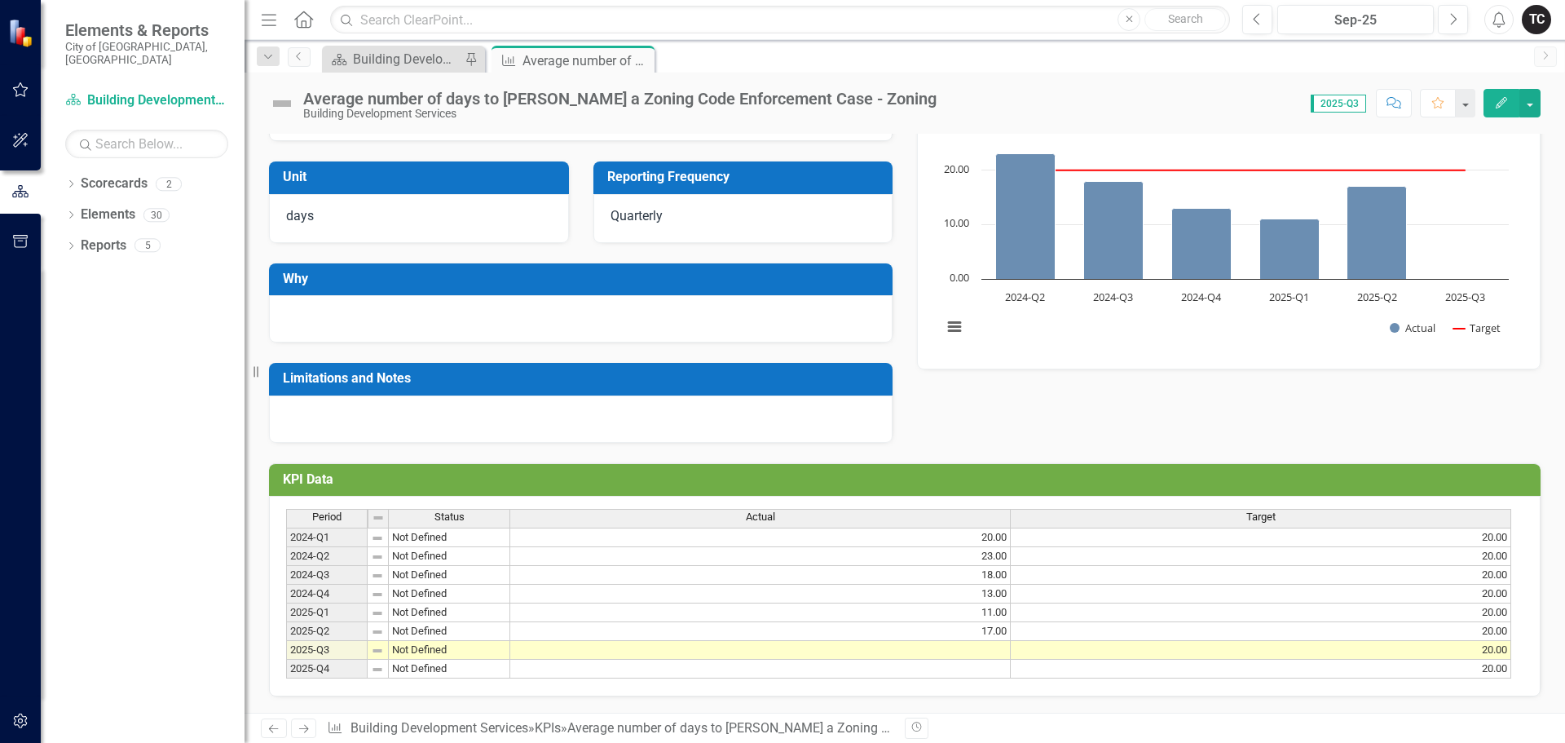
click at [994, 643] on td at bounding box center [760, 650] width 501 height 19
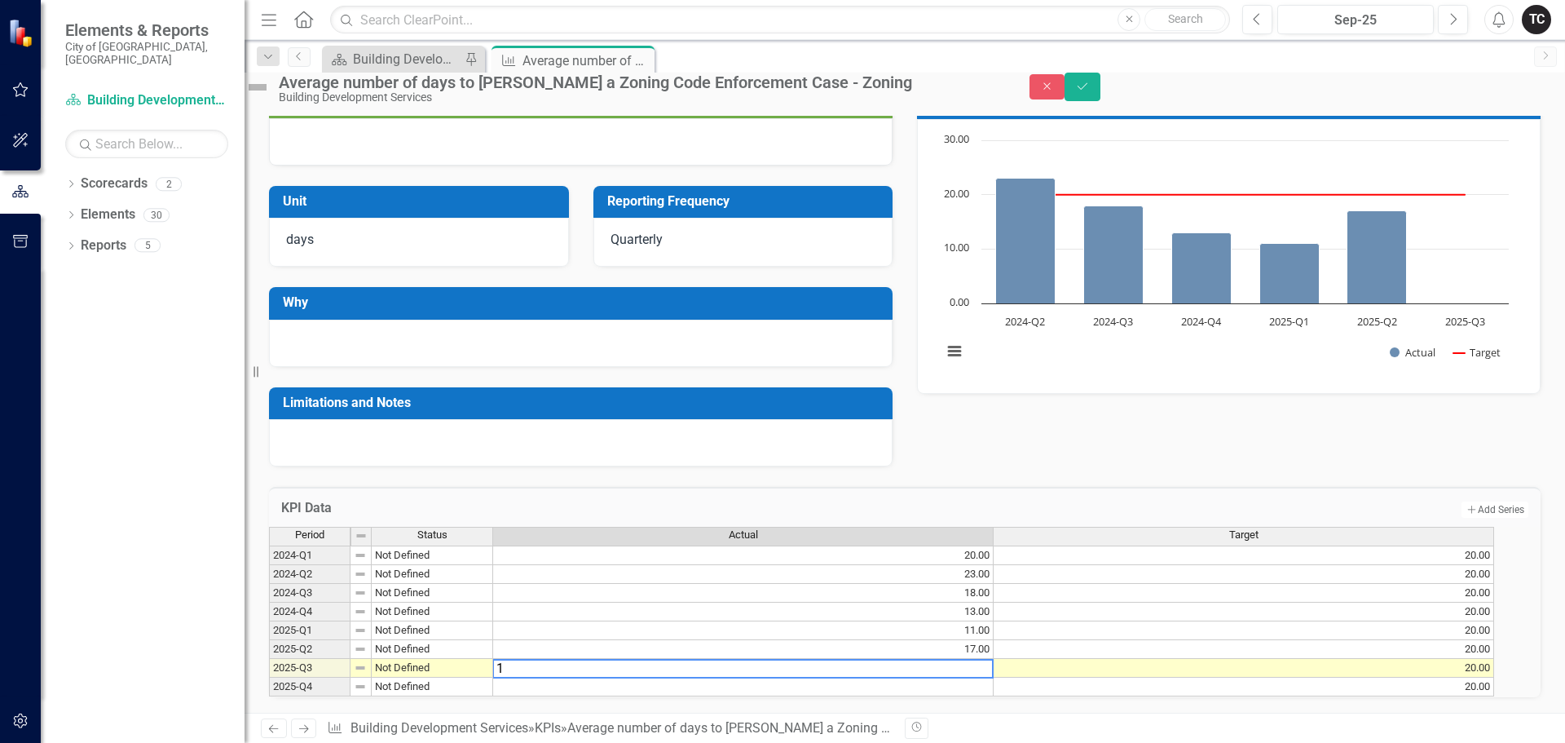
type textarea "17"
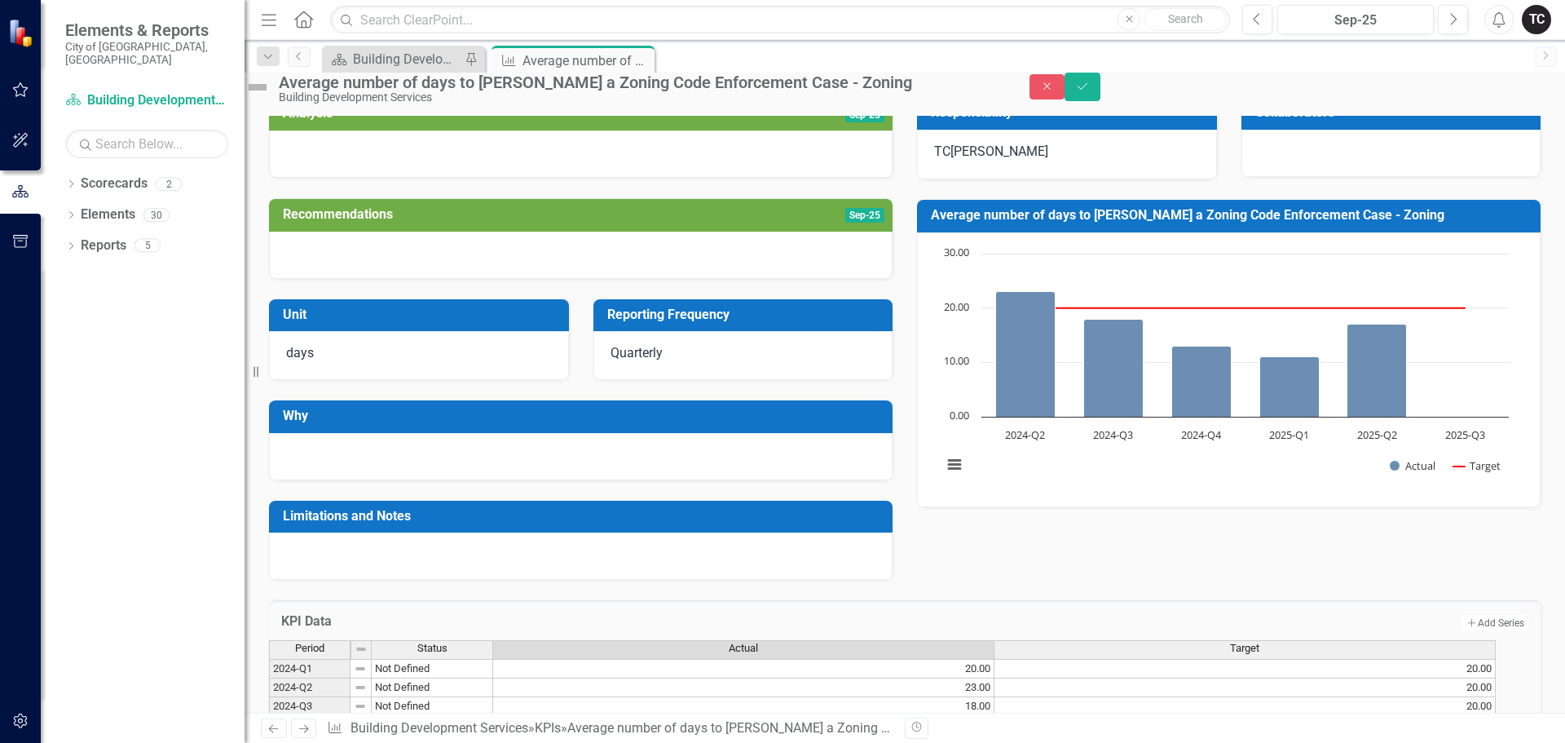
scroll to position [18, 0]
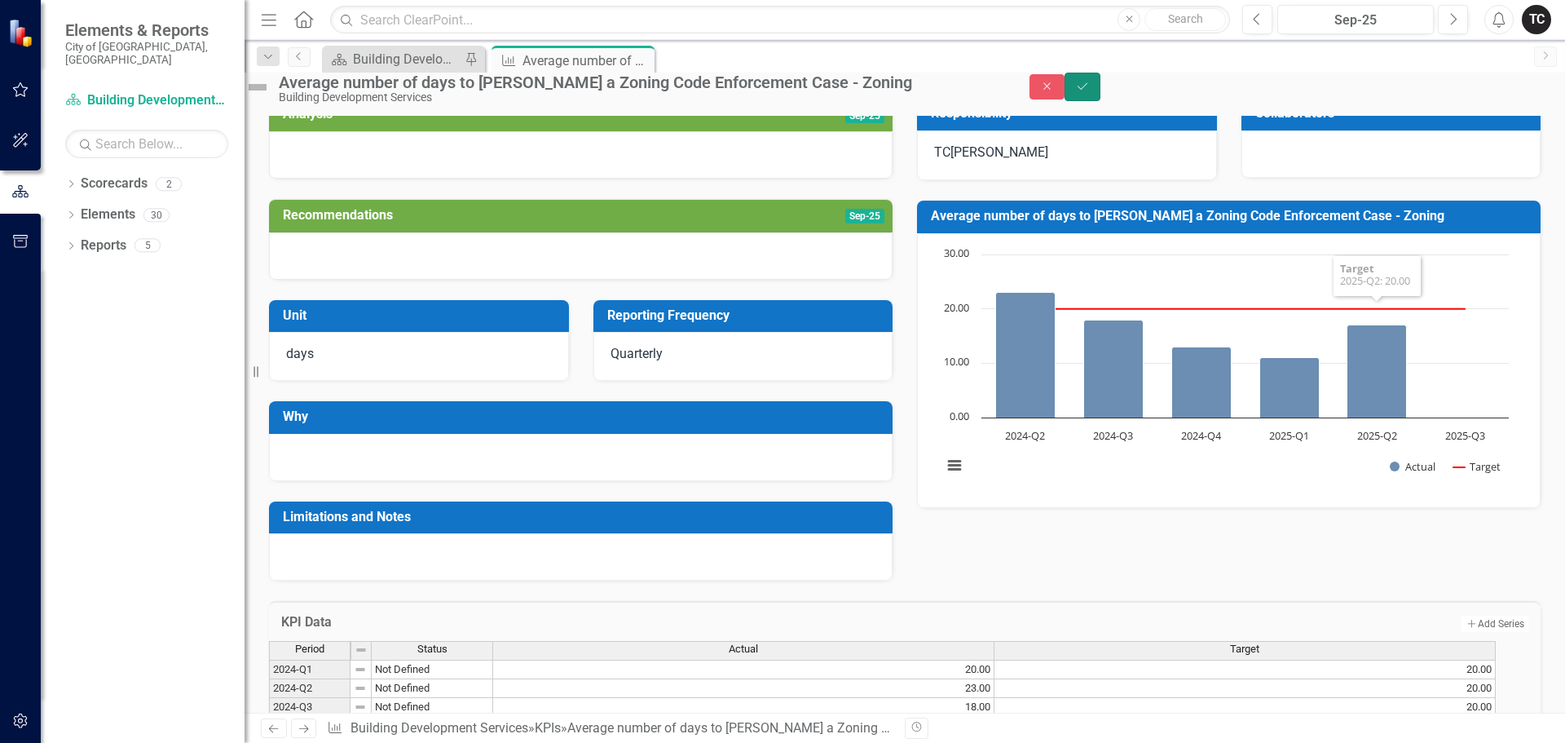
click at [1090, 92] on icon "Save" at bounding box center [1082, 86] width 15 height 11
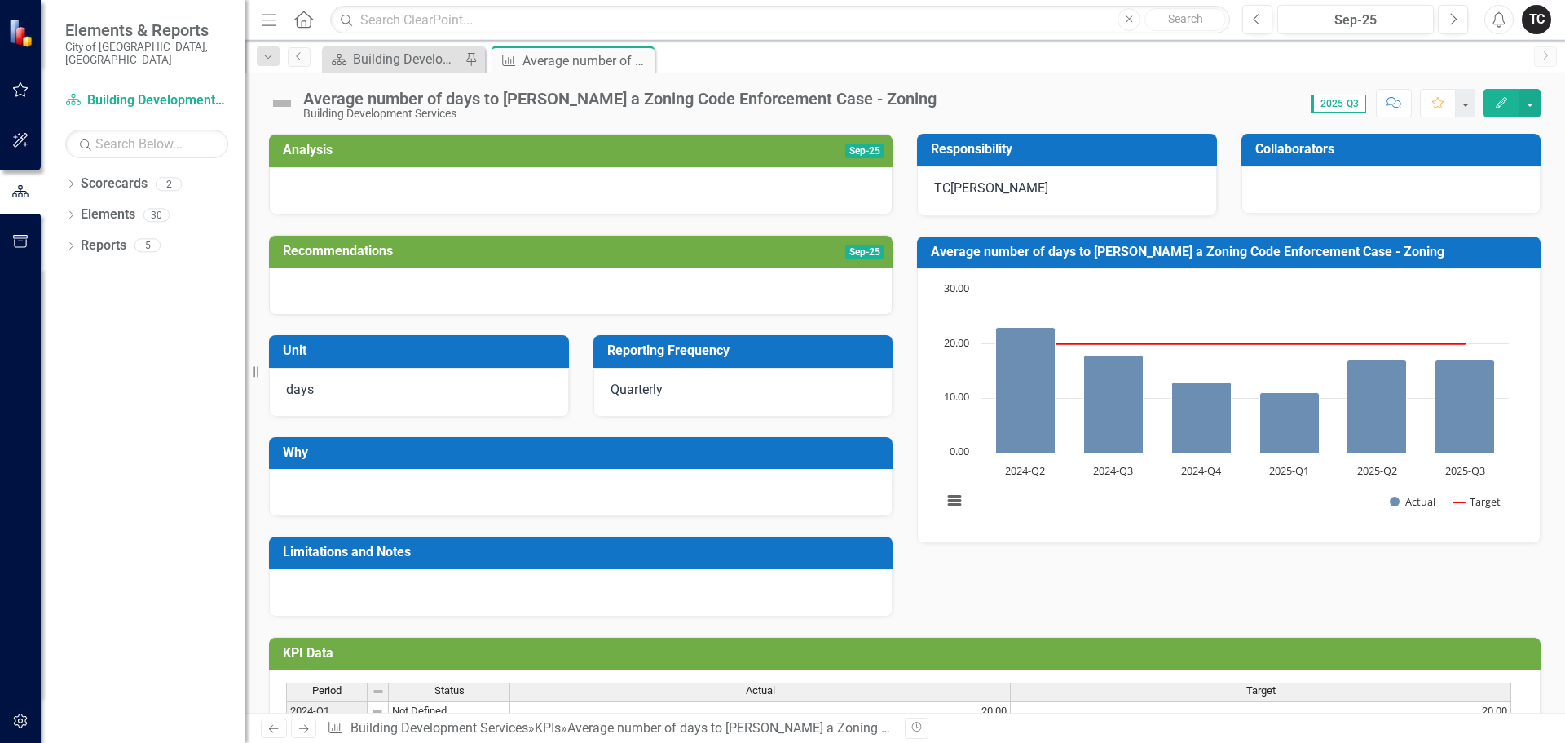
click at [1244, 259] on h3 "Average number of days to [PERSON_NAME] a Zoning Code Enforcement Case - Zoning" at bounding box center [1232, 252] width 602 height 15
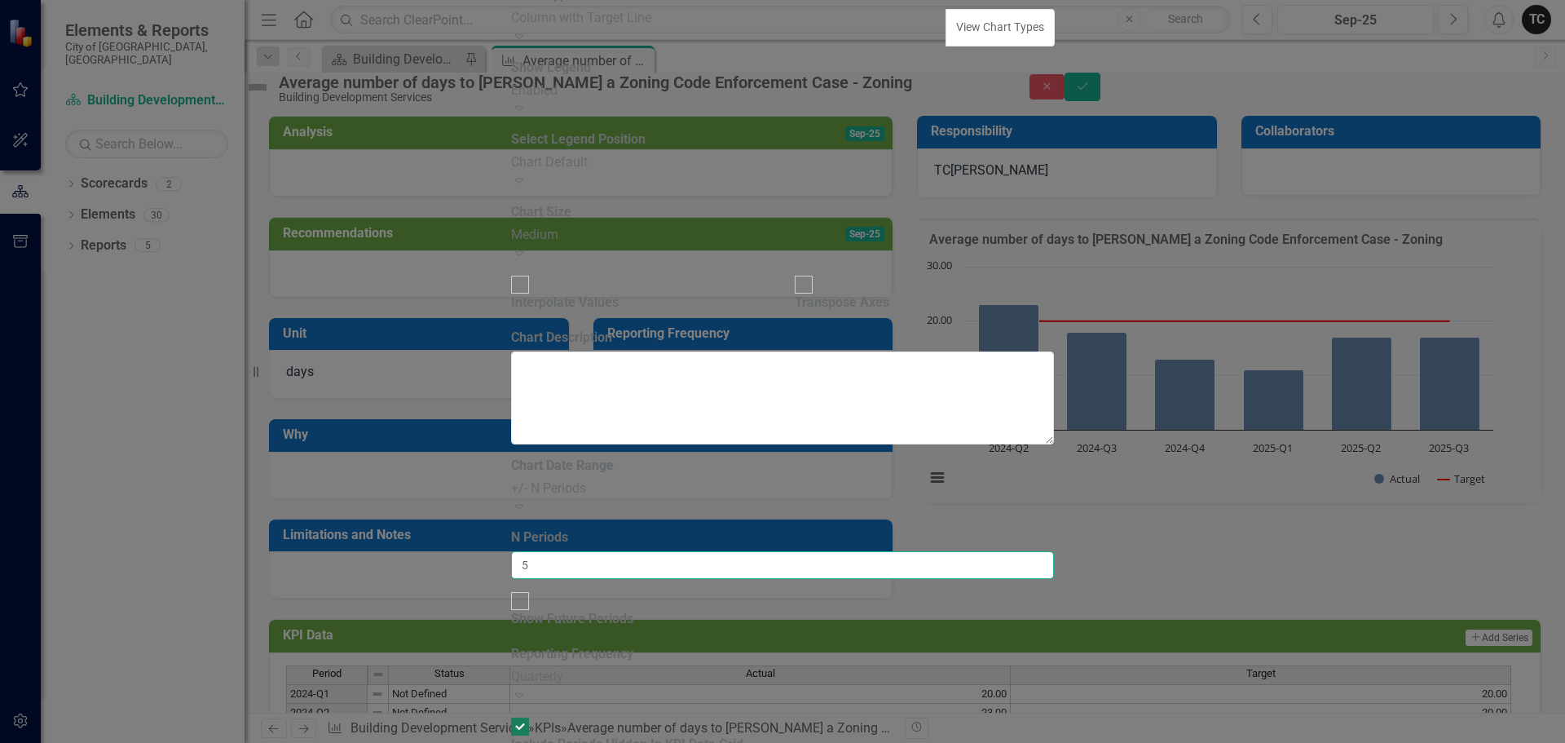
drag, startPoint x: 606, startPoint y: 157, endPoint x: 579, endPoint y: 156, distance: 27.0
click at [579, 457] on div "From this tab, you define the periods you want included in the chart. For examp…" at bounding box center [783, 608] width 544 height 302
type input "12"
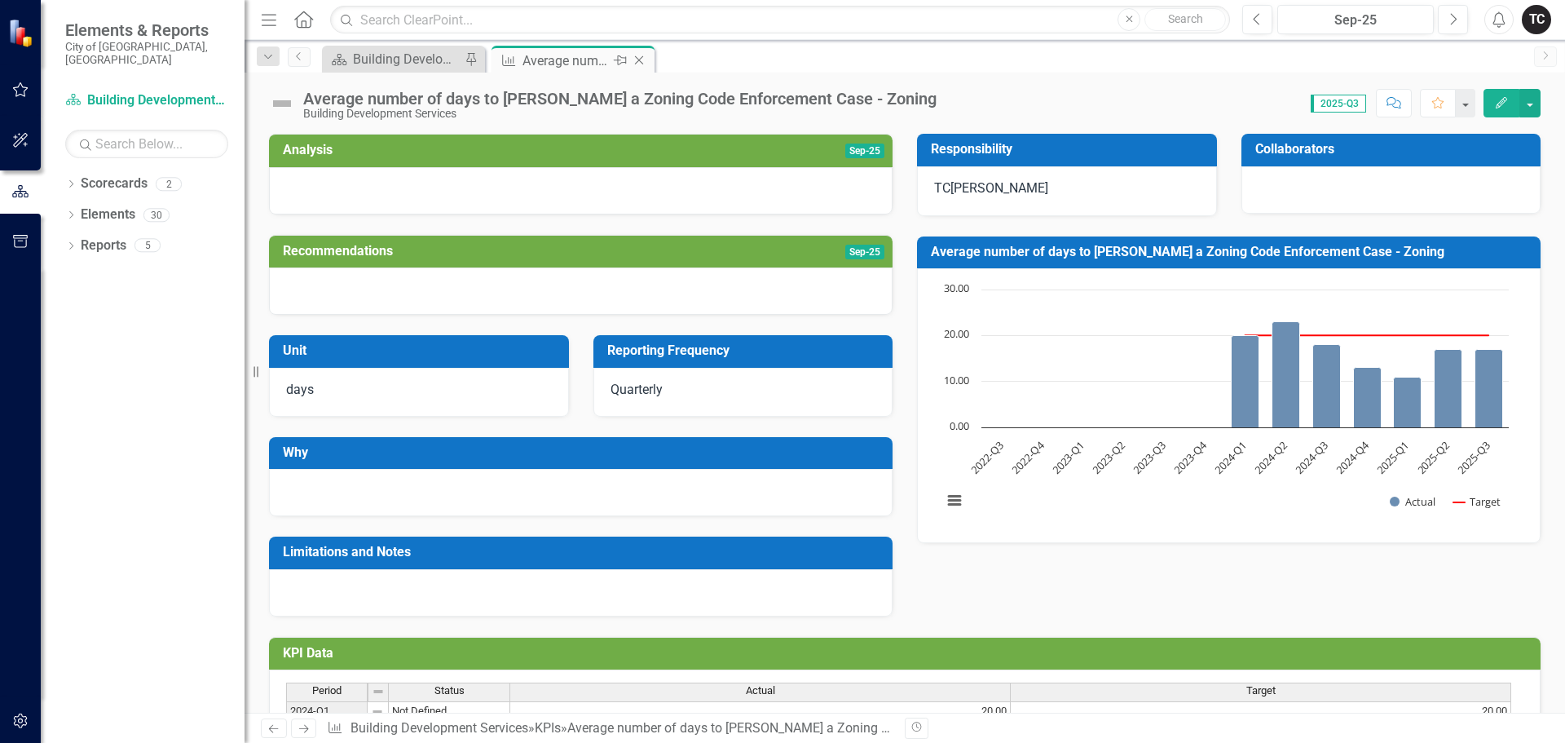
click at [642, 57] on icon "Close" at bounding box center [639, 60] width 16 height 13
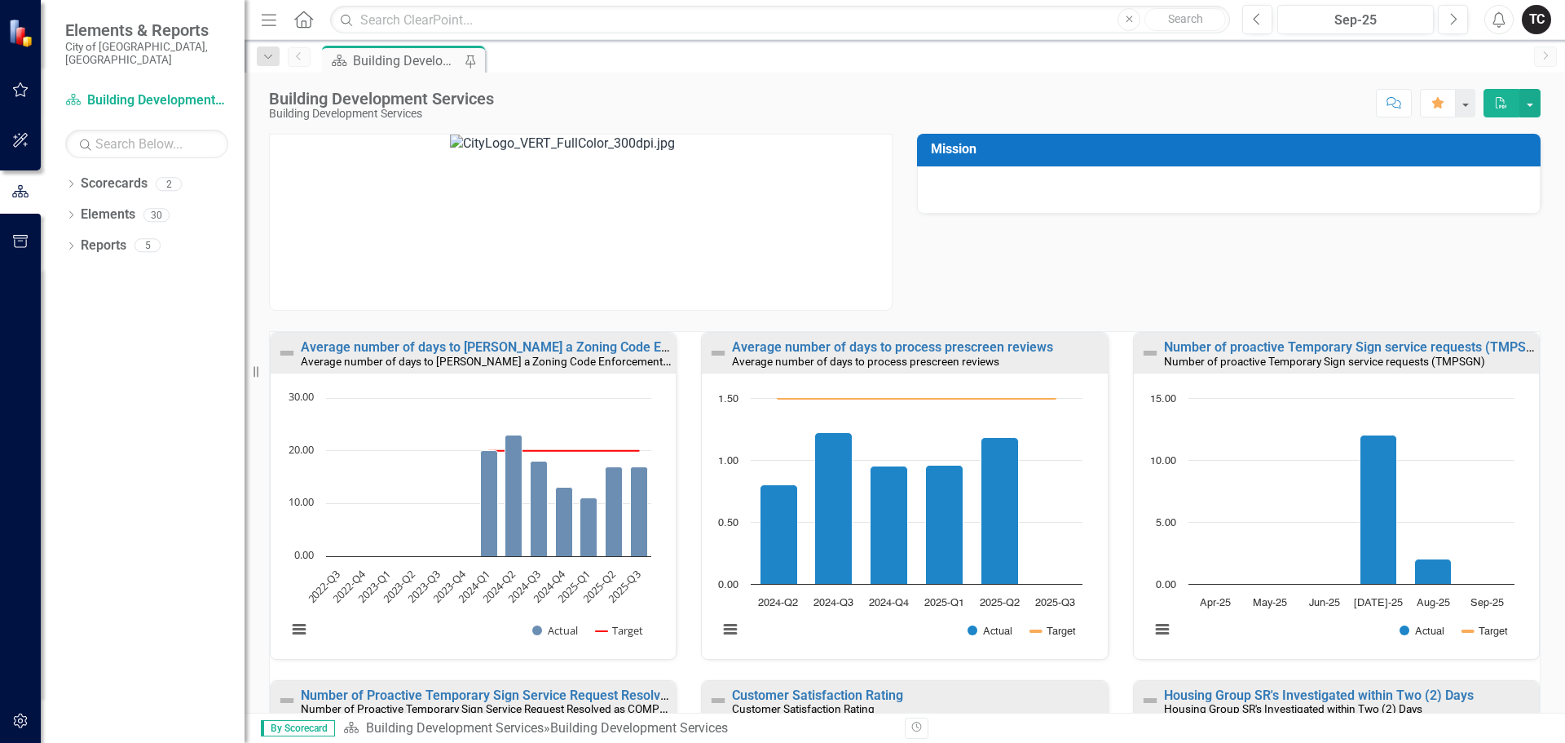
scroll to position [1, 0]
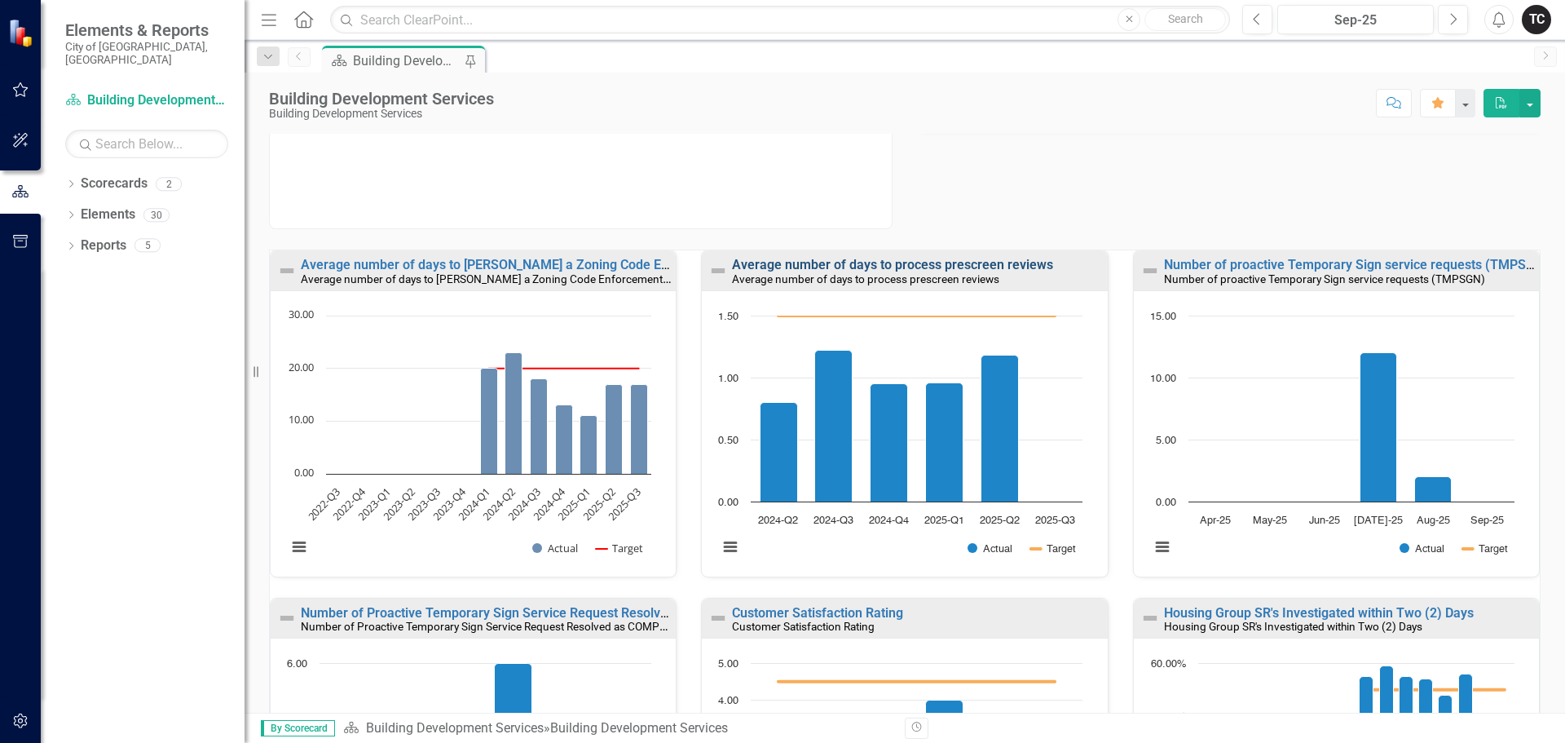
click at [841, 267] on link "Average number of days to process prescreen reviews" at bounding box center [892, 264] width 321 height 15
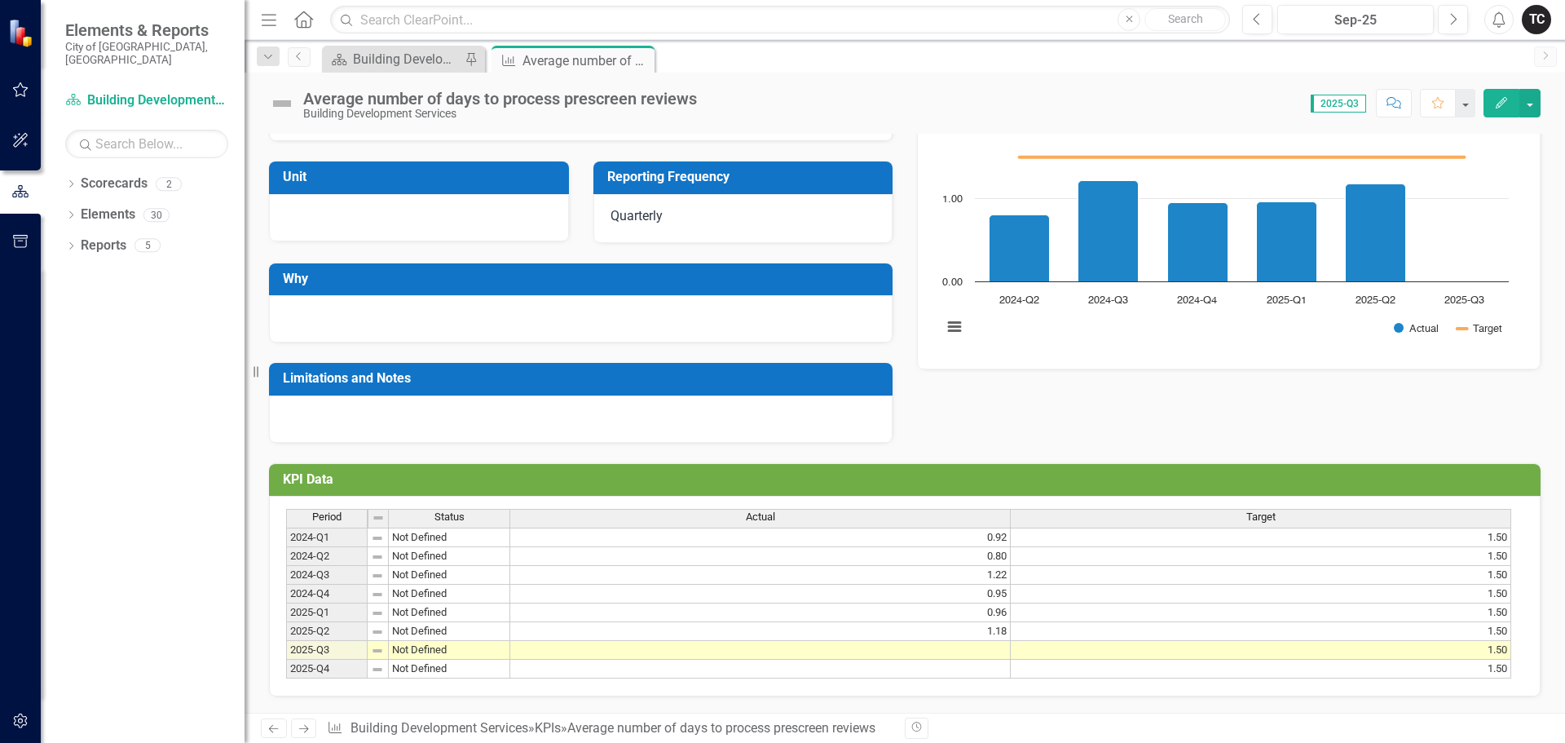
scroll to position [181, 0]
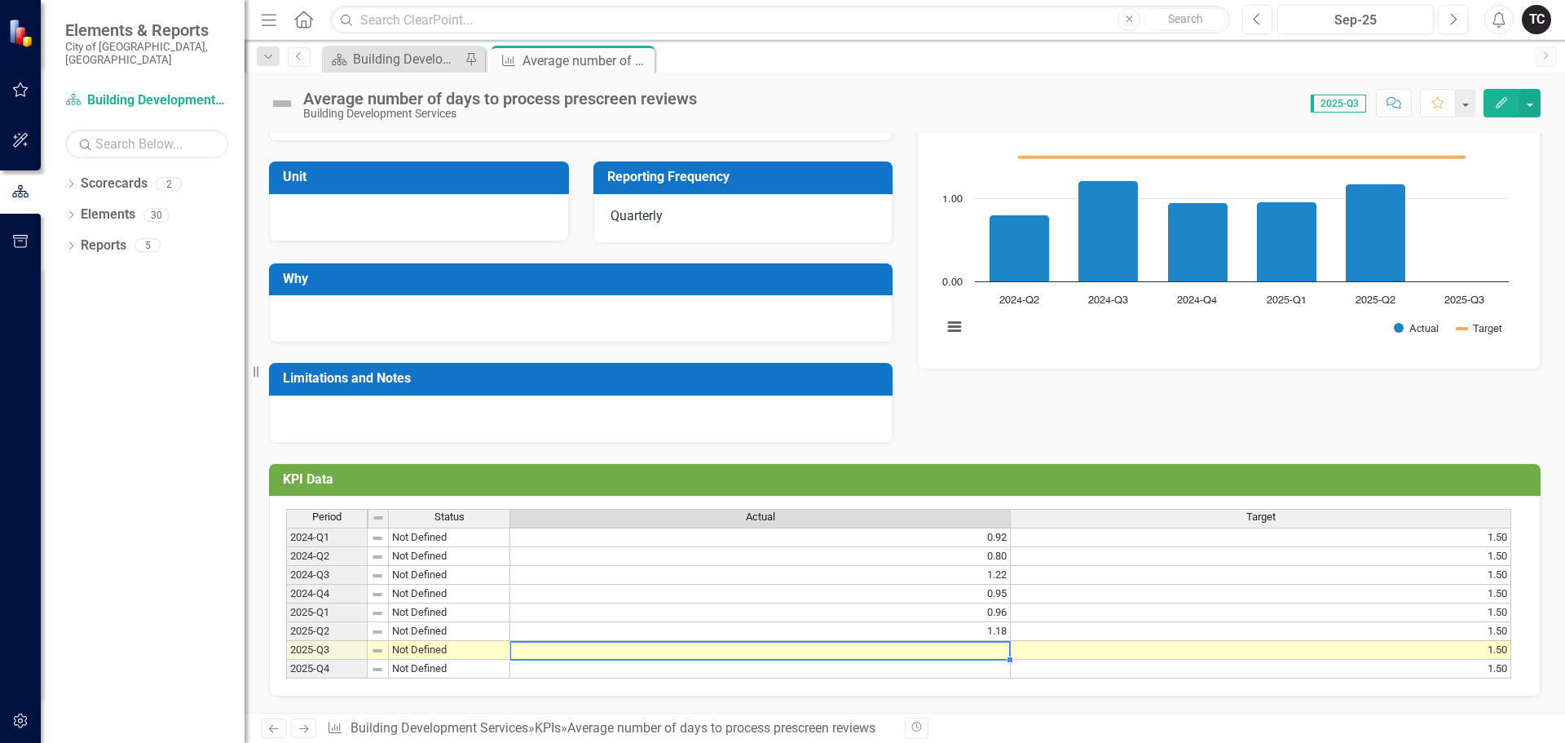
click at [286, 635] on div "Period Status Actual Target 2024-Q1 Not Defined 0.92 1.50 2024-Q2 Not Defined 0…" at bounding box center [286, 594] width 0 height 170
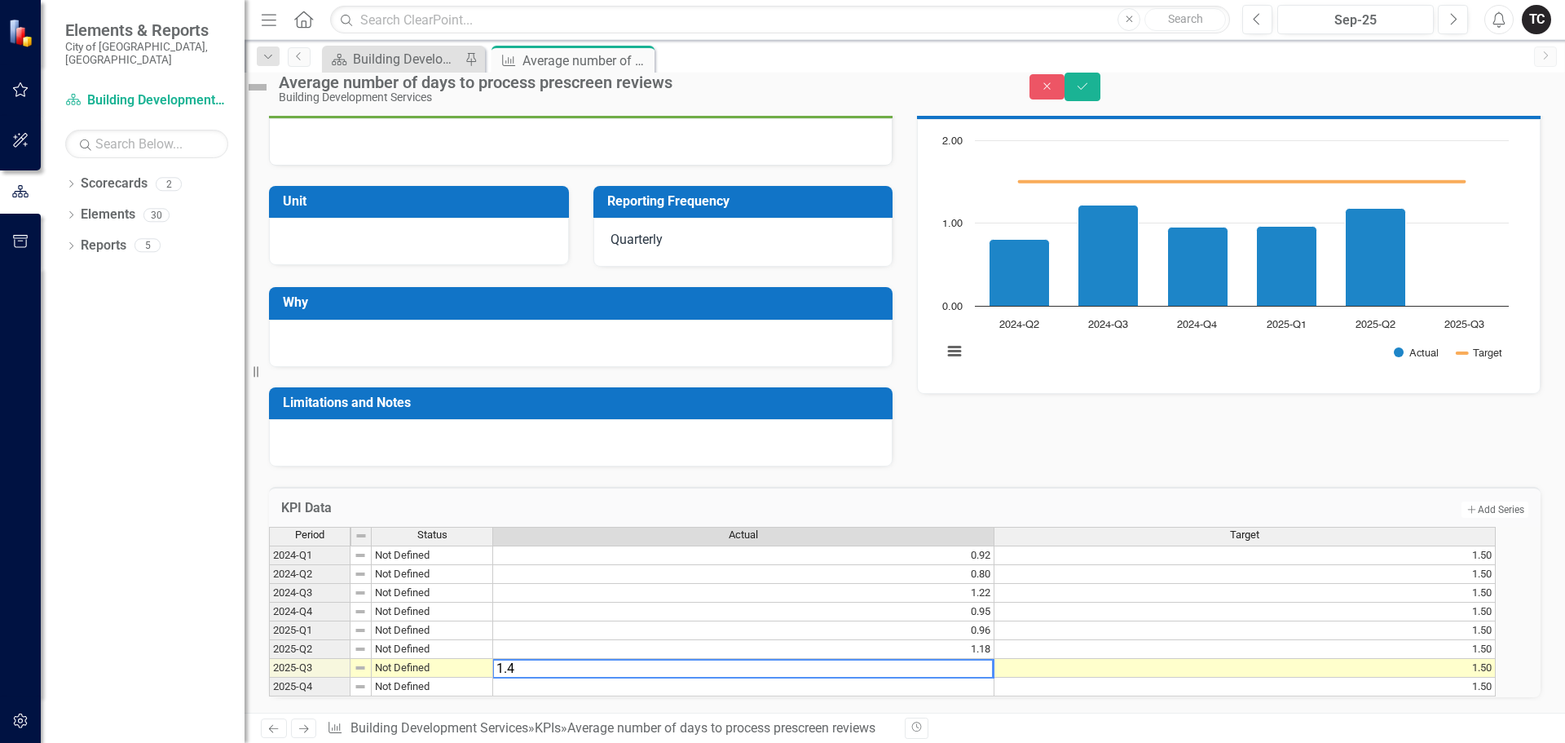
type textarea "1.49"
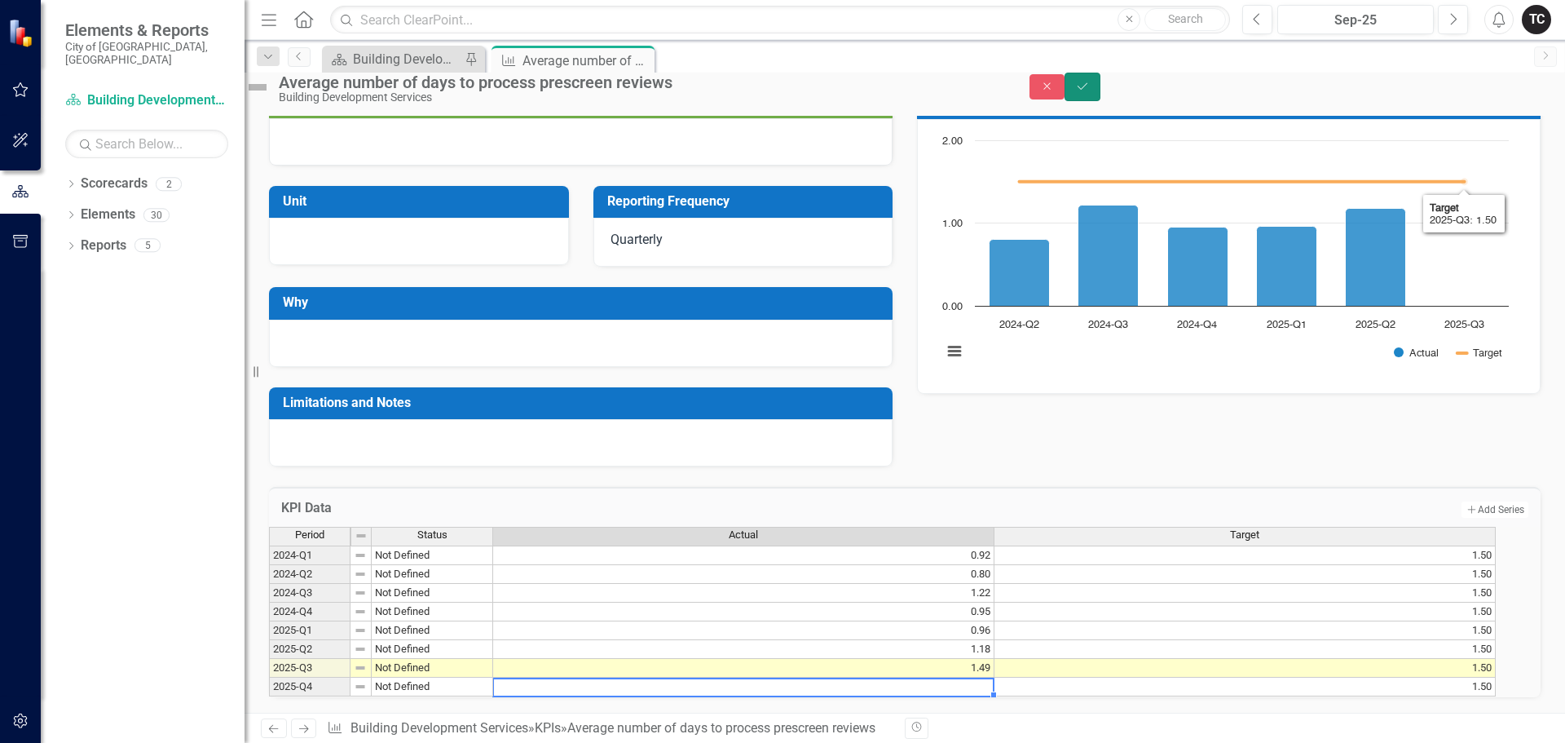
click at [1090, 92] on icon "Save" at bounding box center [1082, 86] width 15 height 11
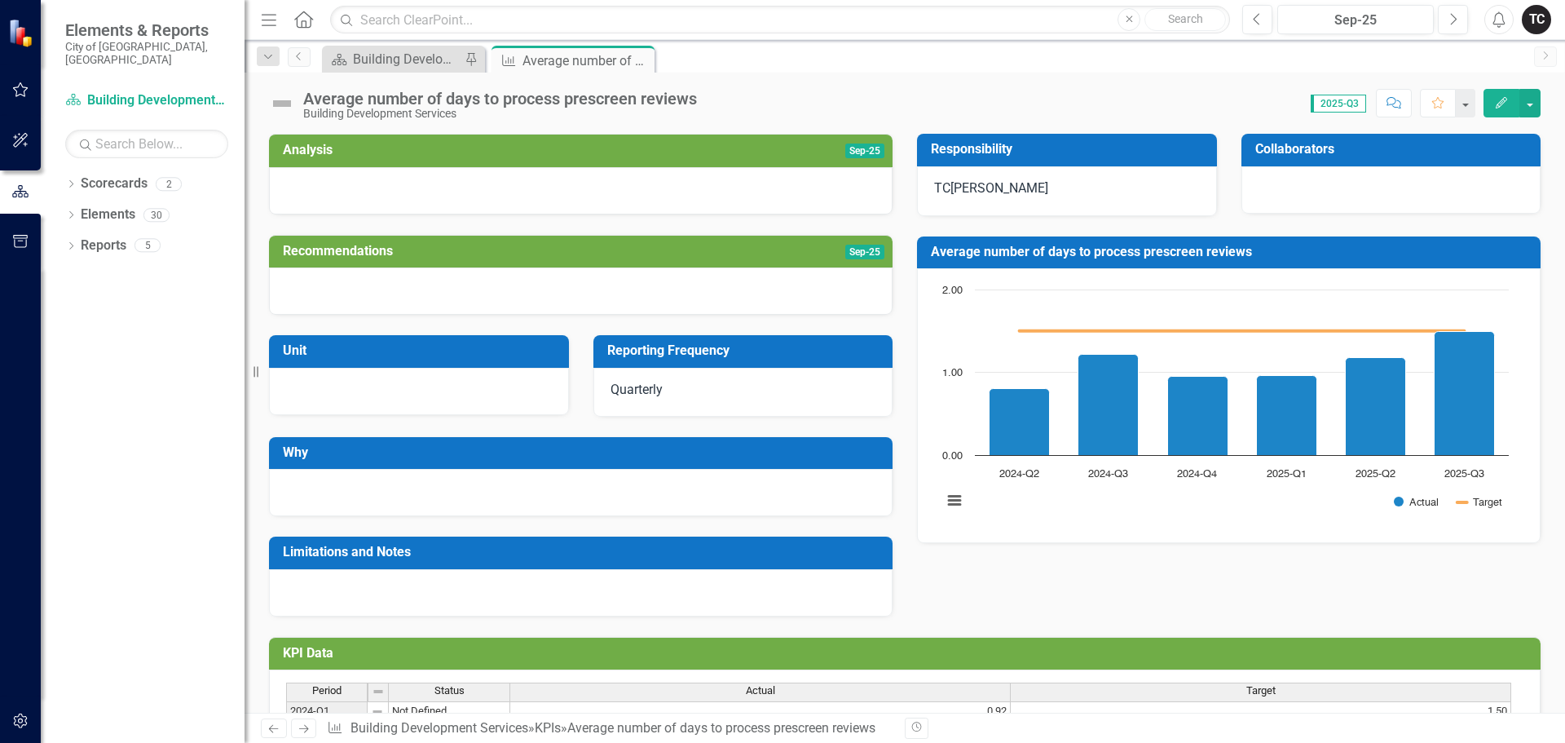
click at [1208, 250] on h3 "Average number of days to process prescreen reviews" at bounding box center [1232, 252] width 602 height 15
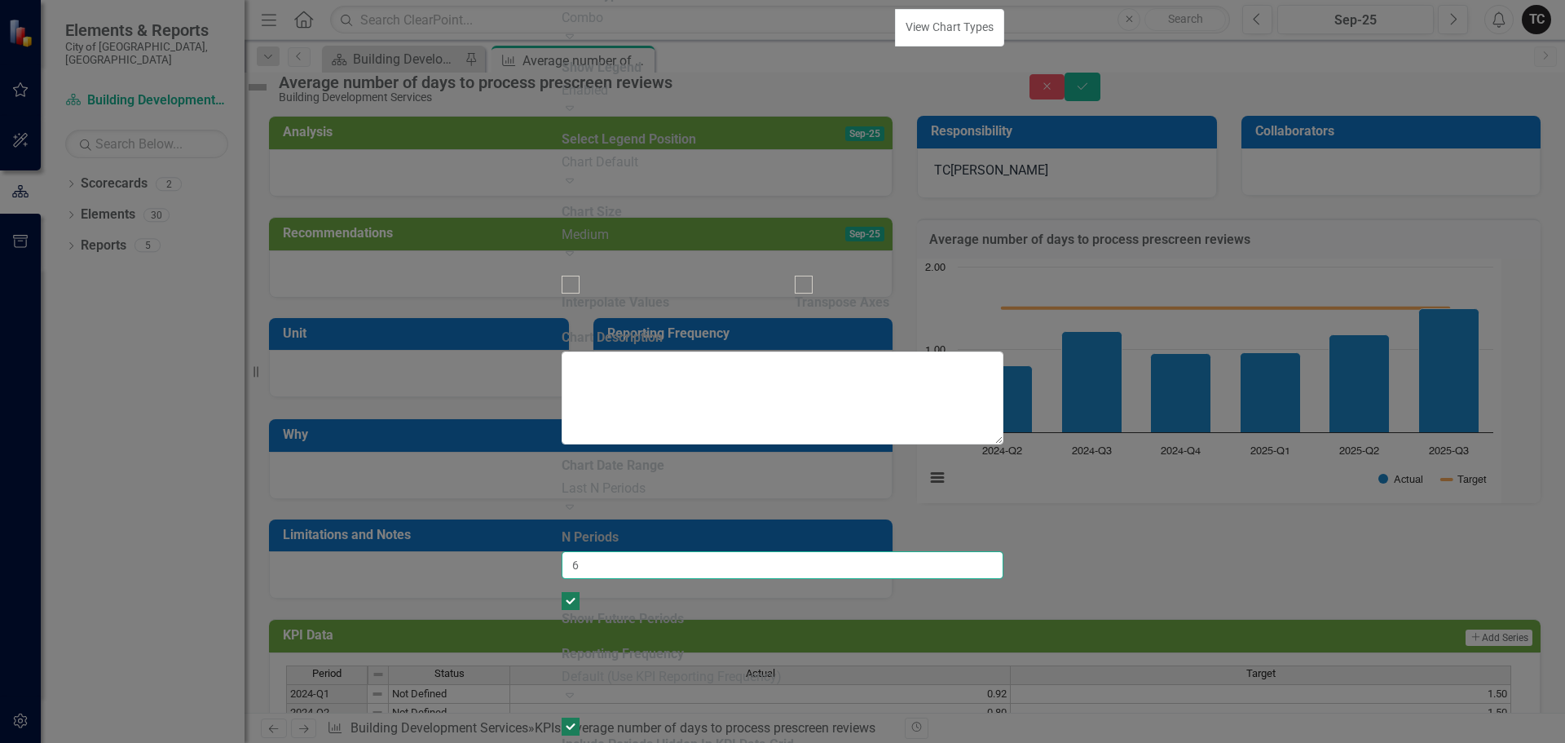
drag, startPoint x: 600, startPoint y: 156, endPoint x: 585, endPoint y: 157, distance: 15.6
click at [585, 551] on input "6" at bounding box center [783, 565] width 442 height 28
type input "12"
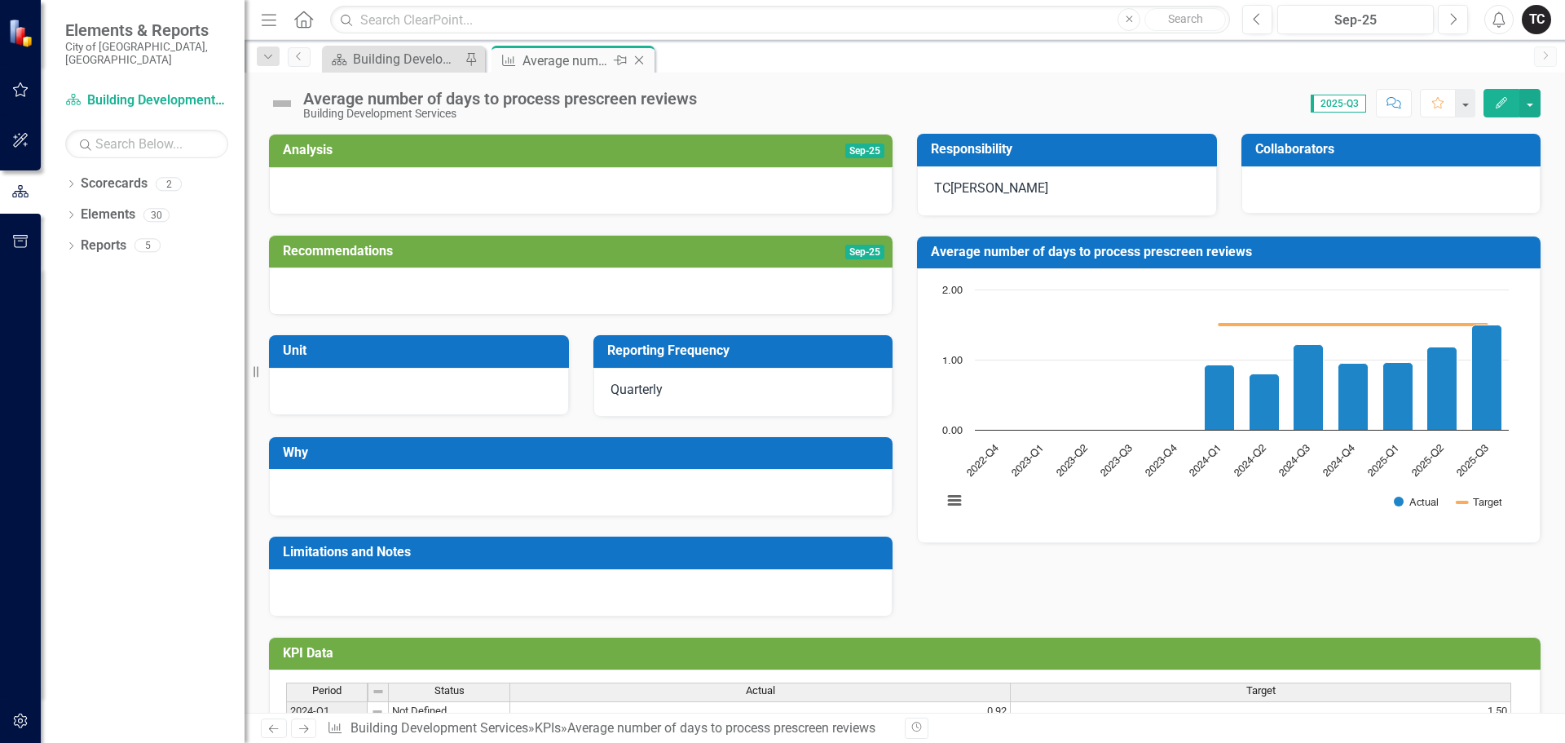
click at [638, 57] on icon "Close" at bounding box center [639, 60] width 16 height 13
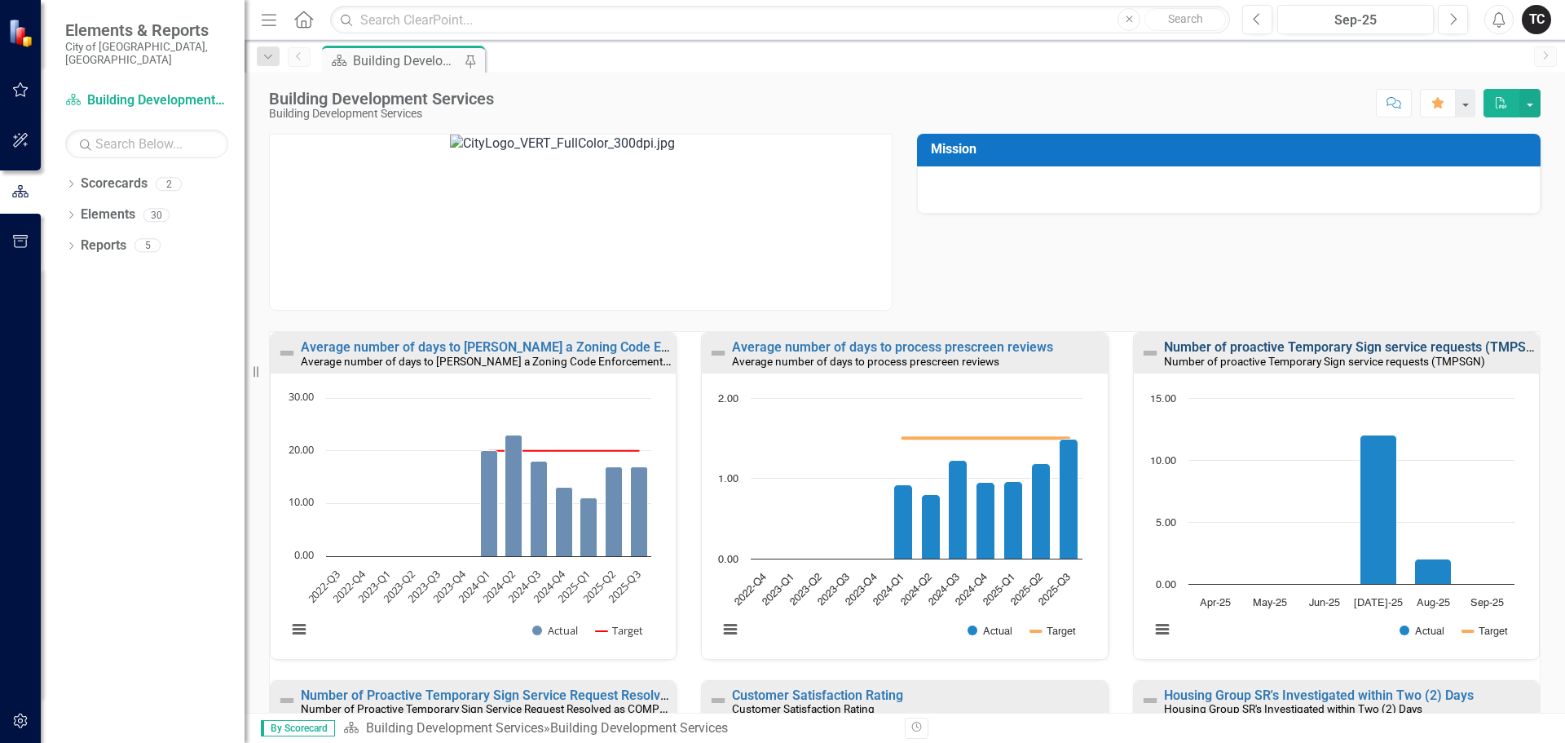
click at [1299, 346] on link "Number of proactive Temporary Sign service requests (TMPSGN)" at bounding box center [1356, 346] width 385 height 15
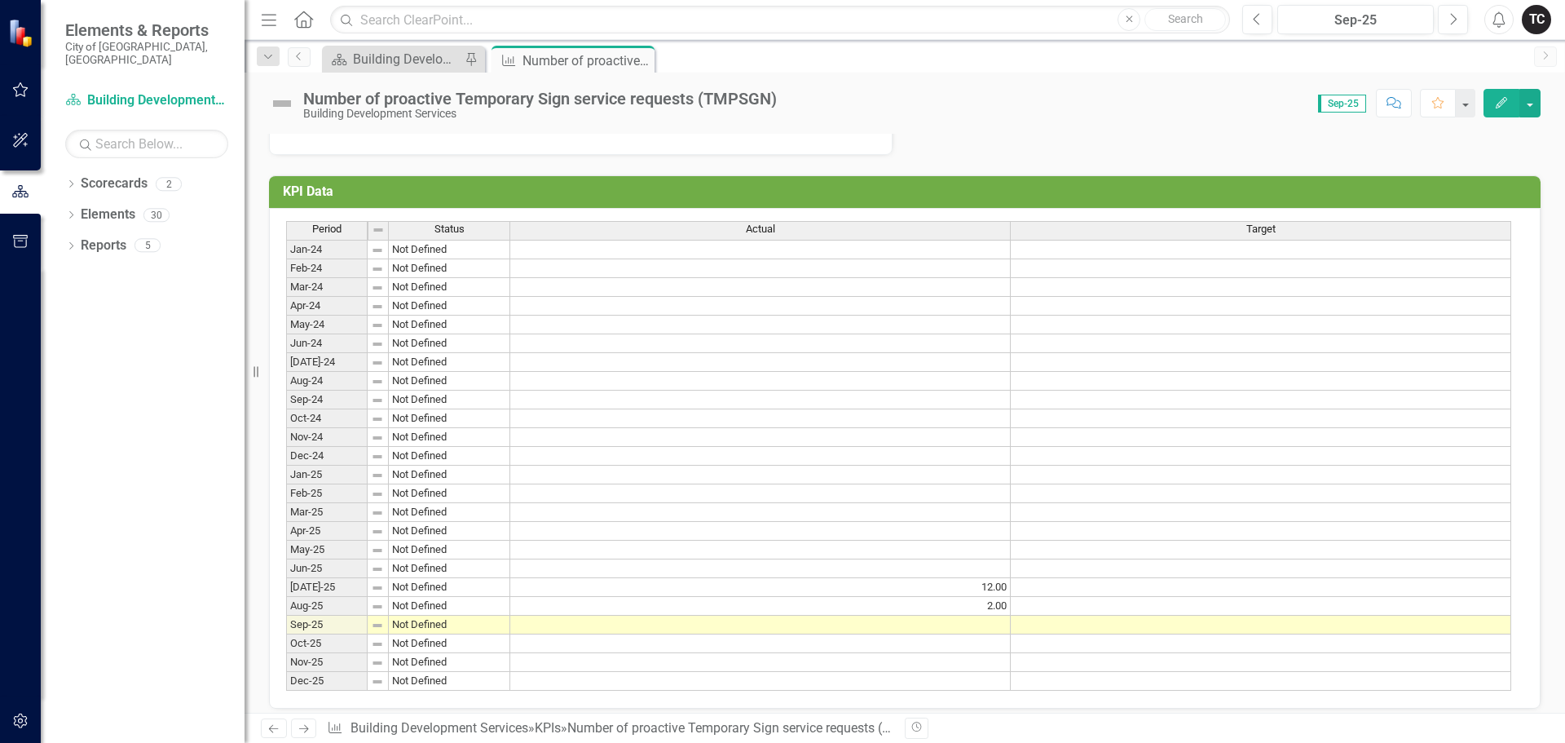
scroll to position [481, 0]
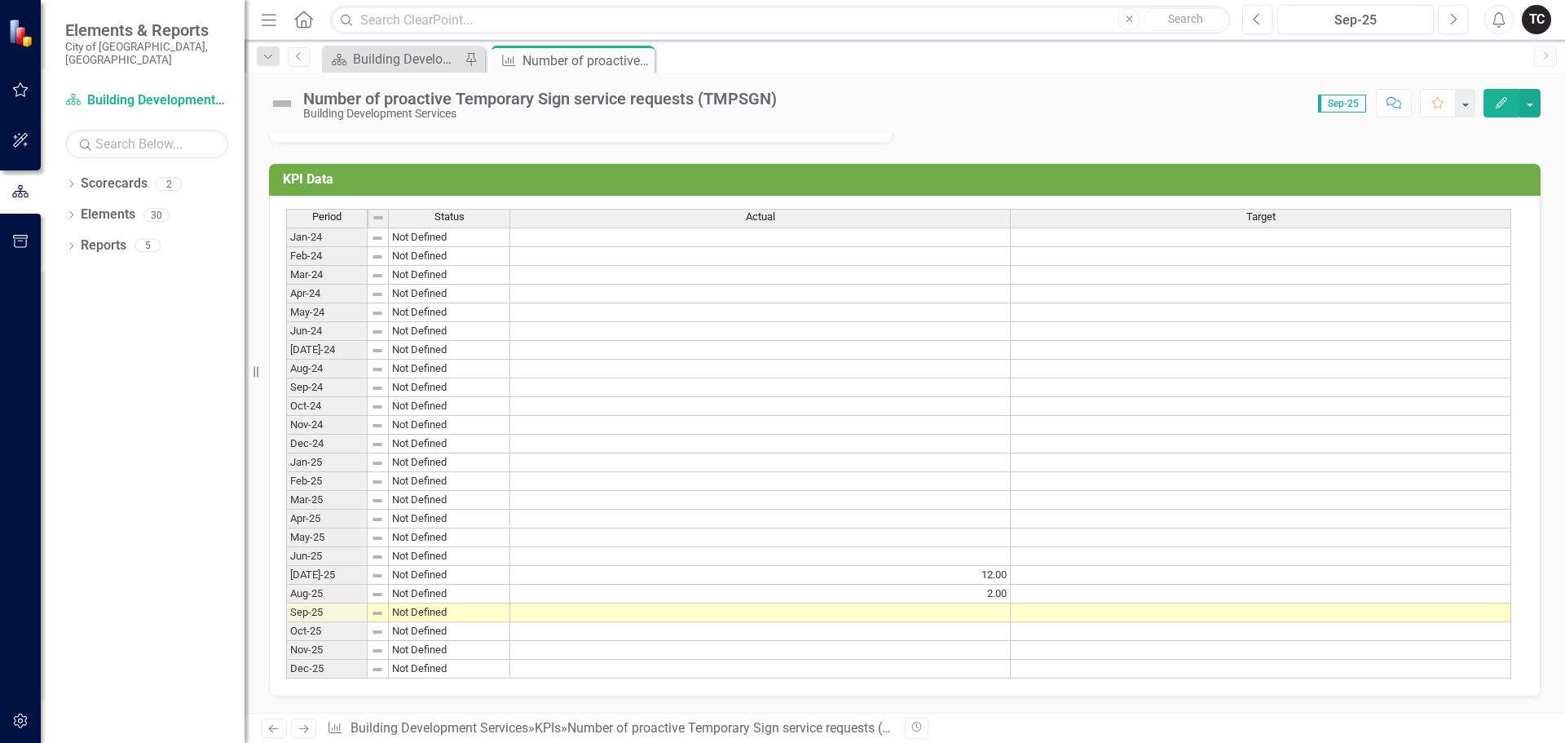
click at [995, 607] on td at bounding box center [760, 612] width 501 height 19
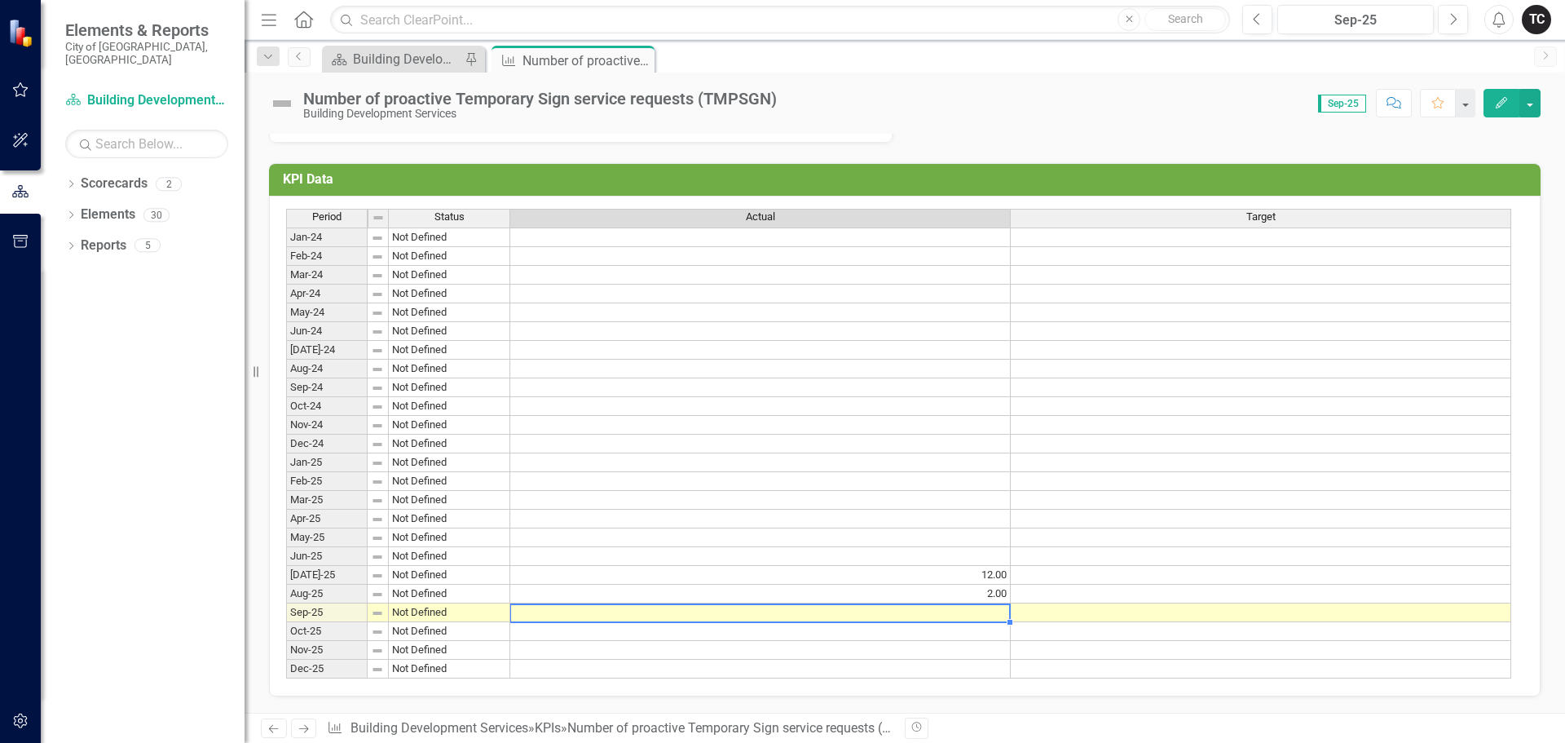
type textarea "2"
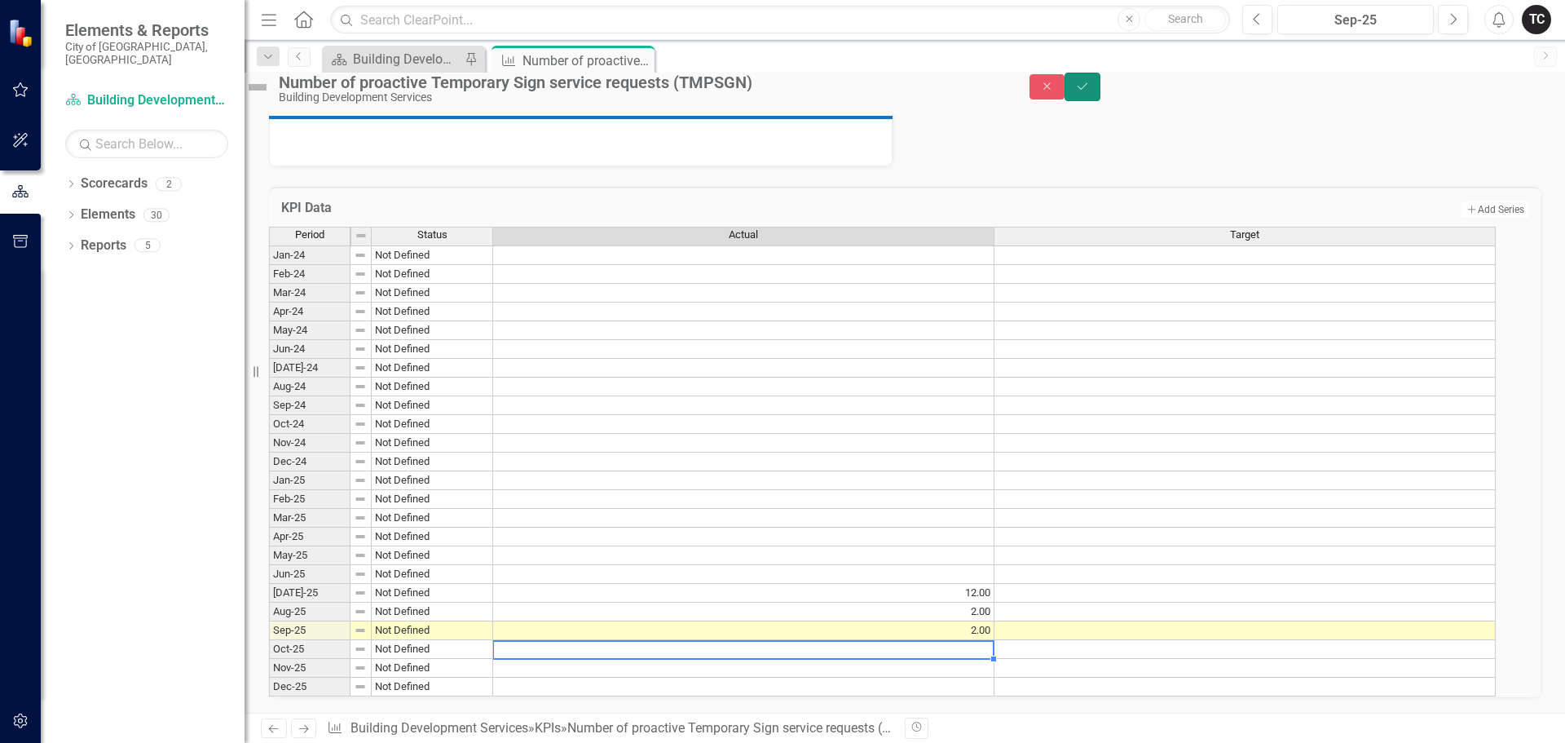
click at [1090, 92] on icon "Save" at bounding box center [1082, 86] width 15 height 11
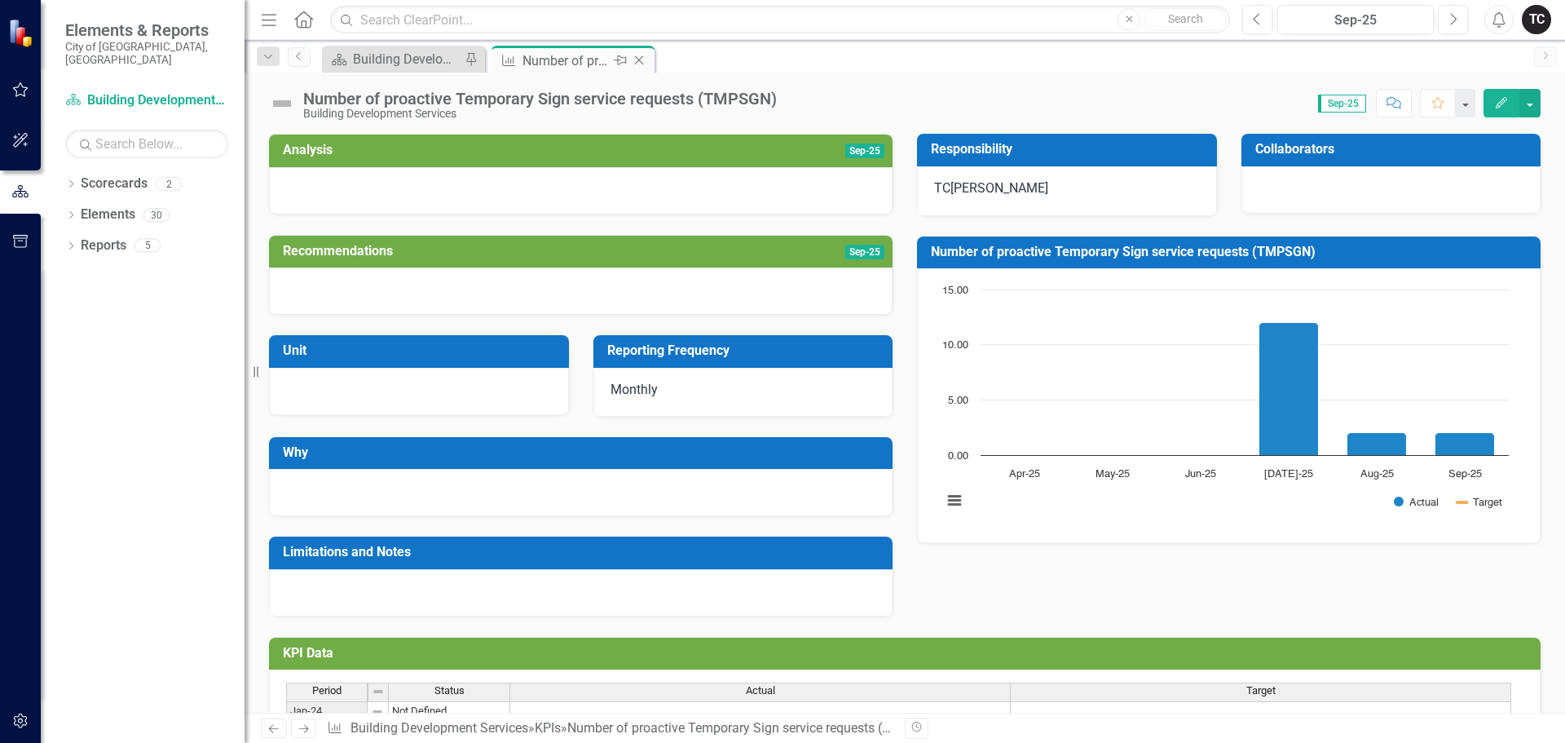
click at [638, 60] on icon at bounding box center [639, 60] width 9 height 9
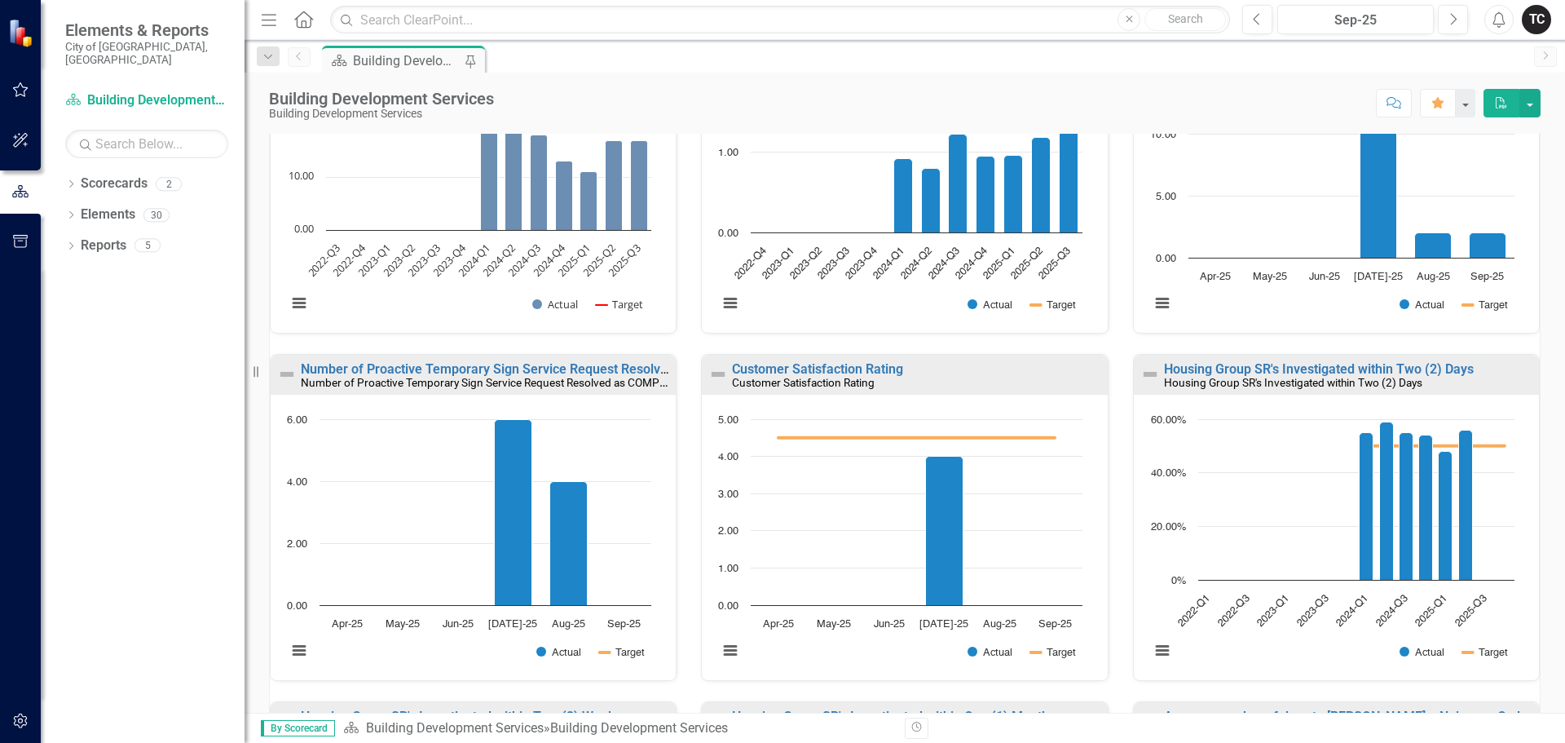
scroll to position [1, 0]
click at [508, 369] on link "Number of Proactive Temporary Sign Service Request Resolved as COMPLETE per Mon…" at bounding box center [563, 367] width 525 height 15
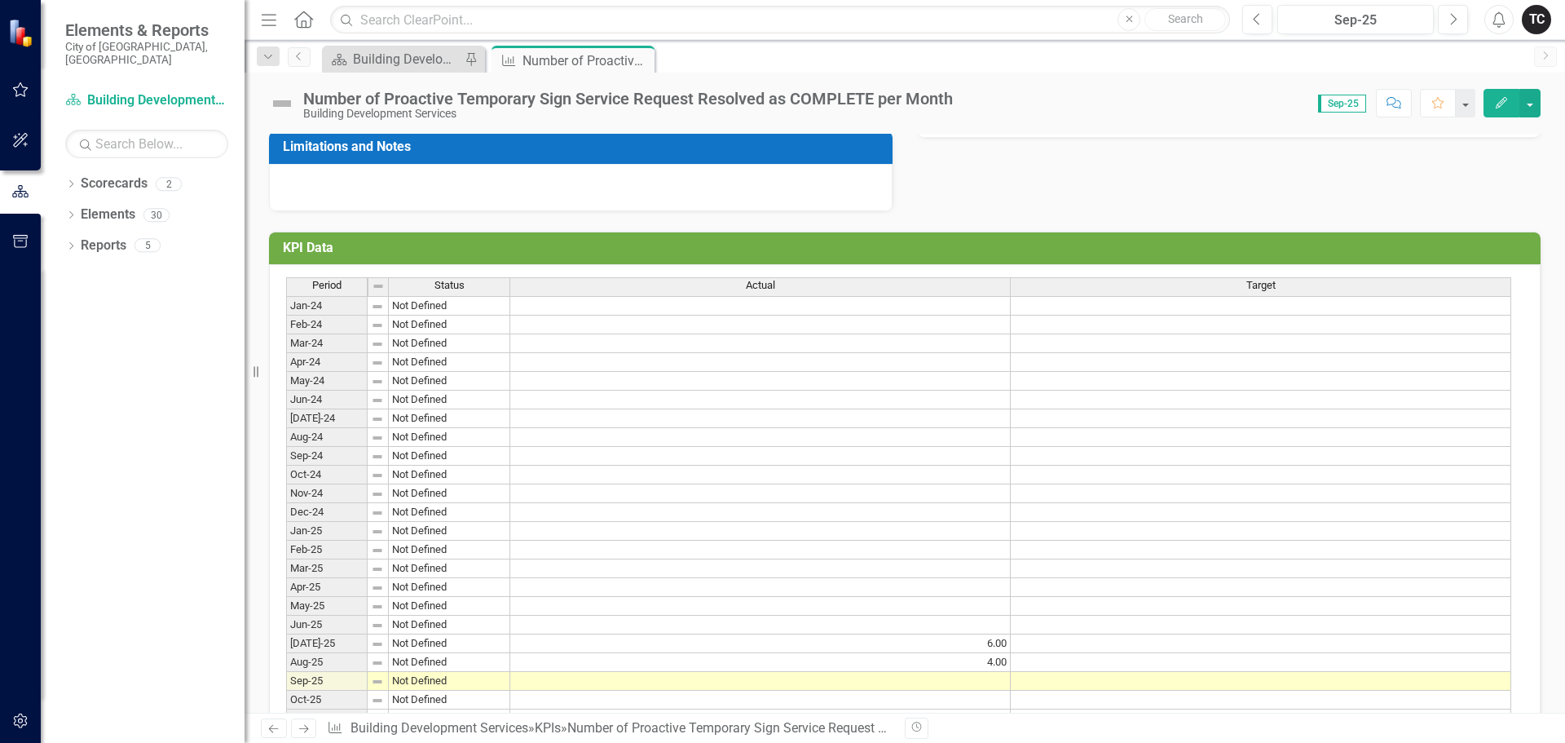
scroll to position [481, 0]
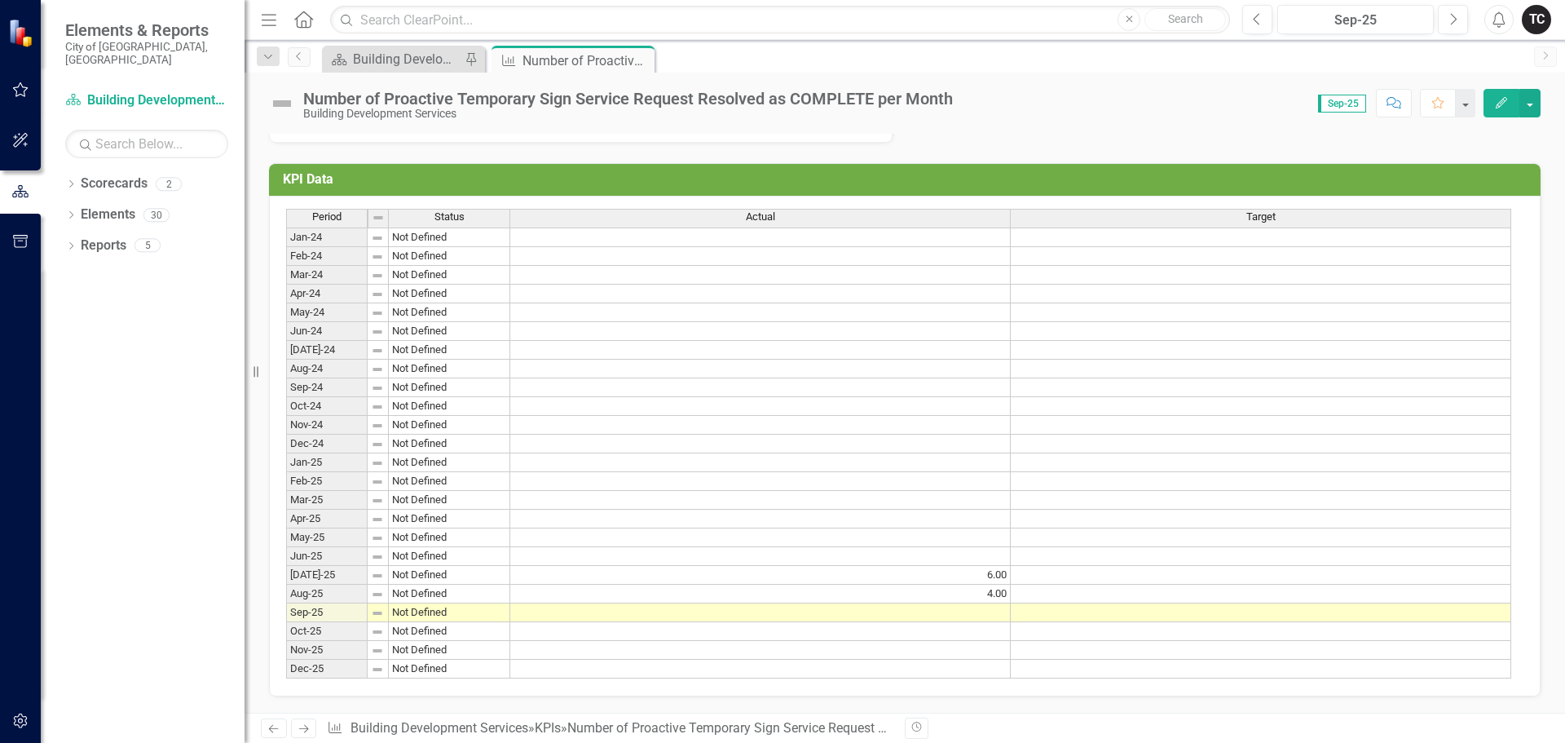
click at [986, 603] on td at bounding box center [760, 612] width 501 height 19
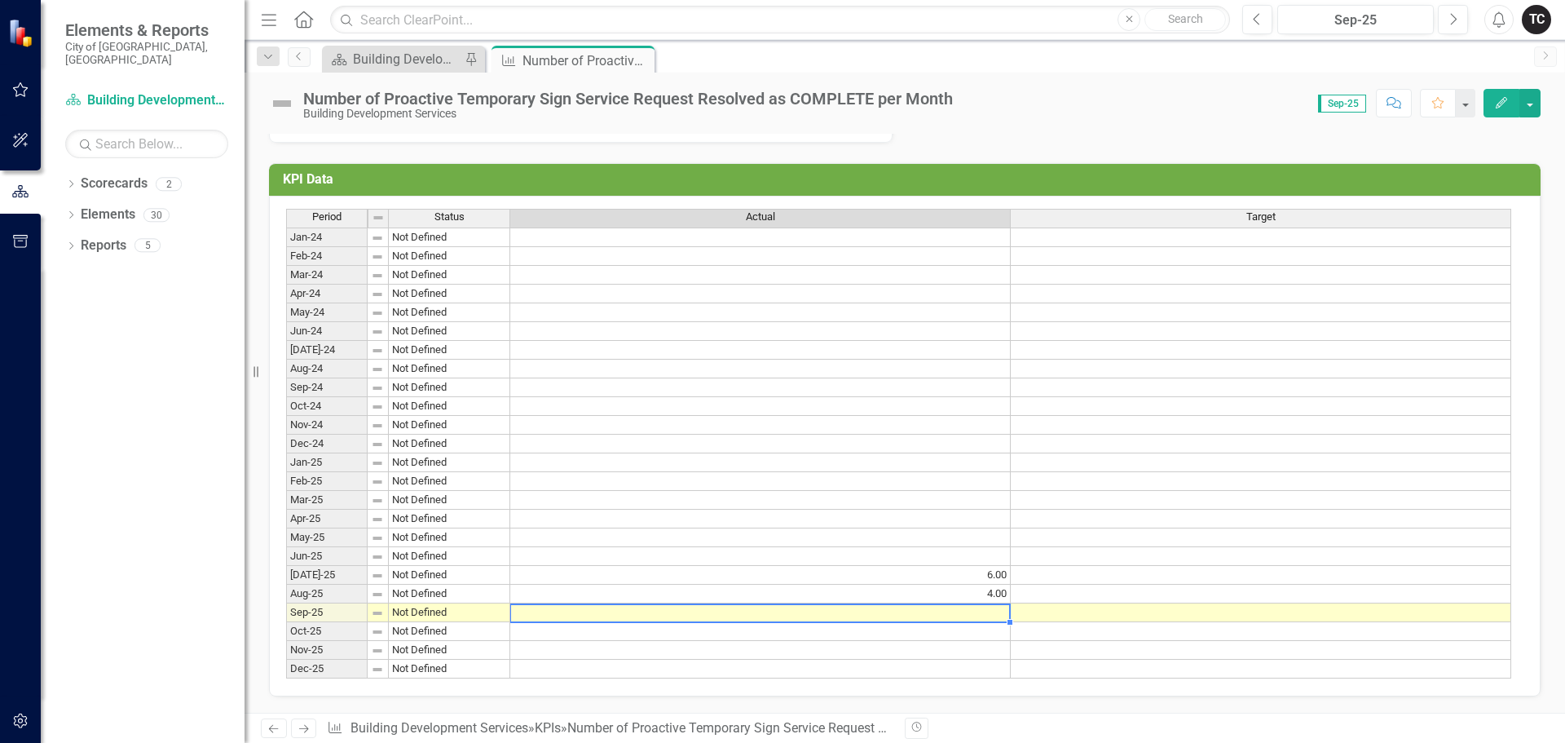
type textarea "3"
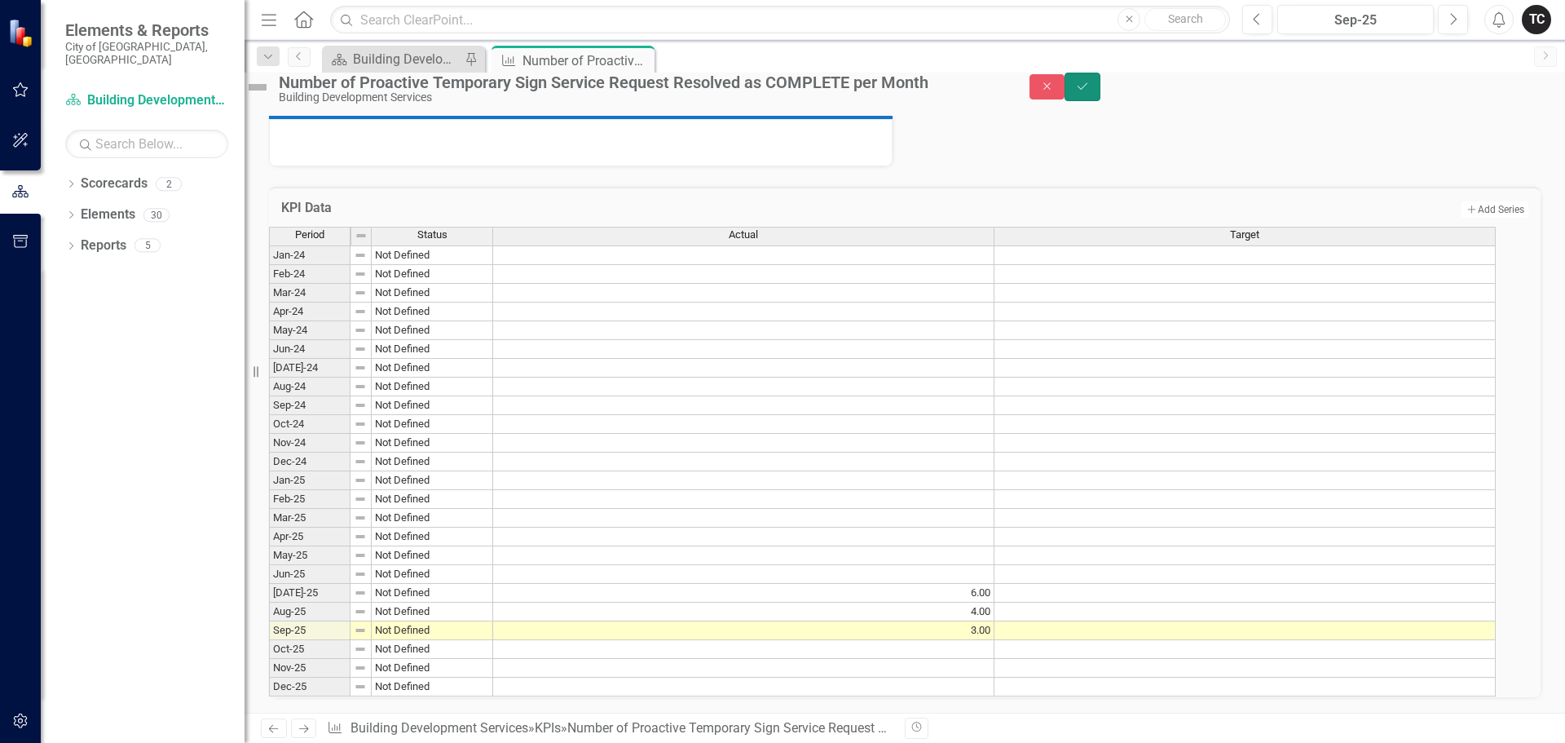
click at [1101, 101] on button "Save" at bounding box center [1083, 87] width 36 height 29
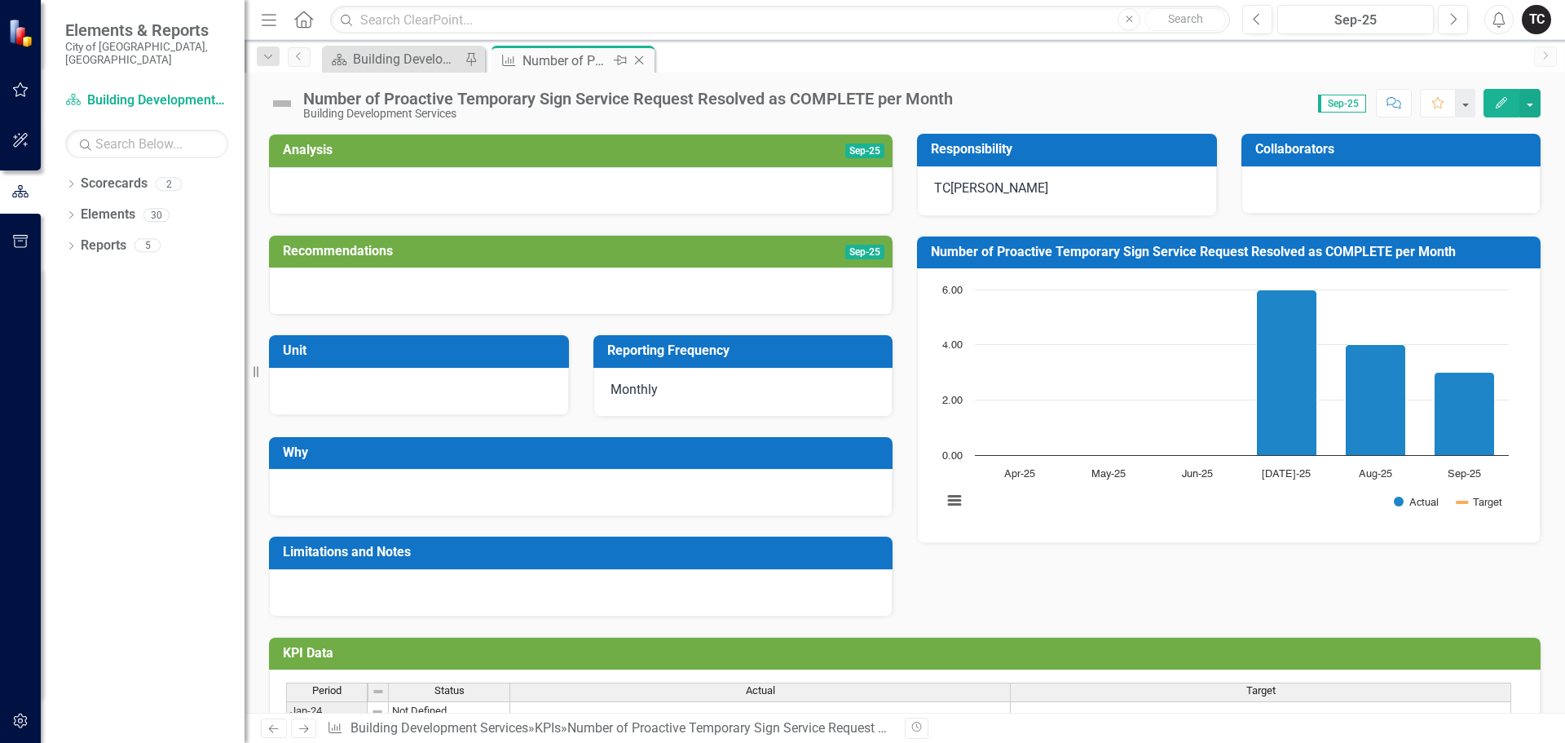
click at [637, 61] on icon "Close" at bounding box center [639, 60] width 16 height 13
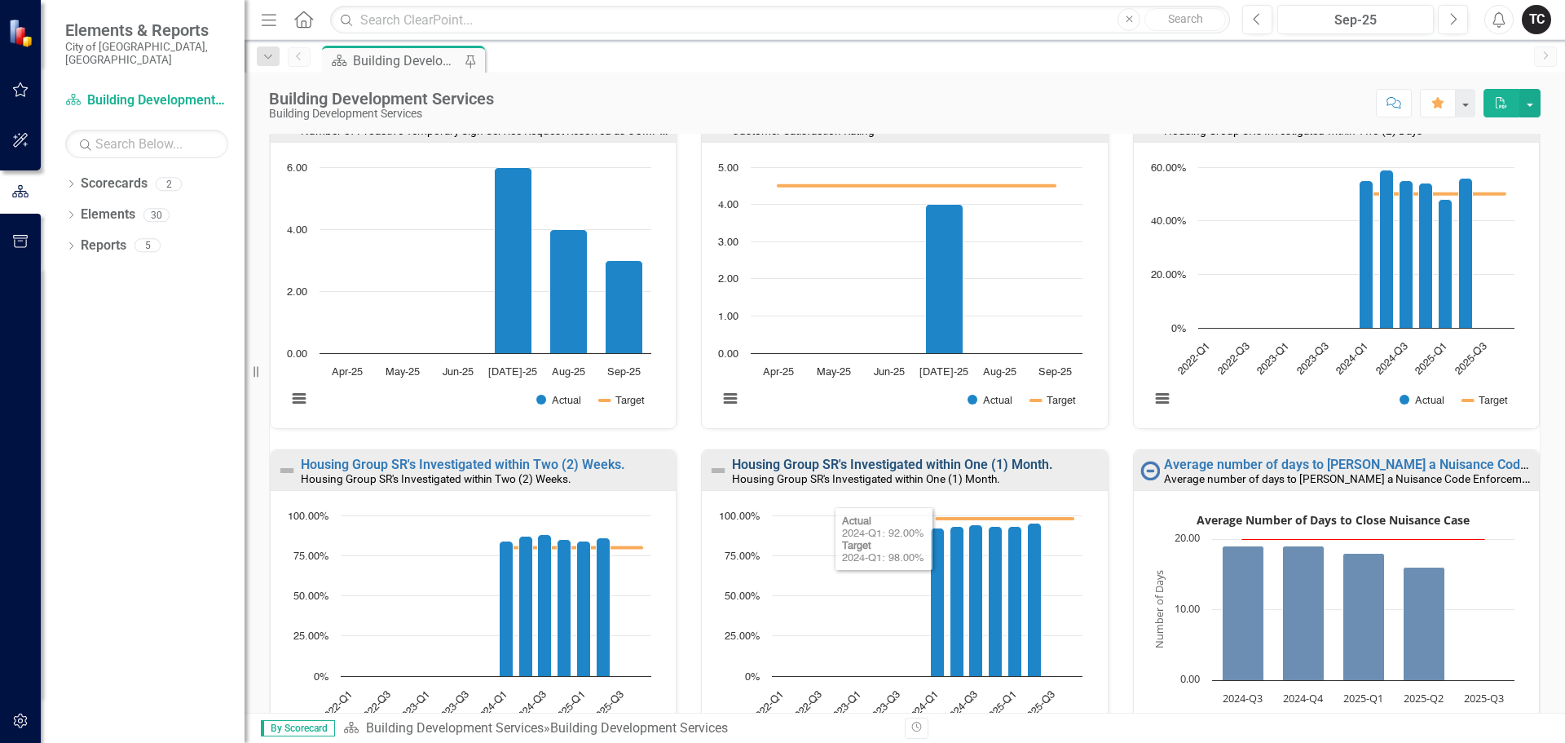
scroll to position [497, 0]
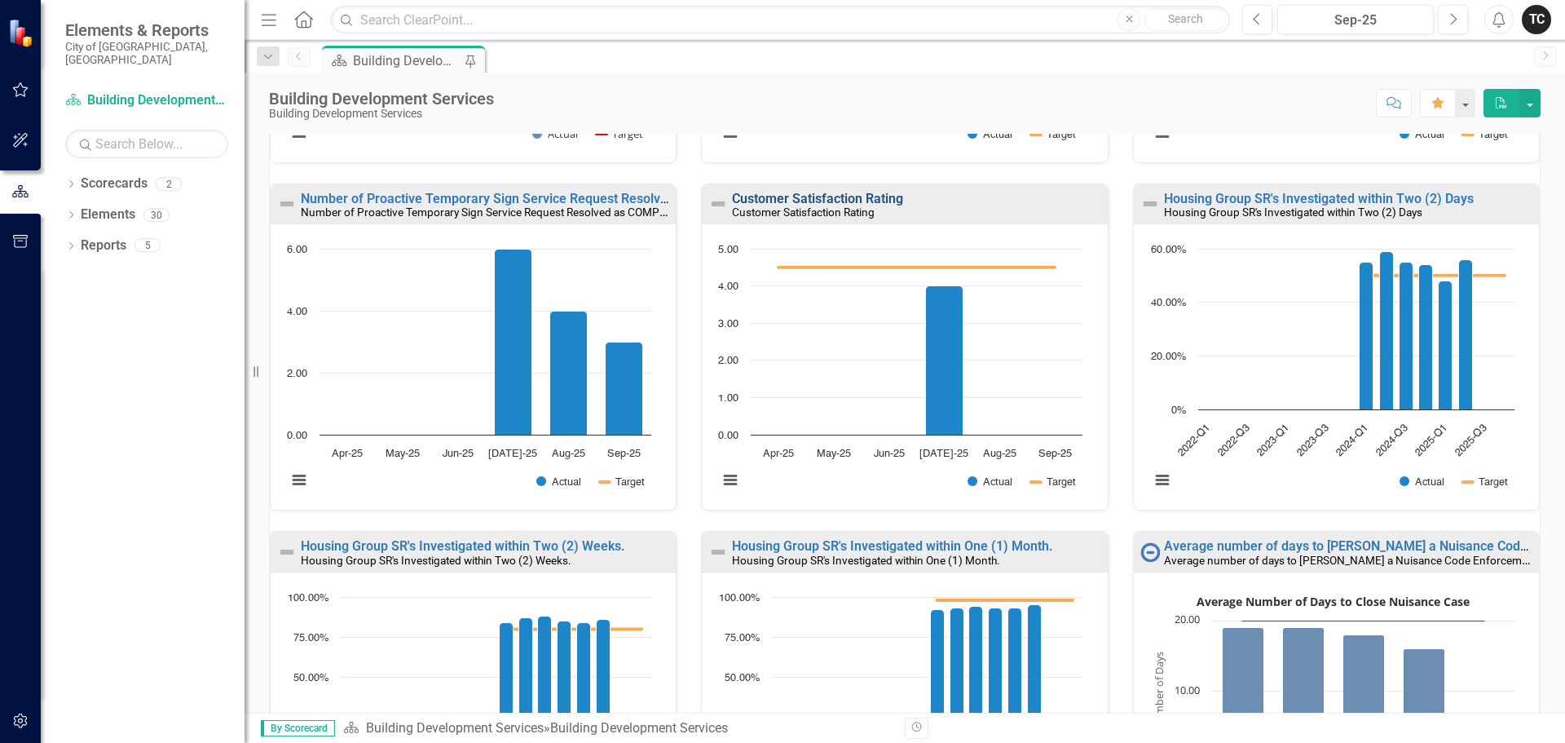
click at [818, 198] on link "Customer Satisfaction Rating" at bounding box center [817, 198] width 171 height 15
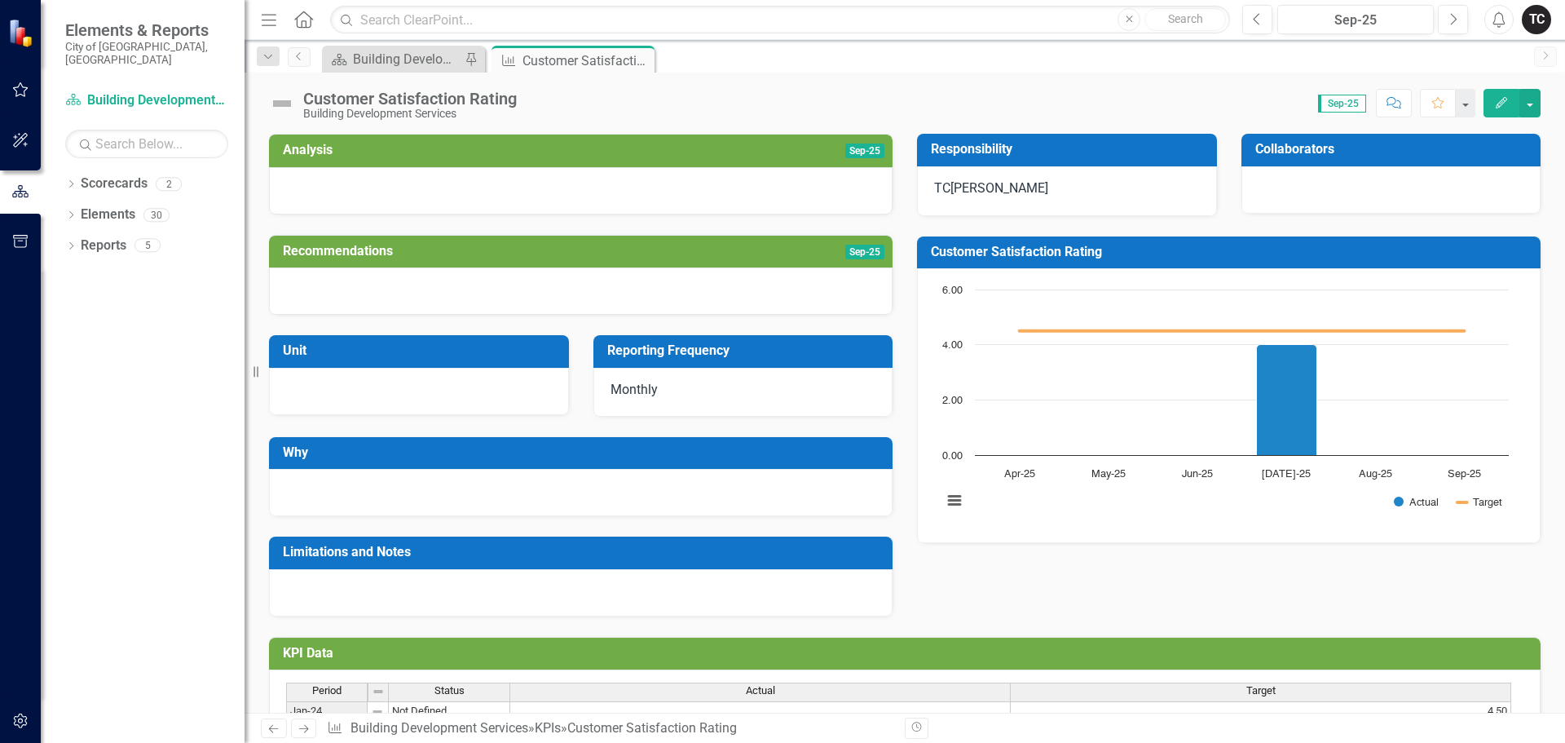
scroll to position [408, 0]
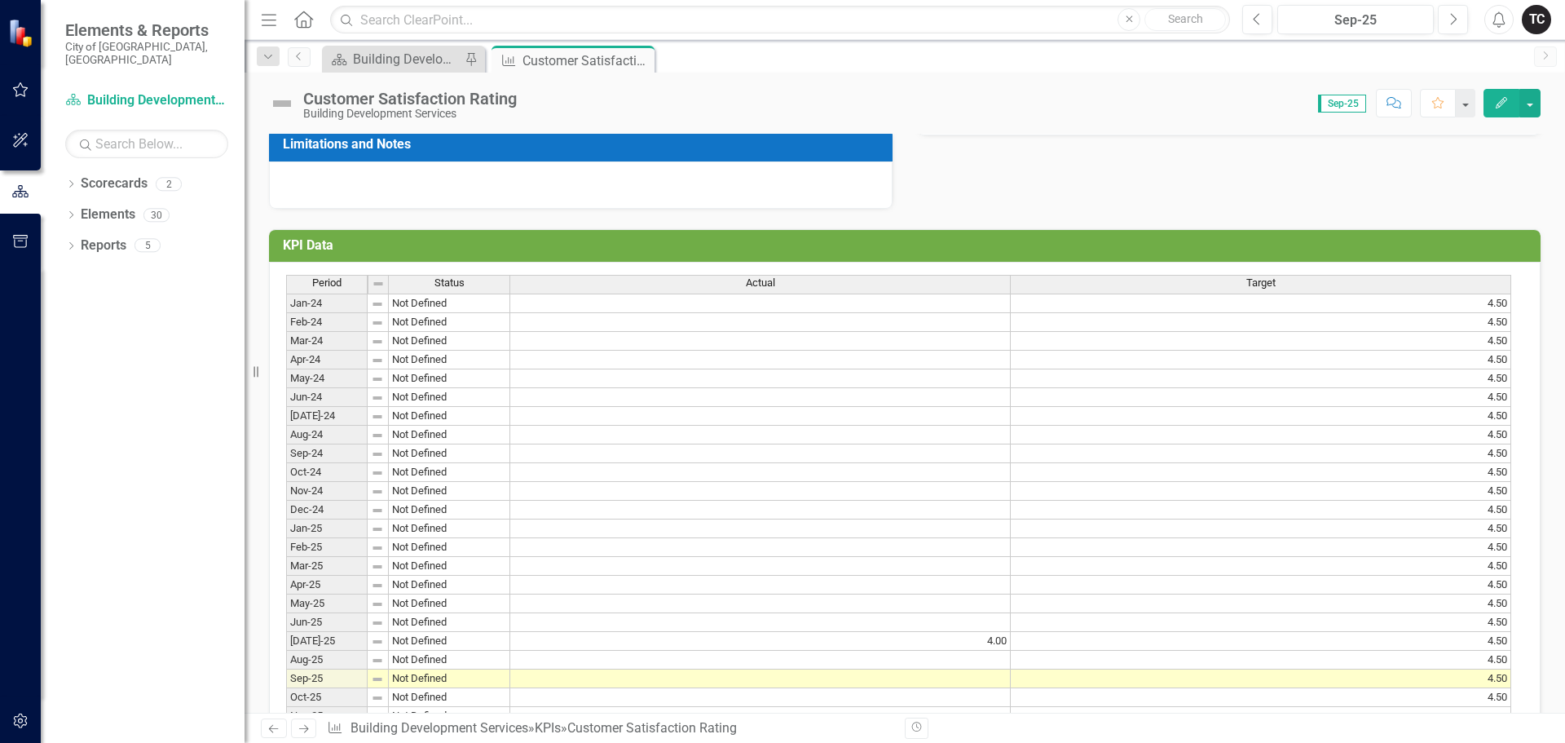
click at [991, 664] on td at bounding box center [760, 660] width 501 height 19
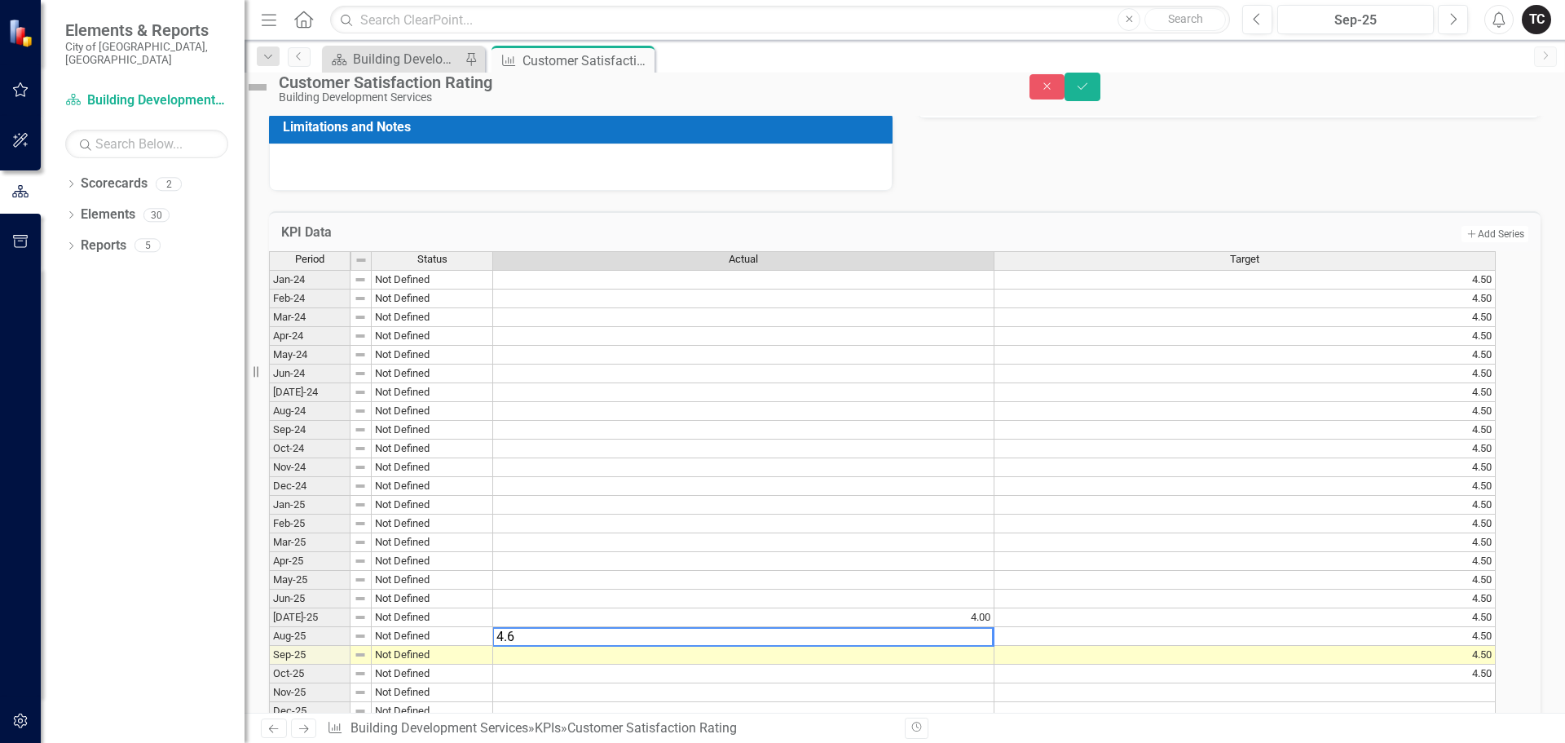
type textarea "4.67"
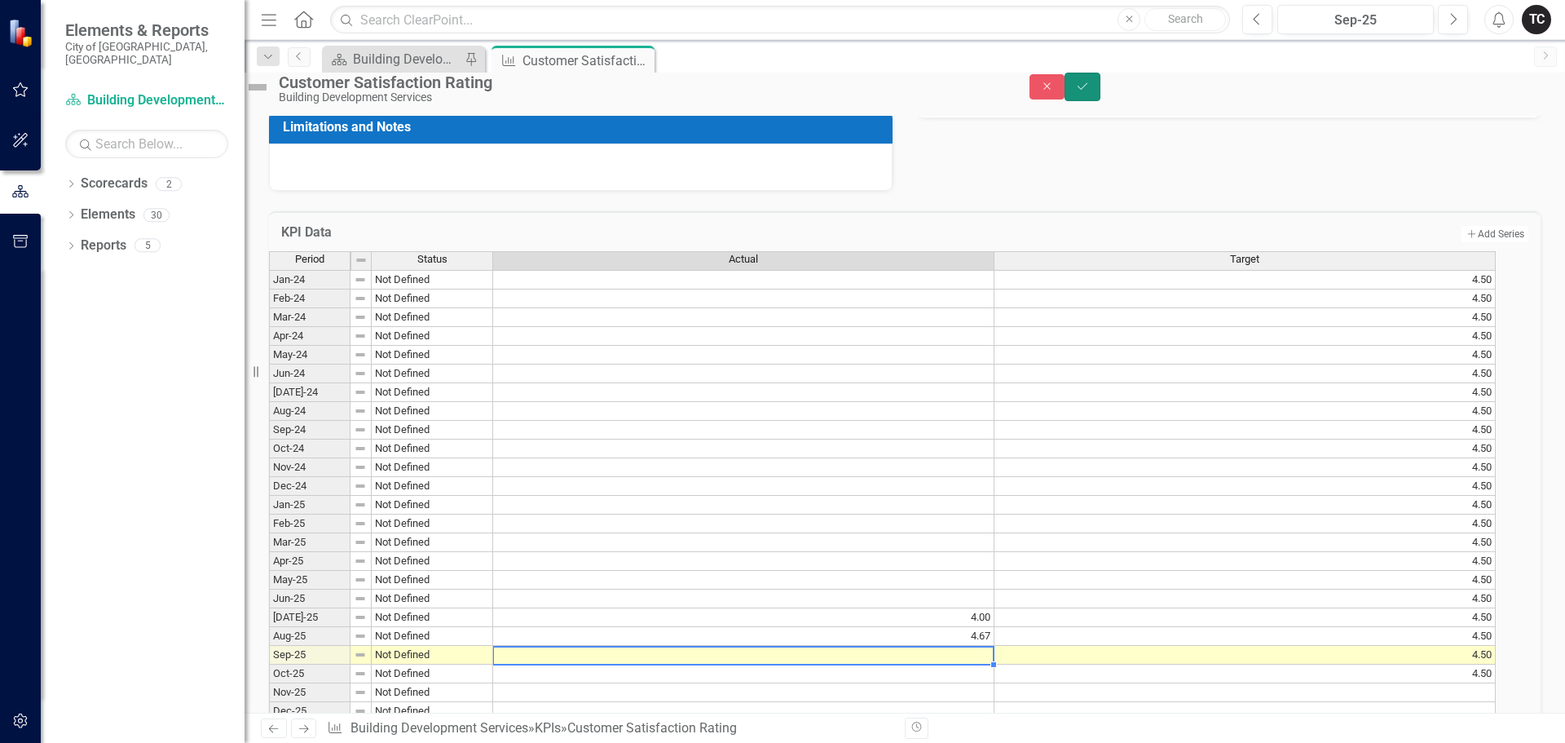
click at [1090, 92] on icon "Save" at bounding box center [1082, 86] width 15 height 11
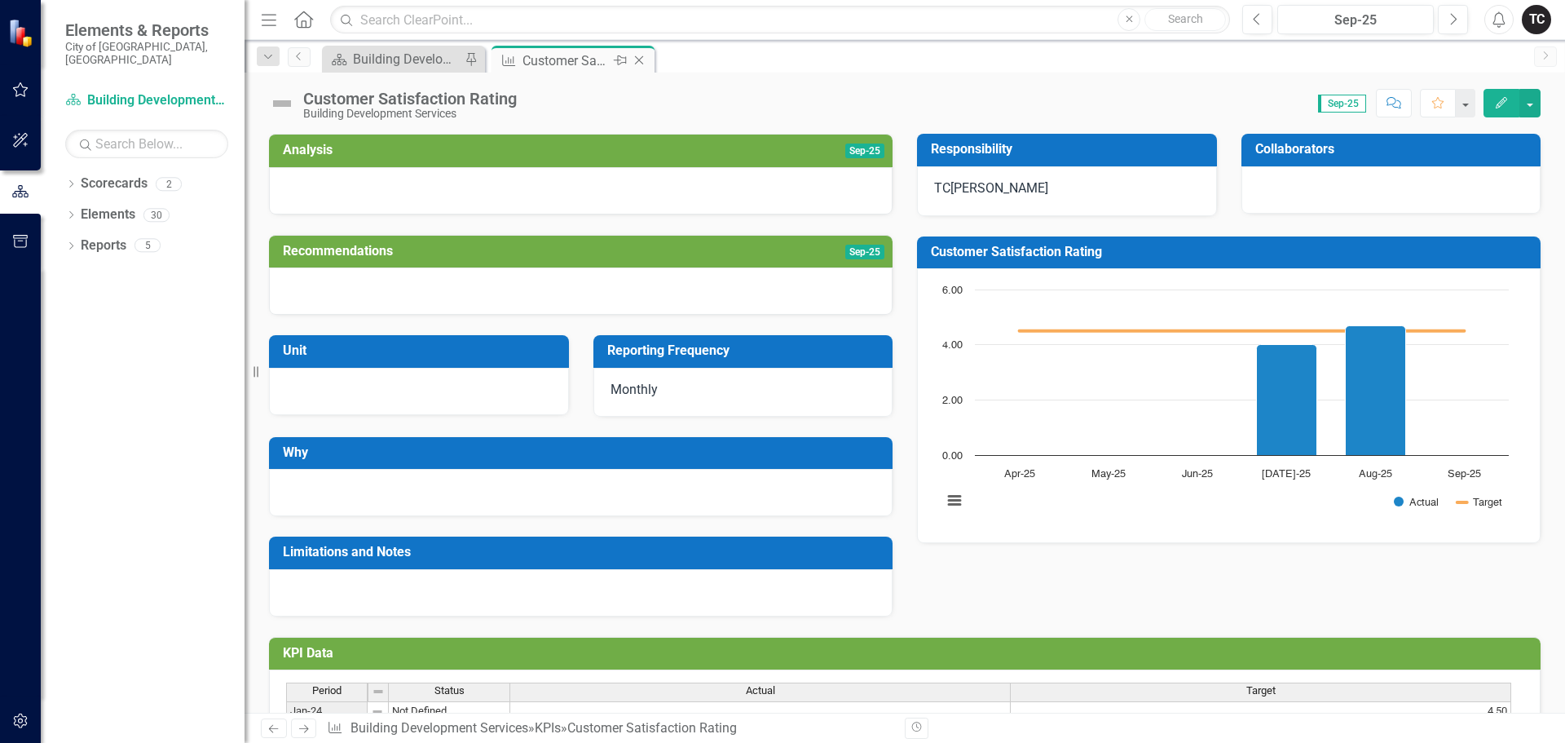
click at [638, 59] on icon "Close" at bounding box center [639, 60] width 16 height 13
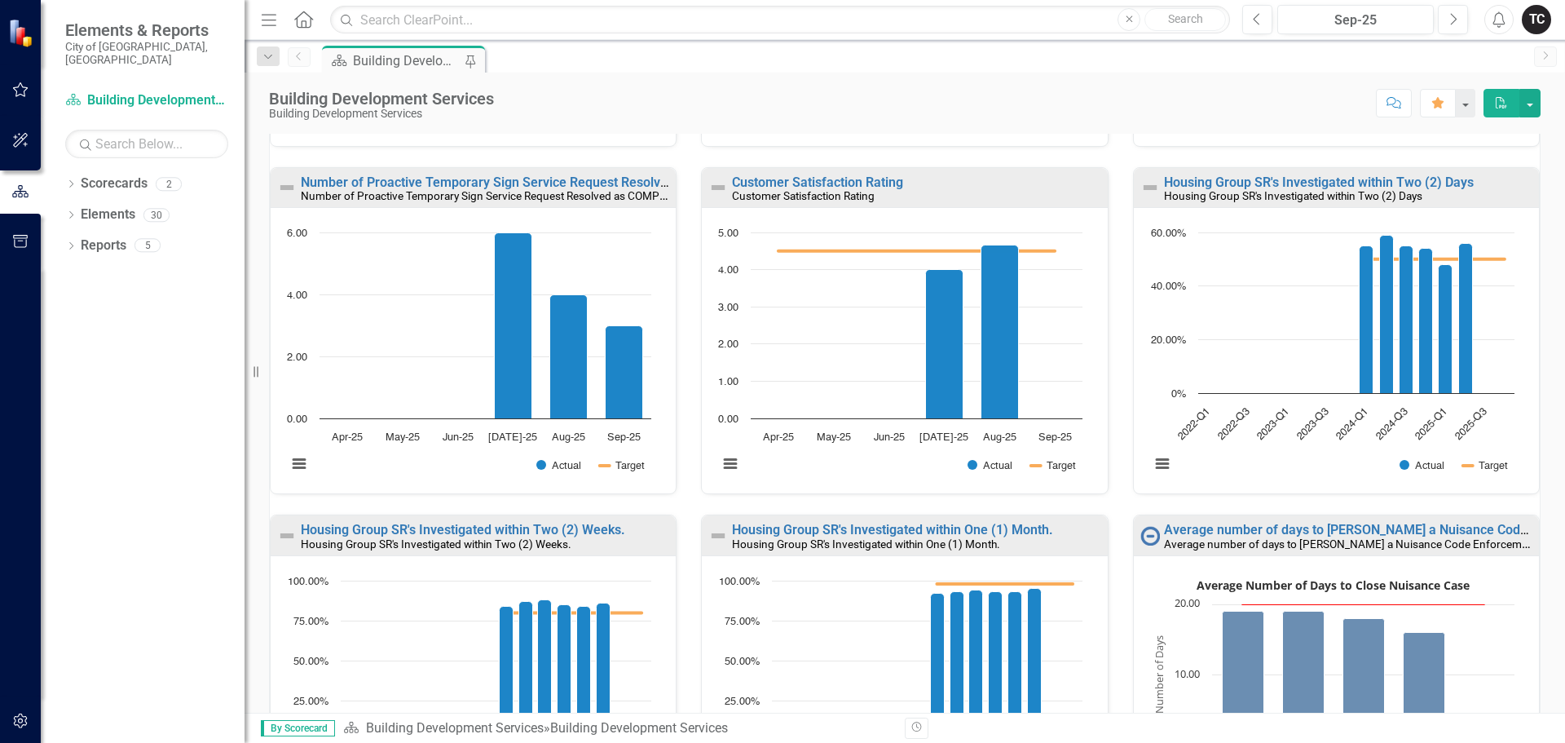
scroll to position [415, 0]
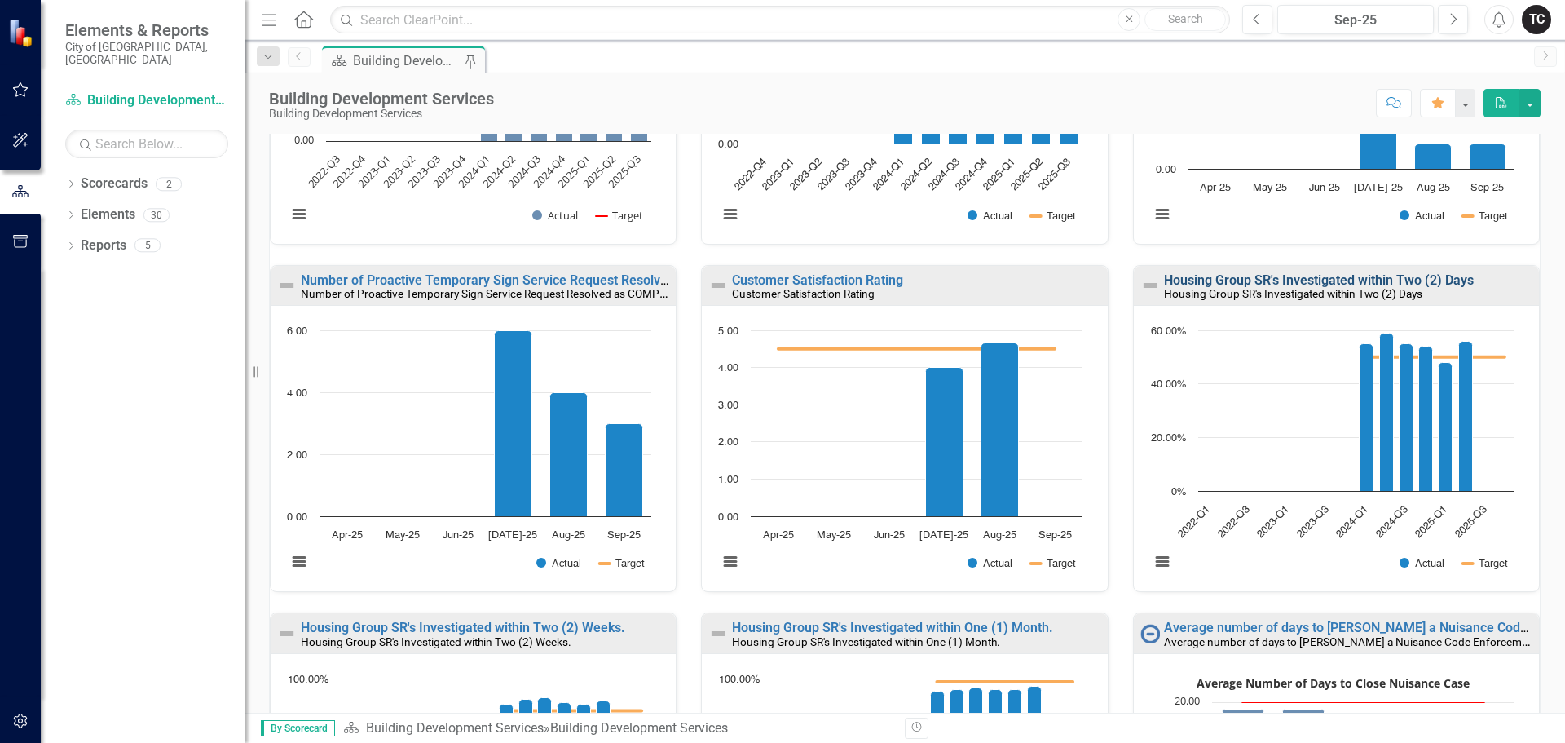
click at [1298, 278] on link "Housing Group SR's Investigated within Two (2) Days" at bounding box center [1319, 279] width 310 height 15
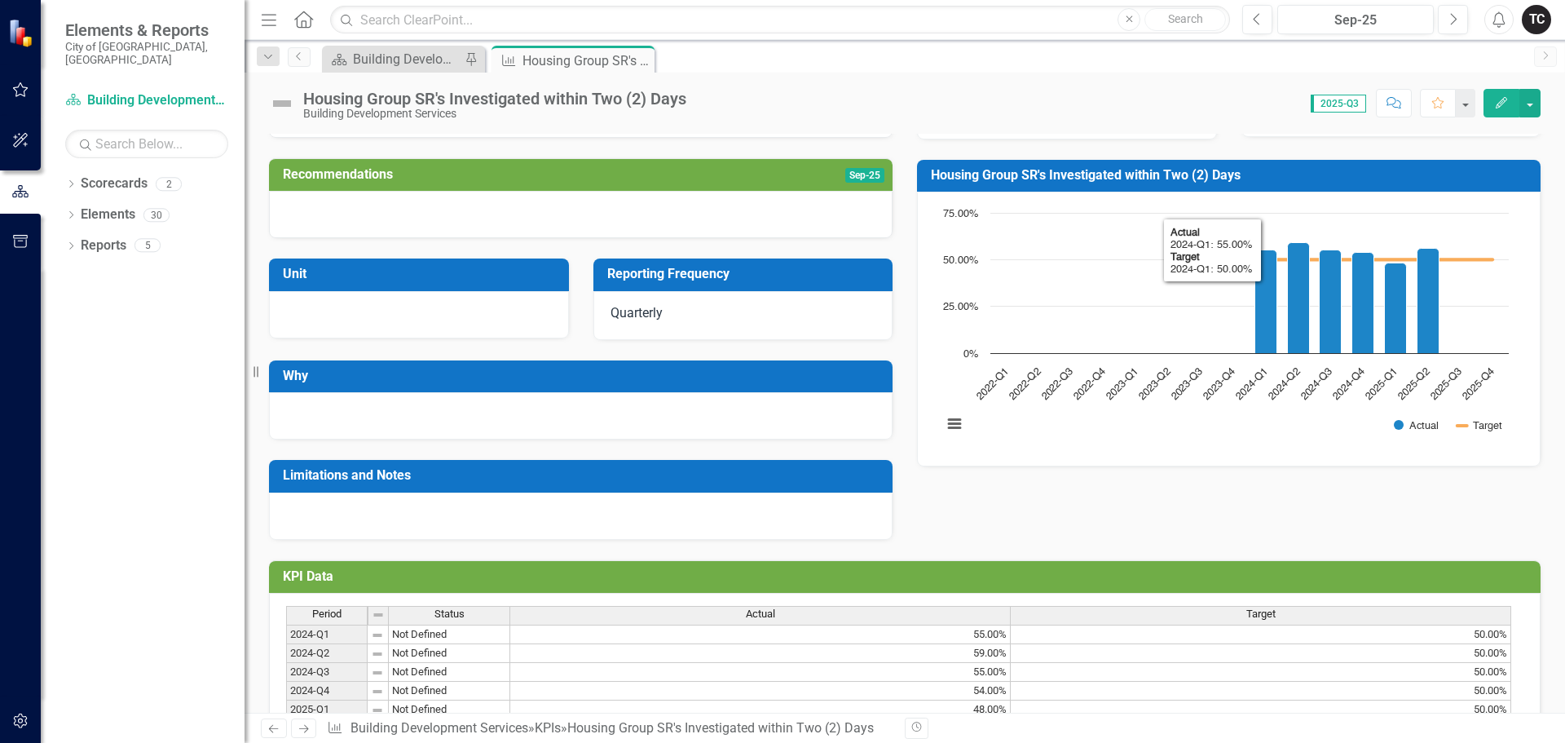
scroll to position [181, 0]
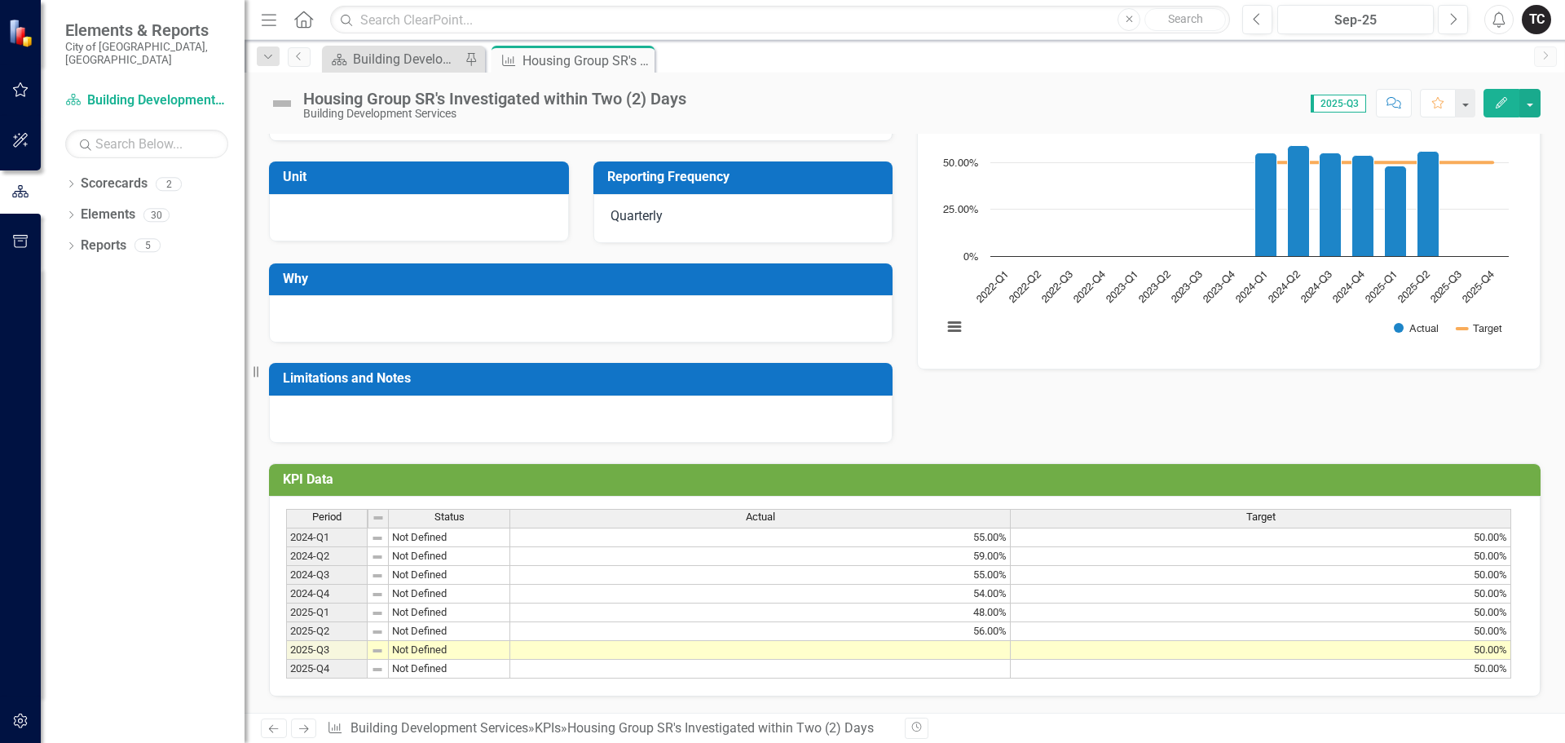
click at [998, 647] on td at bounding box center [760, 650] width 501 height 19
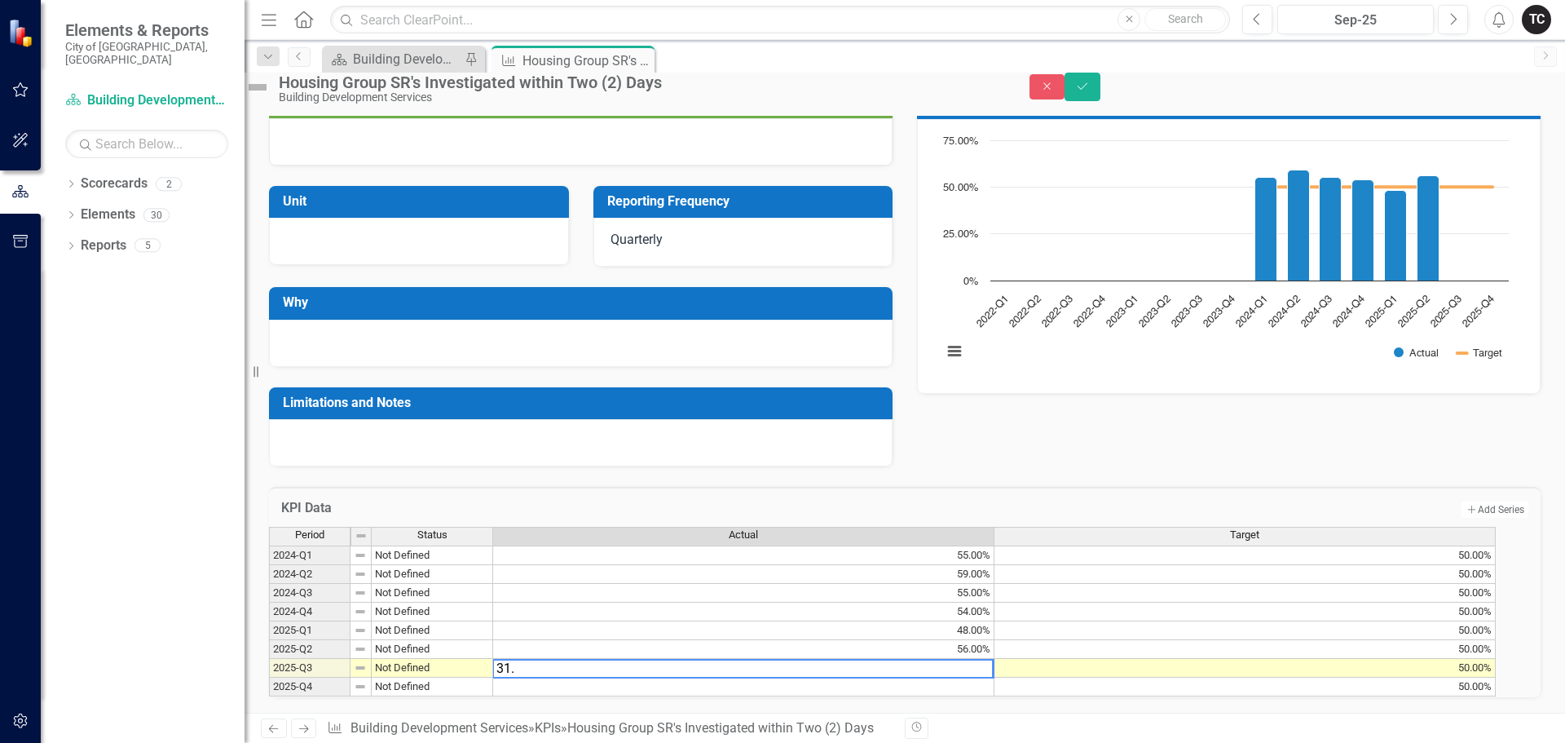
type textarea "31.6"
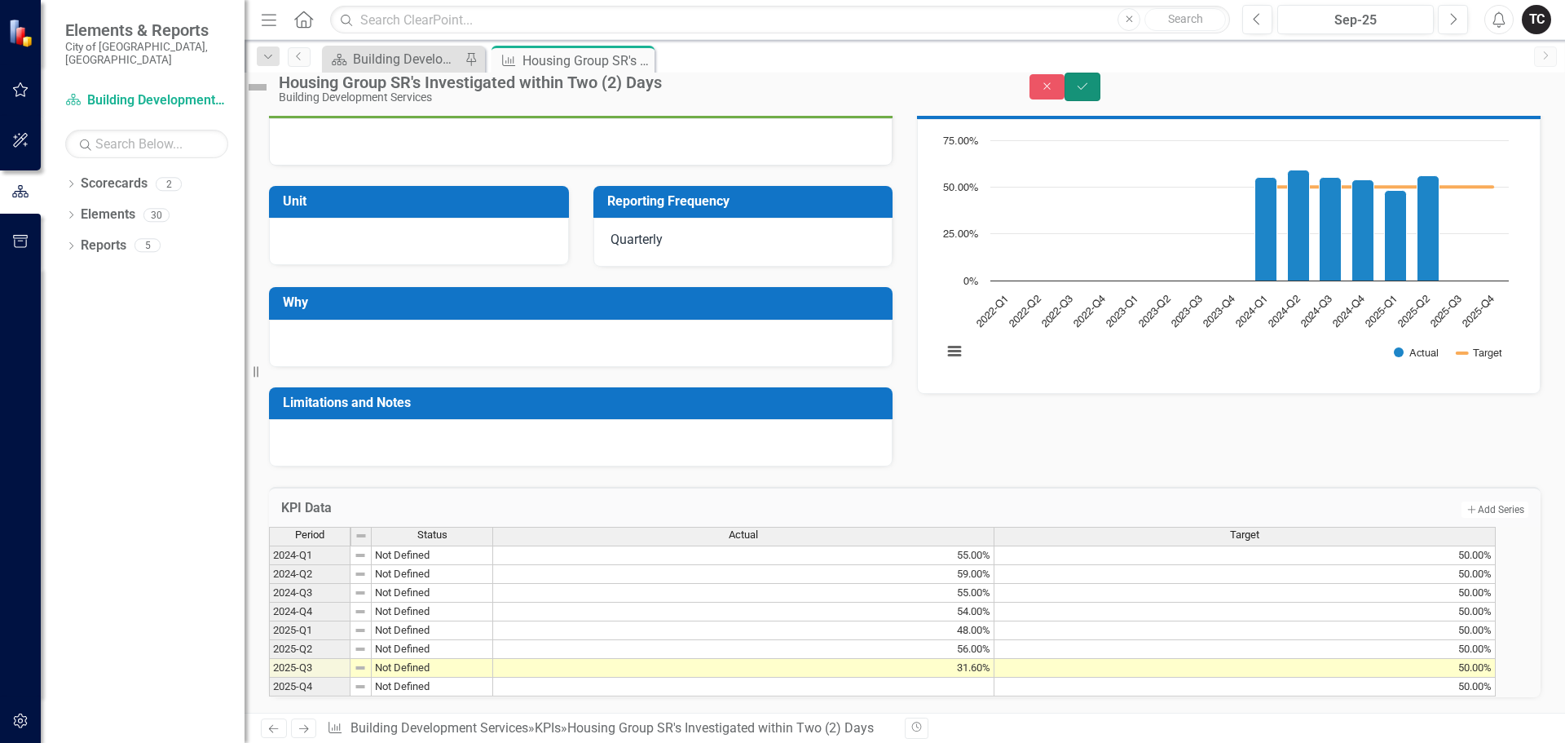
click at [1090, 92] on icon "Save" at bounding box center [1082, 86] width 15 height 11
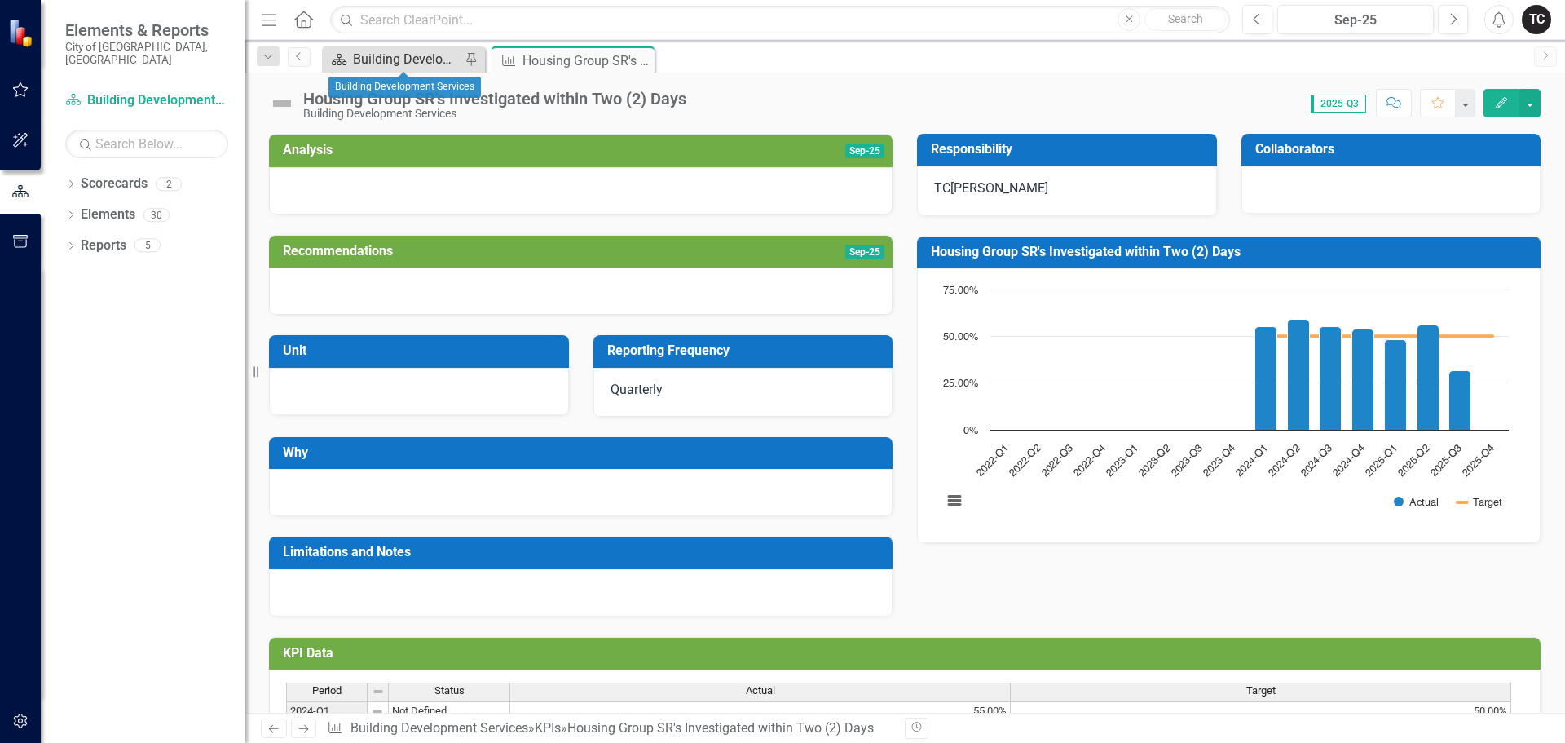
click at [377, 60] on div "Building Development Services" at bounding box center [407, 59] width 108 height 20
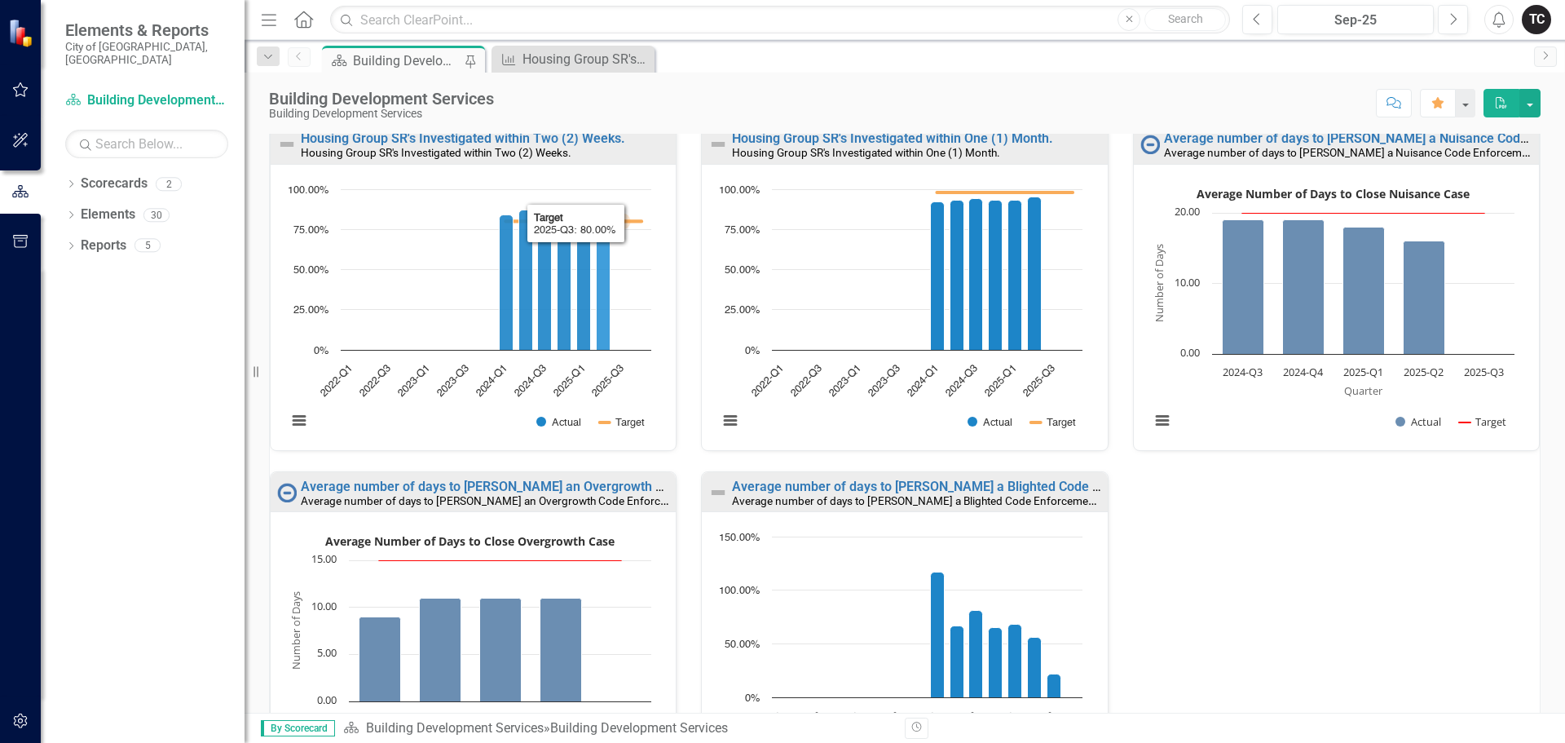
scroll to position [823, 0]
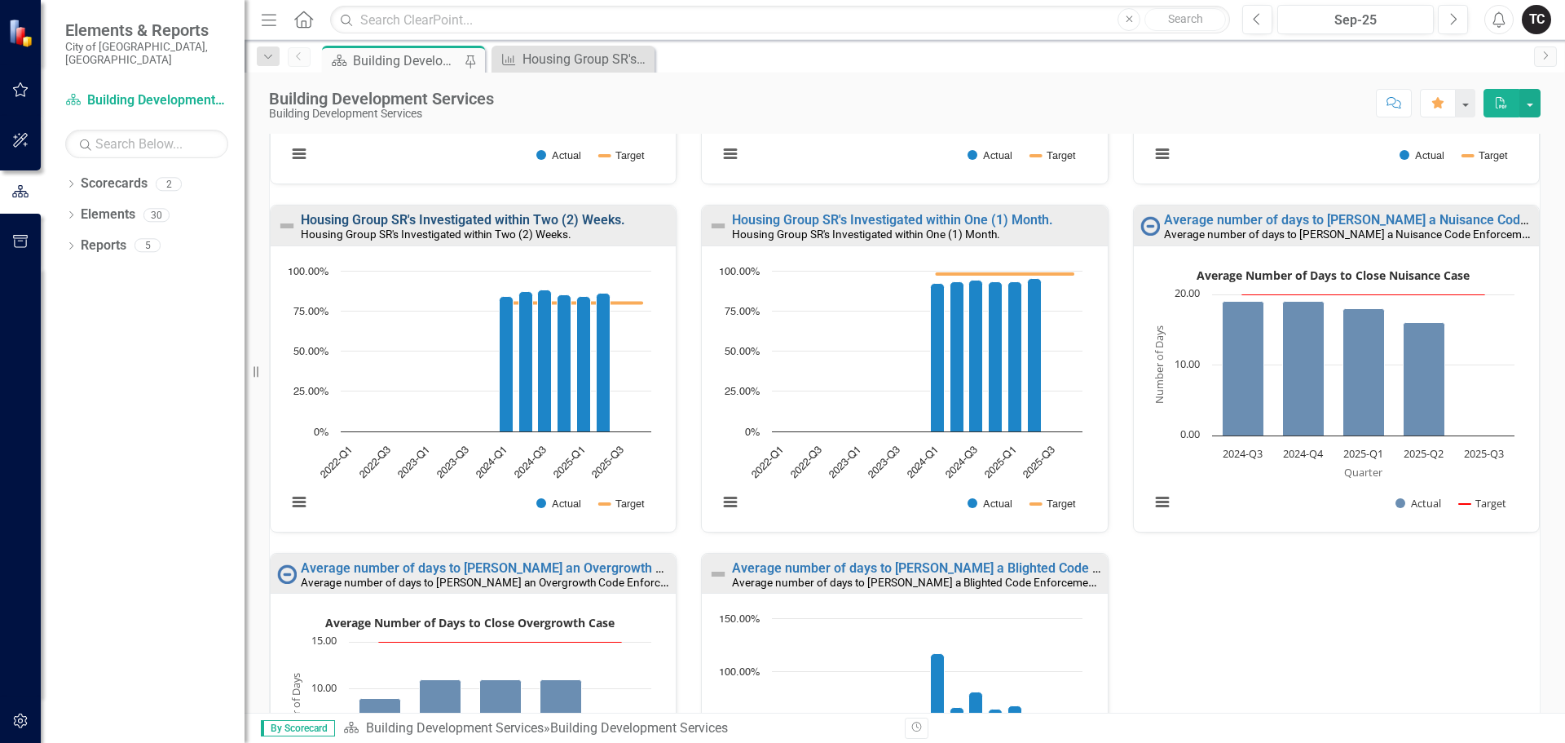
click at [530, 220] on link "Housing Group SR's Investigated within Two (2) Weeks." at bounding box center [463, 219] width 324 height 15
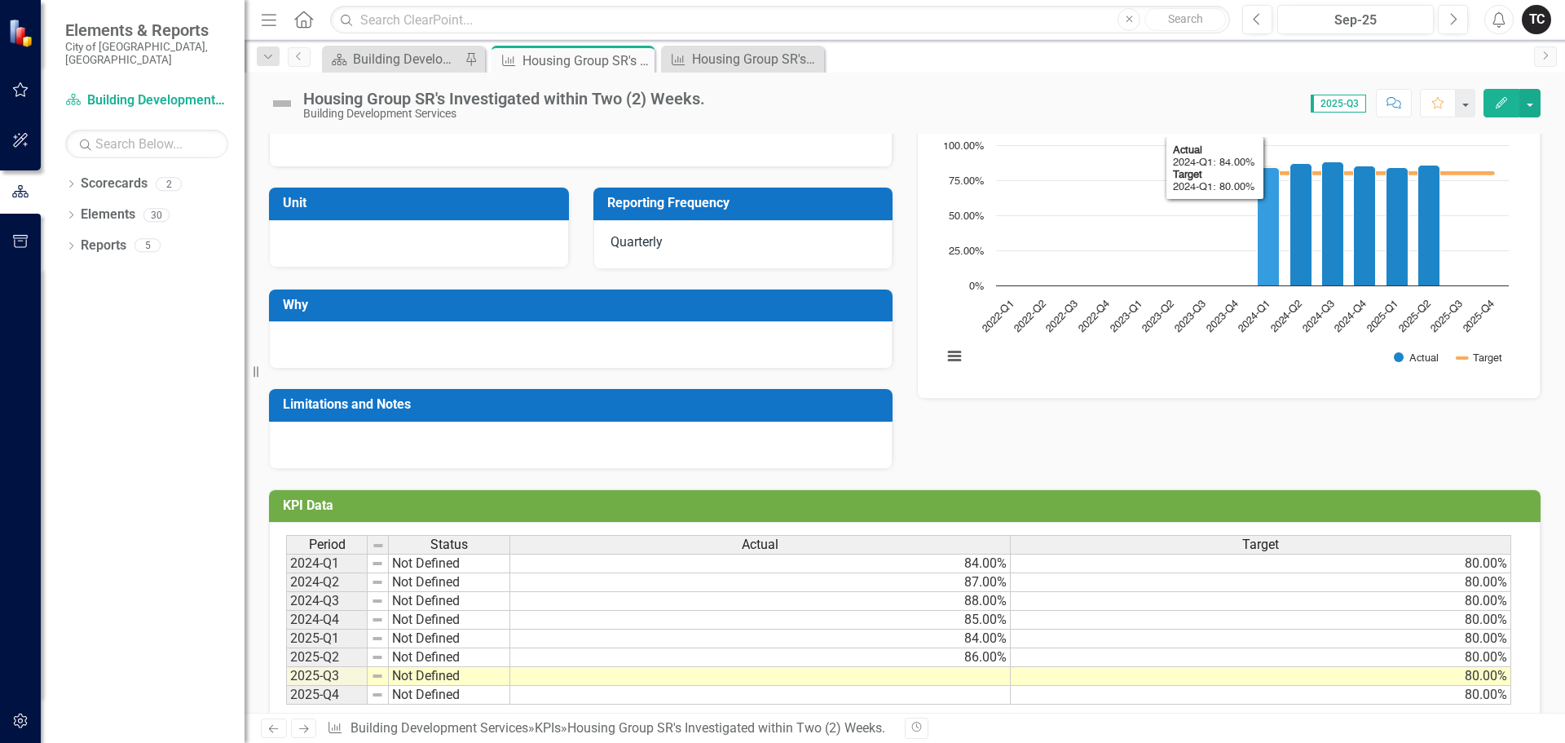
scroll to position [181, 0]
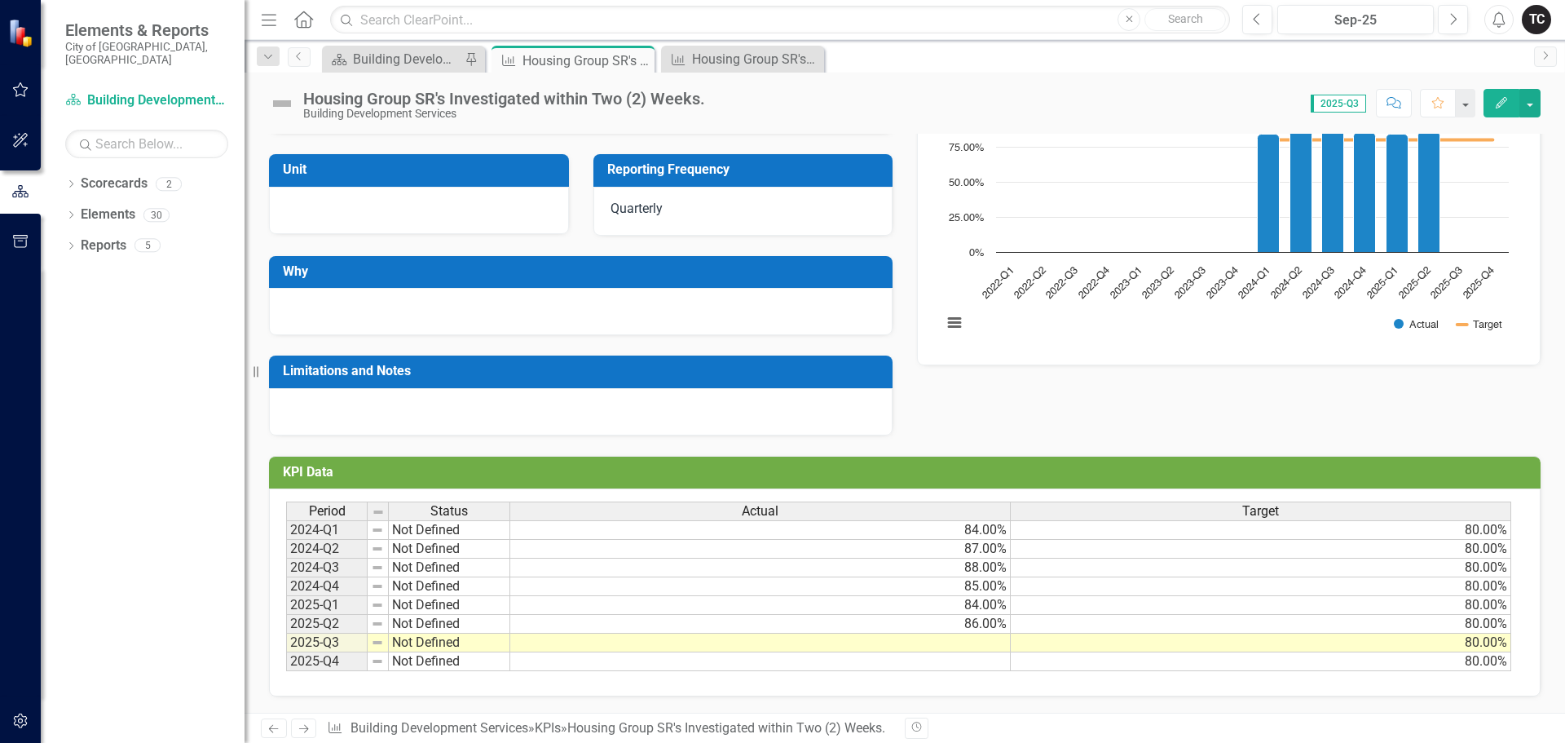
click at [969, 642] on td at bounding box center [760, 642] width 501 height 19
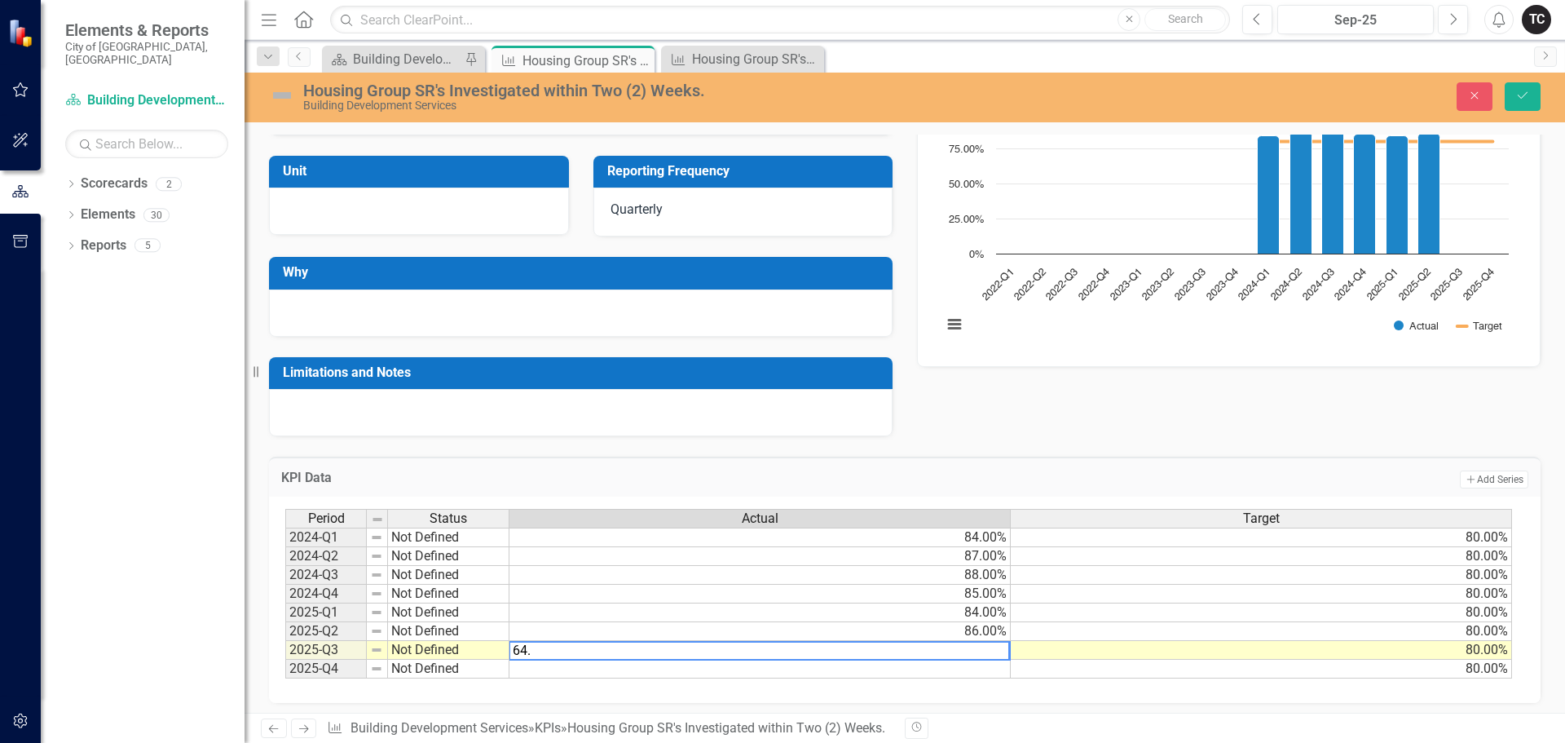
type textarea "64.8"
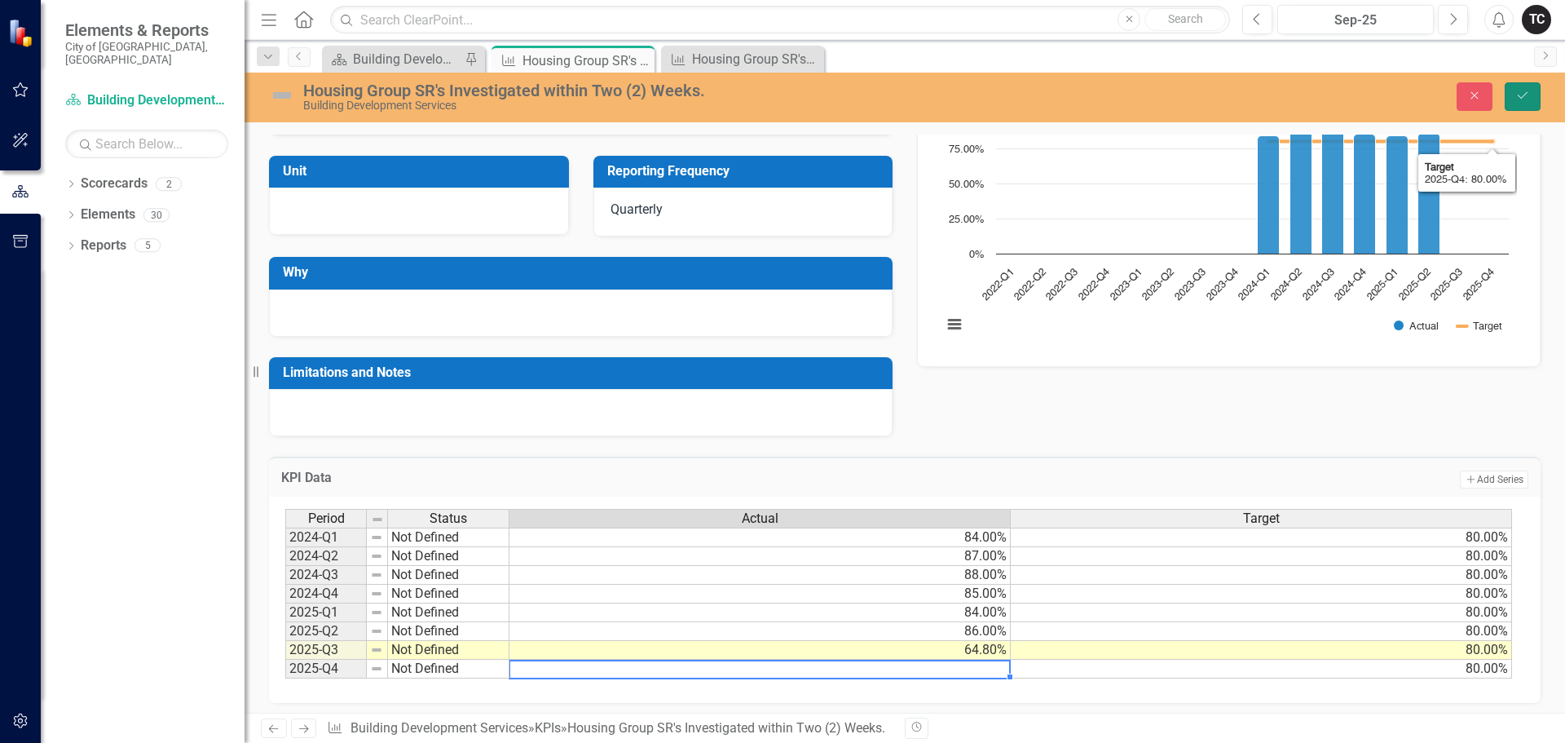
click at [1516, 96] on icon "Save" at bounding box center [1523, 95] width 15 height 11
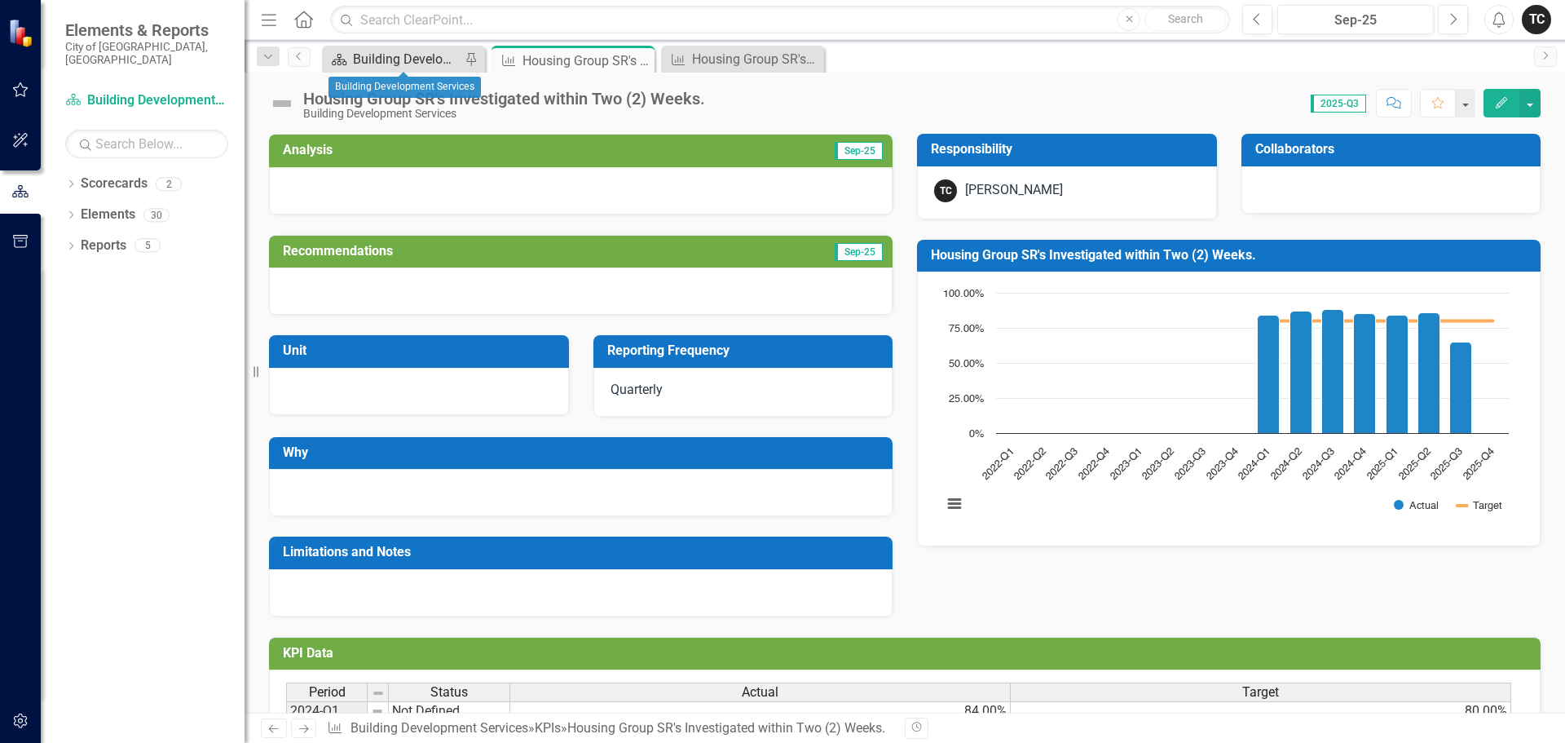
click at [422, 54] on div "Building Development Services" at bounding box center [407, 59] width 108 height 20
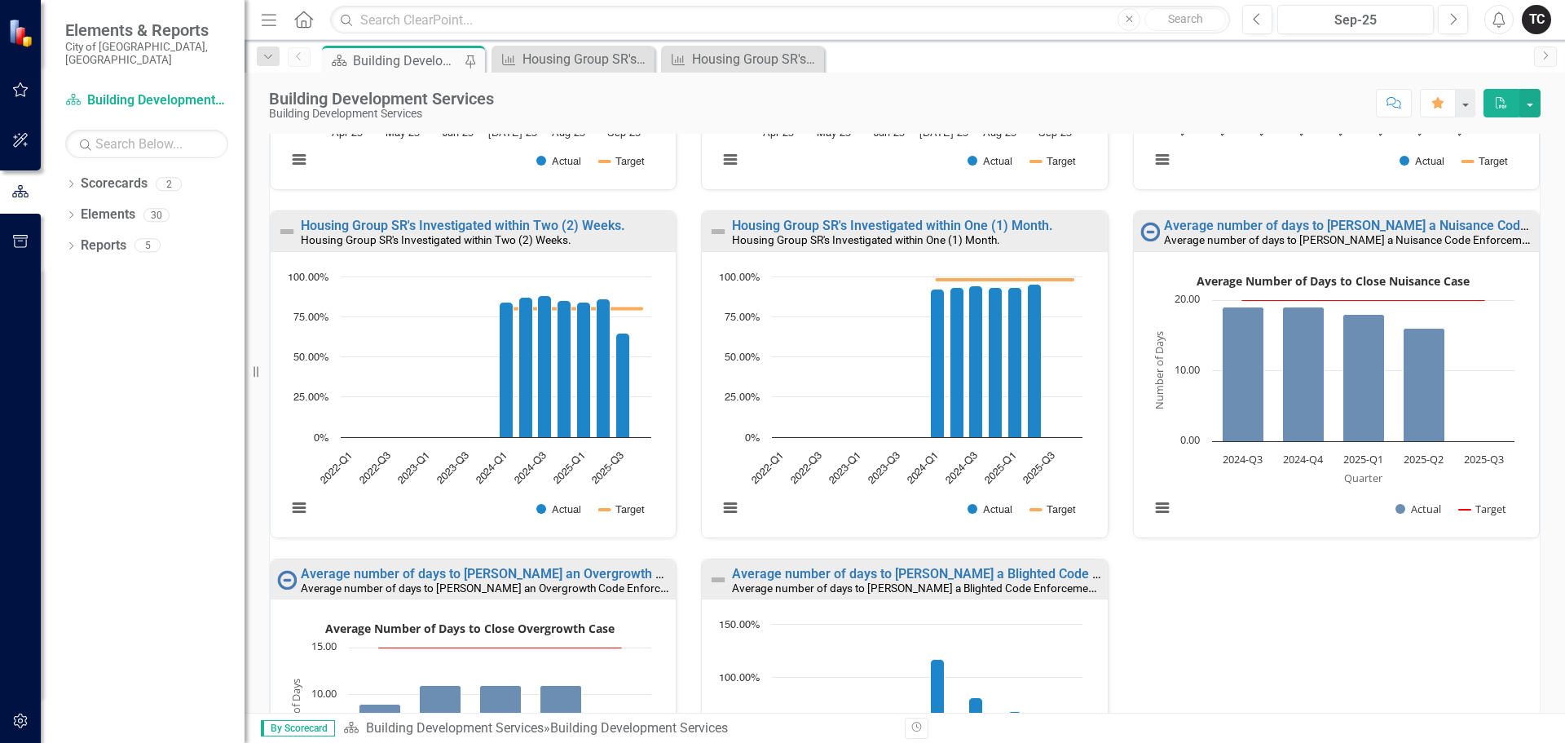
scroll to position [815, 0]
click at [898, 226] on link "Housing Group SR's Investigated within One (1) Month." at bounding box center [892, 226] width 321 height 15
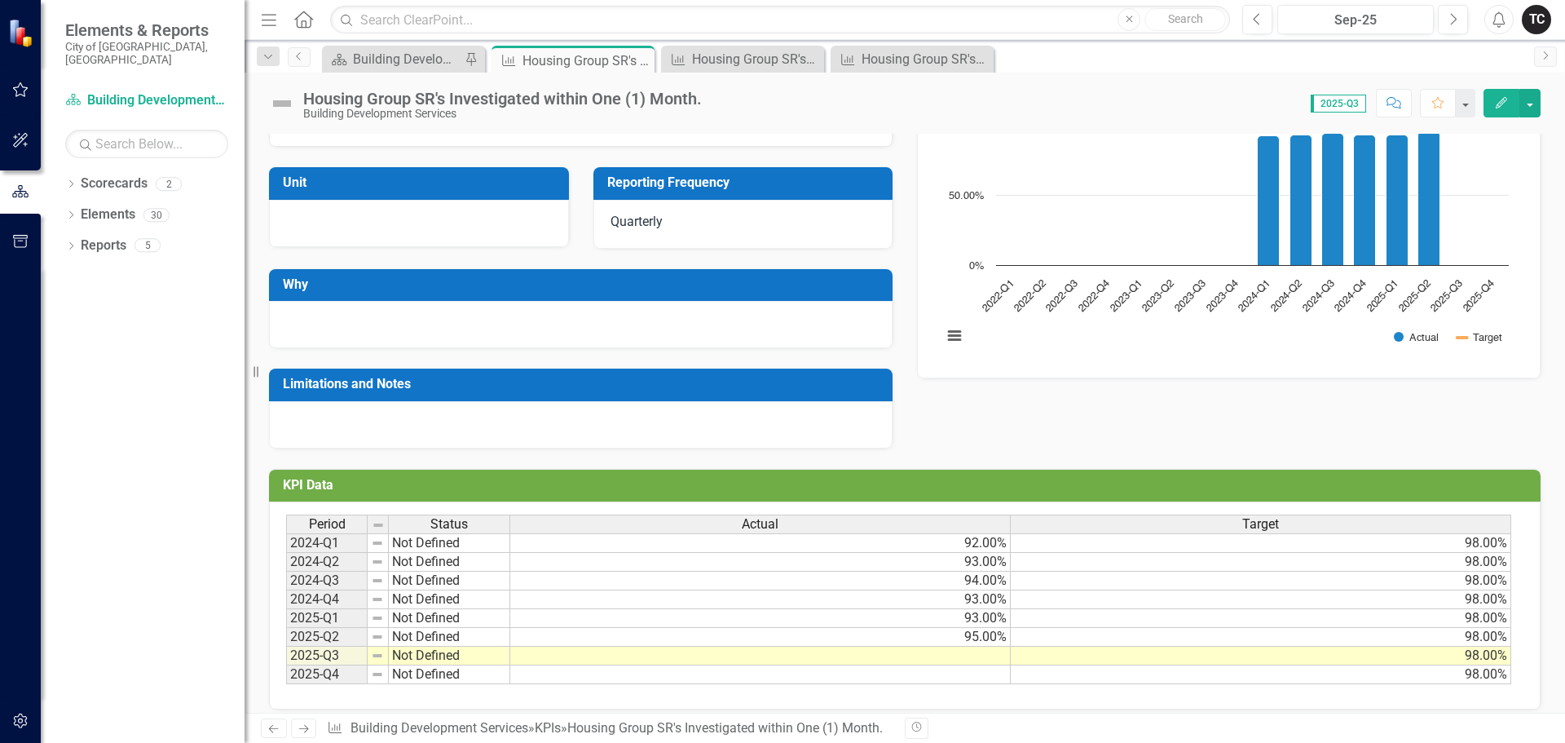
scroll to position [181, 0]
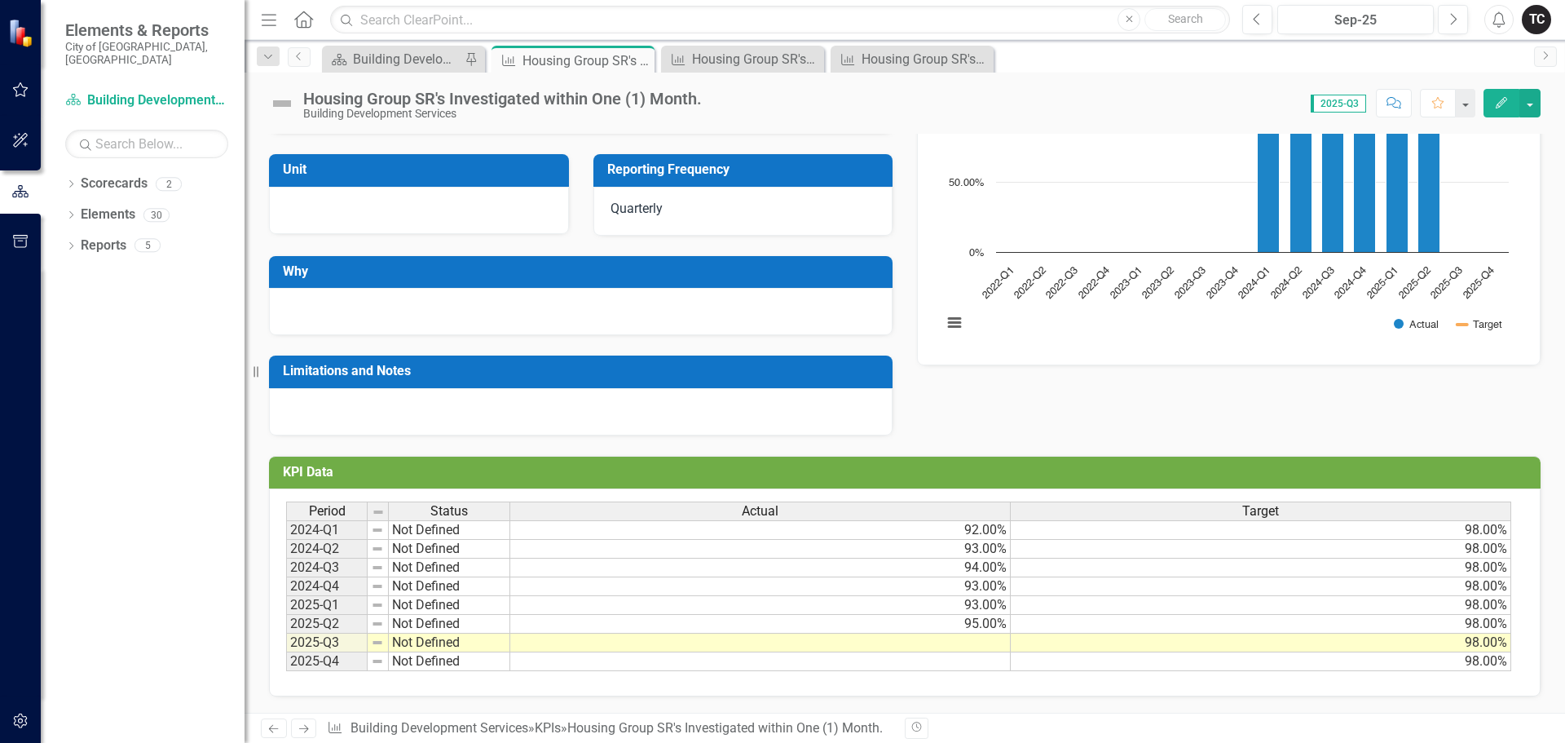
click at [991, 644] on td at bounding box center [760, 642] width 501 height 19
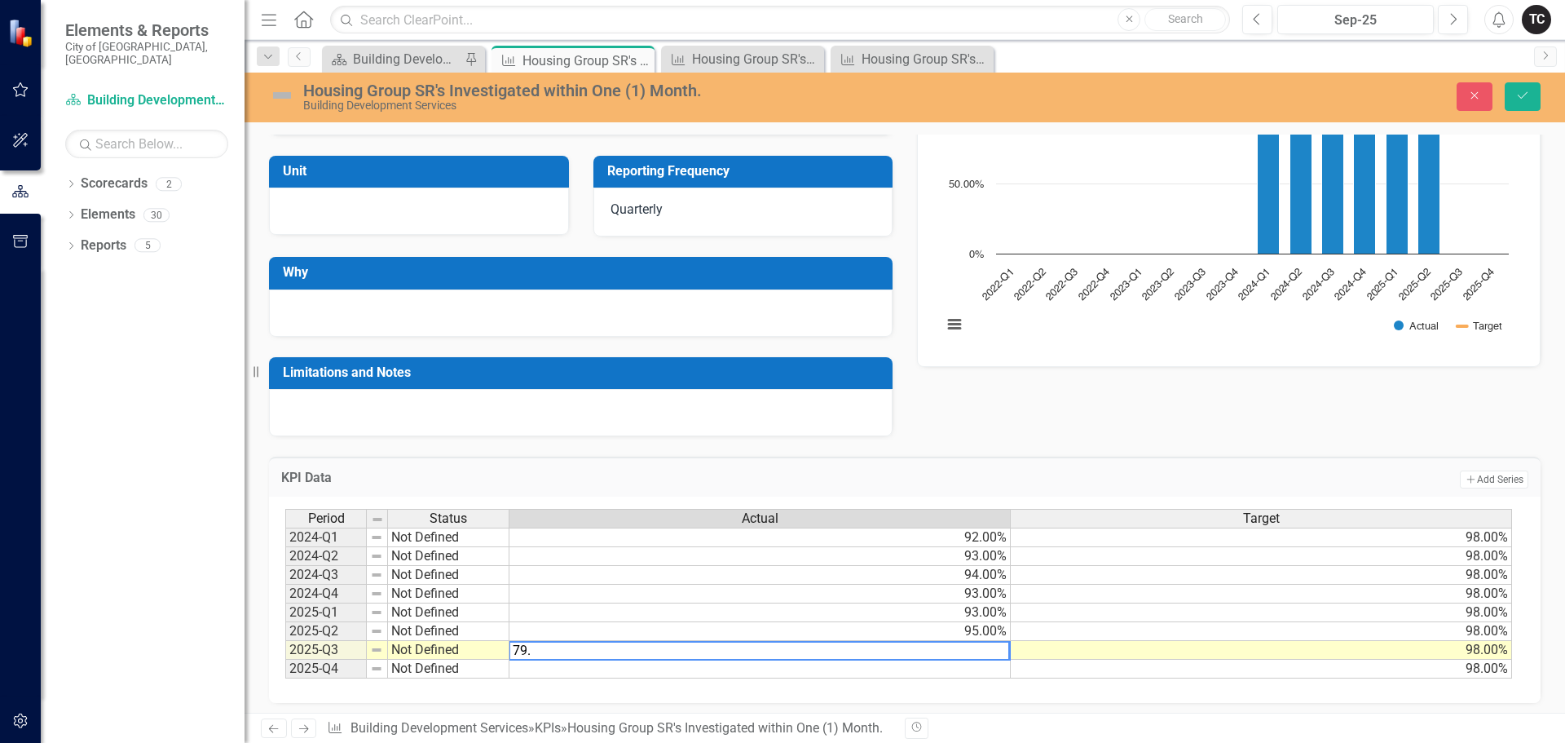
type textarea "79.6"
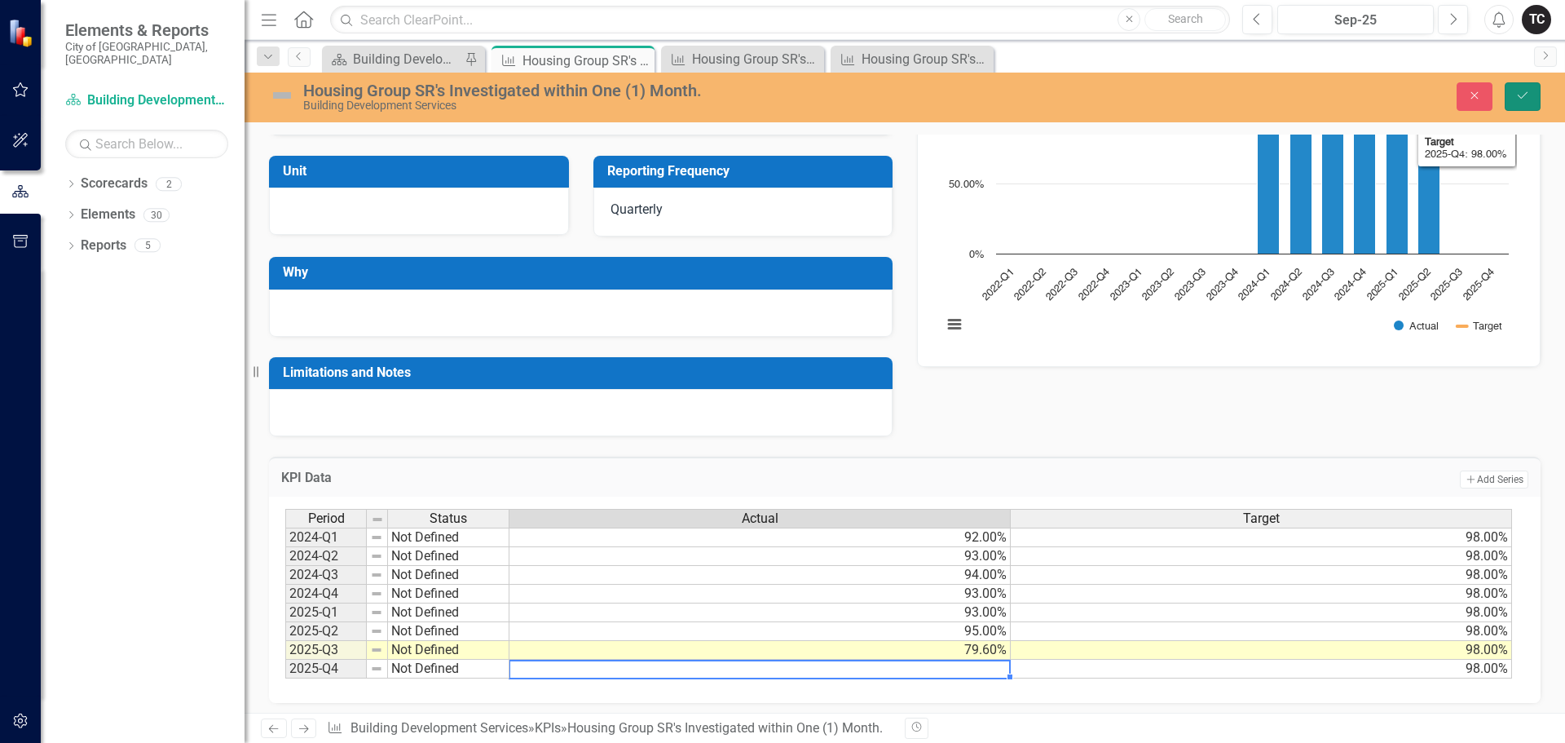
click at [1528, 99] on icon "Save" at bounding box center [1523, 95] width 15 height 11
